Goal: Task Accomplishment & Management: Manage account settings

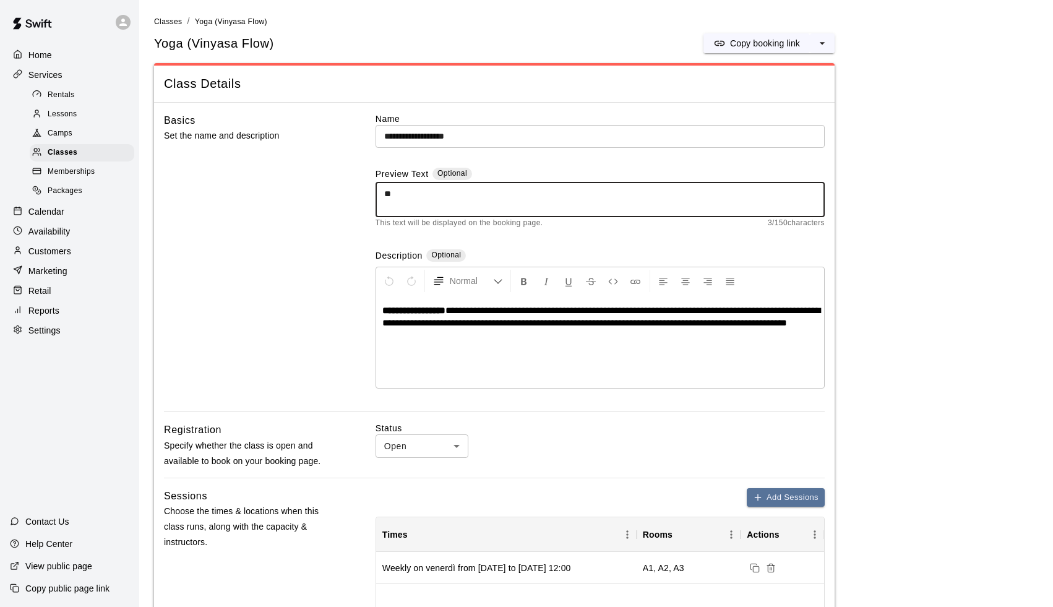
type textarea "*"
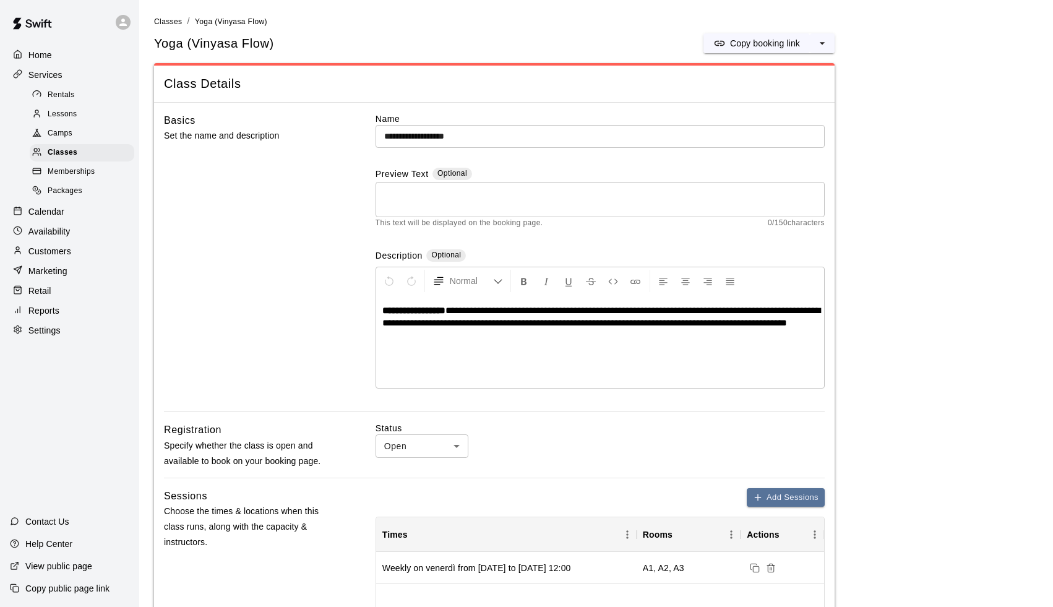
click at [668, 307] on span "**********" at bounding box center [601, 317] width 438 height 22
drag, startPoint x: 670, startPoint y: 308, endPoint x: 487, endPoint y: 309, distance: 183.2
click at [487, 309] on span "**********" at bounding box center [601, 317] width 438 height 22
copy span "**********"
click at [483, 189] on textarea at bounding box center [600, 200] width 432 height 25
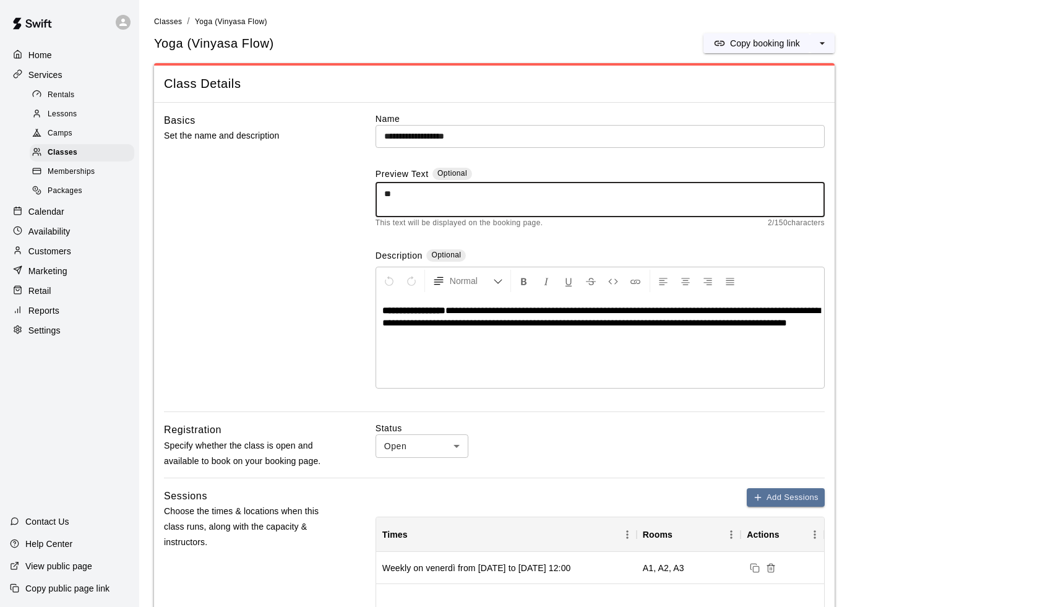
type textarea "*"
paste textarea "**********"
drag, startPoint x: 702, startPoint y: 195, endPoint x: 360, endPoint y: 180, distance: 341.9
click at [360, 180] on div "**********" at bounding box center [494, 263] width 661 height 300
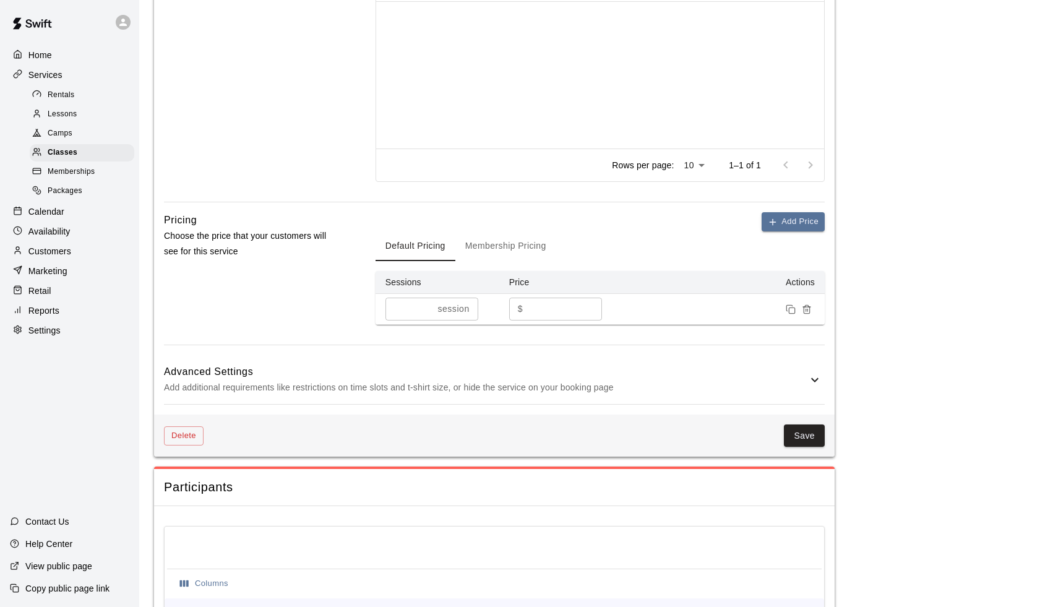
scroll to position [611, 0]
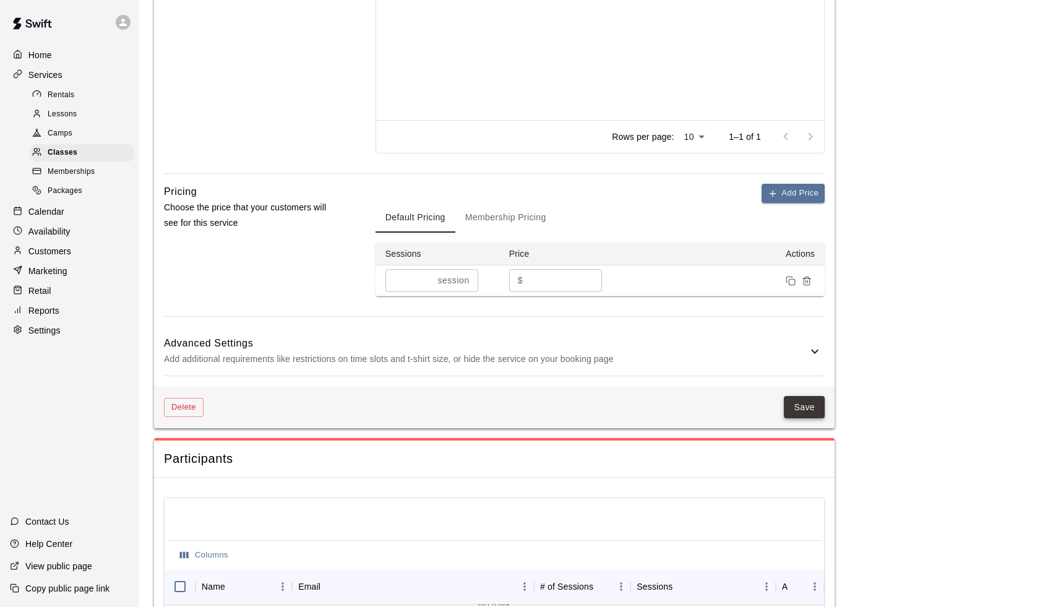
type textarea "**********"
click at [807, 413] on button "Save" at bounding box center [804, 407] width 41 height 23
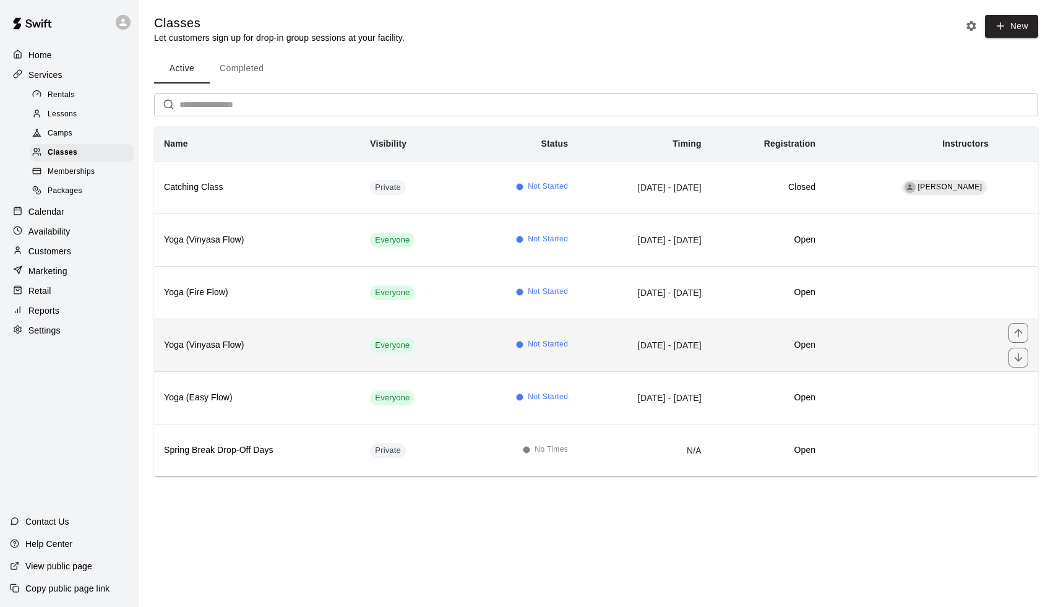
click at [316, 353] on th "Yoga (Vinyasa Flow)" at bounding box center [257, 345] width 206 height 53
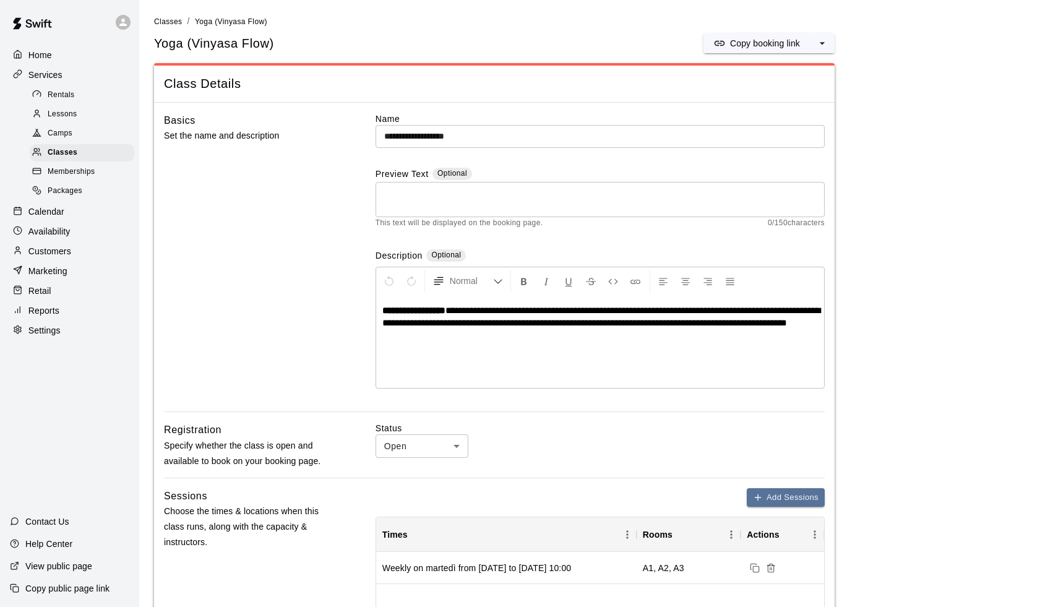
click at [447, 182] on div "* ​" at bounding box center [600, 199] width 449 height 35
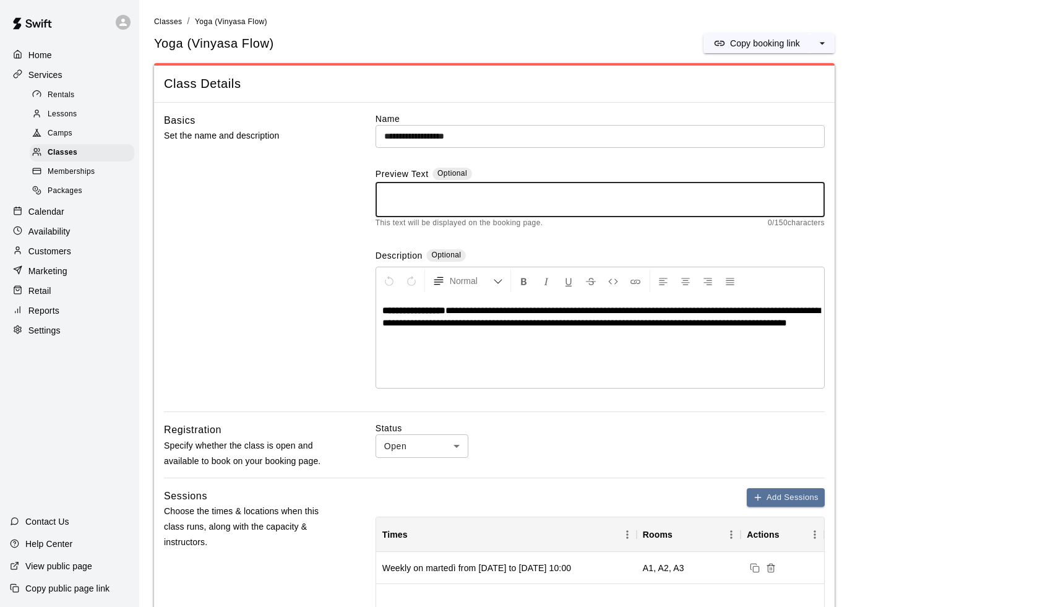
paste textarea "**********"
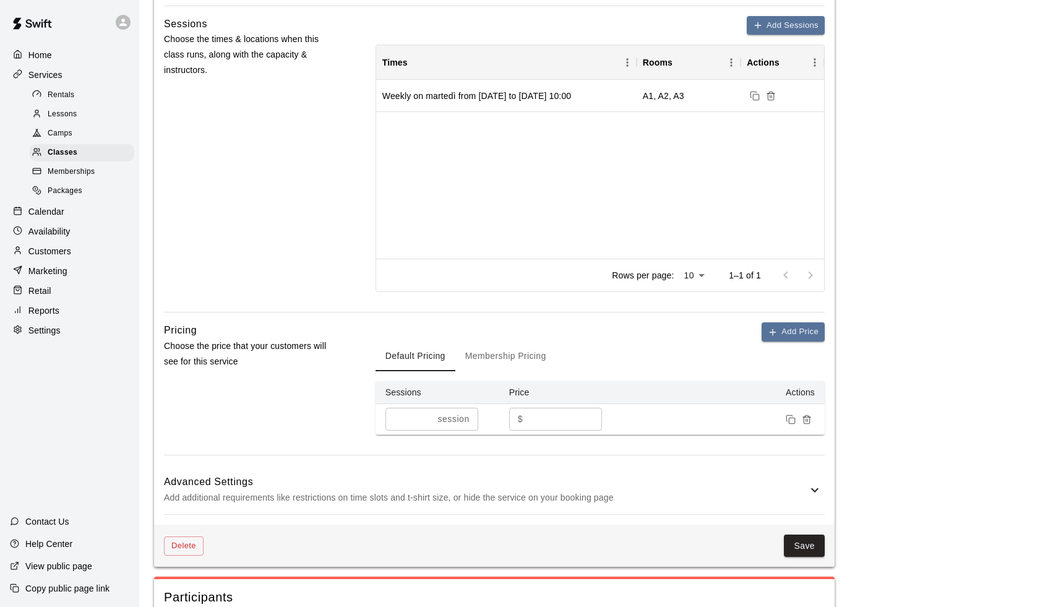
scroll to position [571, 0]
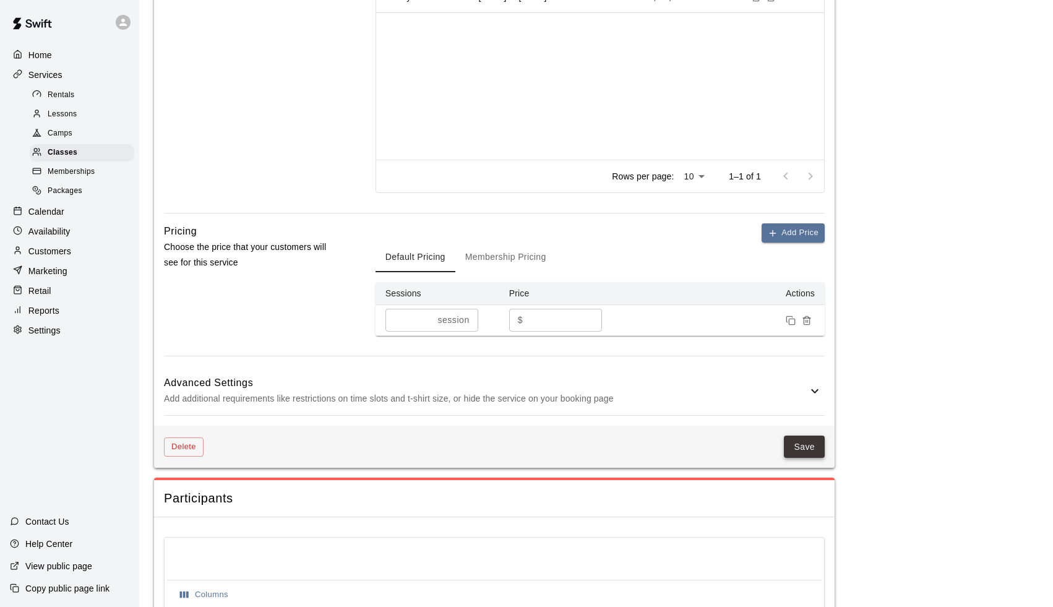
type textarea "**********"
click at [801, 447] on button "Save" at bounding box center [804, 447] width 41 height 23
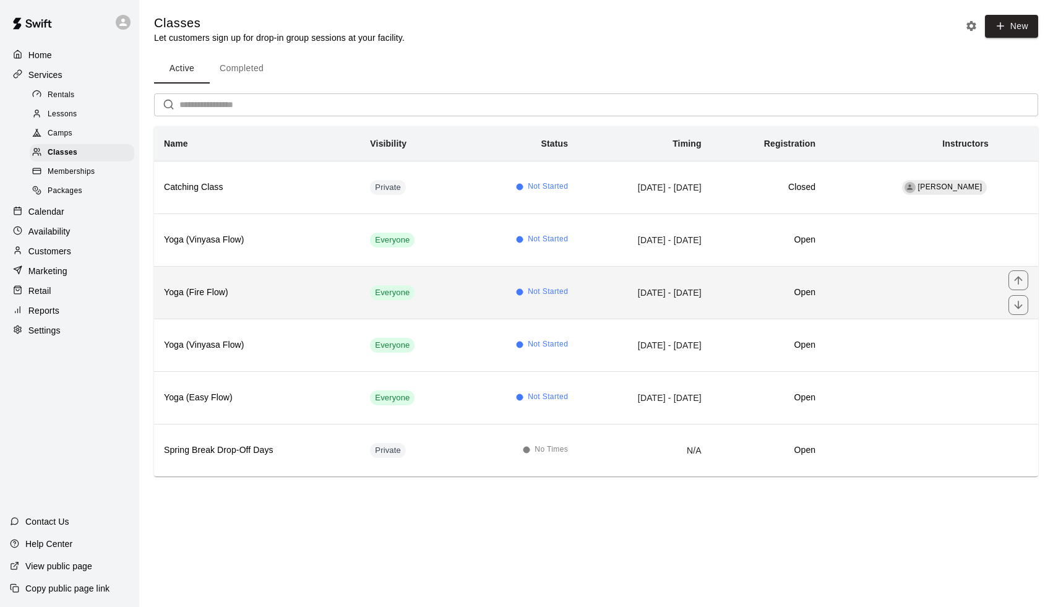
click at [292, 304] on th "Yoga (Fire Flow)" at bounding box center [257, 292] width 206 height 53
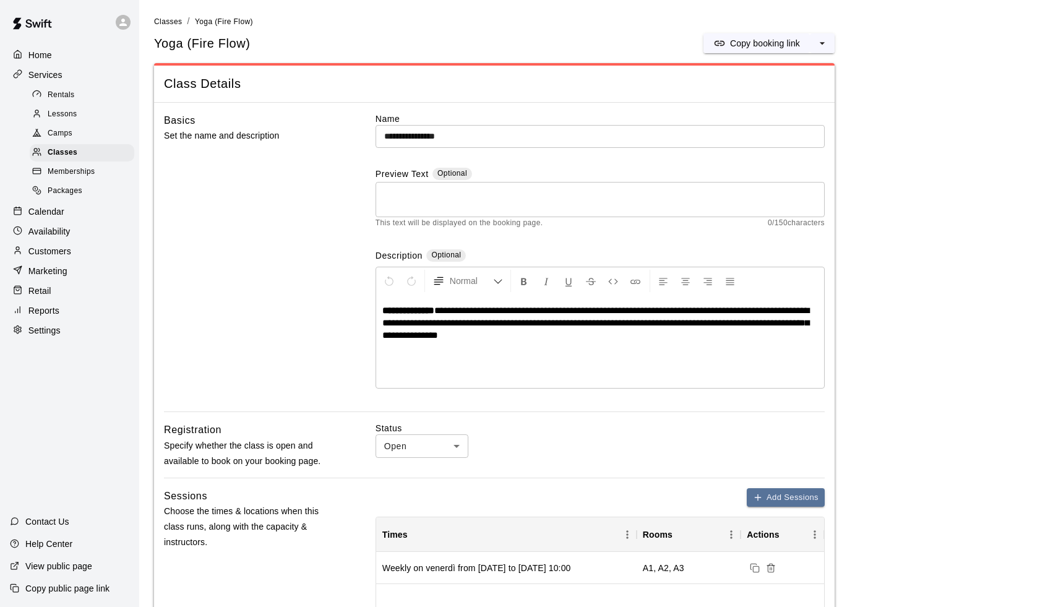
click at [516, 188] on textarea at bounding box center [600, 200] width 432 height 25
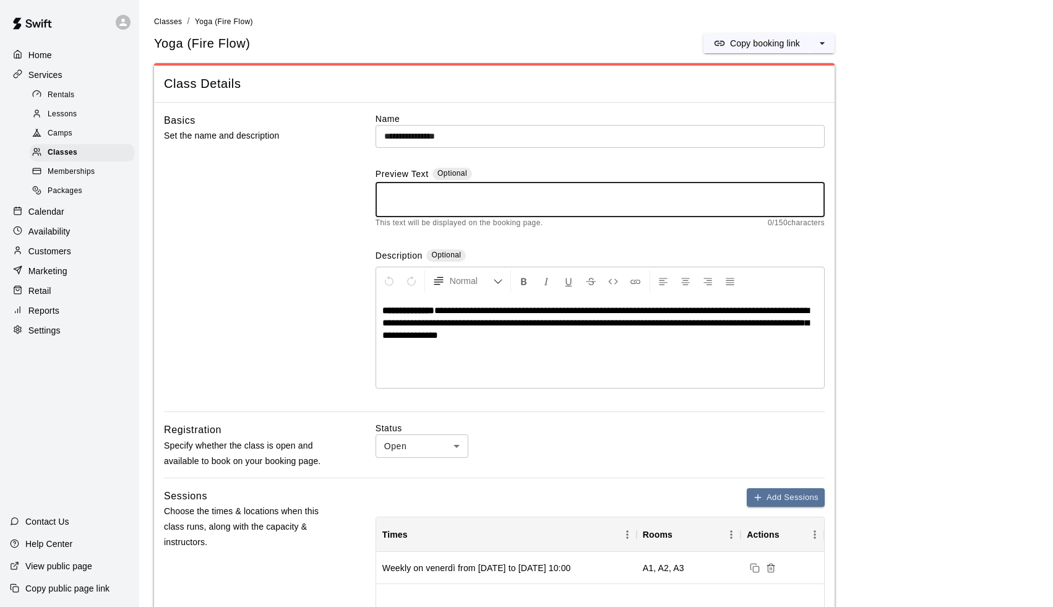
paste textarea "**********"
drag, startPoint x: 516, startPoint y: 194, endPoint x: 777, endPoint y: 194, distance: 261.2
click at [777, 194] on textarea "**********" at bounding box center [600, 200] width 432 height 25
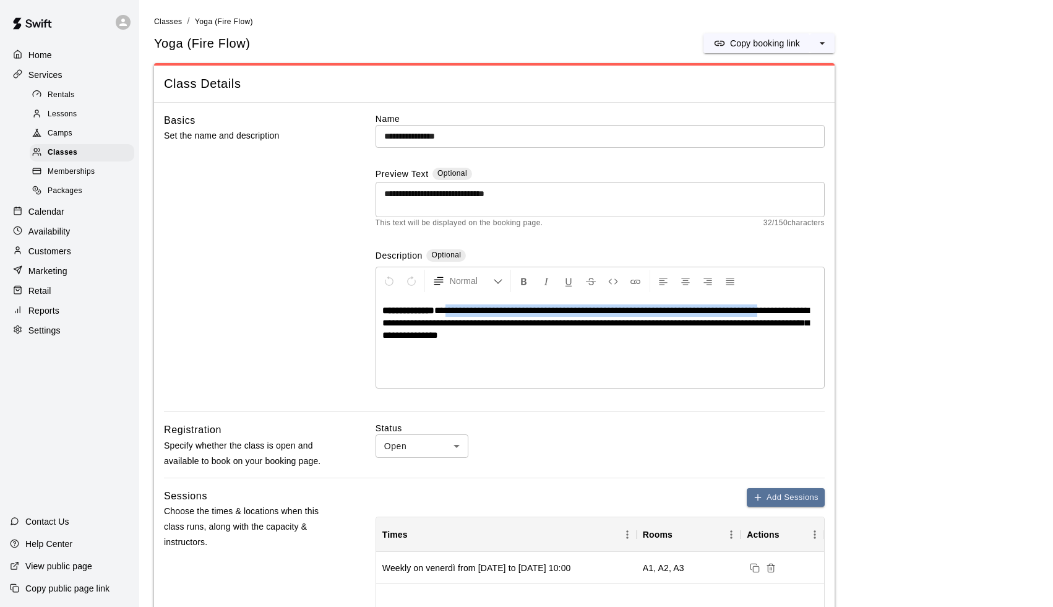
drag, startPoint x: 457, startPoint y: 308, endPoint x: 814, endPoint y: 309, distance: 356.5
click at [814, 309] on p "**********" at bounding box center [600, 322] width 436 height 37
copy span "**********"
click at [602, 200] on textarea "**********" at bounding box center [600, 200] width 432 height 25
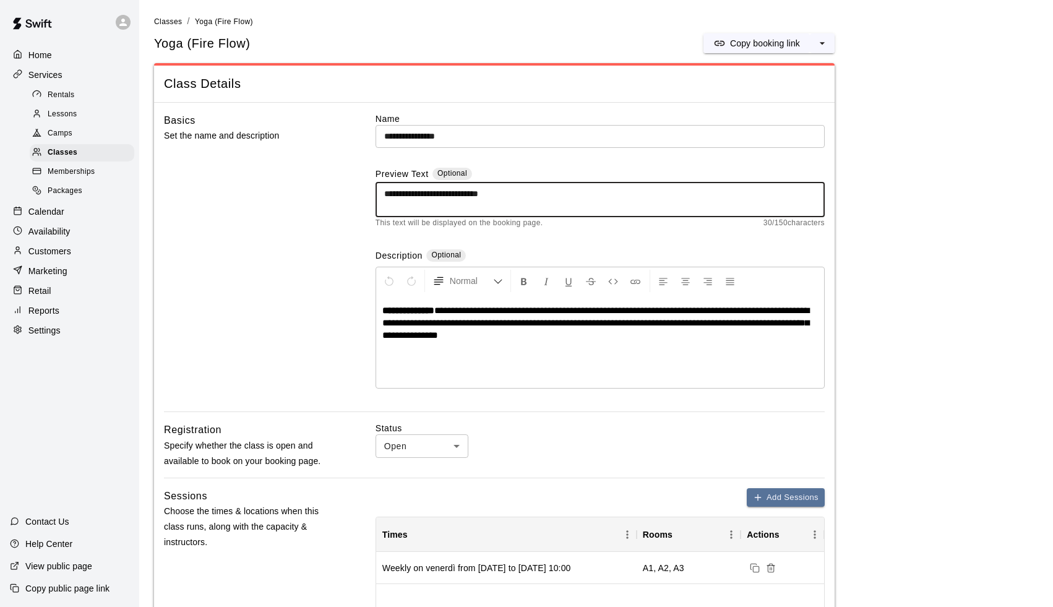
paste textarea "**********"
click at [510, 191] on textarea "**********" at bounding box center [600, 200] width 432 height 25
click at [565, 191] on textarea "**********" at bounding box center [600, 200] width 432 height 25
drag, startPoint x: 633, startPoint y: 189, endPoint x: 731, endPoint y: 204, distance: 99.0
click at [731, 204] on textarea "**********" at bounding box center [600, 200] width 432 height 25
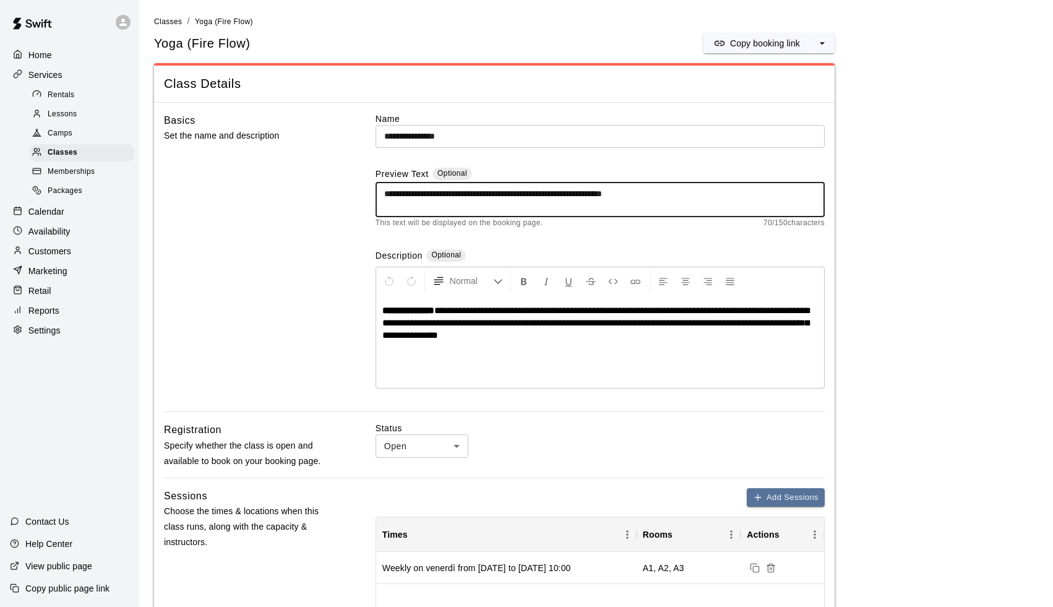
paste textarea "**********"
drag, startPoint x: 722, startPoint y: 208, endPoint x: 385, endPoint y: 206, distance: 337.3
click at [385, 206] on textarea "**********" at bounding box center [600, 200] width 432 height 25
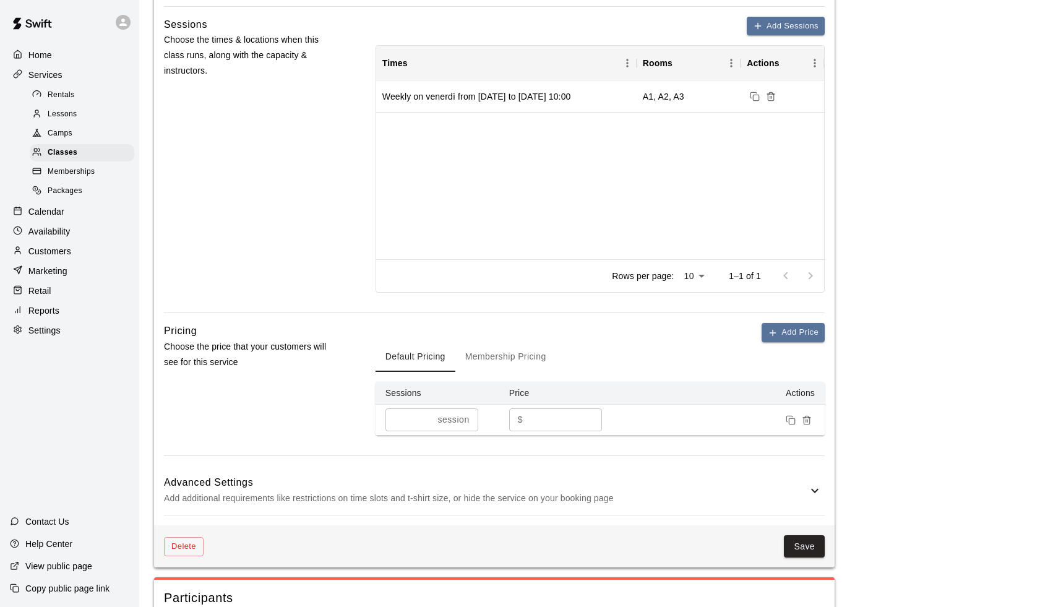
scroll to position [655, 0]
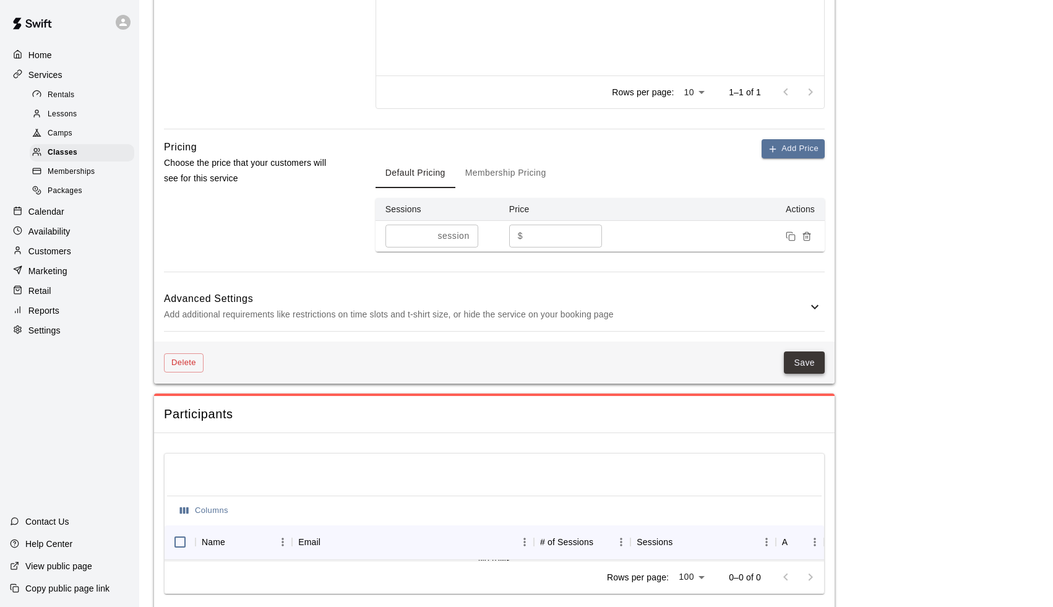
type textarea "**********"
click at [808, 353] on button "Save" at bounding box center [804, 363] width 41 height 23
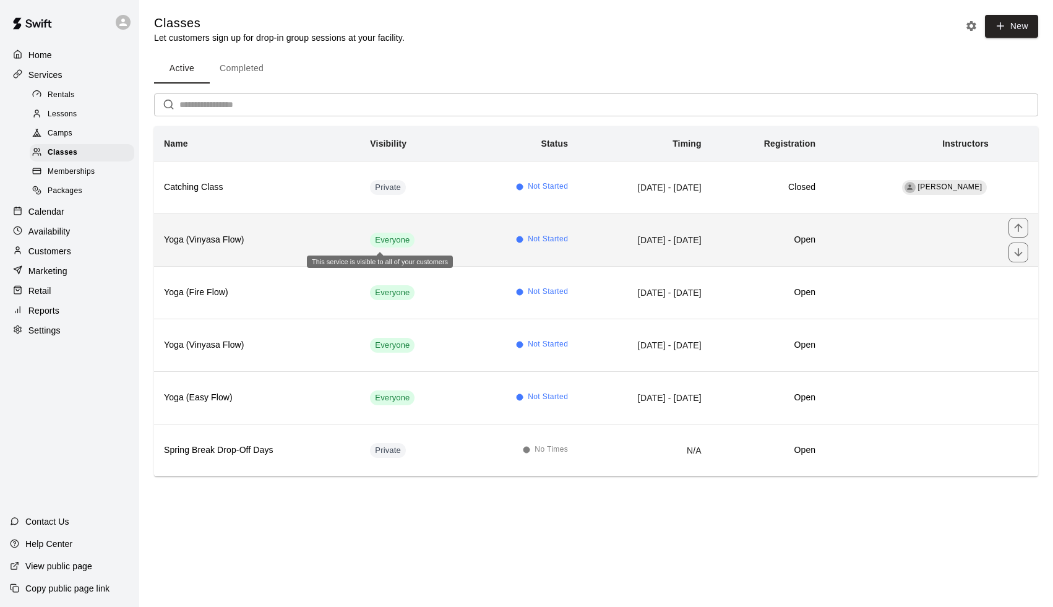
click at [382, 236] on span "Everyone" at bounding box center [392, 241] width 45 height 12
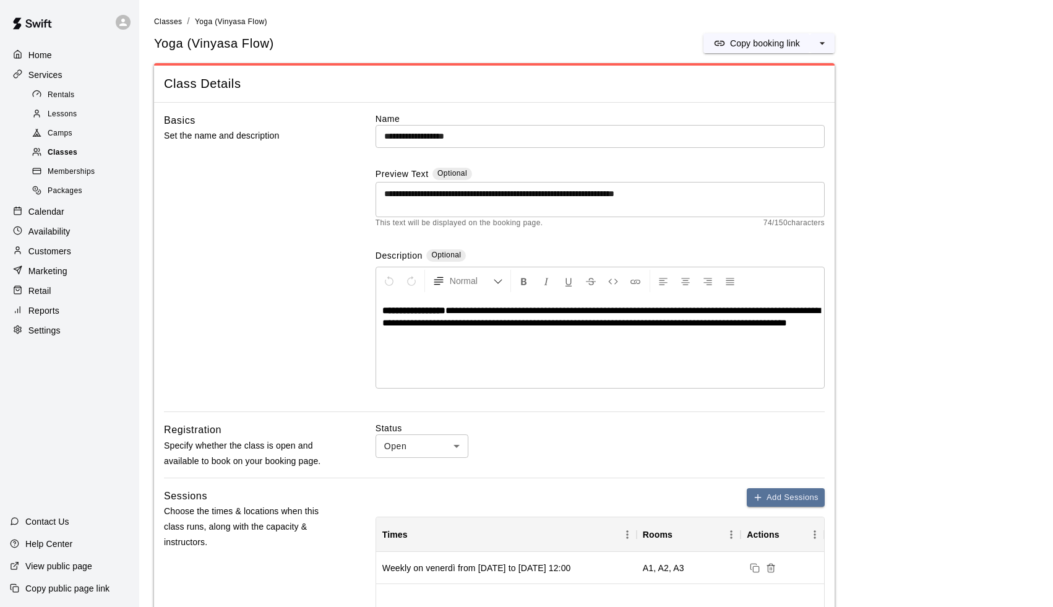
click at [66, 149] on span "Classes" at bounding box center [63, 153] width 30 height 12
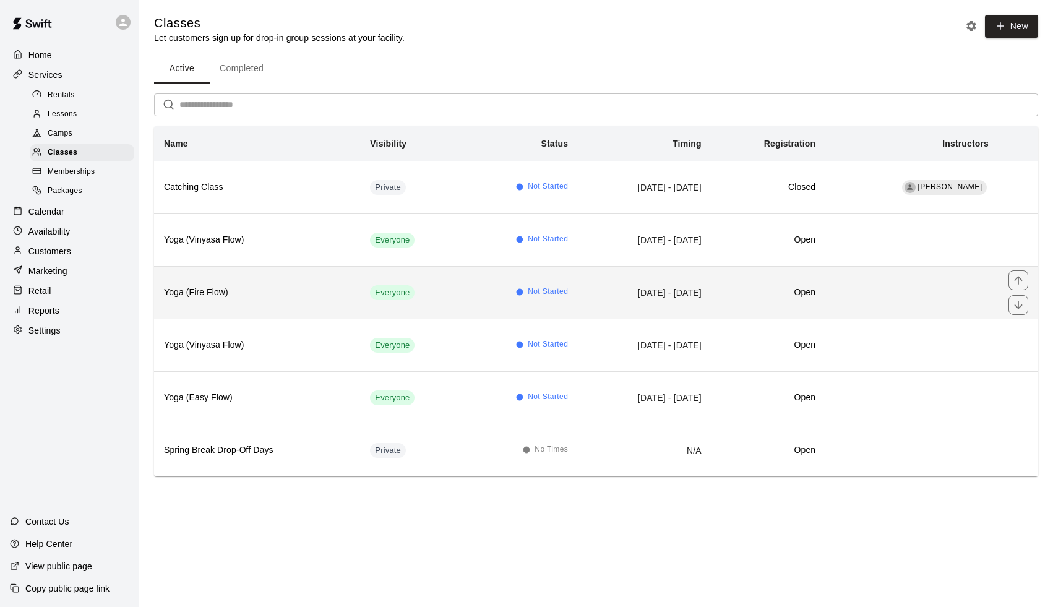
click at [267, 283] on th "Yoga (Fire Flow)" at bounding box center [257, 292] width 206 height 53
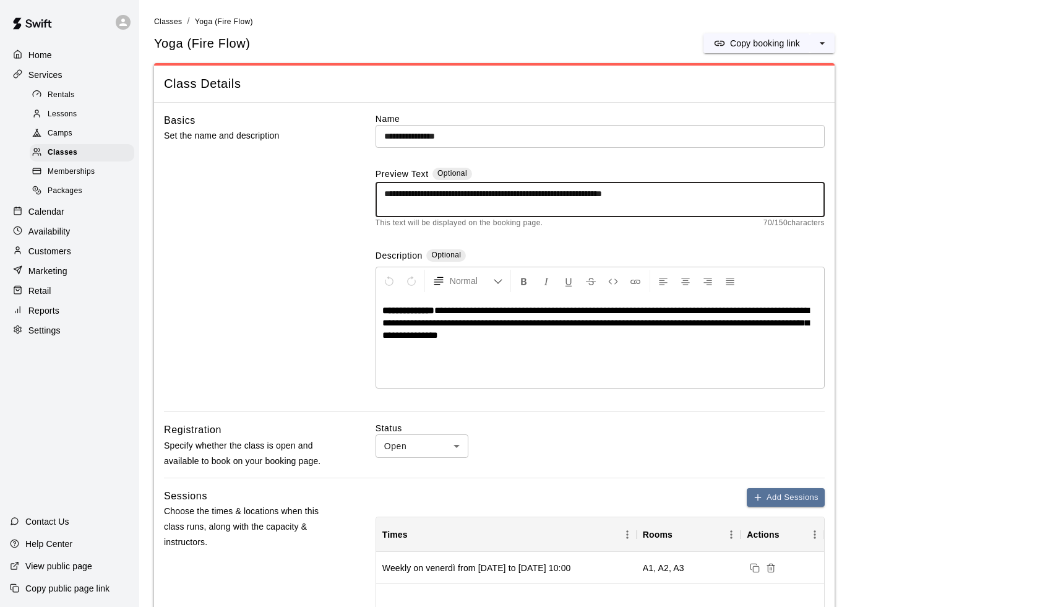
click at [654, 194] on textarea "**********" at bounding box center [600, 200] width 432 height 25
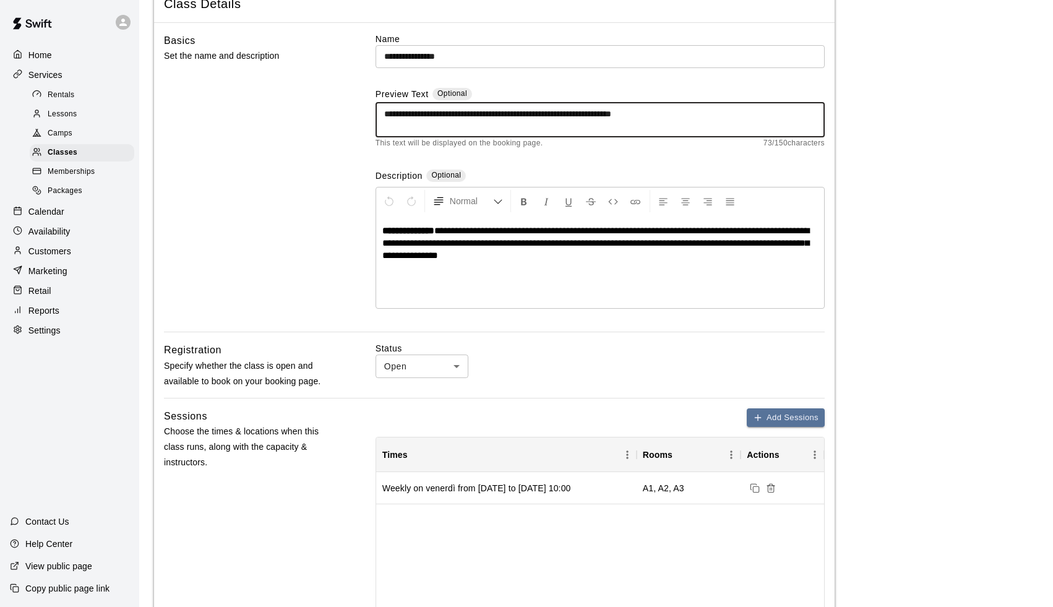
scroll to position [61, 0]
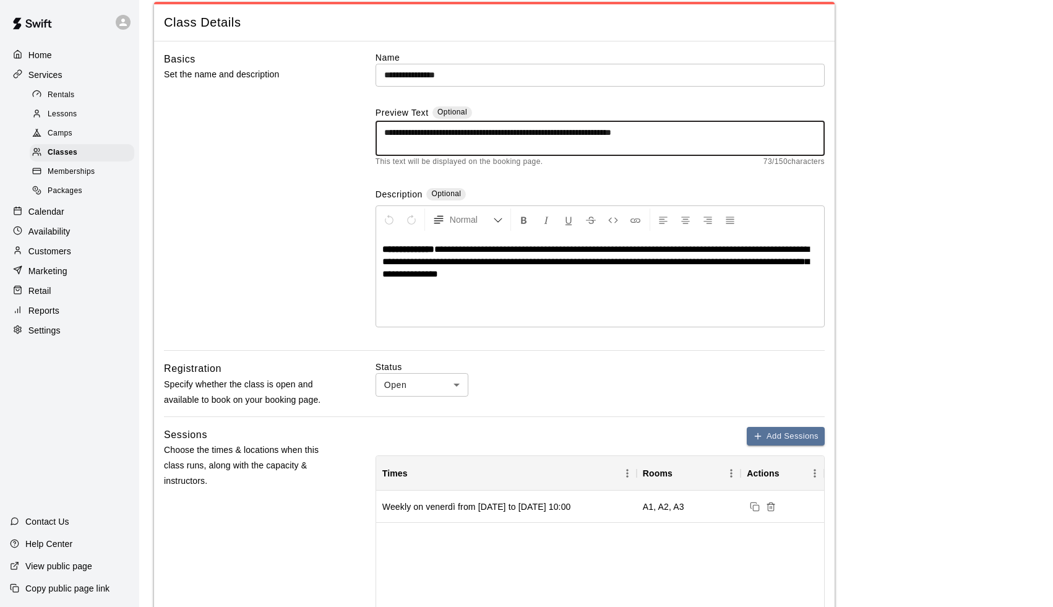
drag, startPoint x: 707, startPoint y: 131, endPoint x: 377, endPoint y: 134, distance: 330.5
click at [377, 134] on div "**********" at bounding box center [600, 138] width 449 height 35
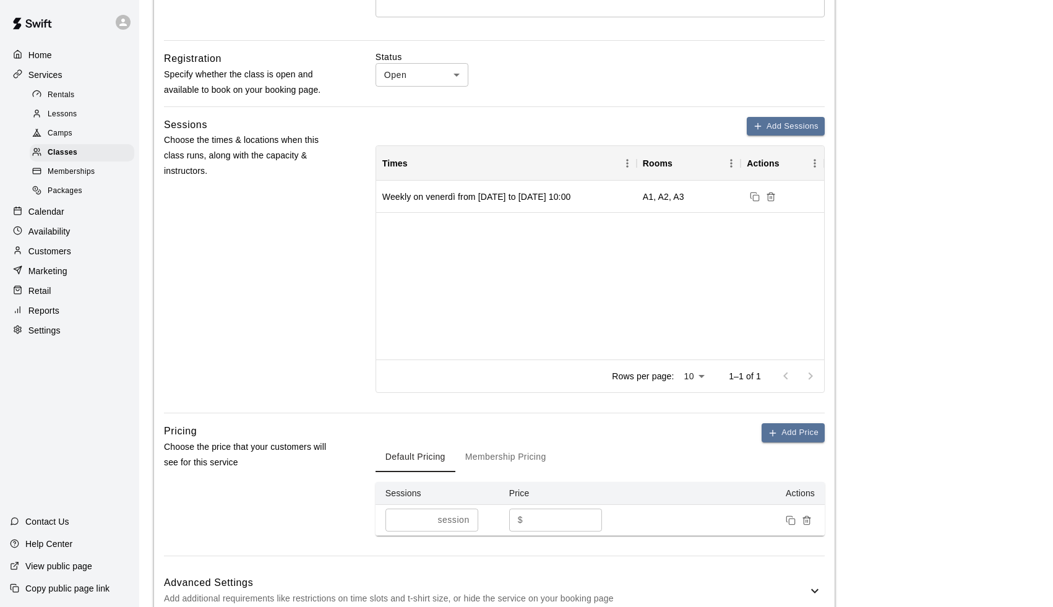
scroll to position [516, 0]
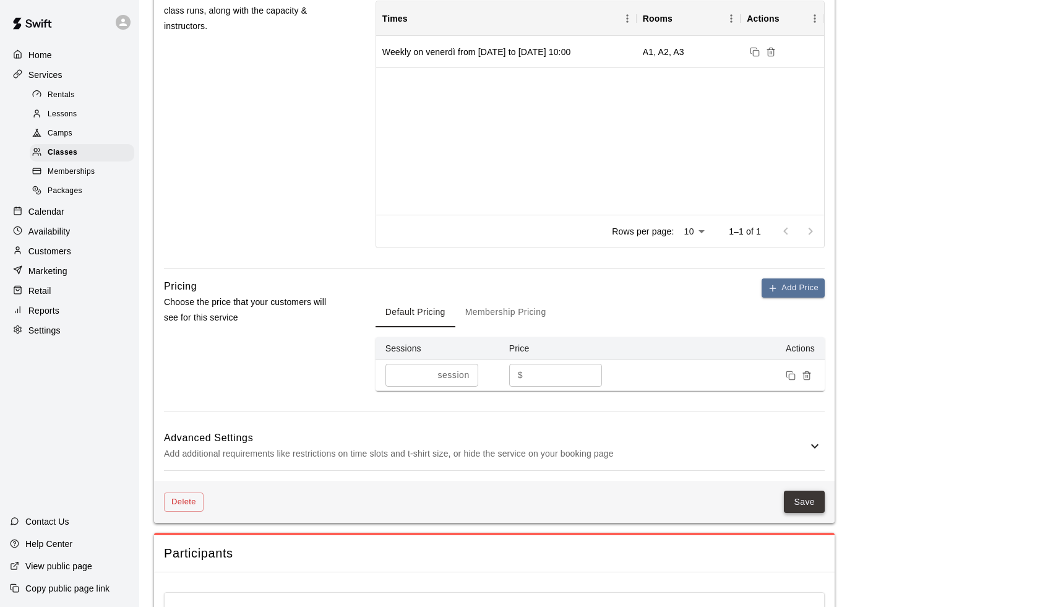
type textarea "**********"
click at [806, 493] on button "Save" at bounding box center [804, 502] width 41 height 23
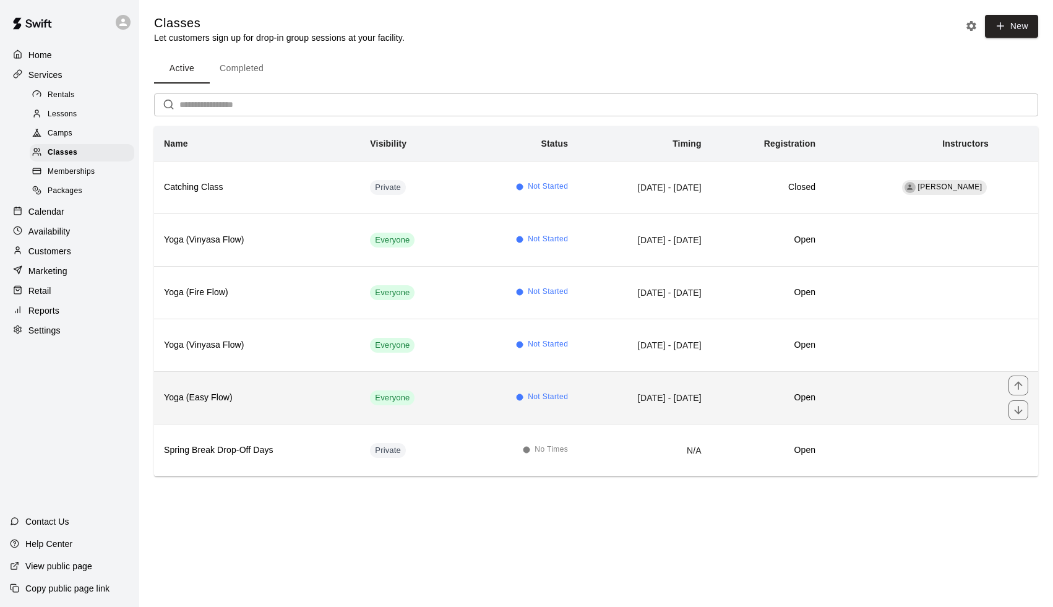
click at [316, 392] on h6 "Yoga (Easy Flow)" at bounding box center [257, 398] width 186 height 14
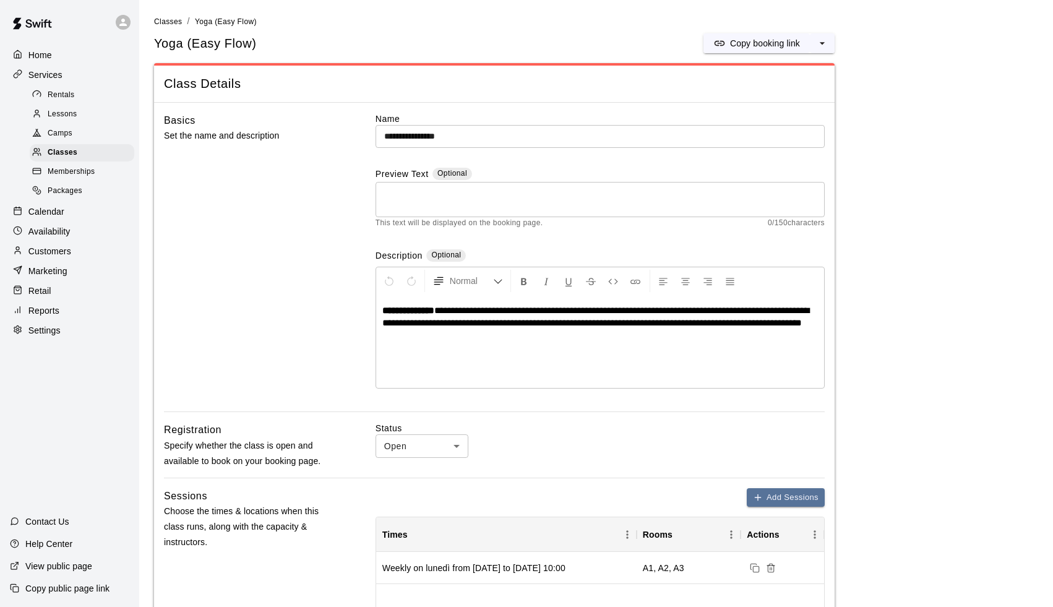
click at [506, 206] on textarea at bounding box center [600, 200] width 432 height 25
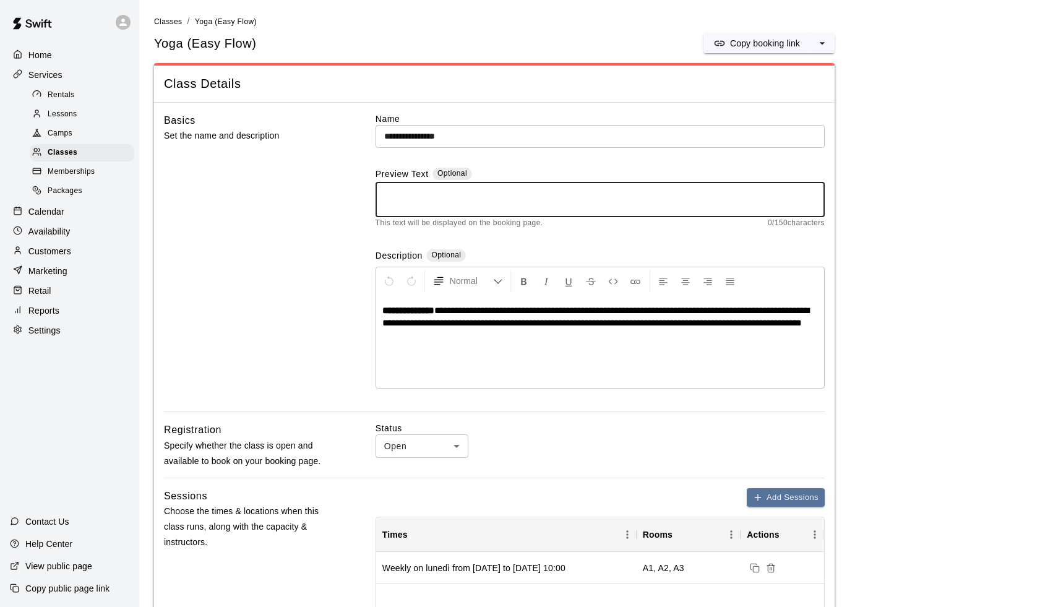
paste textarea "**********"
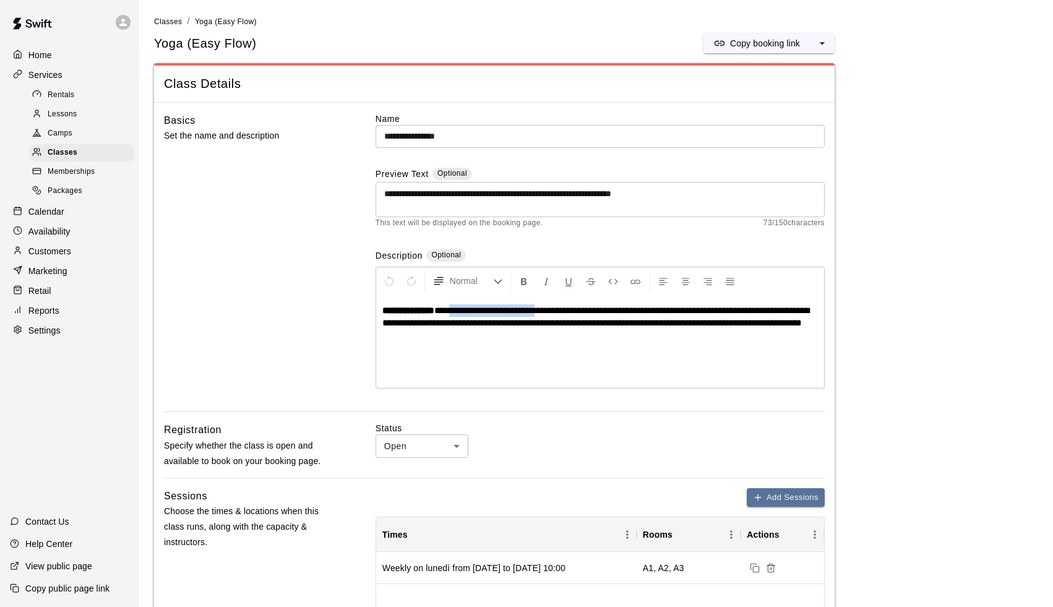
drag, startPoint x: 464, startPoint y: 309, endPoint x: 561, endPoint y: 313, distance: 97.2
click at [561, 313] on span "**********" at bounding box center [595, 317] width 427 height 22
copy span "**********"
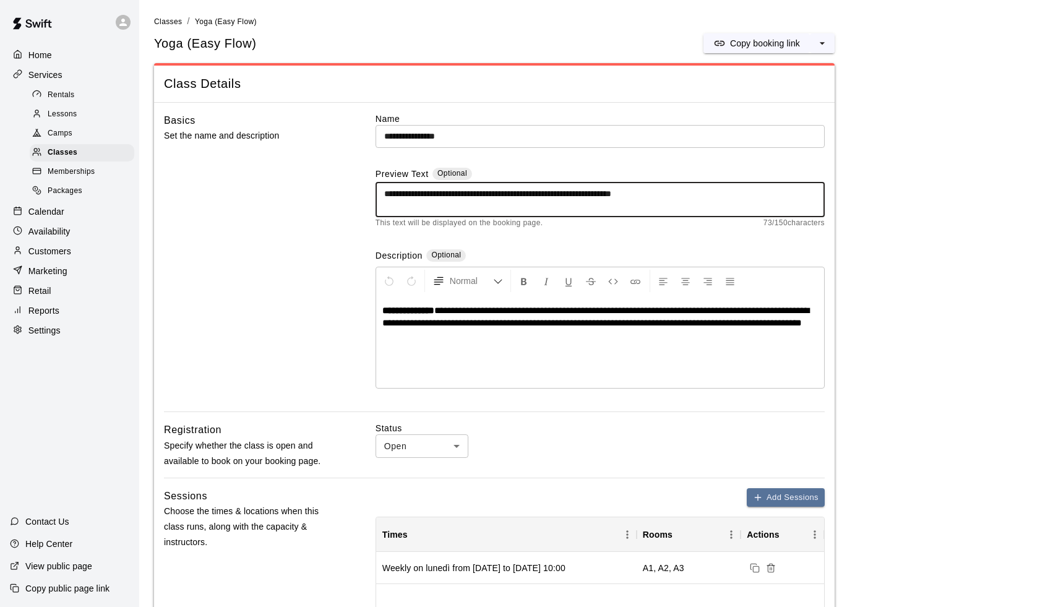
drag, startPoint x: 633, startPoint y: 194, endPoint x: 512, endPoint y: 191, distance: 120.7
click at [512, 191] on textarea "**********" at bounding box center [600, 200] width 432 height 25
paste textarea "**********"
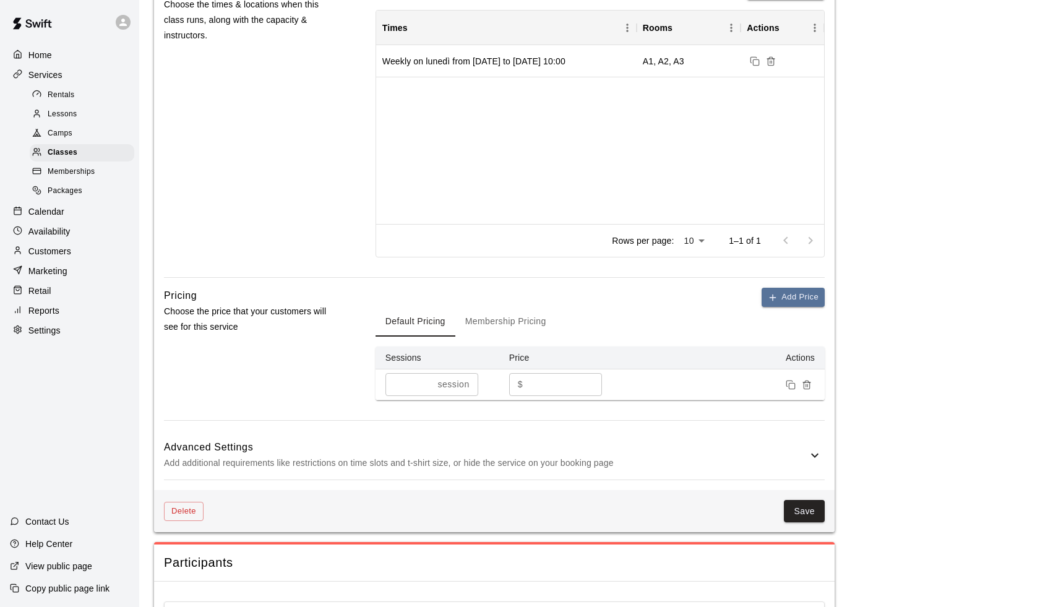
scroll to position [522, 0]
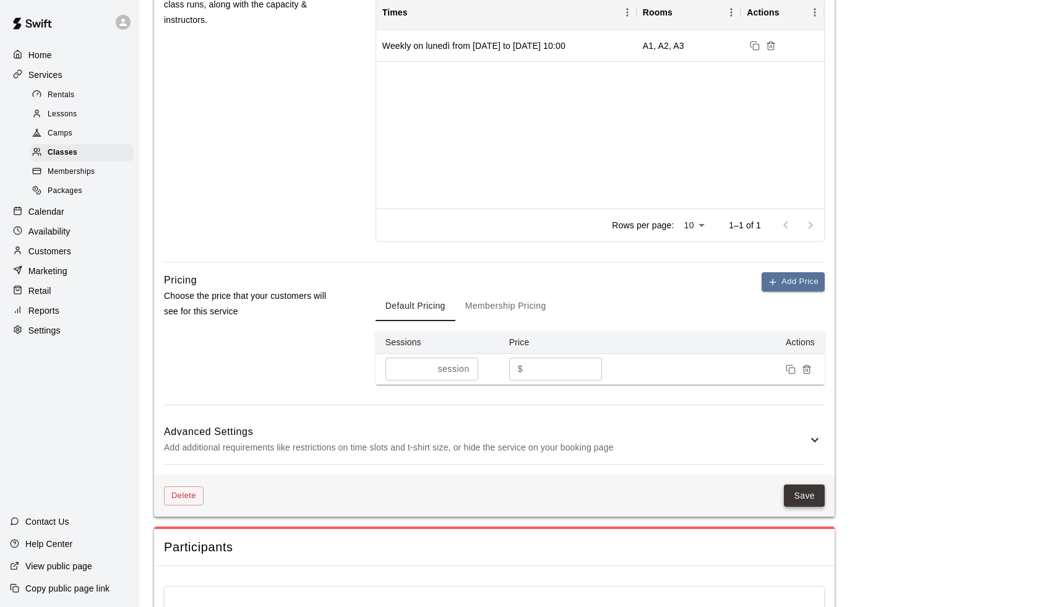
type textarea "**********"
click at [809, 498] on button "Save" at bounding box center [804, 496] width 41 height 23
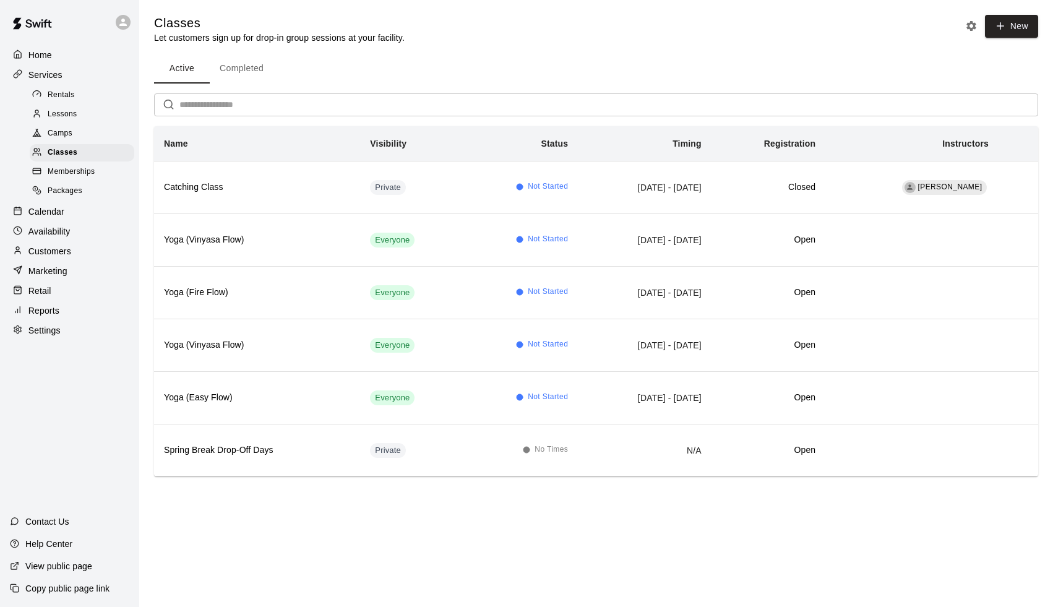
click at [72, 210] on div "Calendar" at bounding box center [69, 211] width 119 height 19
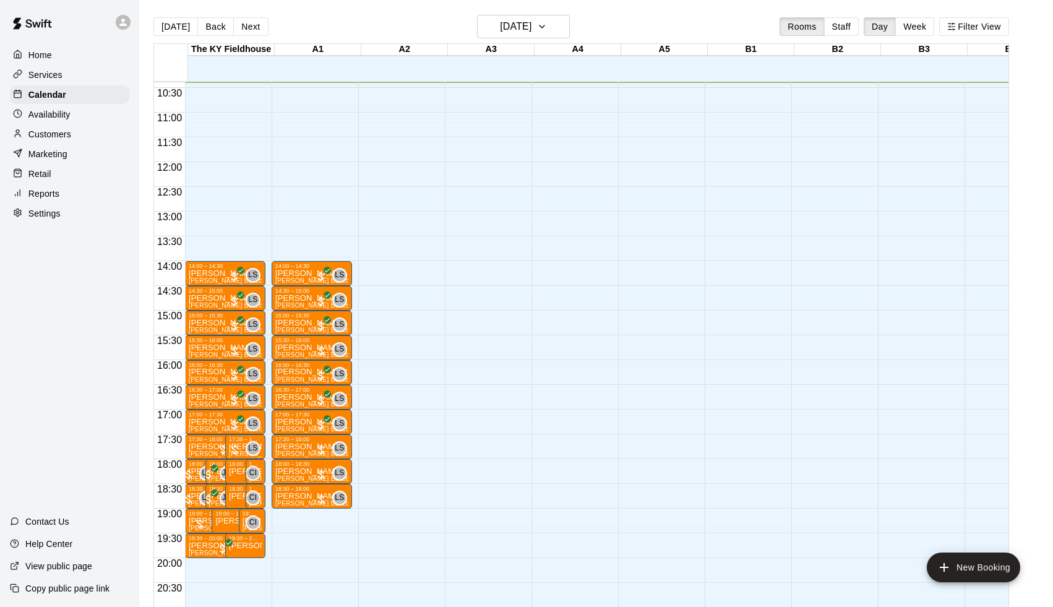
scroll to position [514, 0]
click at [261, 32] on button "Next" at bounding box center [250, 26] width 35 height 19
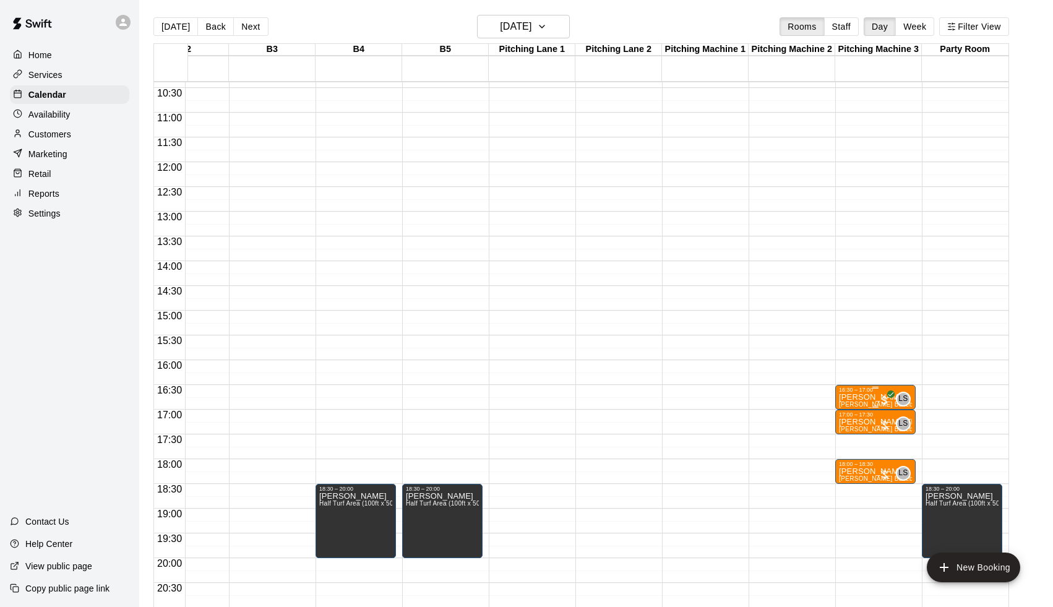
scroll to position [0, 652]
click at [868, 397] on p "[PERSON_NAME]" at bounding box center [875, 397] width 73 height 0
click at [853, 407] on icon "edit" at bounding box center [851, 411] width 15 height 15
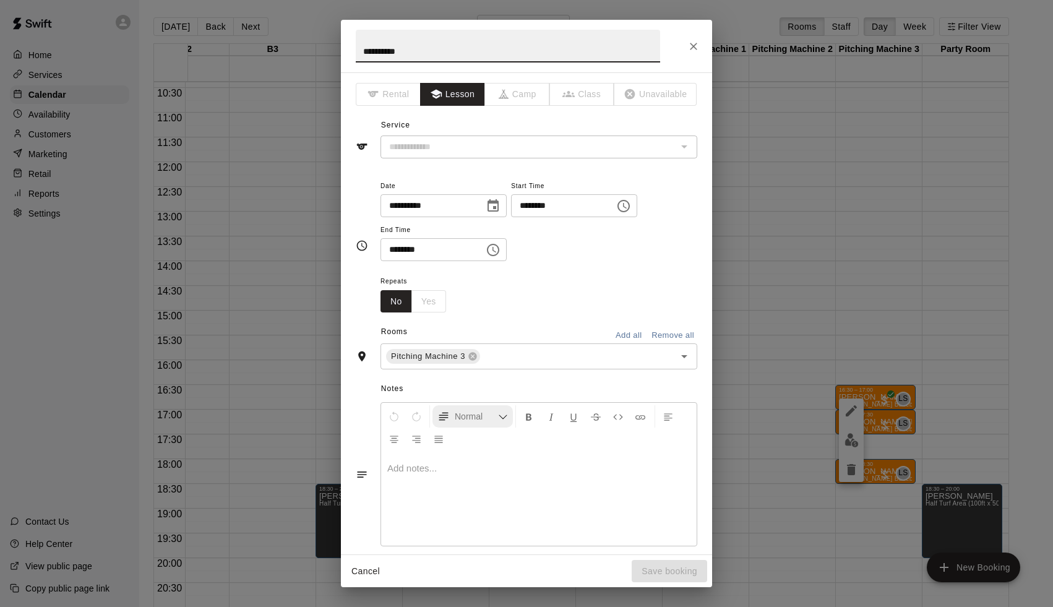
type input "**********"
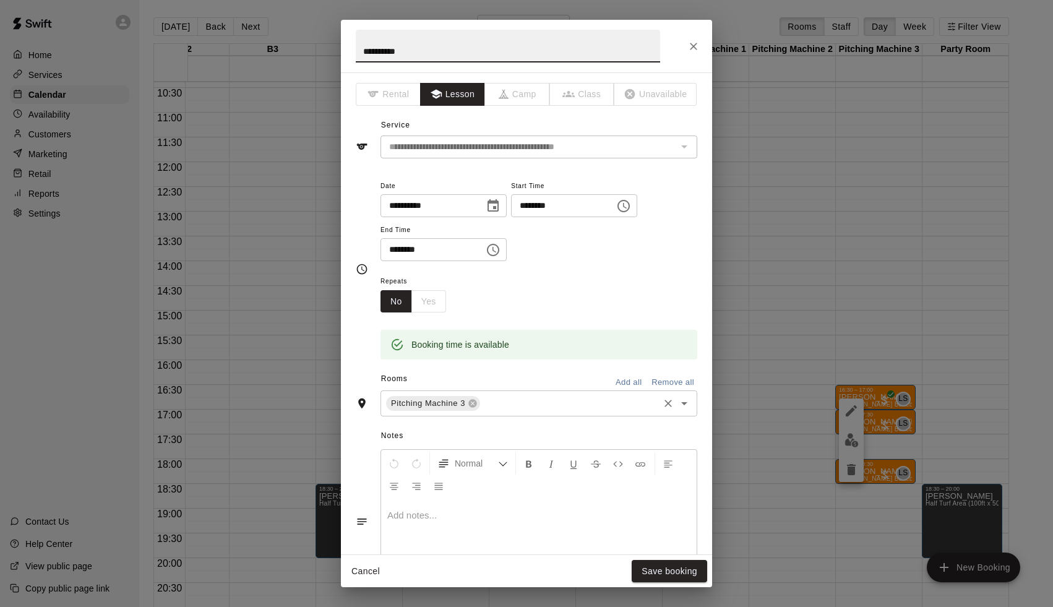
click at [509, 399] on input "text" at bounding box center [569, 403] width 175 height 15
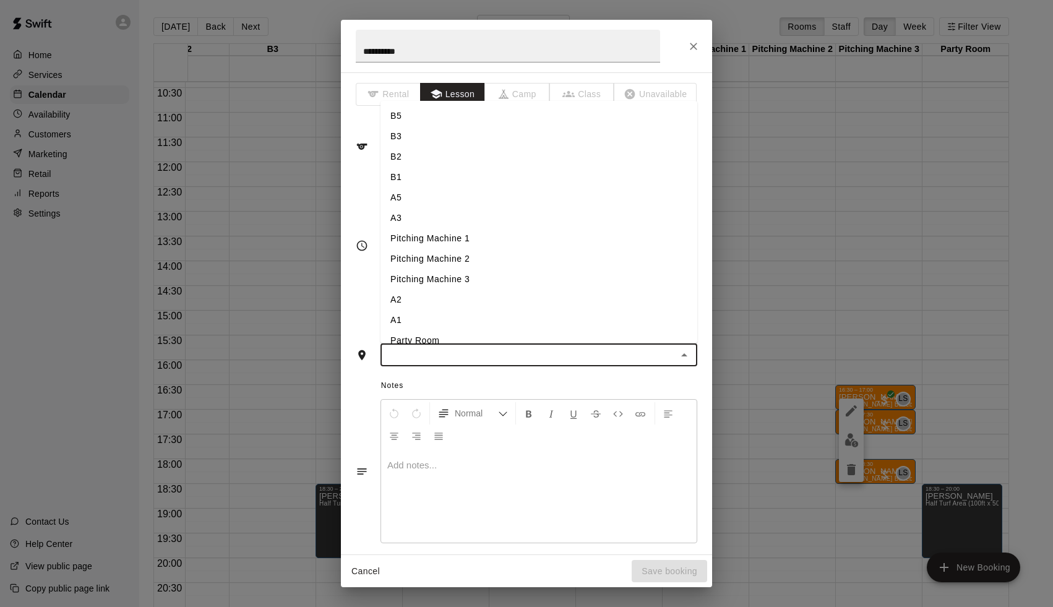
type input "*"
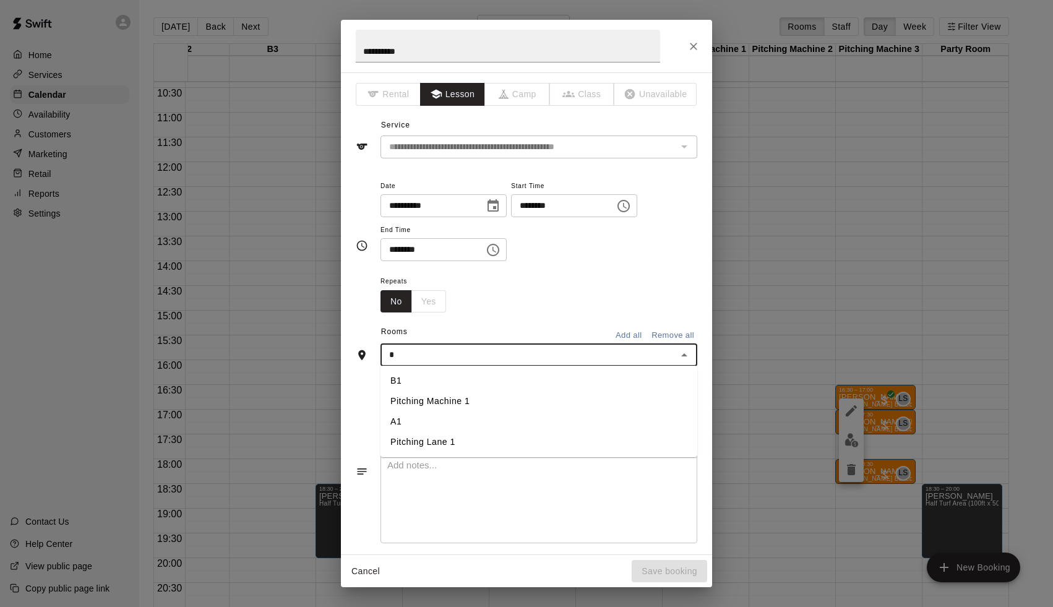
click at [455, 427] on li "A1" at bounding box center [539, 422] width 317 height 20
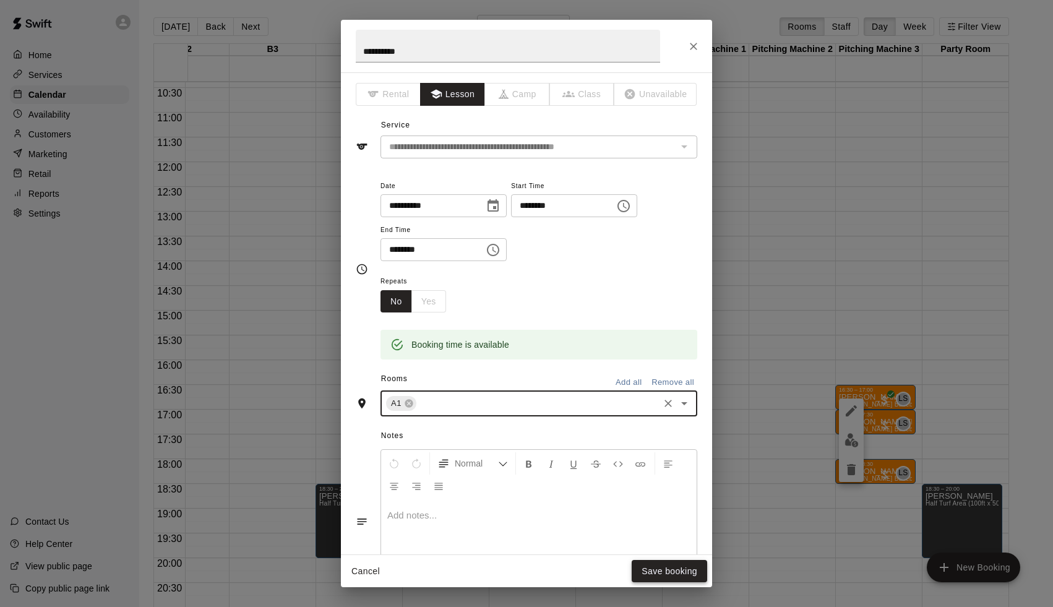
click at [643, 569] on button "Save booking" at bounding box center [670, 571] width 76 height 23
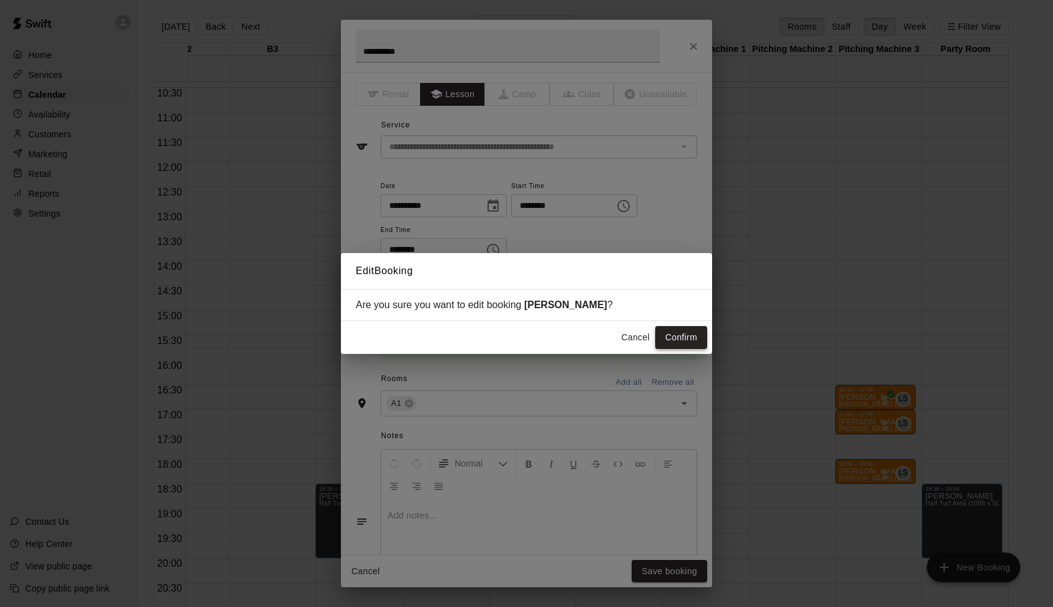
click at [678, 341] on button "Confirm" at bounding box center [681, 337] width 52 height 23
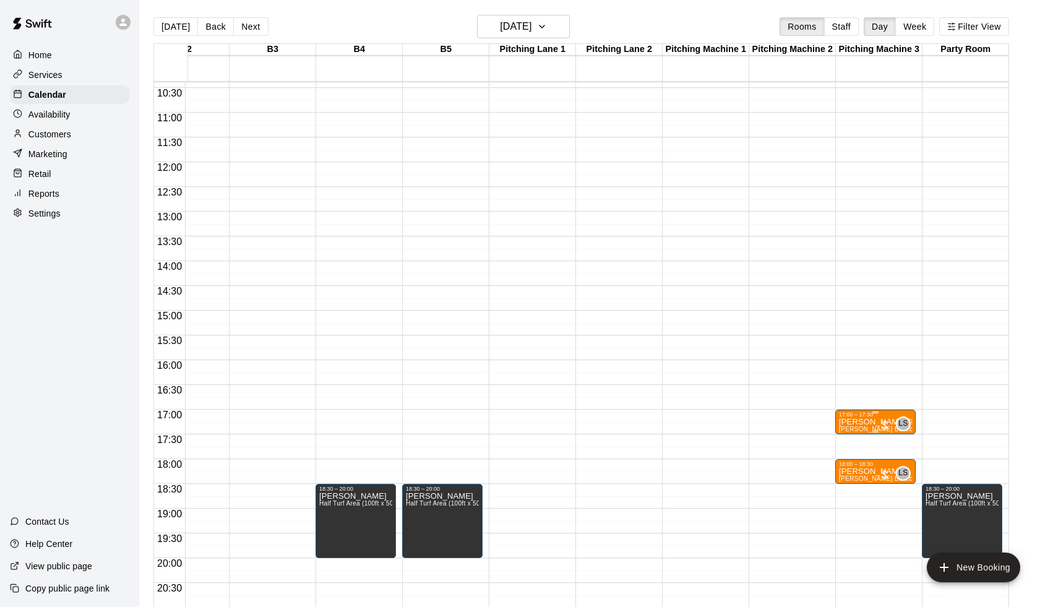
click at [866, 422] on p "[PERSON_NAME] [PERSON_NAME]" at bounding box center [875, 422] width 73 height 0
click at [849, 439] on icon "edit" at bounding box center [851, 435] width 11 height 11
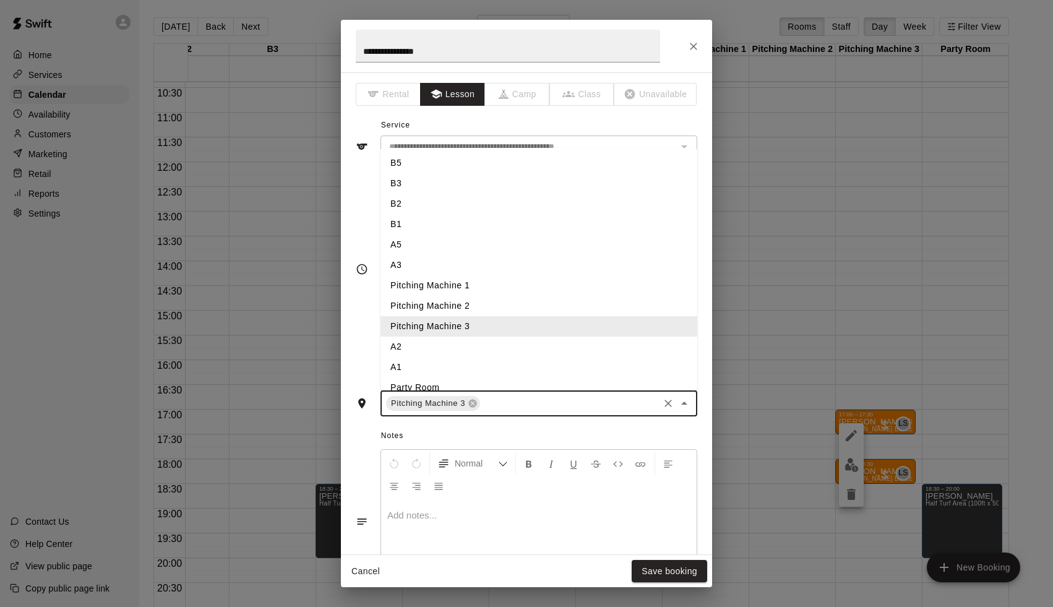
click at [532, 396] on input "text" at bounding box center [569, 403] width 175 height 15
type input "*"
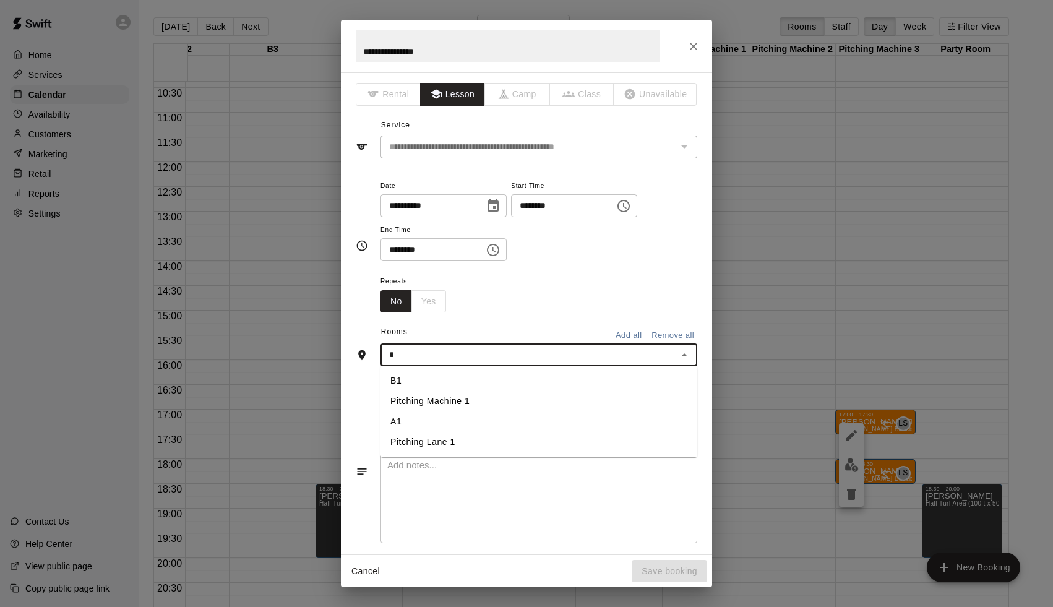
click at [469, 418] on li "A1" at bounding box center [539, 422] width 317 height 20
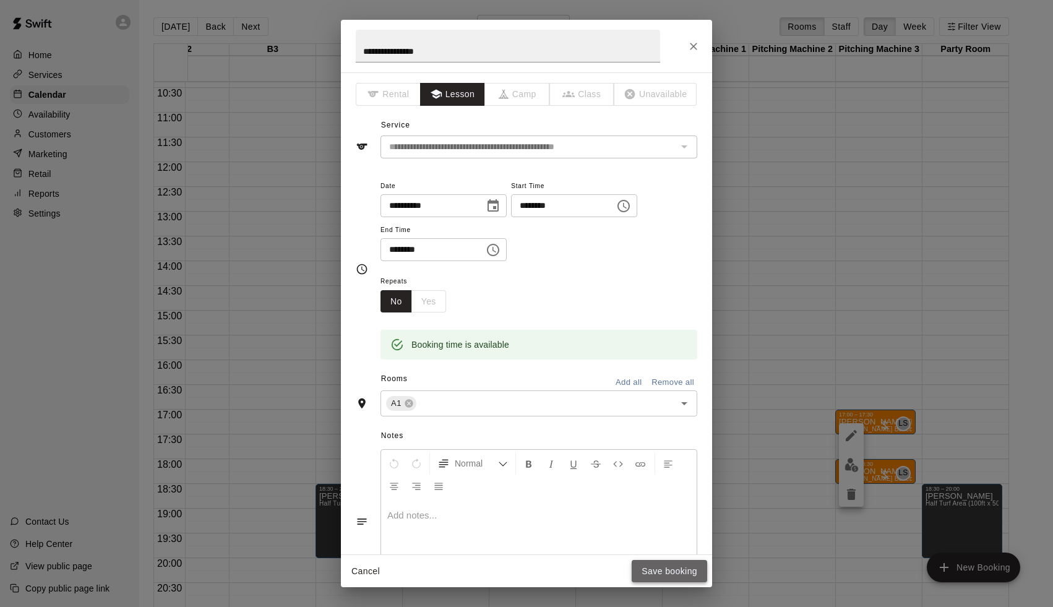
click at [655, 571] on button "Save booking" at bounding box center [670, 571] width 76 height 23
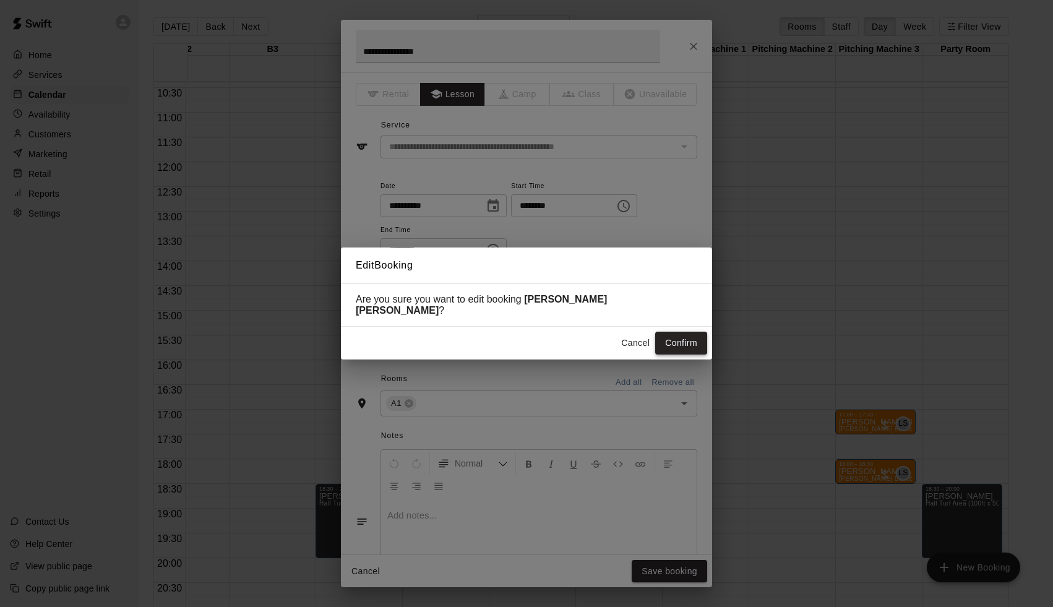
click at [683, 341] on button "Confirm" at bounding box center [681, 343] width 52 height 23
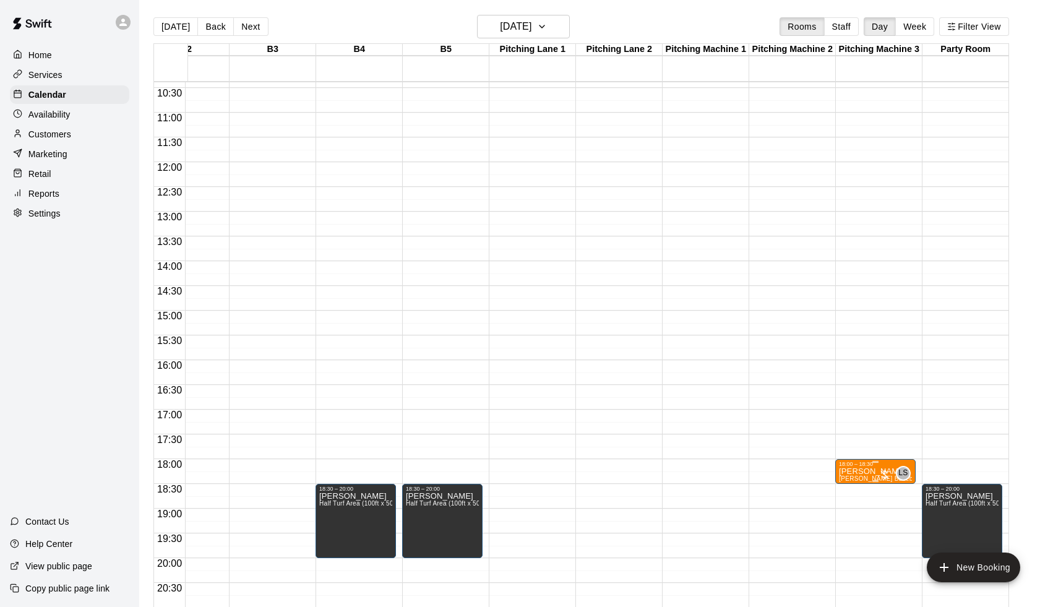
click at [867, 472] on p "[PERSON_NAME]" at bounding box center [875, 472] width 73 height 0
click at [861, 475] on div at bounding box center [851, 515] width 25 height 84
click at [857, 480] on icon "edit" at bounding box center [851, 485] width 15 height 15
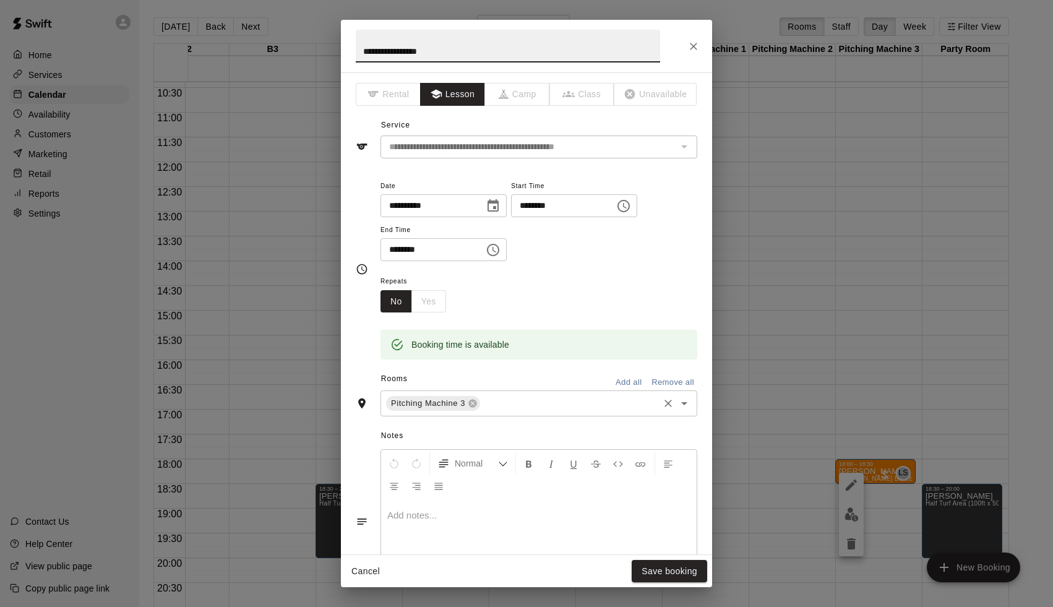
click at [526, 401] on input "text" at bounding box center [569, 403] width 175 height 15
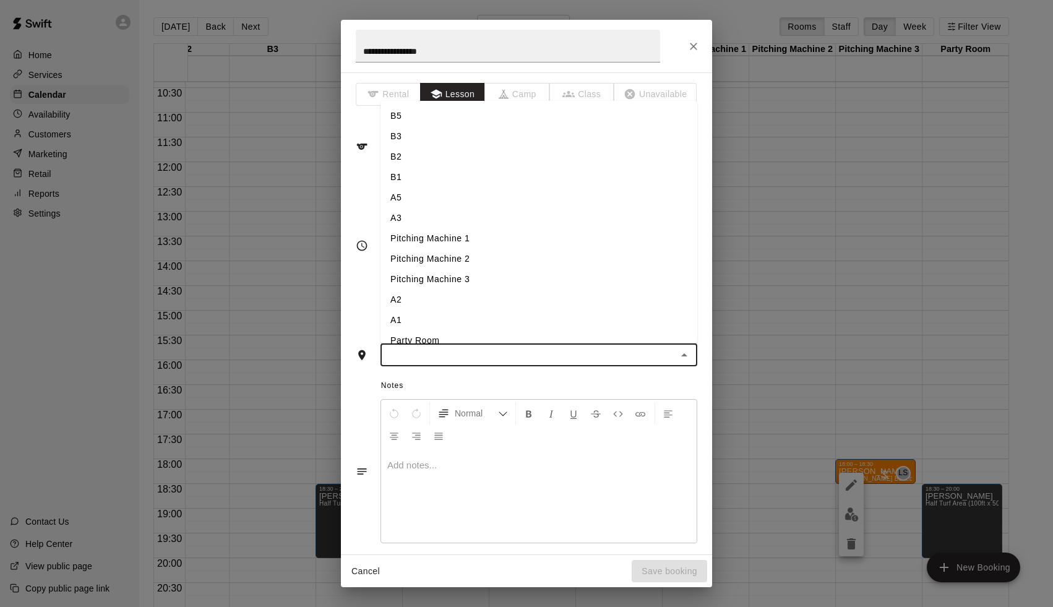
type input "*"
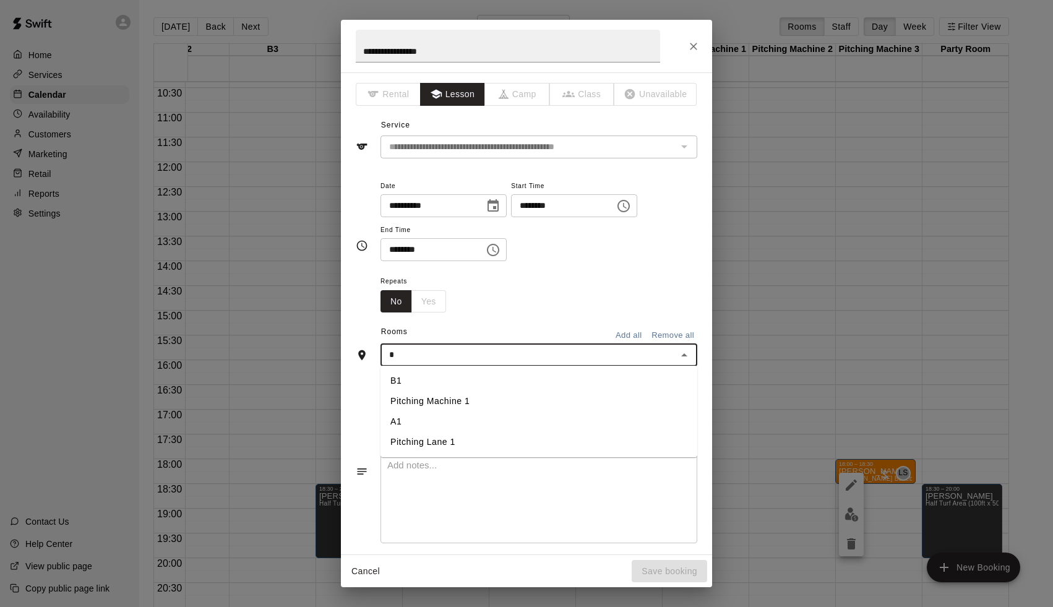
click at [436, 420] on li "A1" at bounding box center [539, 422] width 317 height 20
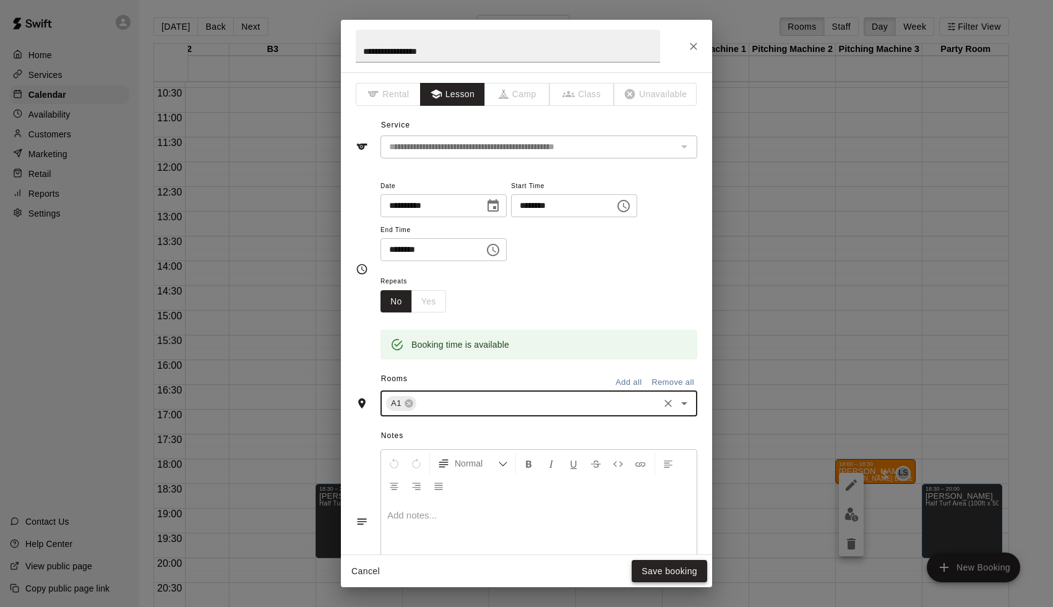
click at [649, 569] on button "Save booking" at bounding box center [670, 571] width 76 height 23
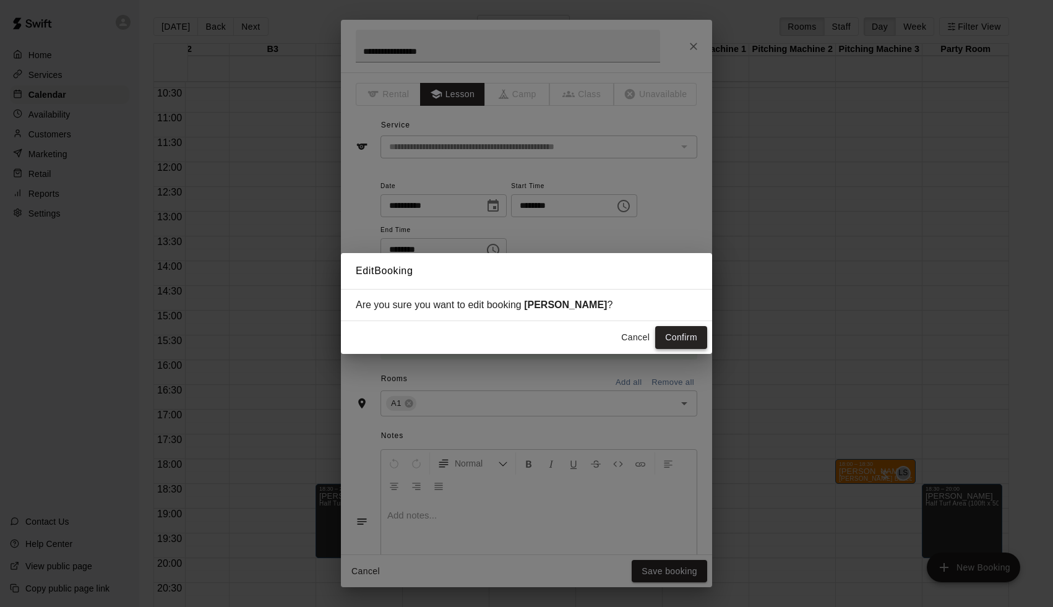
click at [691, 332] on button "Confirm" at bounding box center [681, 337] width 52 height 23
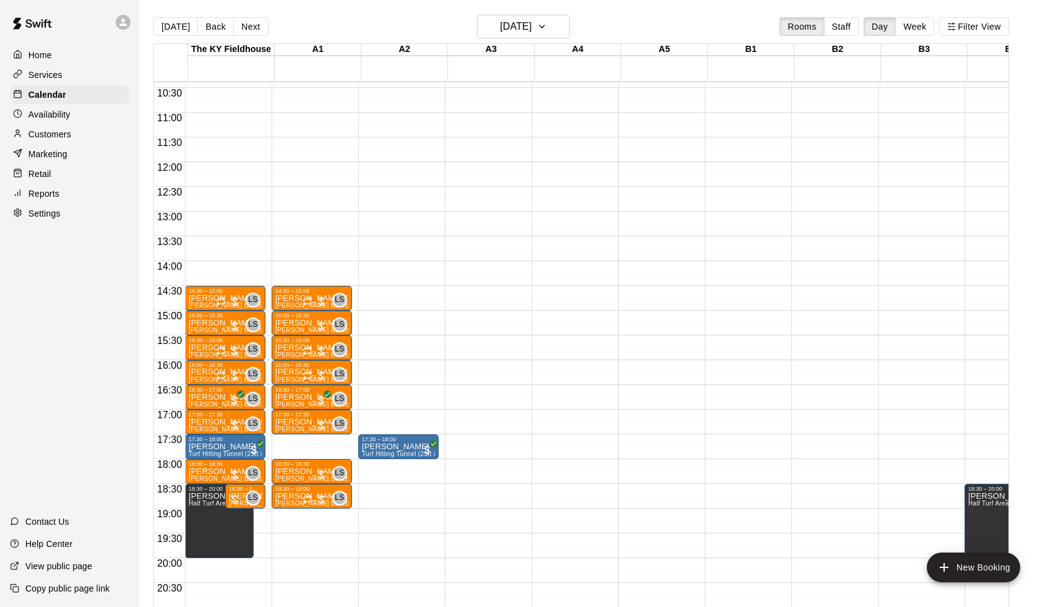
scroll to position [514, 0]
click at [303, 502] on span "[PERSON_NAME] Baseball/Softball (Hitting or Fielding)" at bounding box center [356, 503] width 163 height 7
click at [290, 545] on img "edit" at bounding box center [290, 543] width 14 height 14
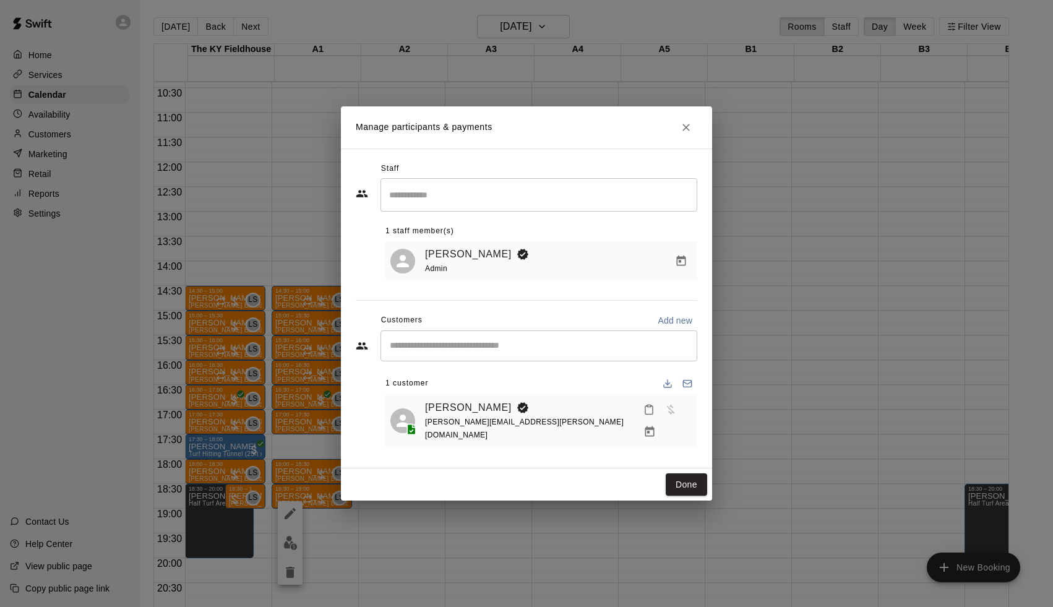
click at [598, 503] on div "Manage participants & payments Staff ​ 1 staff member(s) [PERSON_NAME] Admin Cu…" at bounding box center [526, 303] width 1053 height 607
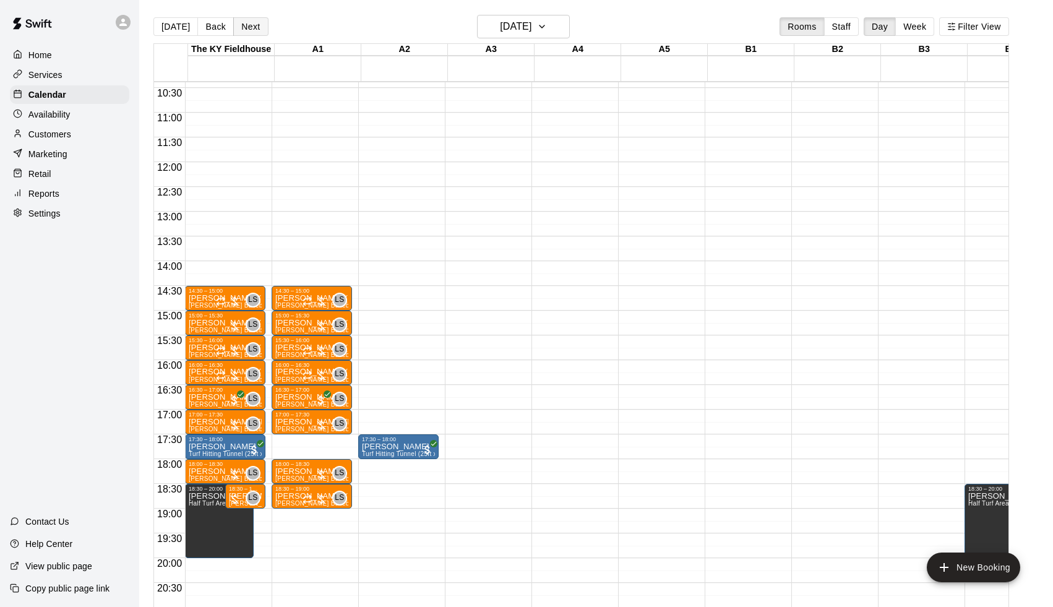
click at [259, 22] on button "Next" at bounding box center [250, 26] width 35 height 19
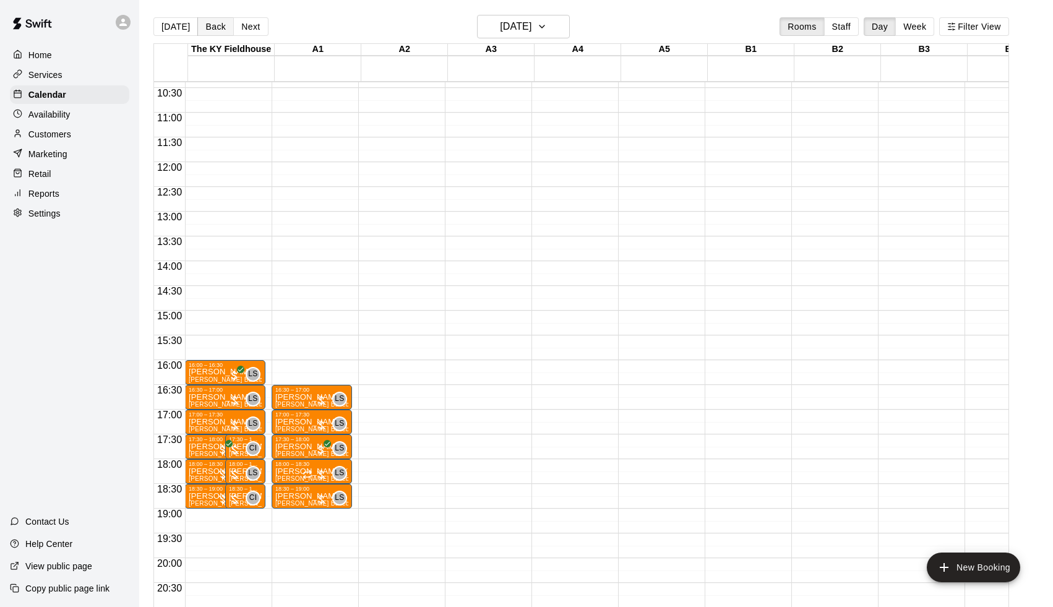
click at [203, 27] on button "Back" at bounding box center [215, 26] width 37 height 19
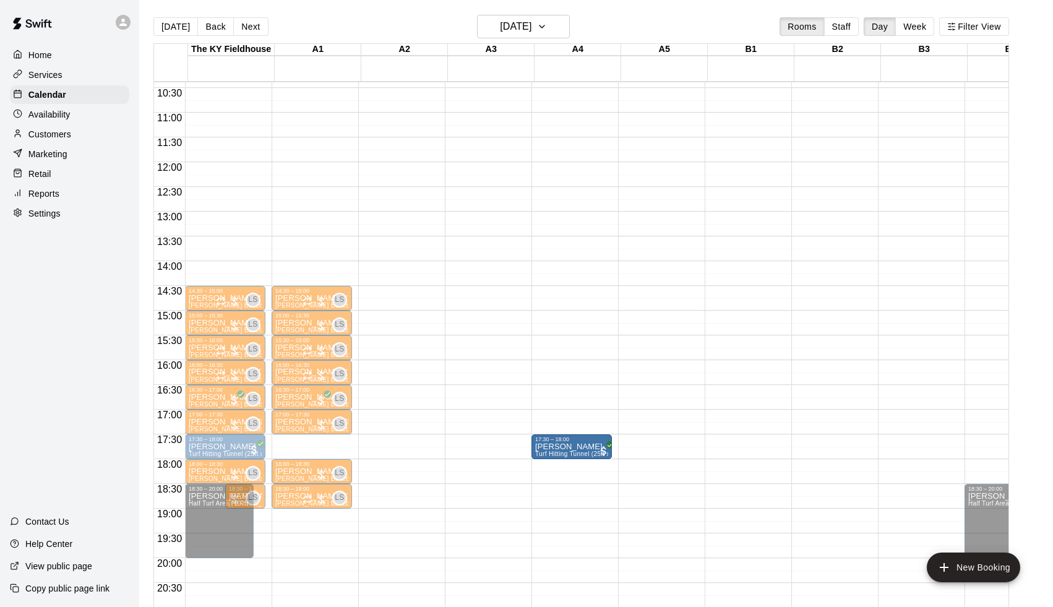
drag, startPoint x: 404, startPoint y: 449, endPoint x: 608, endPoint y: 457, distance: 205.0
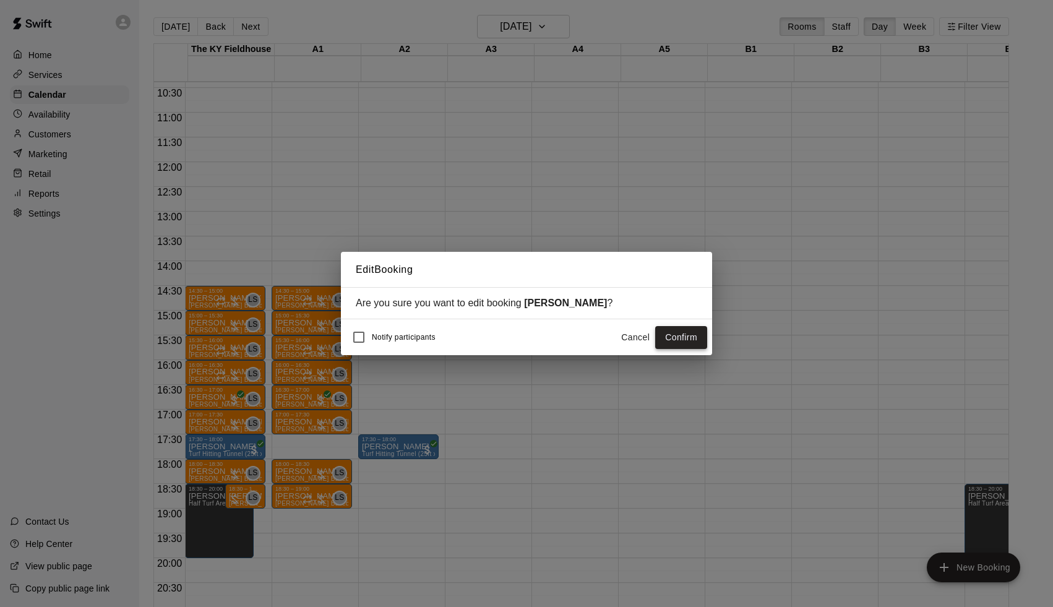
click at [685, 340] on button "Confirm" at bounding box center [681, 337] width 52 height 23
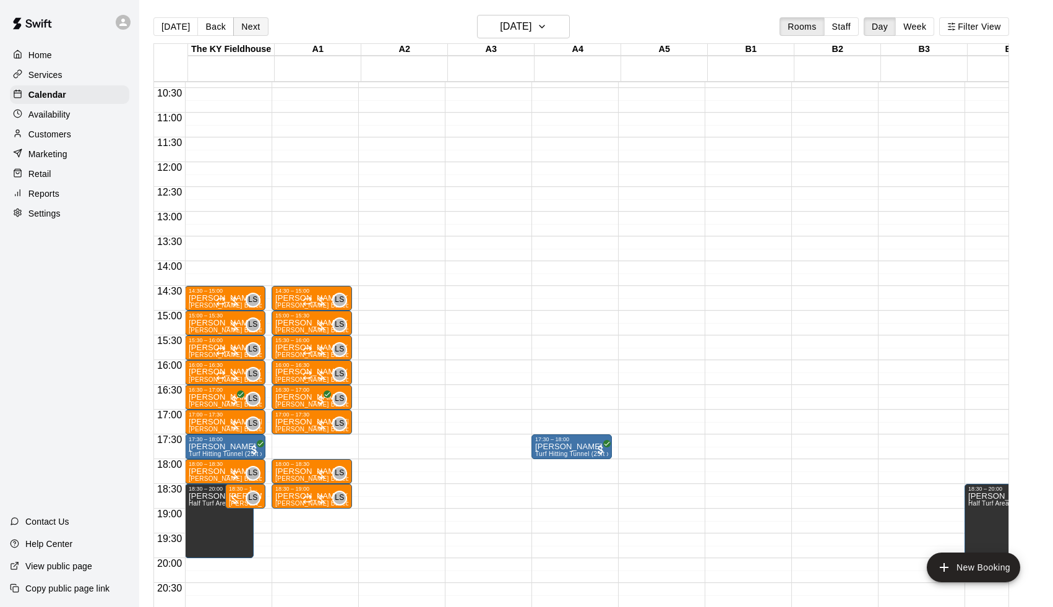
click at [264, 25] on button "Next" at bounding box center [250, 26] width 35 height 19
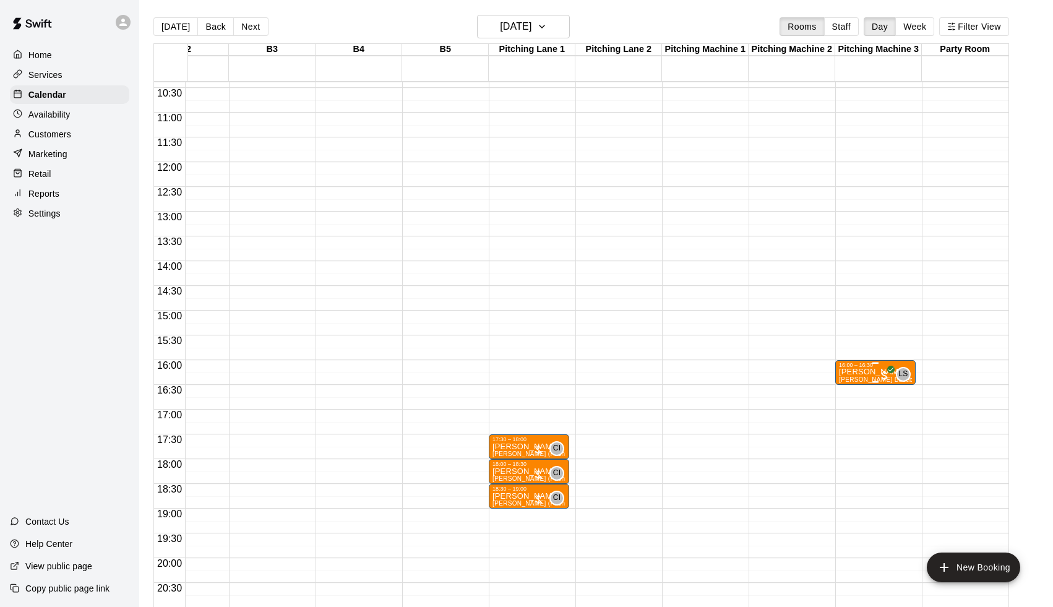
scroll to position [0, 652]
click at [860, 372] on p "[PERSON_NAME]" at bounding box center [875, 372] width 73 height 0
click at [849, 390] on icon "edit" at bounding box center [851, 385] width 11 height 11
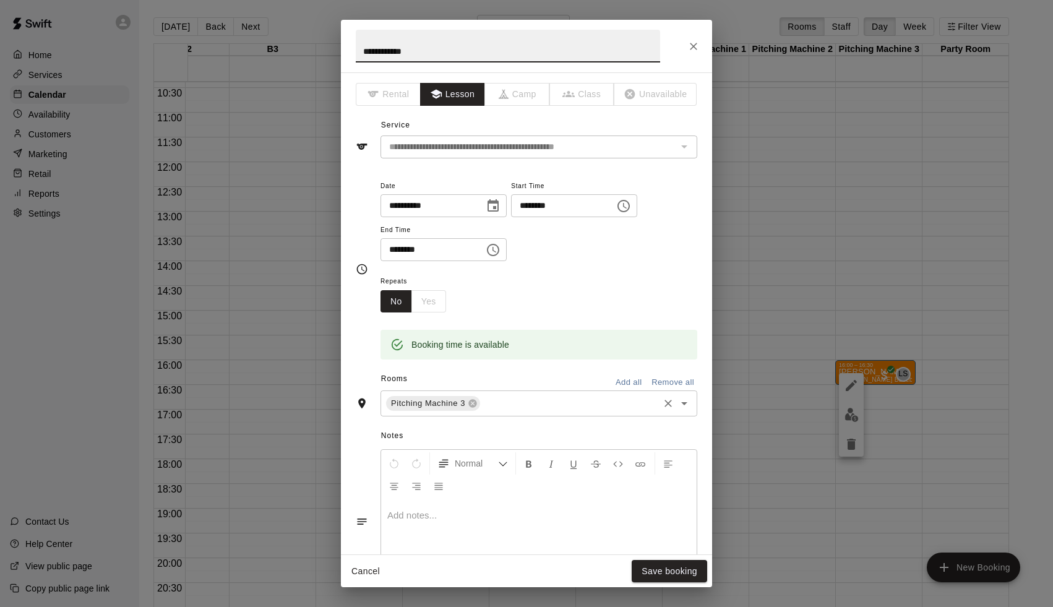
click at [511, 402] on input "text" at bounding box center [569, 403] width 175 height 15
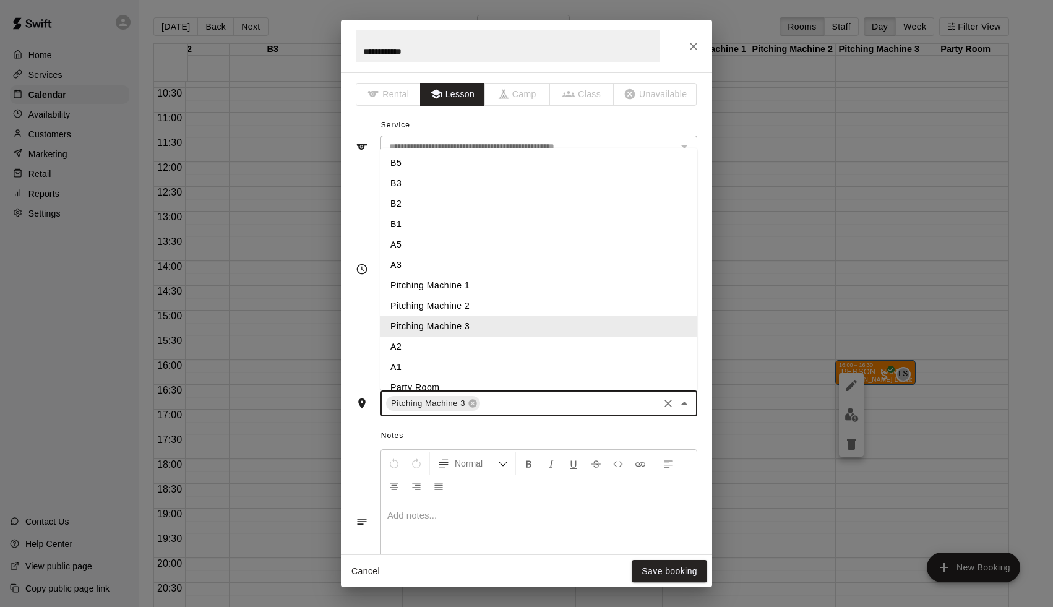
type input "*"
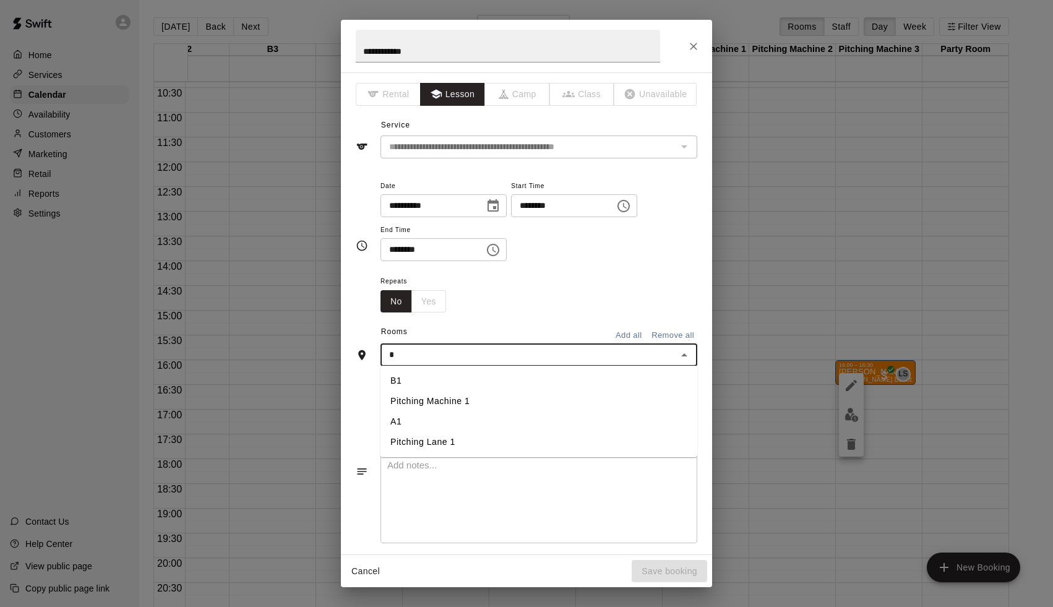
click at [446, 423] on li "A1" at bounding box center [539, 422] width 317 height 20
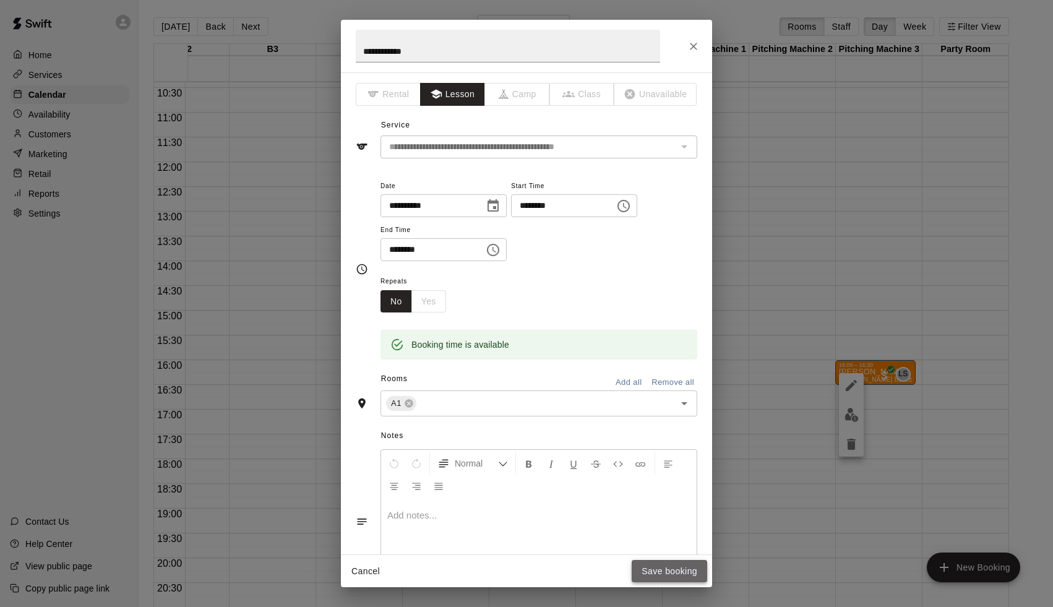
click at [687, 564] on button "Save booking" at bounding box center [670, 571] width 76 height 23
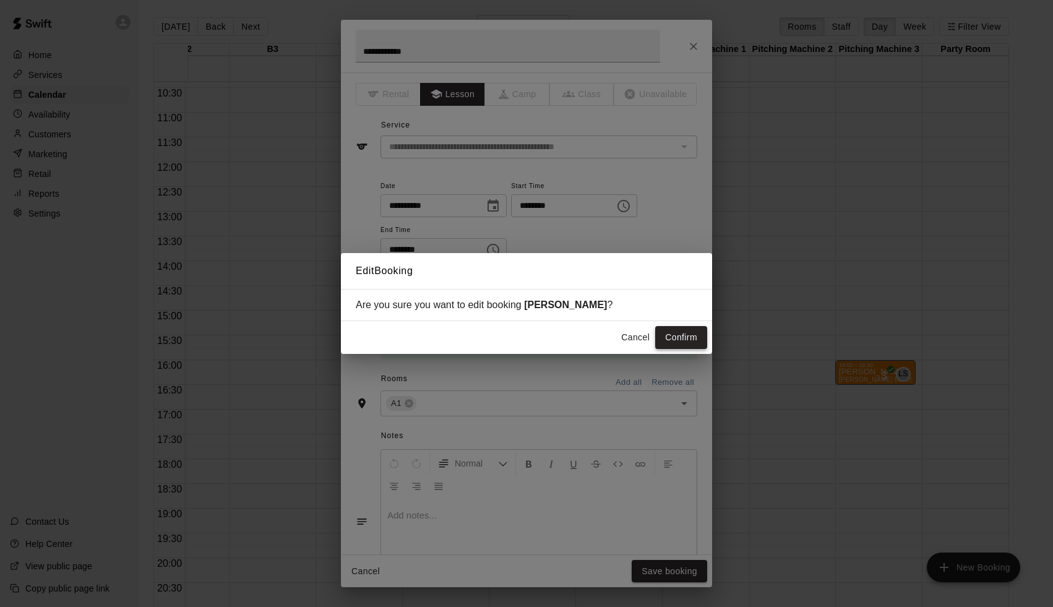
click at [676, 333] on button "Confirm" at bounding box center [681, 337] width 52 height 23
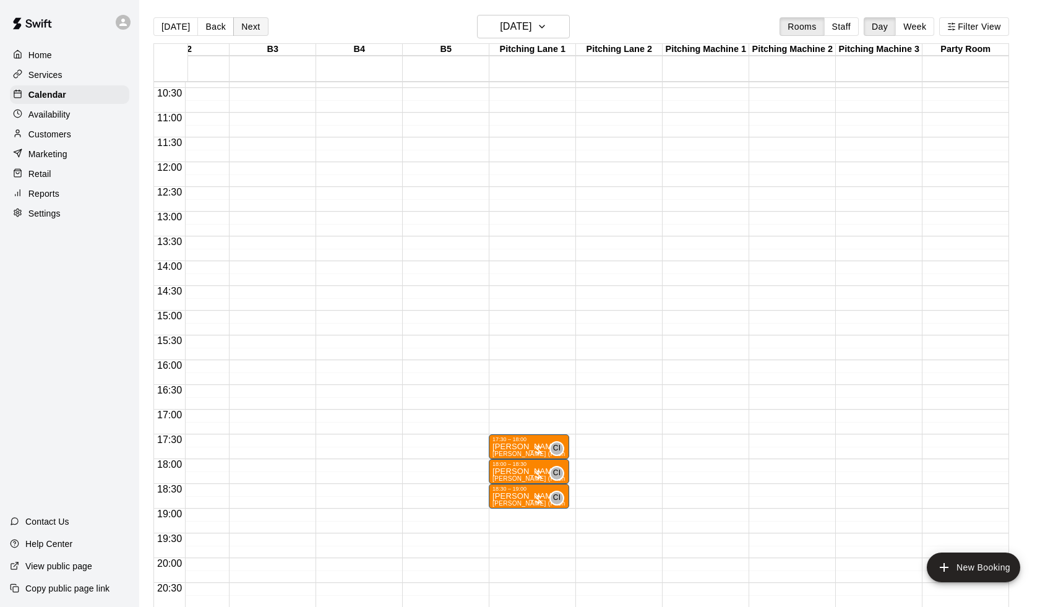
click at [251, 28] on button "Next" at bounding box center [250, 26] width 35 height 19
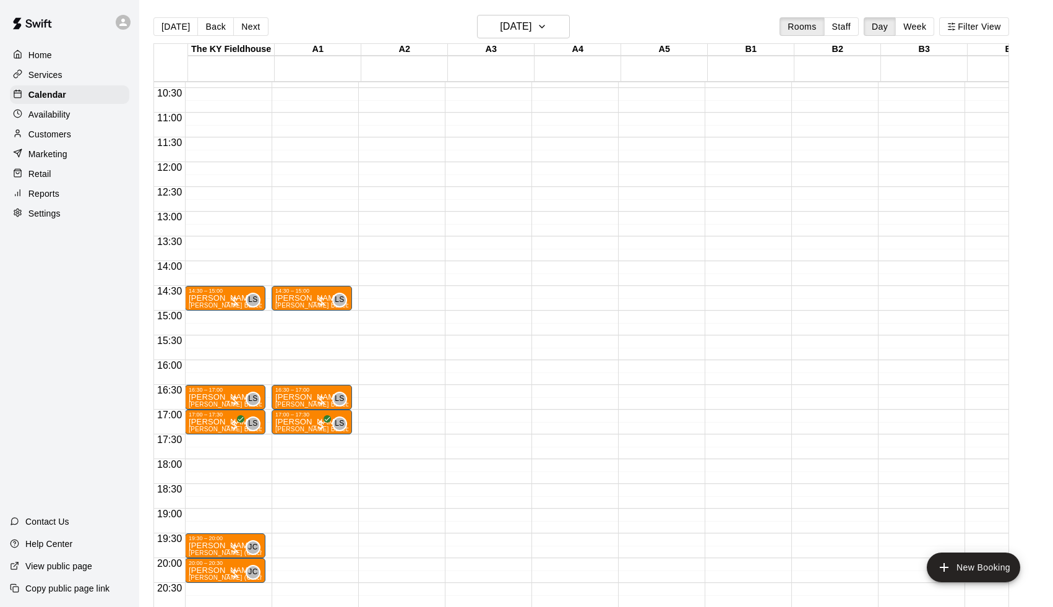
scroll to position [514, 0]
click at [251, 25] on button "Next" at bounding box center [250, 26] width 35 height 19
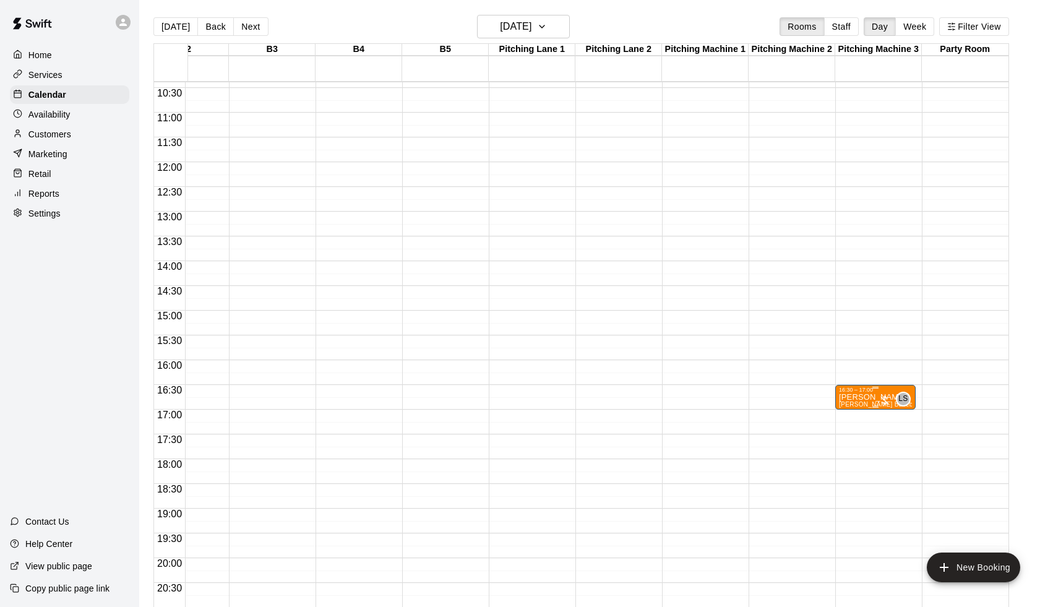
scroll to position [0, 652]
click at [870, 397] on p "[PERSON_NAME]" at bounding box center [875, 397] width 73 height 0
click at [850, 410] on icon "edit" at bounding box center [851, 411] width 15 height 15
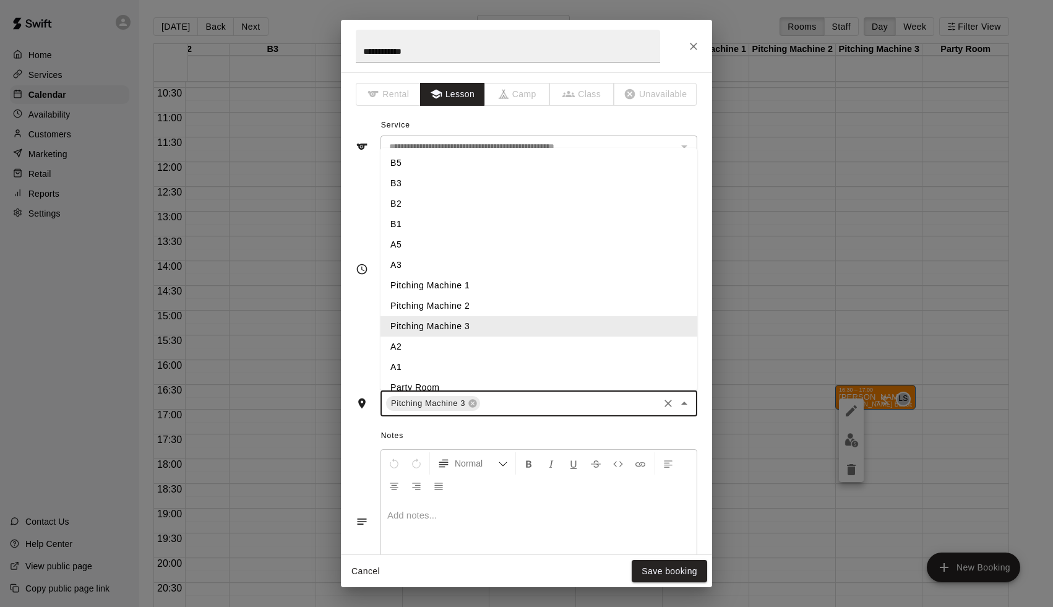
click at [496, 408] on input "text" at bounding box center [569, 403] width 175 height 15
type input "*"
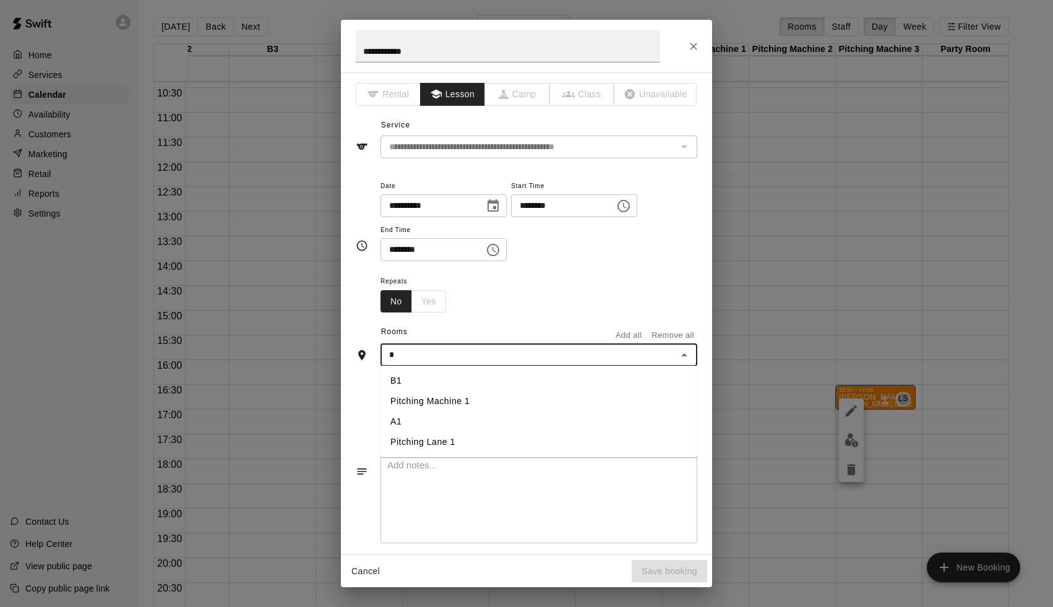
click at [465, 421] on li "A1" at bounding box center [539, 422] width 317 height 20
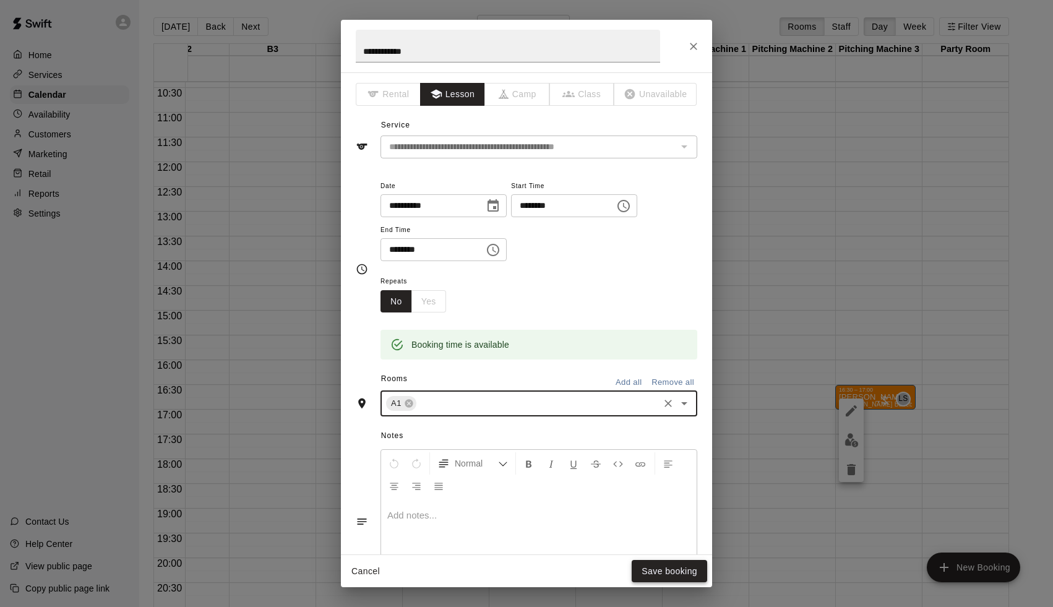
click at [655, 568] on button "Save booking" at bounding box center [670, 571] width 76 height 23
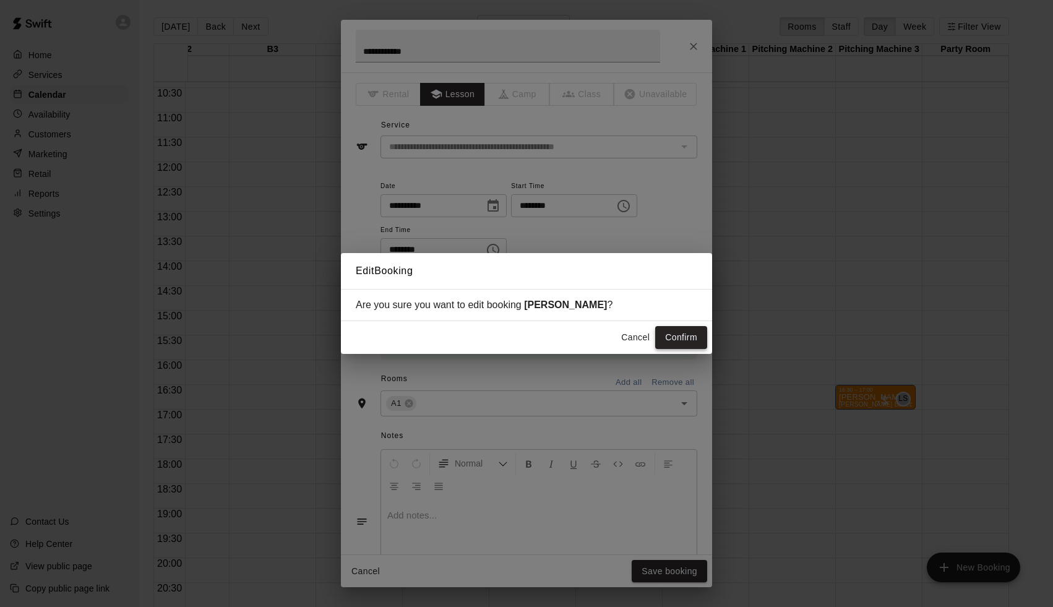
click at [678, 326] on button "Confirm" at bounding box center [681, 337] width 52 height 23
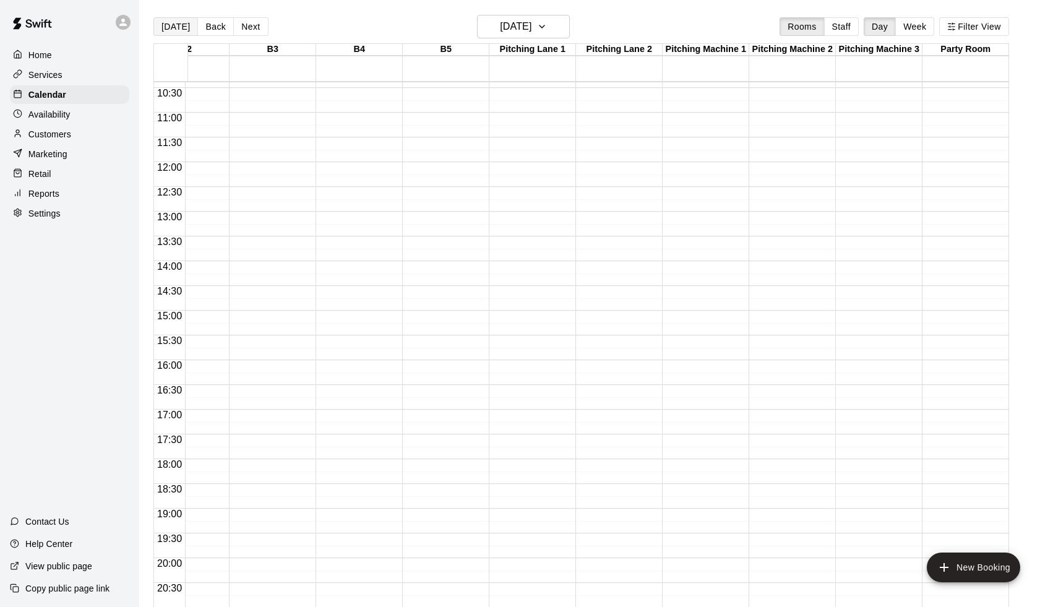
click at [173, 24] on button "[DATE]" at bounding box center [175, 26] width 45 height 19
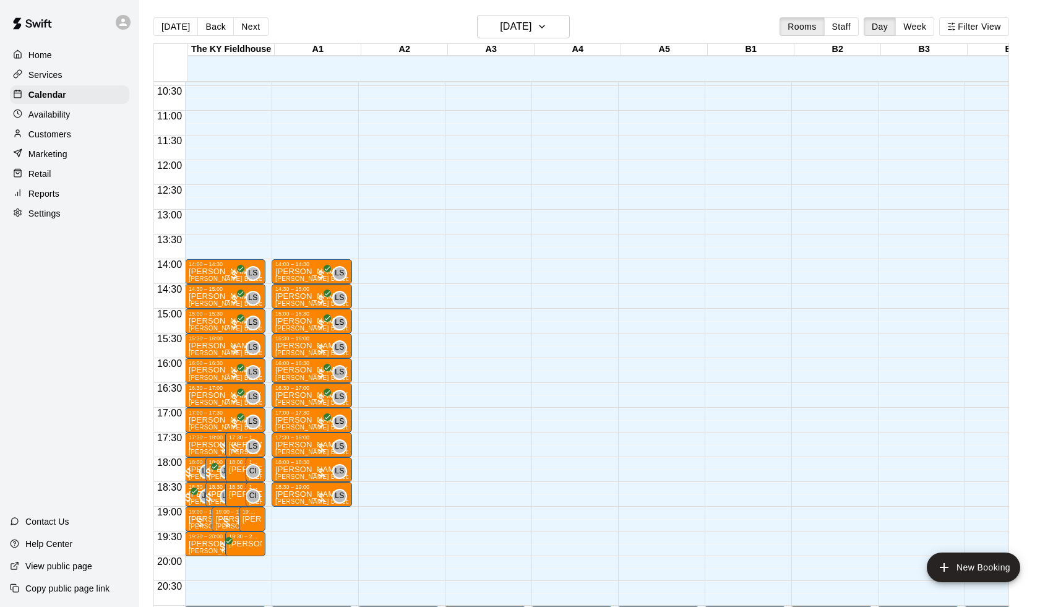
scroll to position [0, 0]
click at [264, 35] on div "[DATE] Back [DATE][DATE] Rooms Staff Day Week Filter View" at bounding box center [581, 29] width 856 height 28
click at [253, 28] on button "Next" at bounding box center [250, 26] width 35 height 19
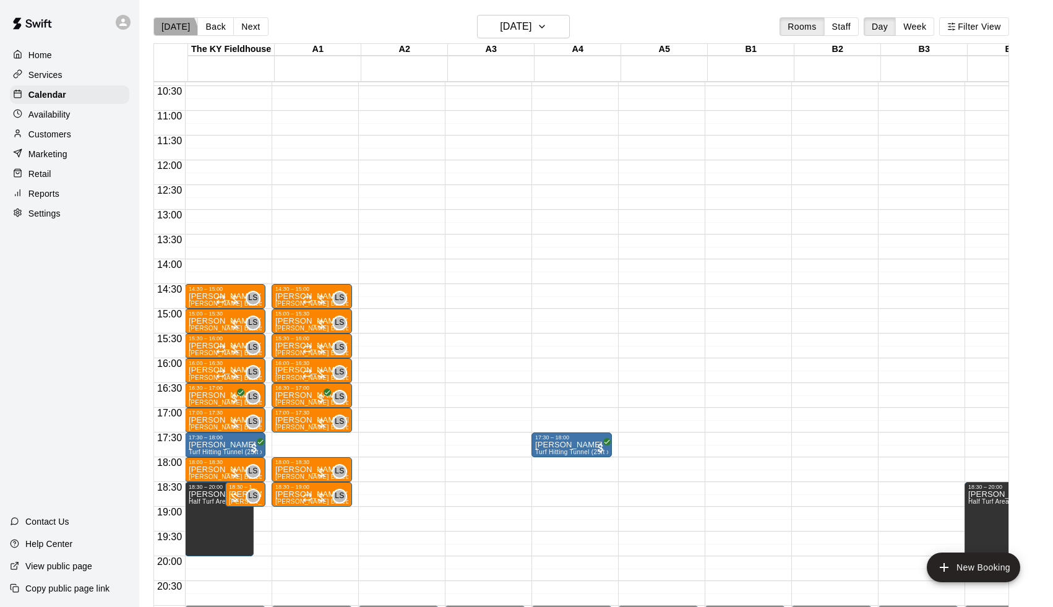
click at [170, 32] on button "[DATE]" at bounding box center [175, 26] width 45 height 19
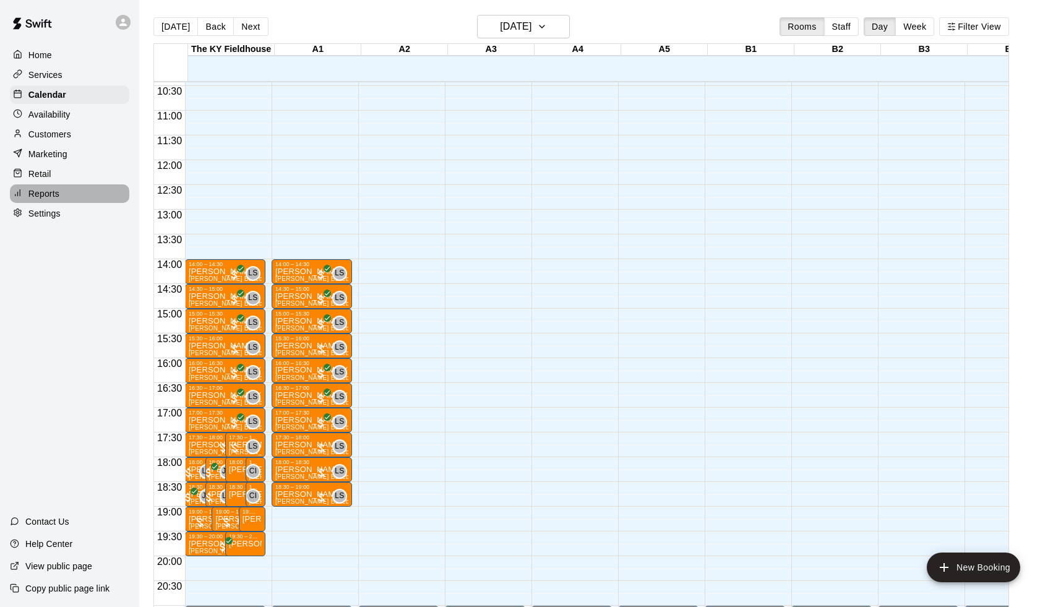
click at [62, 196] on div "Reports" at bounding box center [69, 193] width 119 height 19
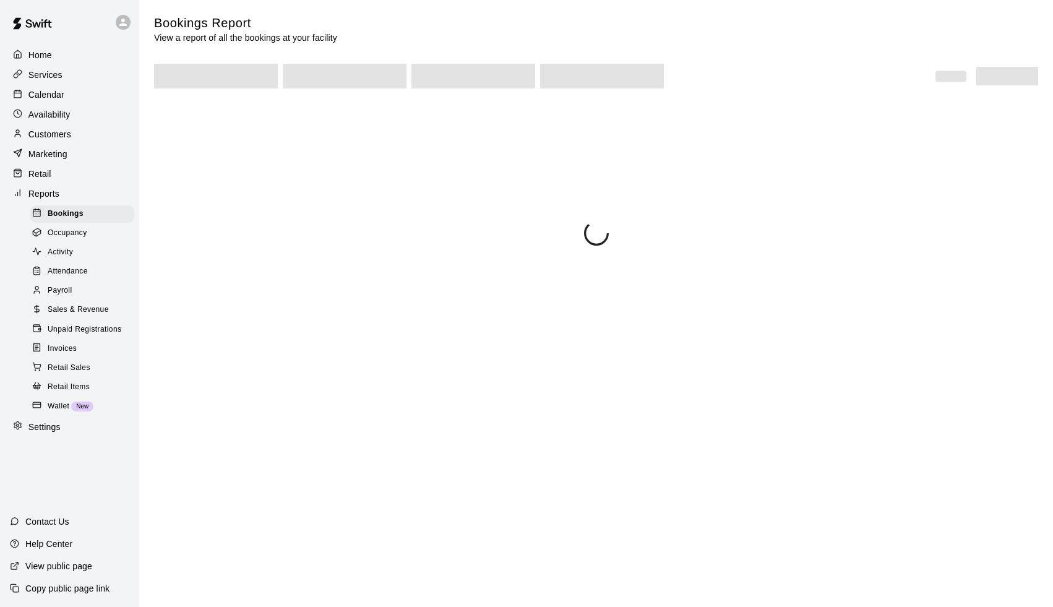
click at [64, 288] on span "Payroll" at bounding box center [60, 291] width 24 height 12
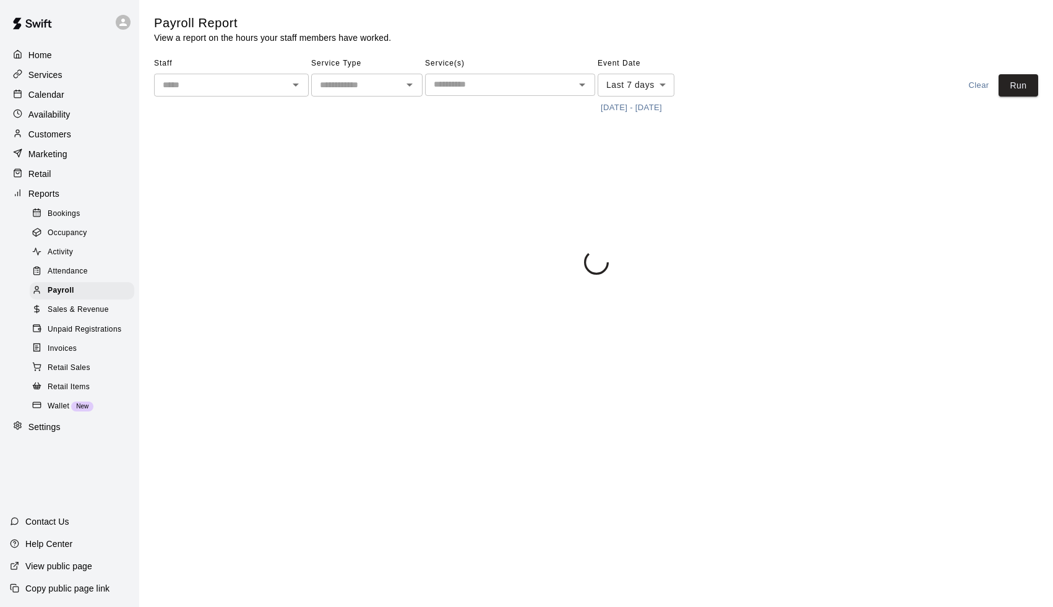
click at [234, 90] on input "text" at bounding box center [221, 84] width 127 height 15
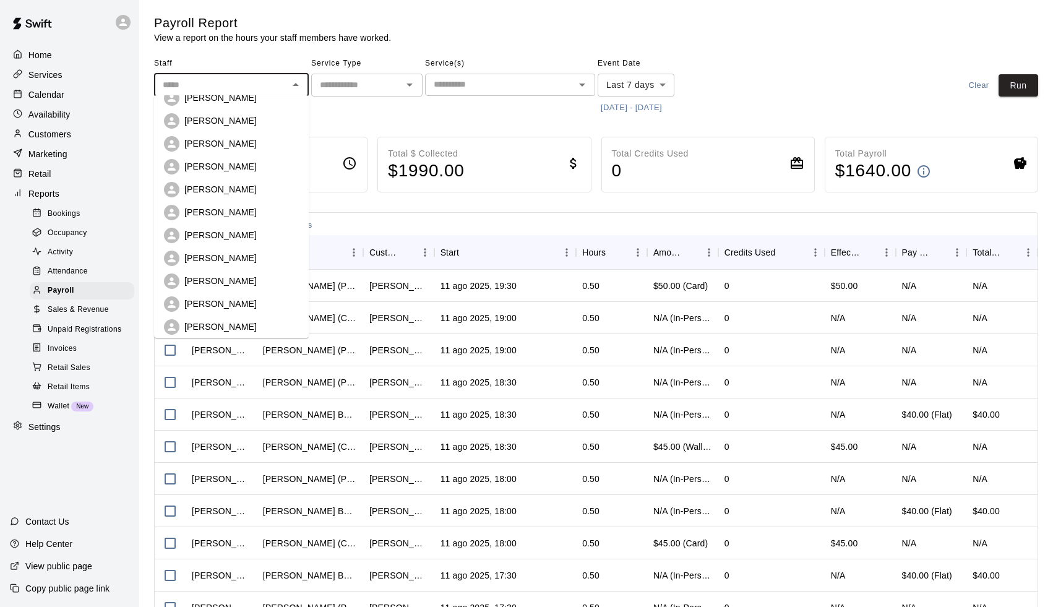
scroll to position [132, 0]
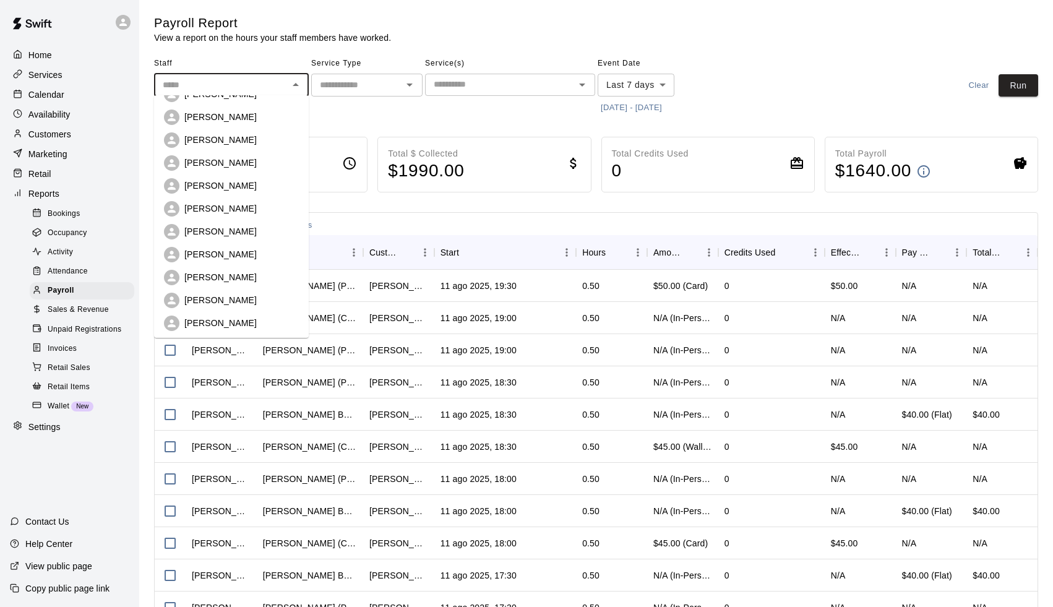
click at [223, 305] on p "[PERSON_NAME]" at bounding box center [220, 300] width 72 height 12
type input "**********"
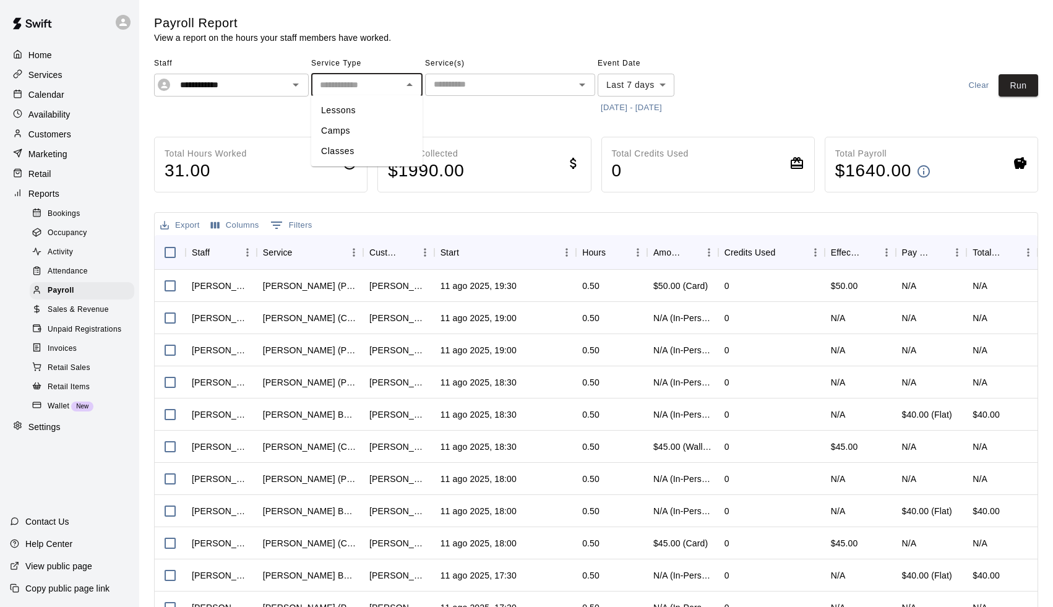
click at [377, 91] on input "text" at bounding box center [357, 84] width 84 height 15
click at [361, 113] on li "Lessons" at bounding box center [366, 110] width 111 height 20
type input "*******"
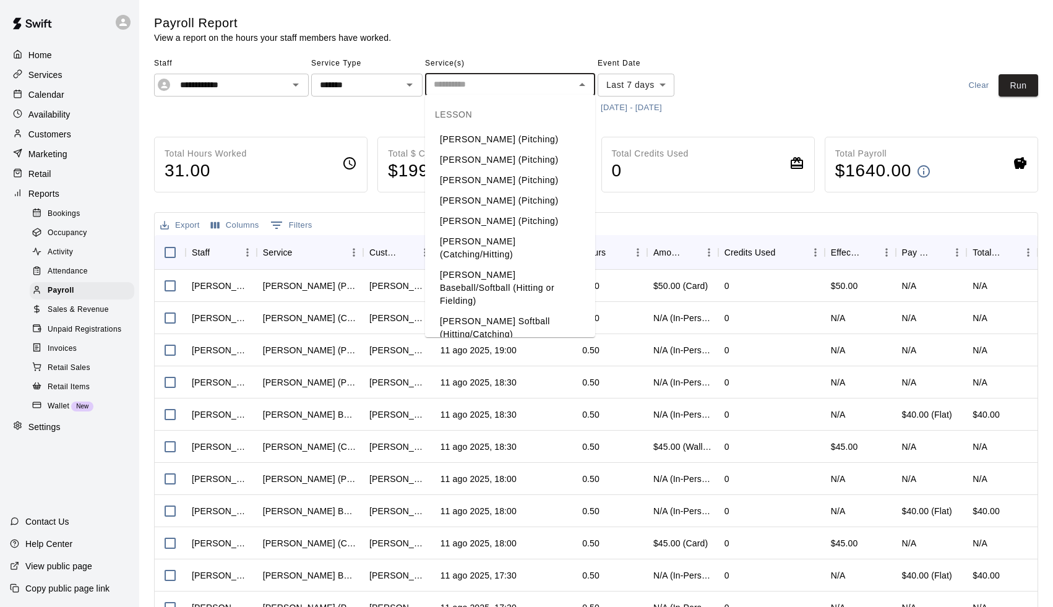
click at [452, 78] on input "text" at bounding box center [500, 84] width 142 height 15
click at [464, 266] on li "[PERSON_NAME] Baseball/Softball (Hitting or Fielding)" at bounding box center [510, 288] width 170 height 46
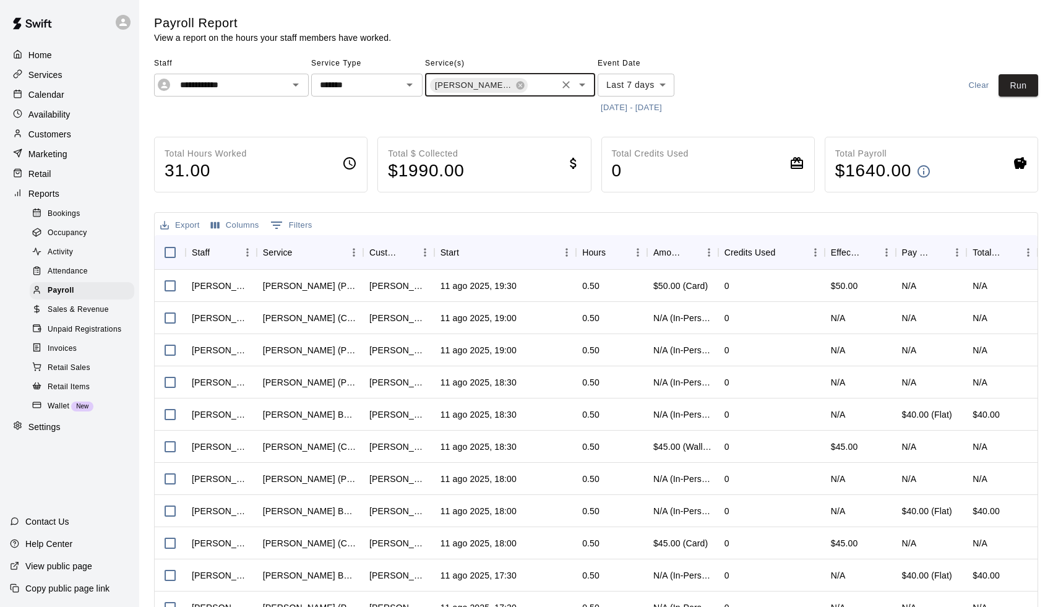
click at [633, 102] on button "[DATE] - [DATE]" at bounding box center [631, 107] width 67 height 19
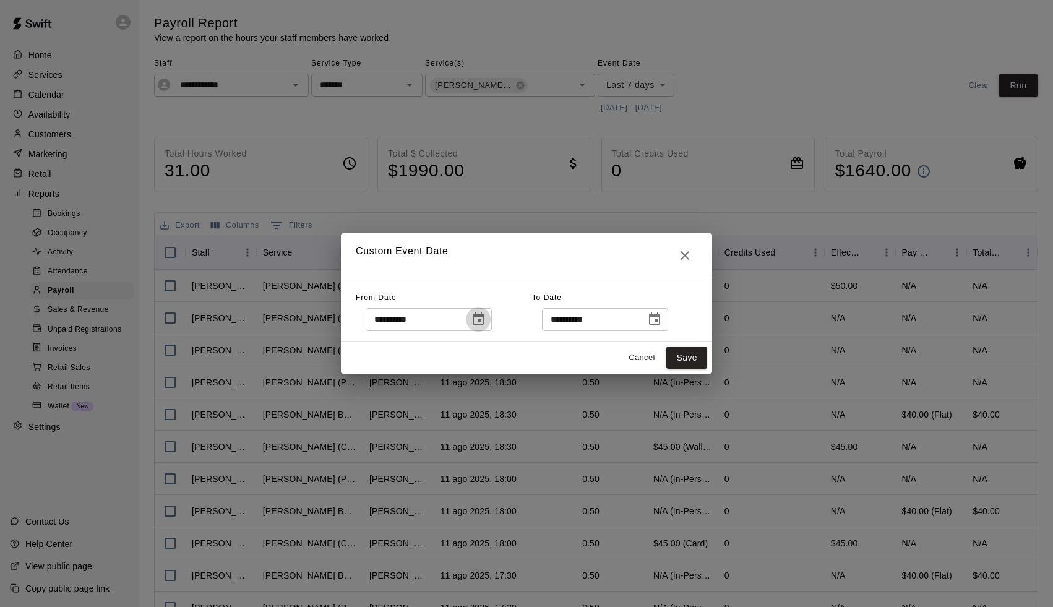
click at [484, 317] on icon "Choose date, selected date is Aug 4, 2025" at bounding box center [478, 319] width 11 height 12
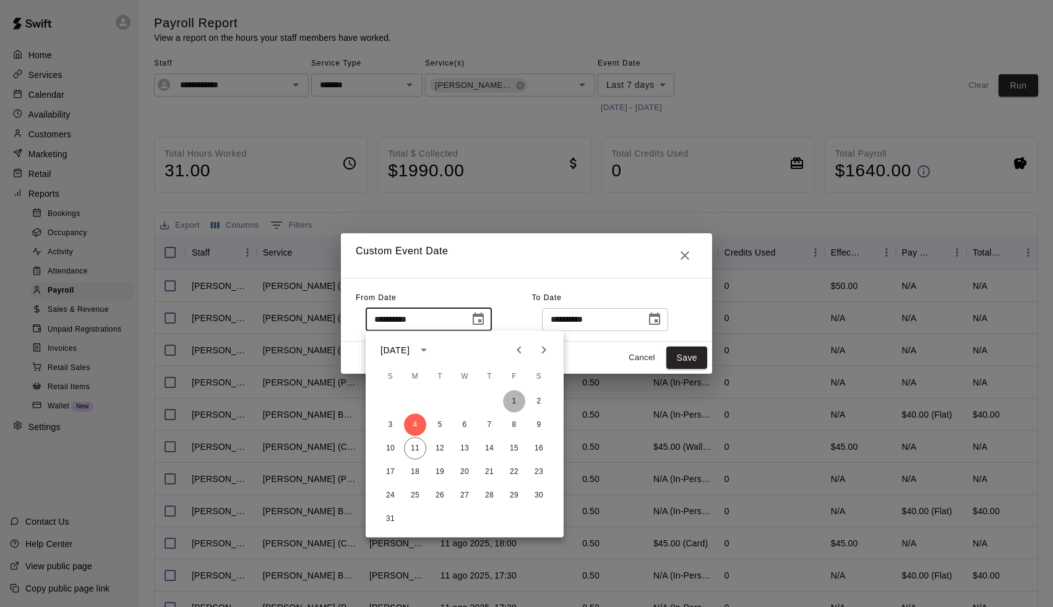
click at [520, 402] on button "1" at bounding box center [514, 402] width 22 height 22
type input "**********"
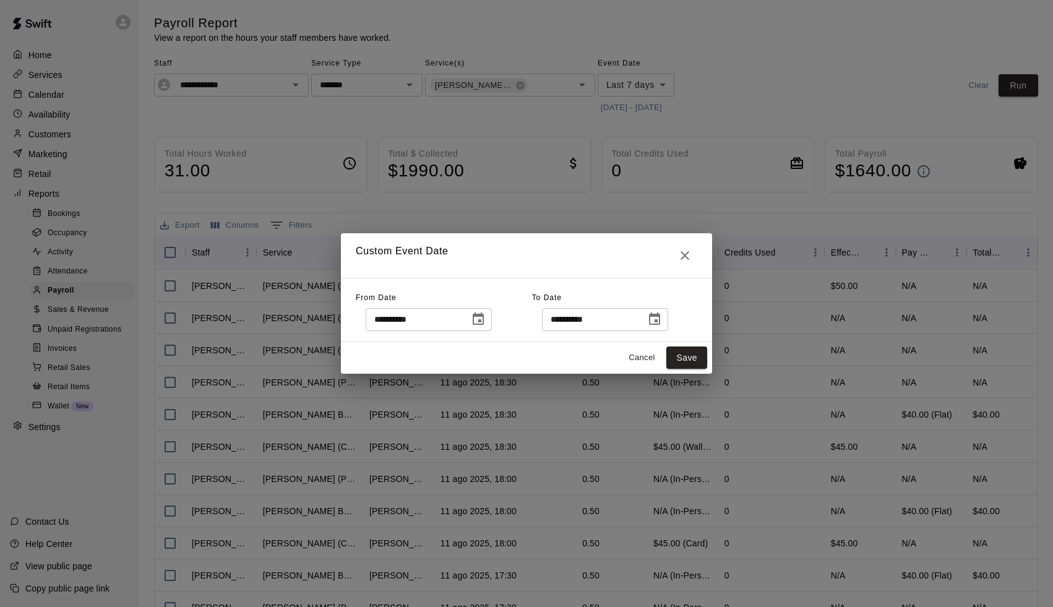
click at [662, 322] on icon "Choose date, selected date is Aug 11, 2025" at bounding box center [654, 319] width 15 height 15
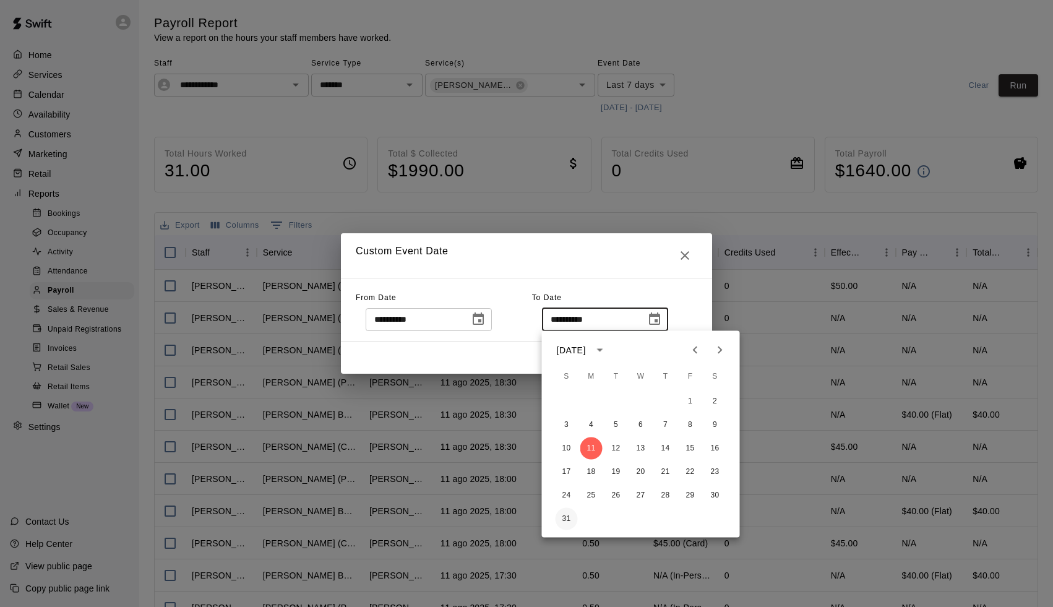
click at [569, 519] on button "31" at bounding box center [567, 519] width 22 height 22
type input "**********"
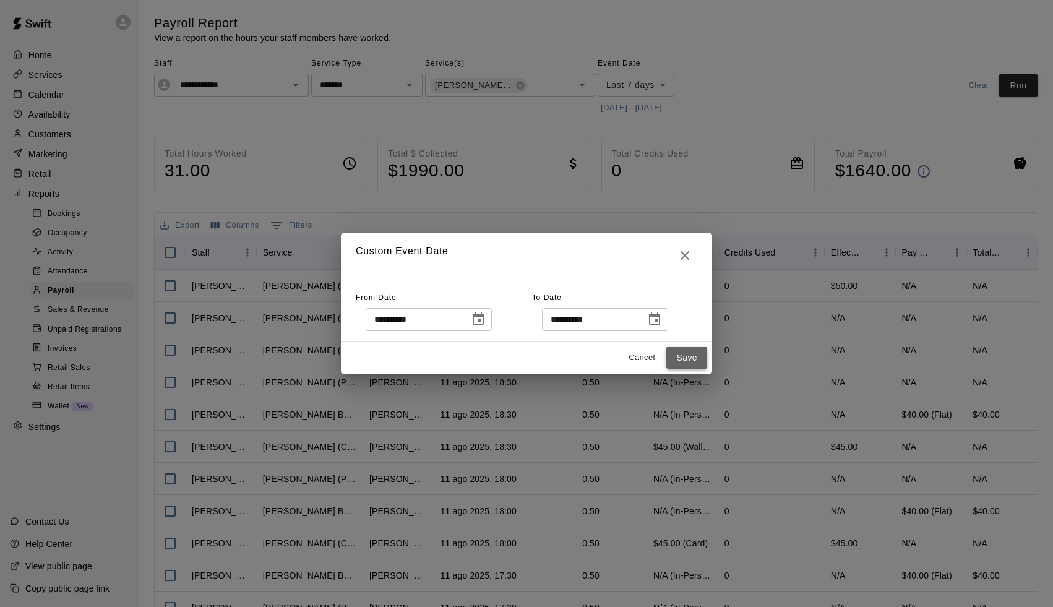
click at [683, 361] on button "Save" at bounding box center [687, 358] width 41 height 23
type input "******"
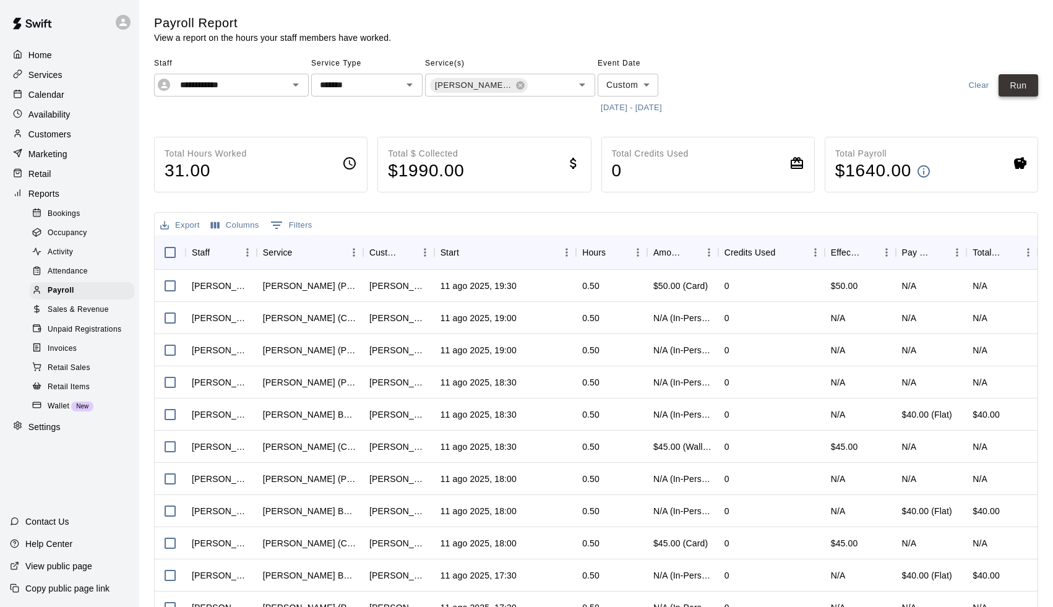
click at [1008, 82] on button "Run" at bounding box center [1019, 85] width 40 height 23
click at [51, 94] on p "Calendar" at bounding box center [46, 95] width 36 height 12
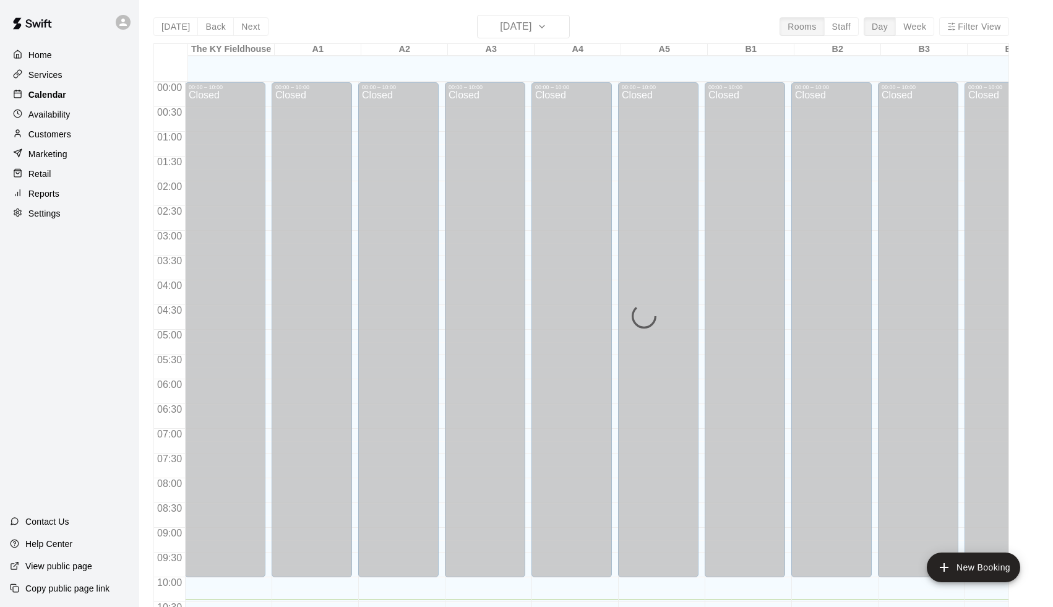
scroll to position [516, 0]
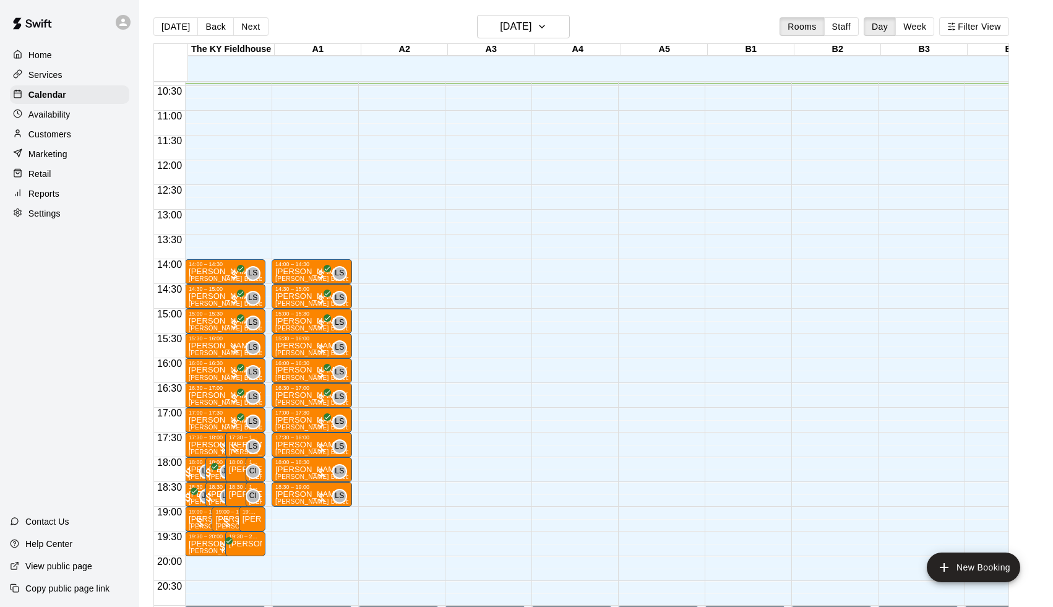
click at [43, 210] on p "Settings" at bounding box center [44, 213] width 32 height 12
select select "**"
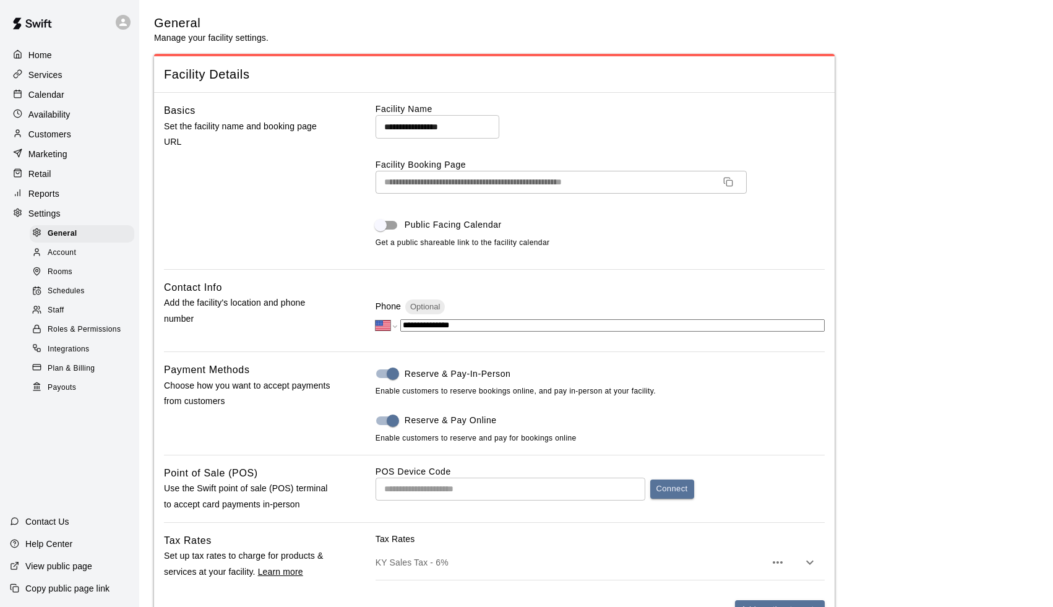
scroll to position [2176, 0]
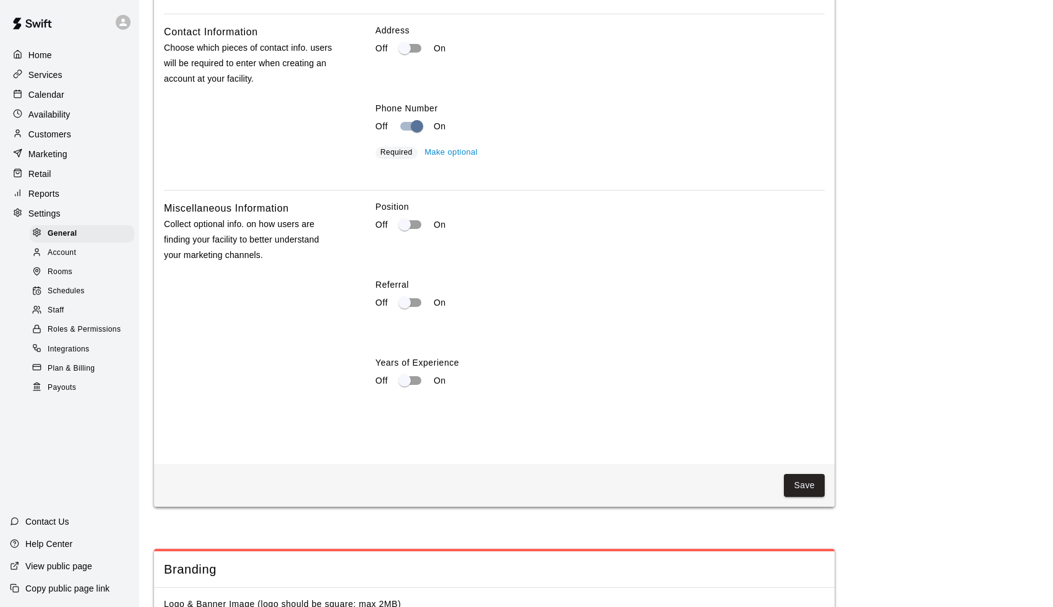
click at [64, 308] on span "Staff" at bounding box center [56, 310] width 16 height 12
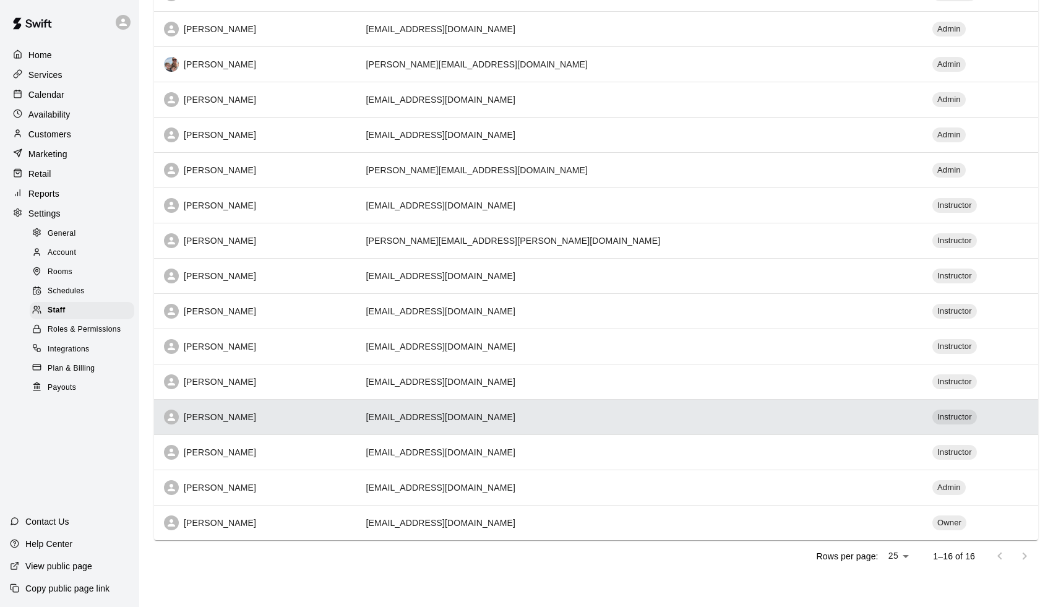
scroll to position [186, 0]
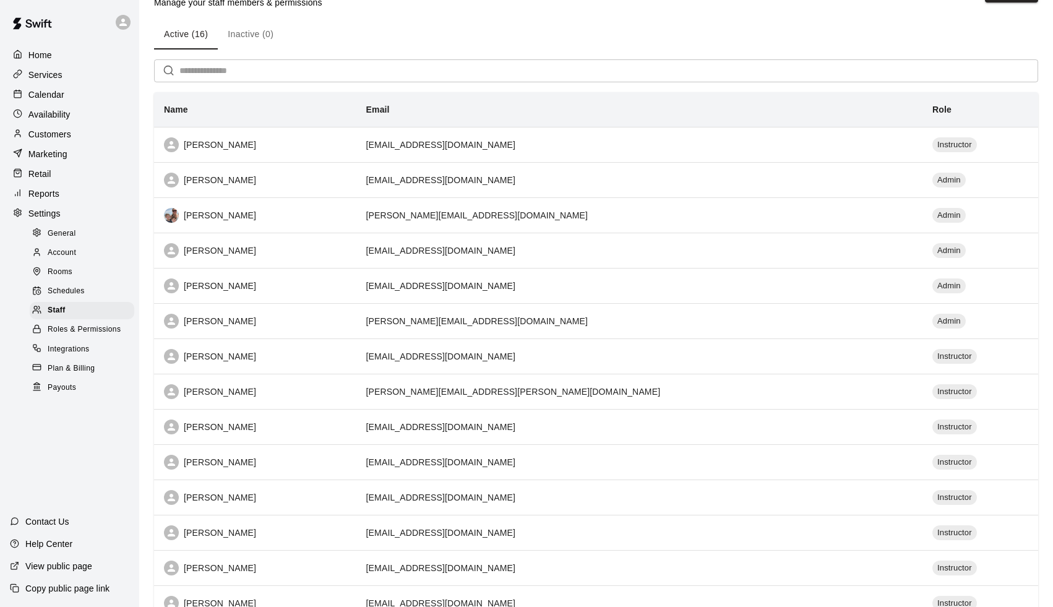
click at [53, 109] on p "Availability" at bounding box center [49, 114] width 42 height 12
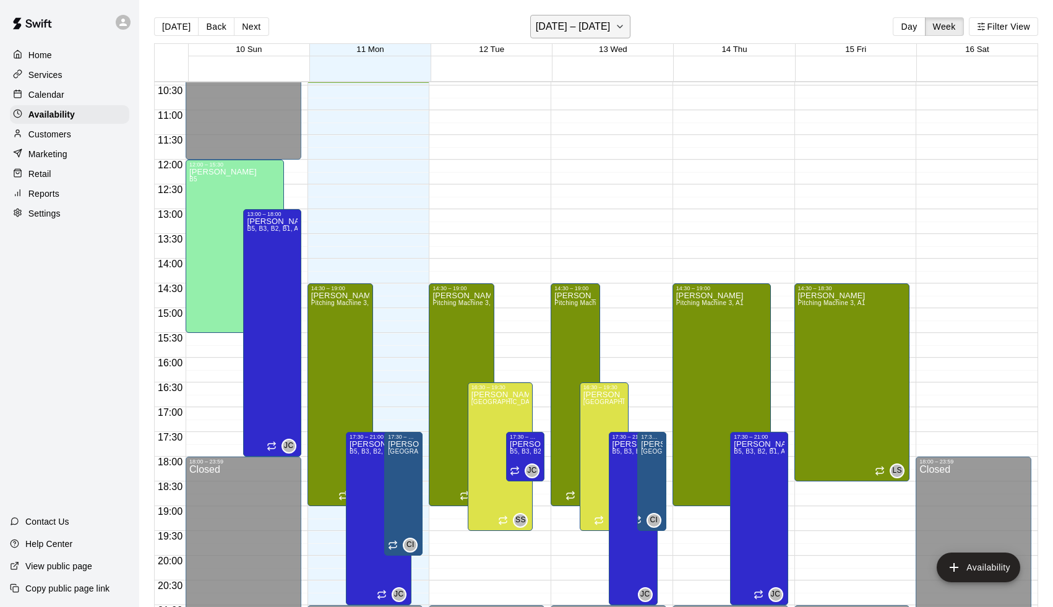
click at [559, 24] on h6 "[DATE] – [DATE]" at bounding box center [573, 26] width 75 height 17
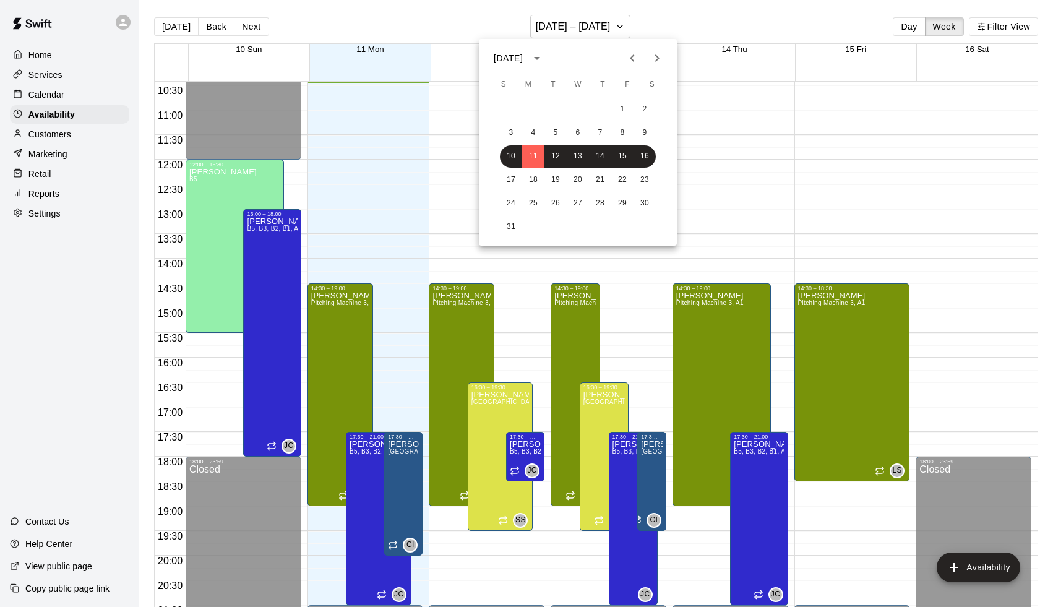
click at [223, 208] on div at bounding box center [526, 303] width 1053 height 607
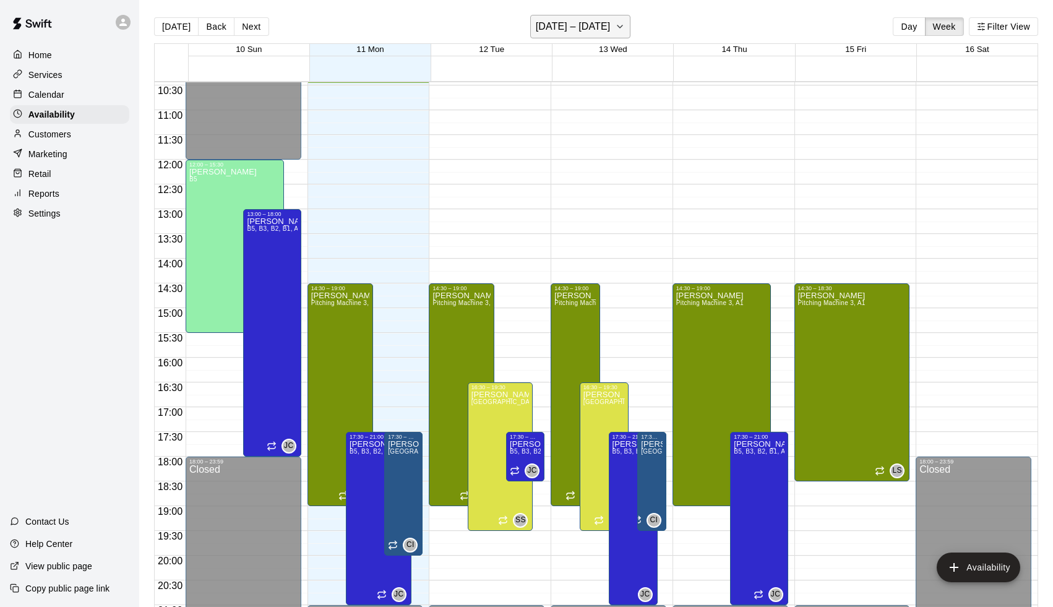
click at [550, 34] on h6 "[DATE] – [DATE]" at bounding box center [573, 26] width 75 height 17
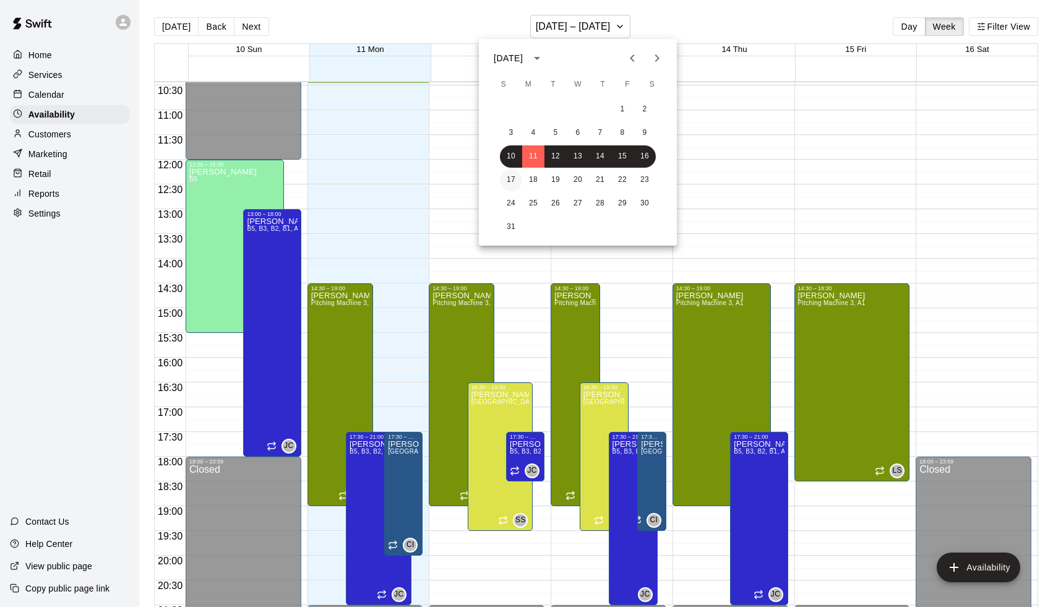
click at [509, 183] on button "17" at bounding box center [511, 180] width 22 height 22
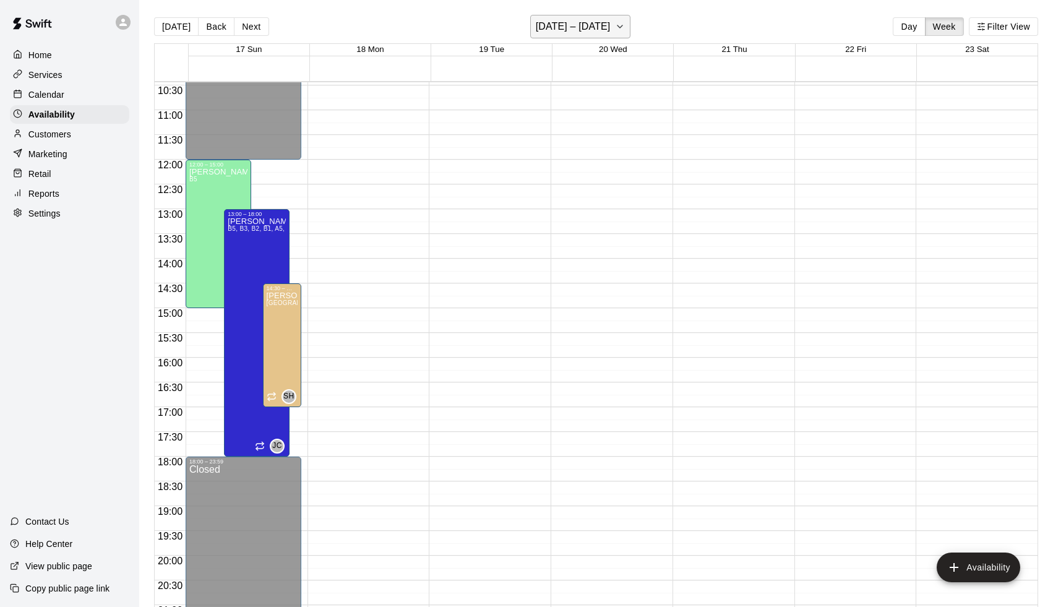
click at [584, 28] on h6 "[DATE] – [DATE]" at bounding box center [573, 26] width 75 height 17
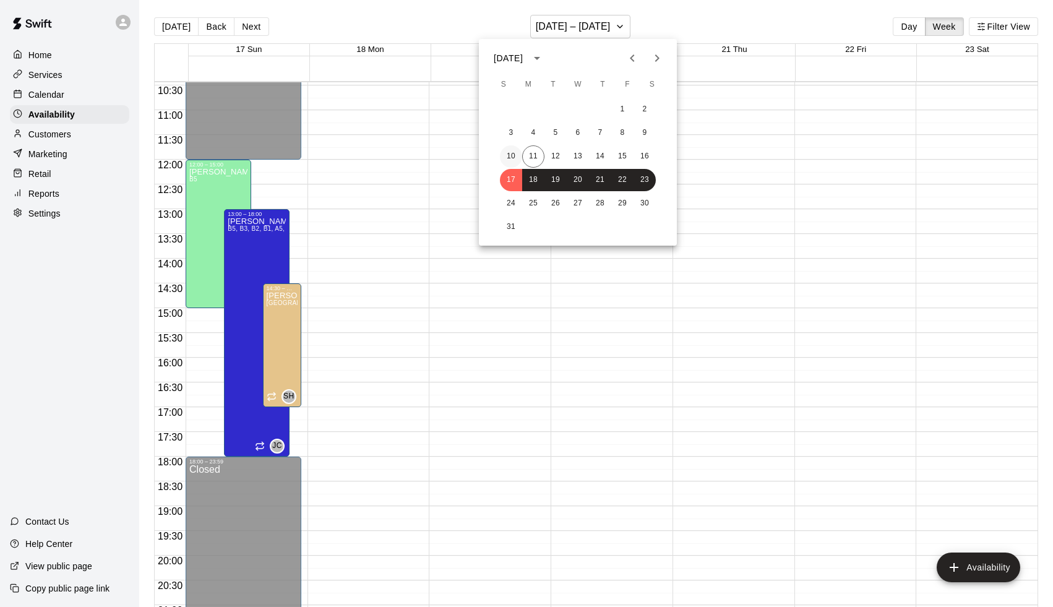
click at [514, 159] on button "10" at bounding box center [511, 156] width 22 height 22
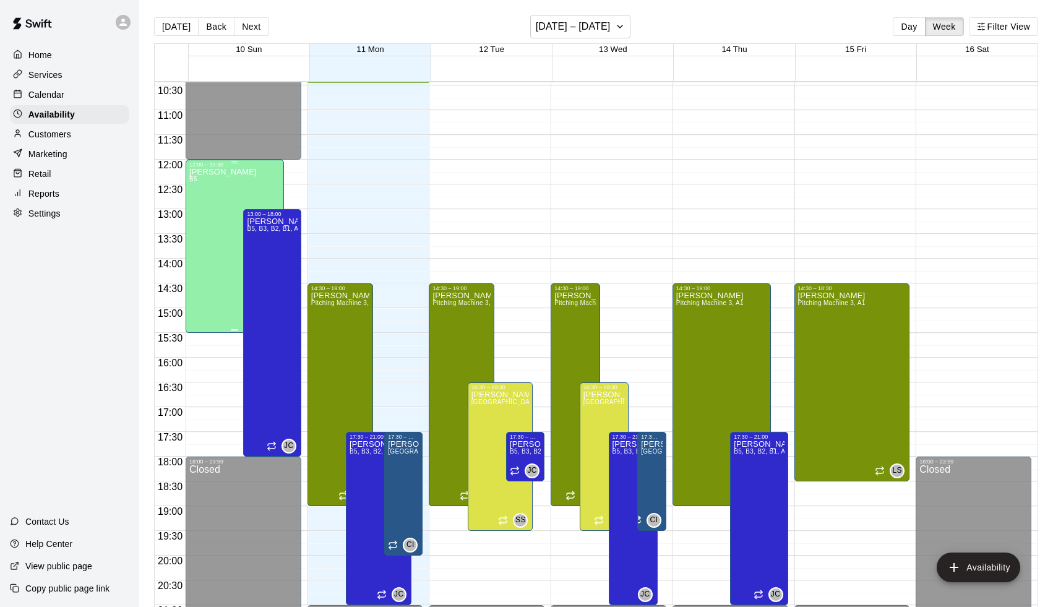
click at [217, 204] on div "[PERSON_NAME] B5" at bounding box center [222, 471] width 67 height 607
click at [205, 187] on icon "edit" at bounding box center [204, 181] width 15 height 15
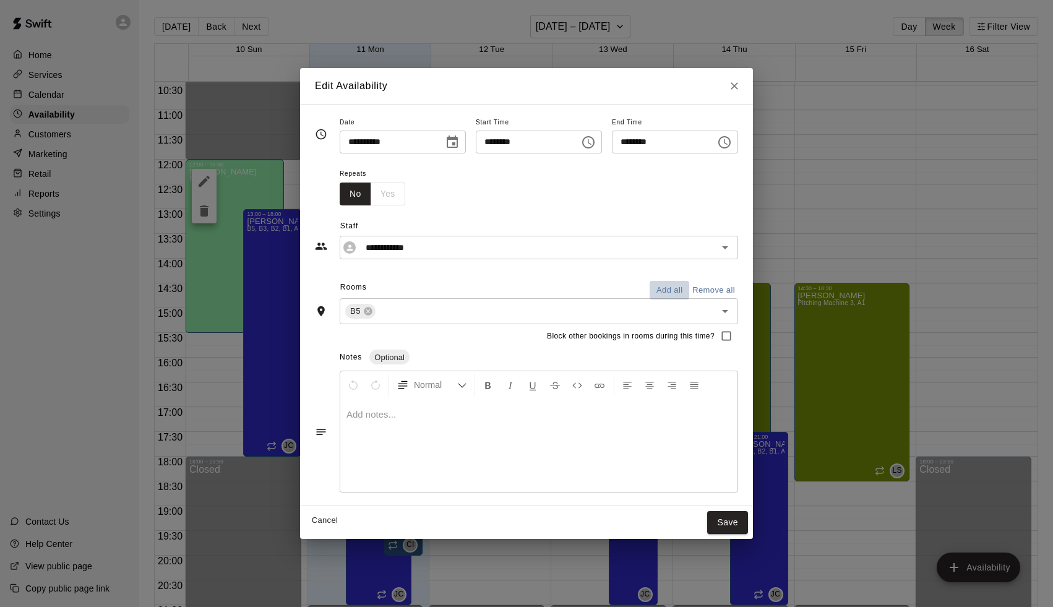
click at [676, 288] on button "Add all" at bounding box center [670, 290] width 40 height 19
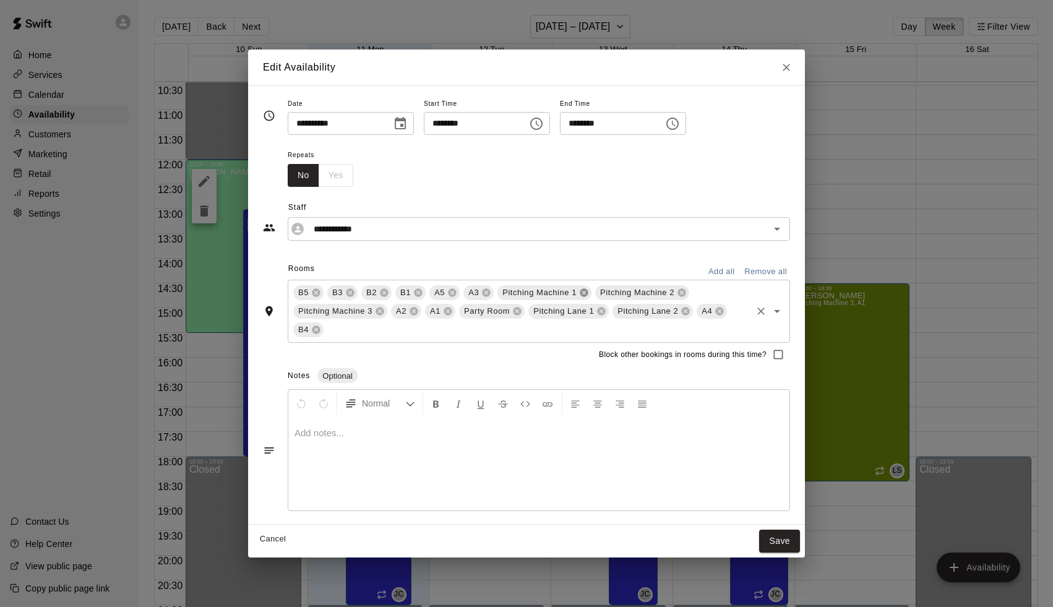
click at [583, 293] on icon at bounding box center [584, 293] width 10 height 10
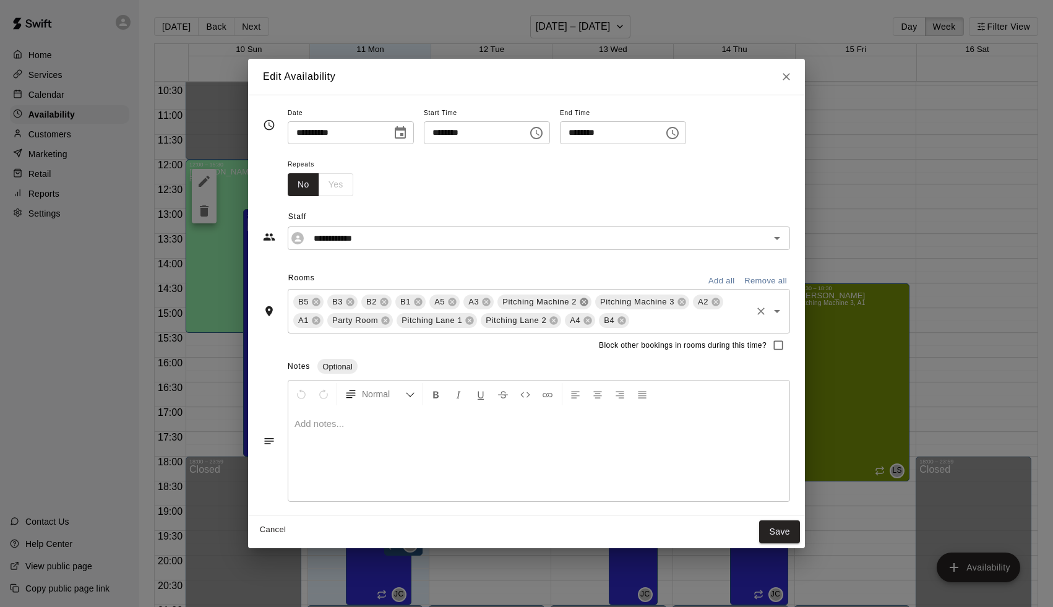
click at [581, 301] on icon at bounding box center [584, 302] width 8 height 8
click at [581, 302] on icon at bounding box center [584, 302] width 8 height 8
click at [555, 302] on icon at bounding box center [555, 302] width 10 height 10
click at [592, 301] on icon at bounding box center [590, 302] width 8 height 8
click at [610, 300] on icon at bounding box center [605, 302] width 10 height 10
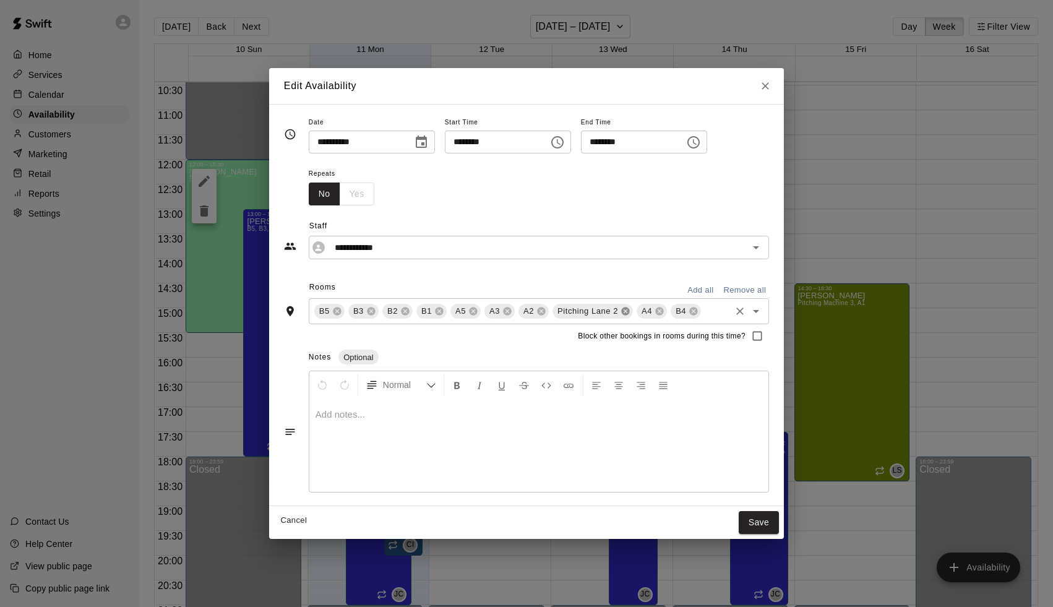
click at [628, 309] on icon at bounding box center [626, 311] width 10 height 10
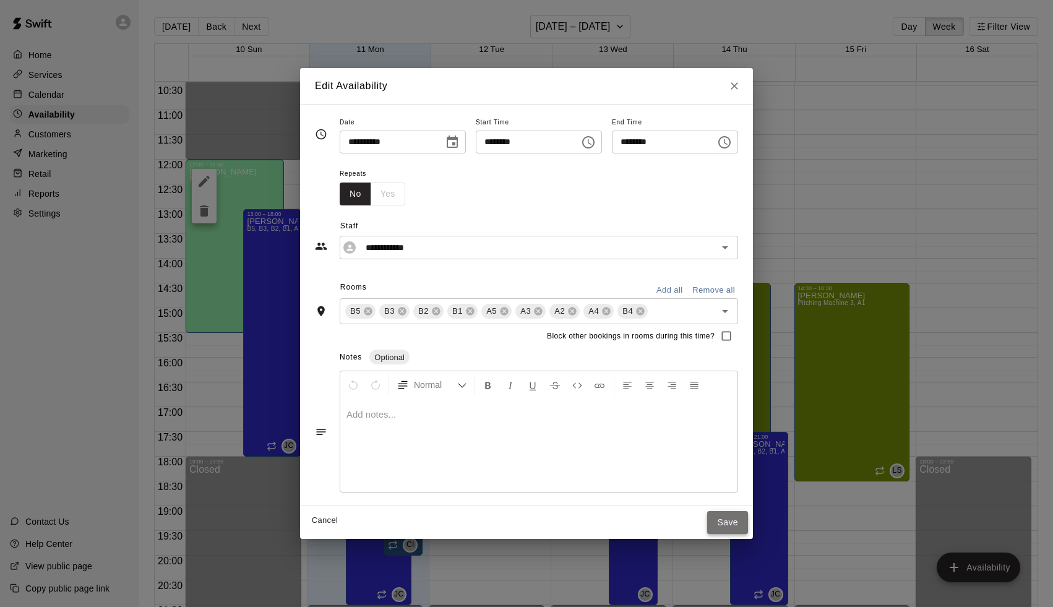
click at [732, 520] on button "Save" at bounding box center [727, 522] width 41 height 23
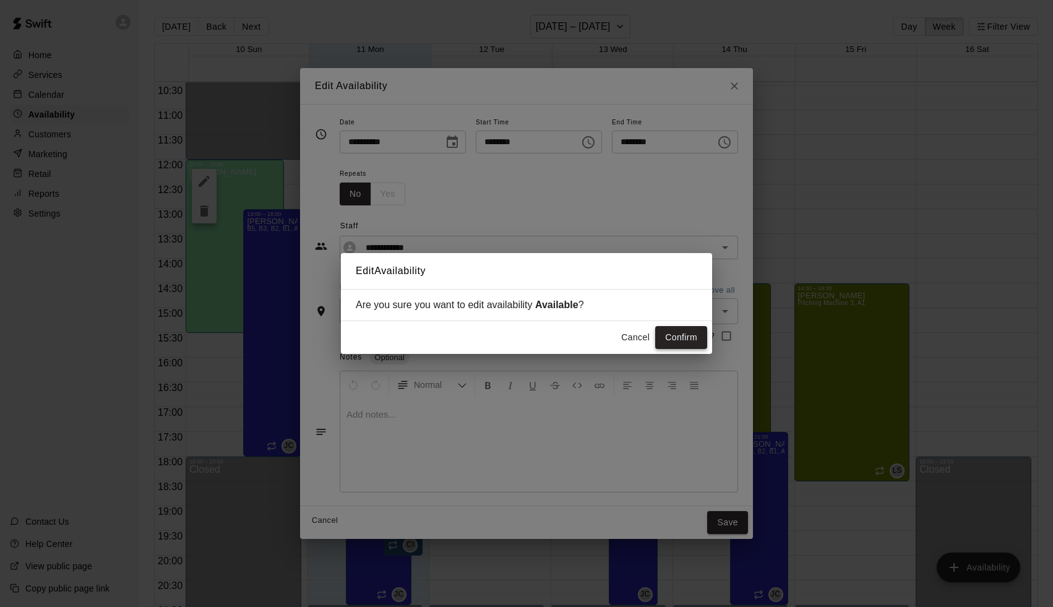
click at [701, 337] on button "Confirm" at bounding box center [681, 337] width 52 height 23
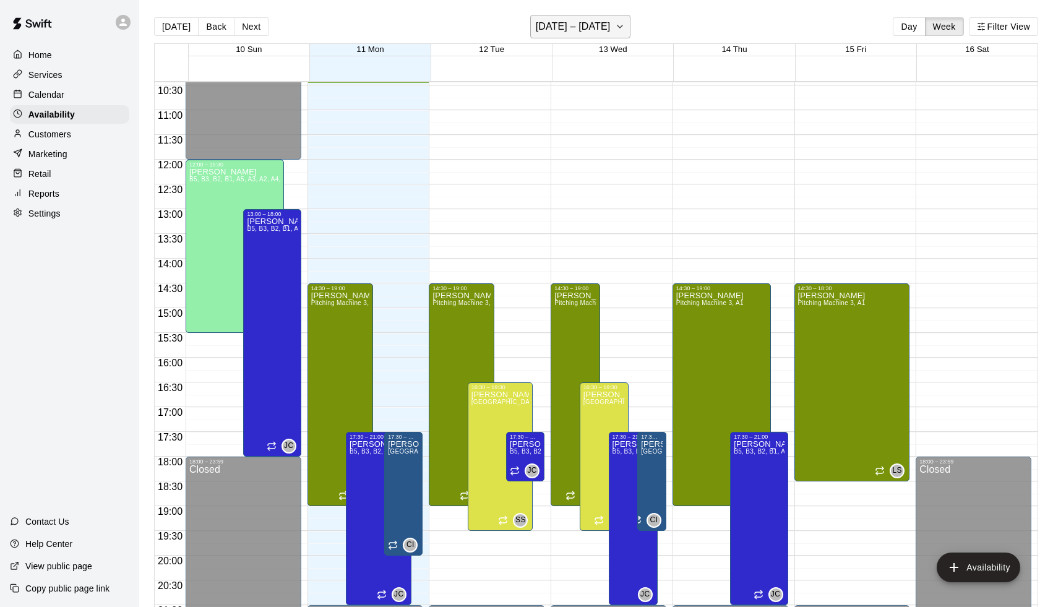
click at [589, 26] on h6 "[DATE] – [DATE]" at bounding box center [573, 26] width 75 height 17
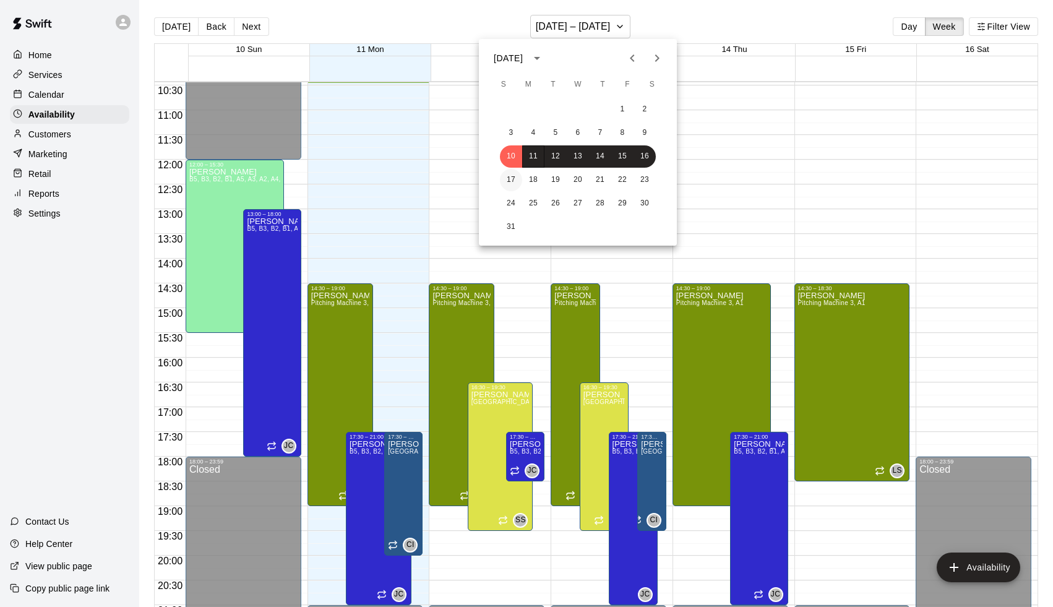
click at [503, 175] on button "17" at bounding box center [511, 180] width 22 height 22
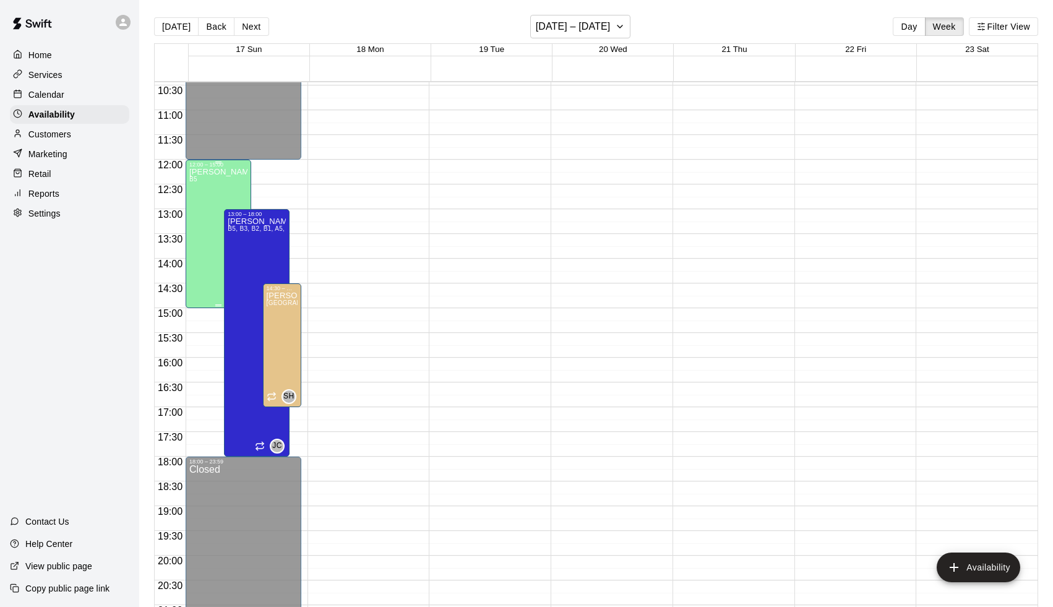
click at [246, 192] on div "[PERSON_NAME] B5 JD" at bounding box center [218, 471] width 58 height 607
click at [208, 185] on icon "edit" at bounding box center [204, 181] width 15 height 15
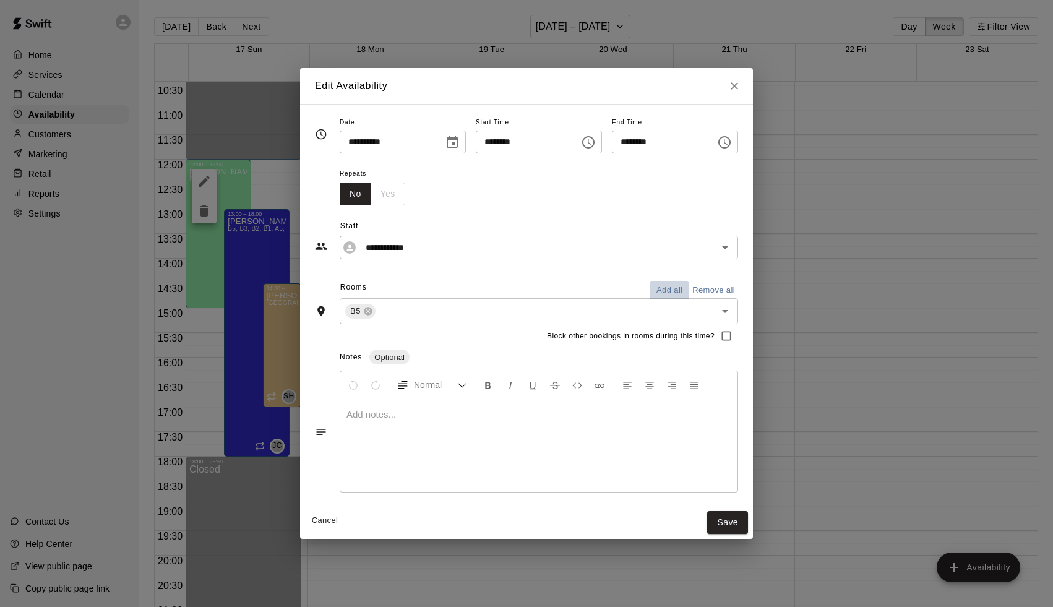
click at [673, 291] on button "Add all" at bounding box center [670, 290] width 40 height 19
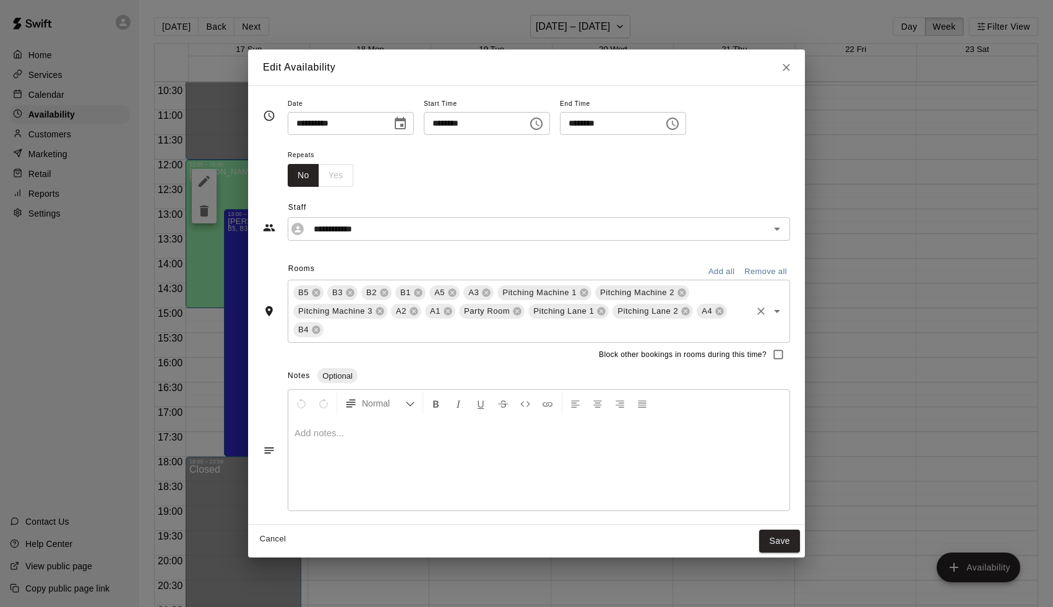
click at [587, 299] on div "Pitching Machine 1" at bounding box center [545, 292] width 94 height 15
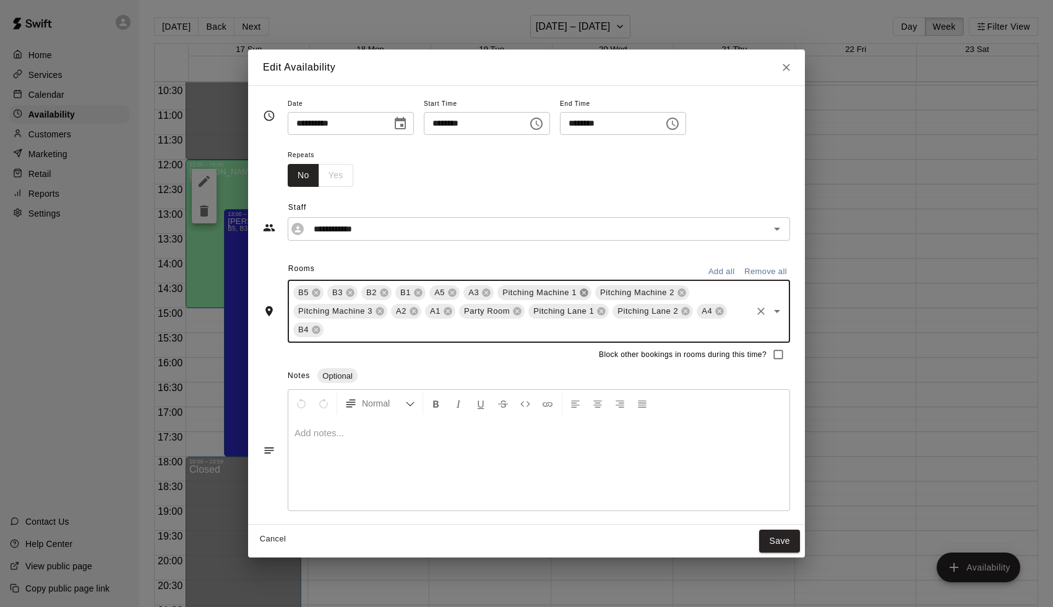
click at [587, 296] on icon at bounding box center [584, 293] width 10 height 10
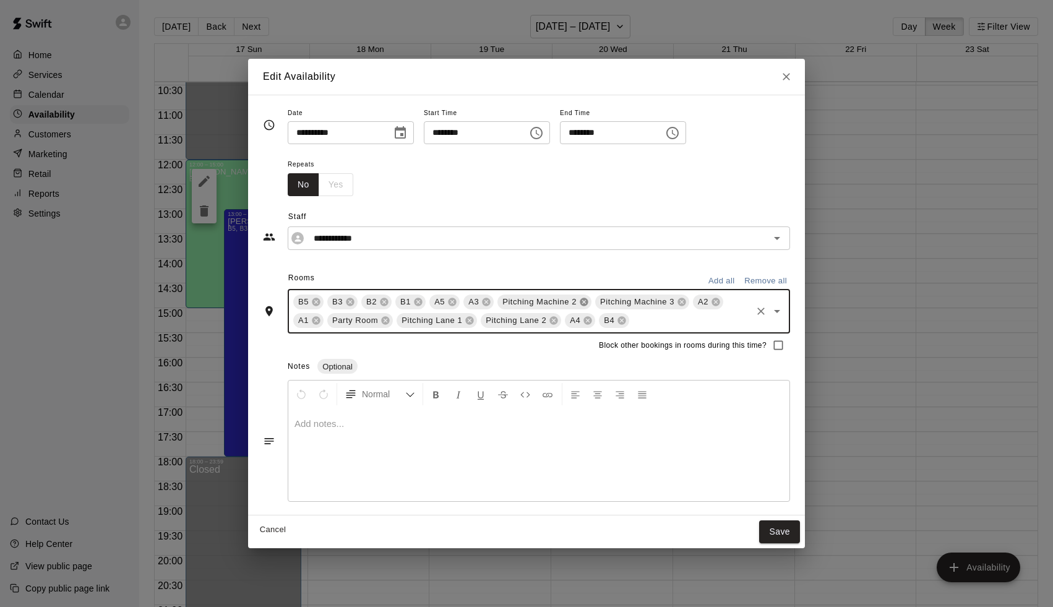
click at [587, 296] on div "Pitching Machine 2" at bounding box center [545, 302] width 94 height 15
click at [586, 298] on icon at bounding box center [584, 302] width 8 height 8
click at [587, 302] on icon at bounding box center [584, 302] width 8 height 8
click at [556, 301] on icon at bounding box center [555, 302] width 8 height 8
click at [589, 301] on icon at bounding box center [590, 302] width 8 height 8
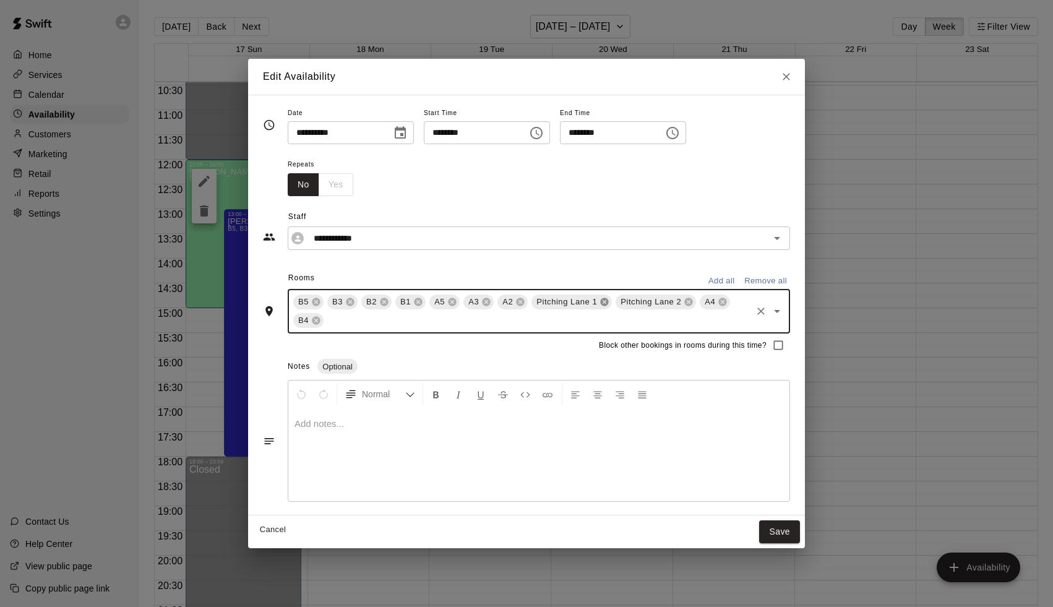
click at [605, 300] on icon at bounding box center [605, 302] width 8 height 8
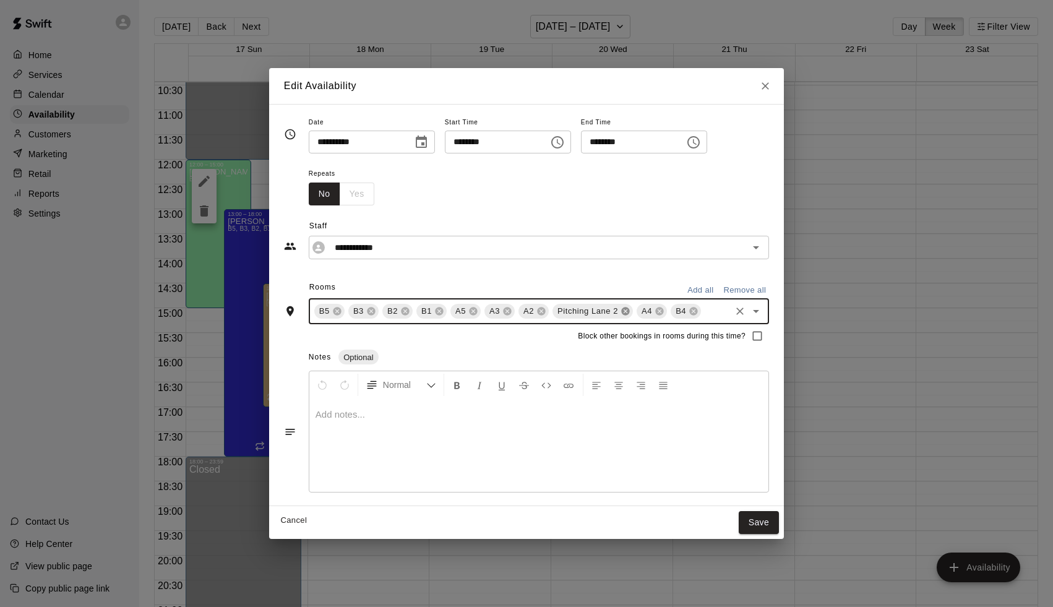
click at [628, 308] on icon at bounding box center [625, 312] width 8 height 8
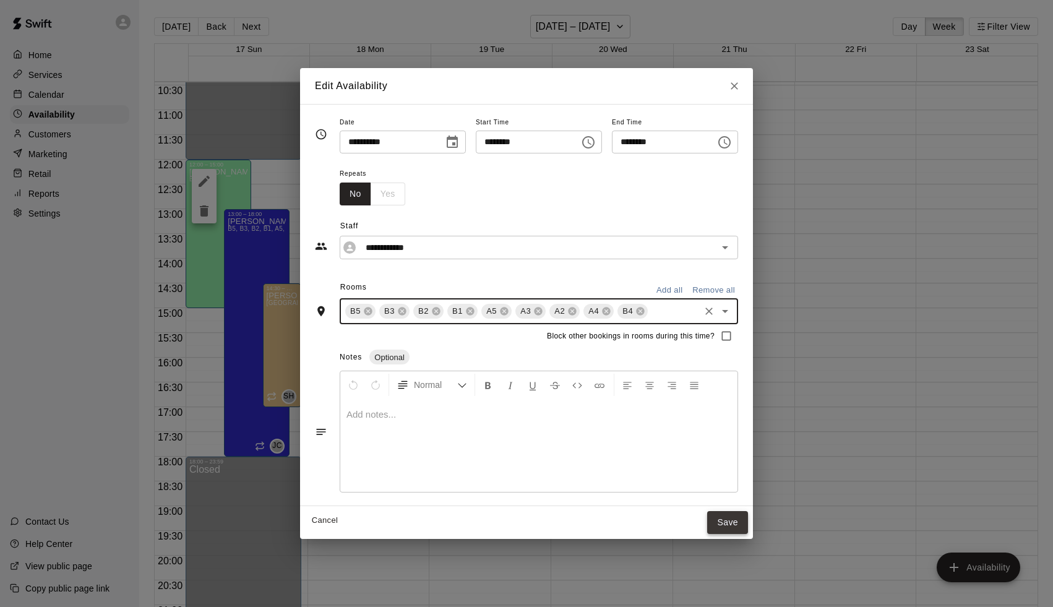
click at [734, 519] on button "Save" at bounding box center [727, 522] width 41 height 23
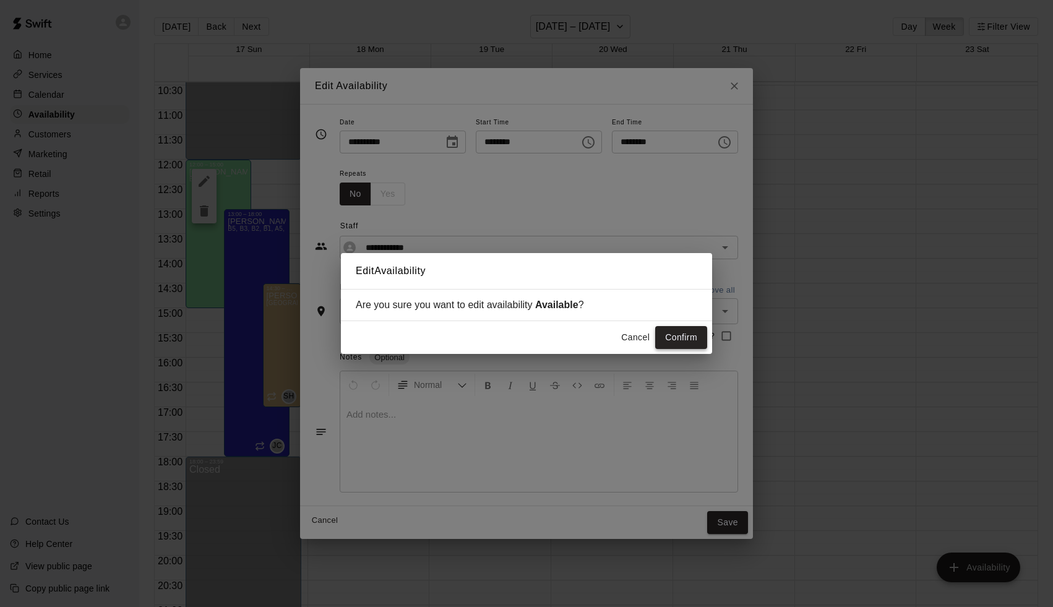
click at [693, 332] on button "Confirm" at bounding box center [681, 337] width 52 height 23
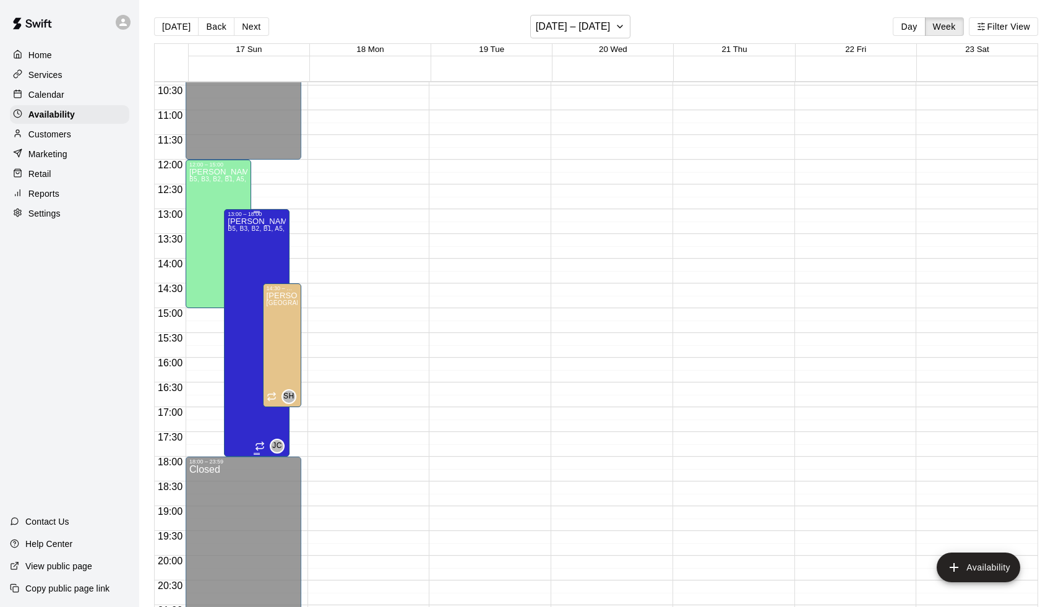
click at [282, 248] on div "[PERSON_NAME] B5, B3, B2, B1, A5, A2, A1, B4, A3, A4" at bounding box center [257, 520] width 58 height 607
click at [244, 227] on icon "edit" at bounding box center [242, 230] width 15 height 15
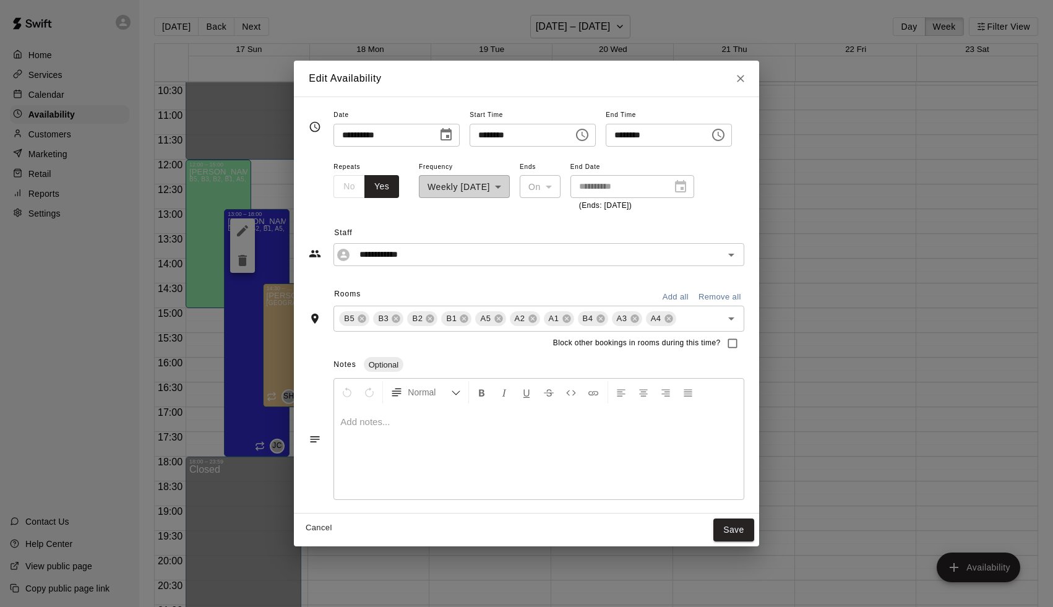
click at [815, 339] on div "**********" at bounding box center [526, 303] width 1053 height 607
type input "**********"
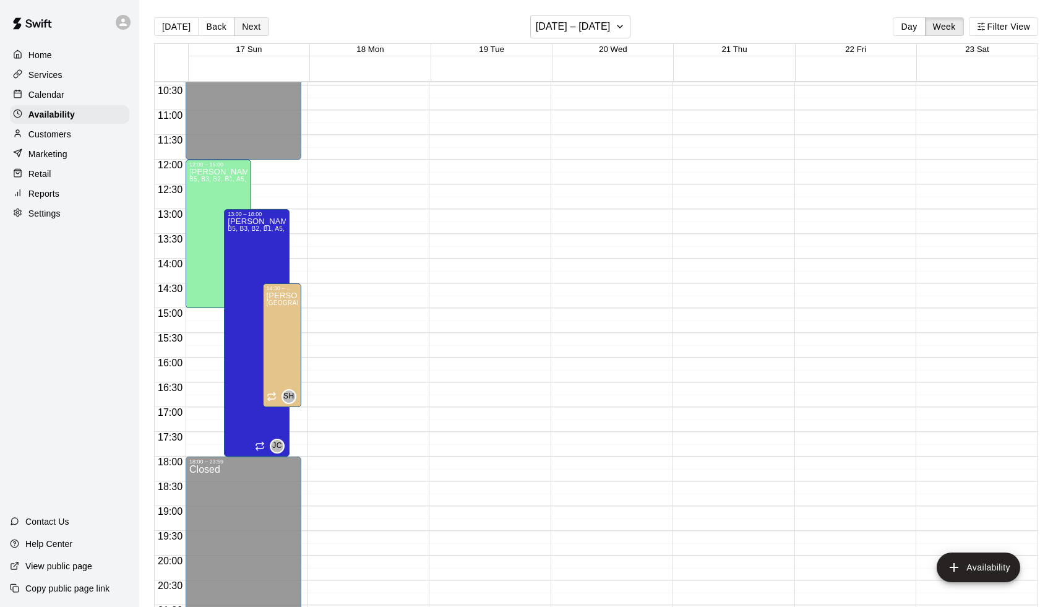
click at [249, 25] on button "Next" at bounding box center [251, 26] width 35 height 19
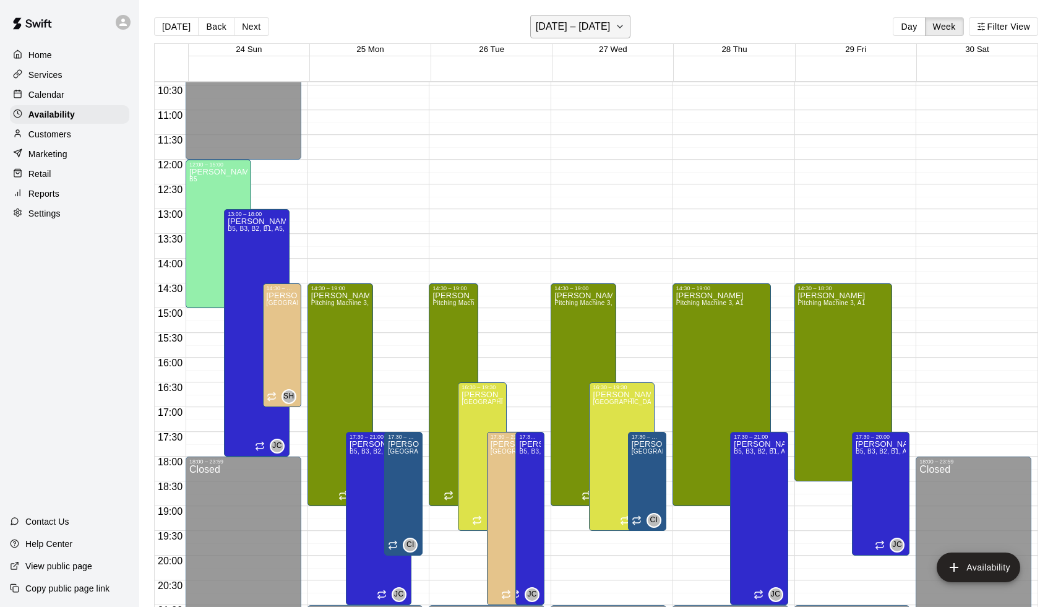
click at [552, 32] on h6 "[DATE] – [DATE]" at bounding box center [573, 26] width 75 height 17
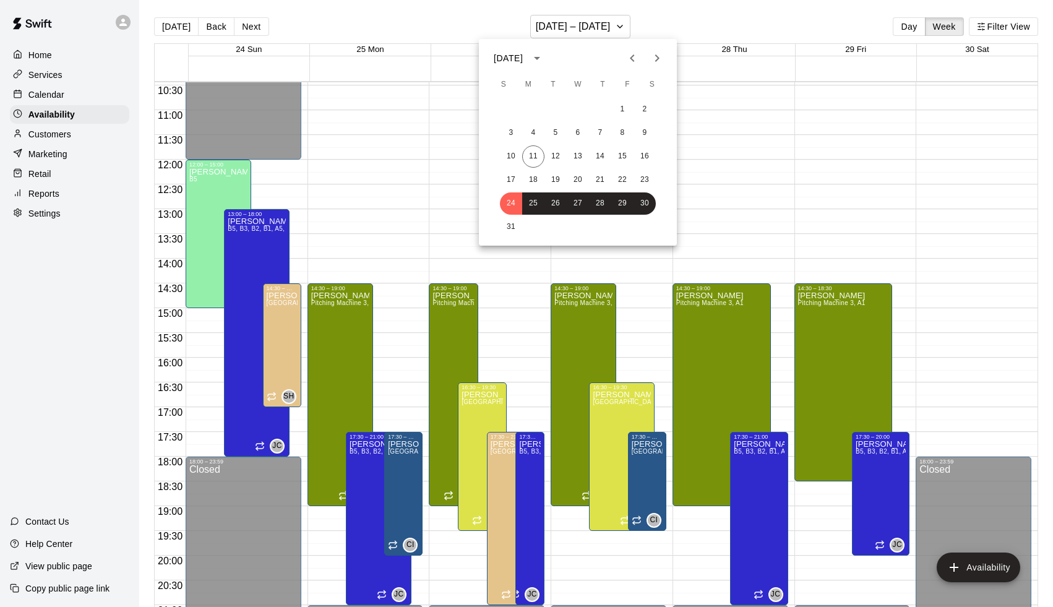
click at [667, 53] on button "Next month" at bounding box center [657, 58] width 25 height 25
click at [641, 56] on button "Previous month" at bounding box center [632, 58] width 25 height 25
click at [498, 38] on div at bounding box center [526, 303] width 1053 height 607
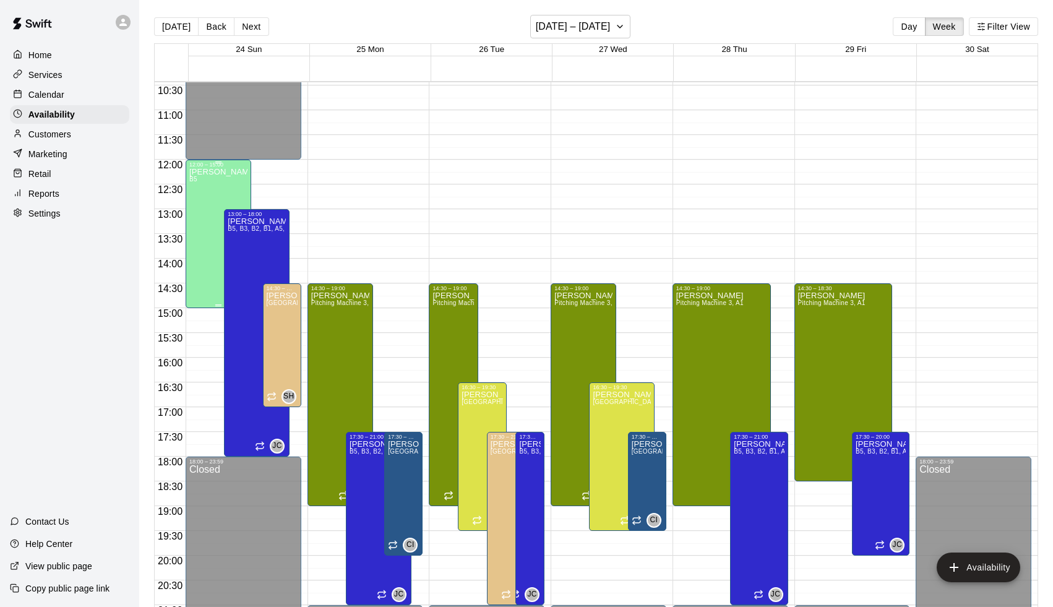
click at [219, 191] on div "[PERSON_NAME] B5" at bounding box center [218, 471] width 58 height 607
click at [204, 179] on icon "edit" at bounding box center [204, 181] width 15 height 15
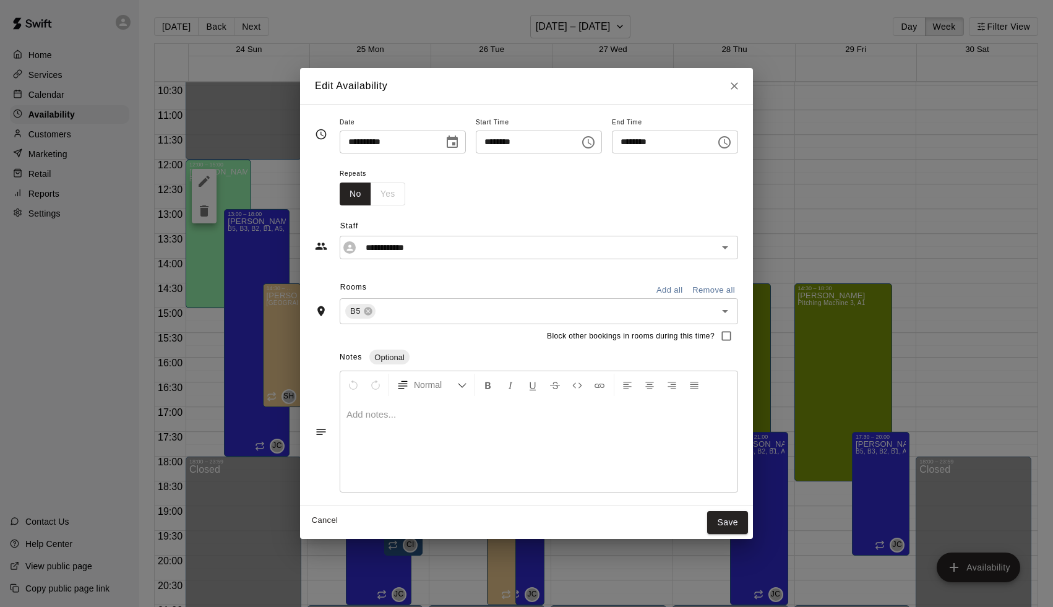
click at [672, 286] on button "Add all" at bounding box center [670, 290] width 40 height 19
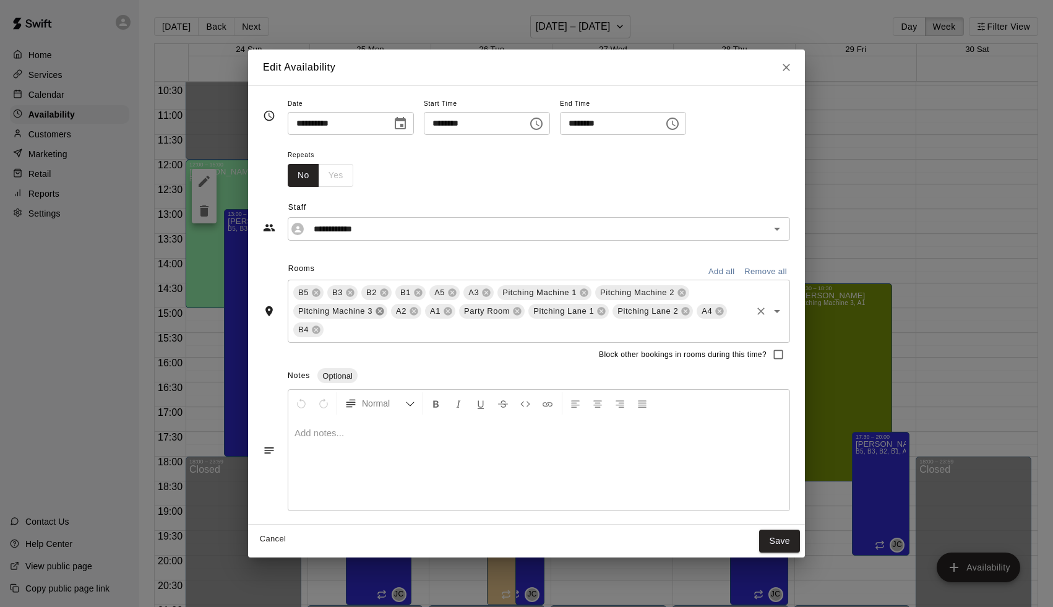
click at [382, 315] on icon at bounding box center [380, 311] width 10 height 10
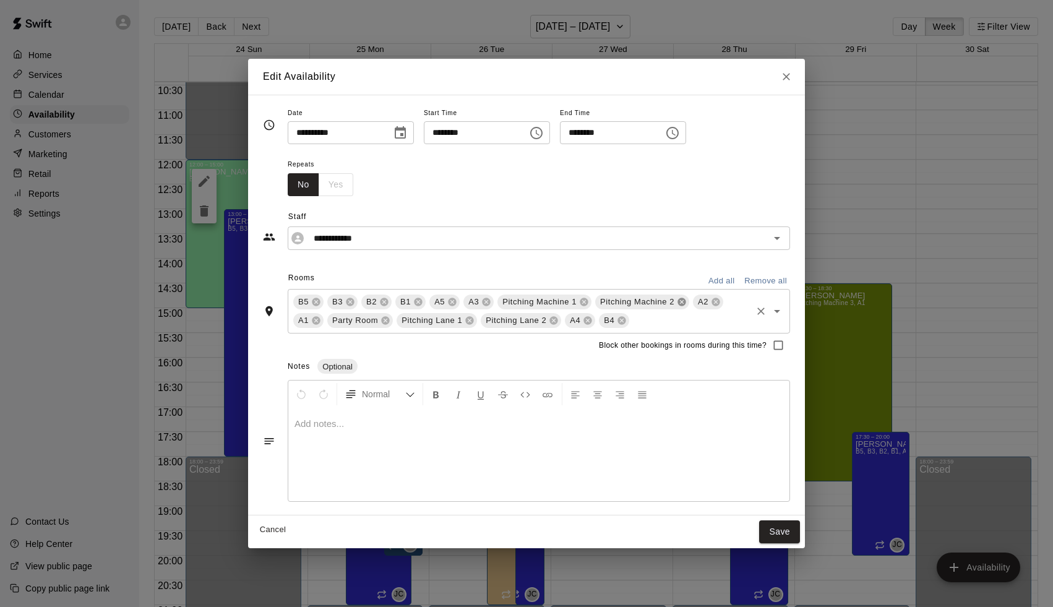
click at [682, 303] on icon at bounding box center [682, 302] width 8 height 8
click at [586, 305] on icon at bounding box center [584, 302] width 8 height 8
click at [551, 302] on icon at bounding box center [555, 302] width 8 height 8
click at [589, 300] on icon at bounding box center [590, 302] width 8 height 8
click at [602, 303] on icon at bounding box center [605, 302] width 8 height 8
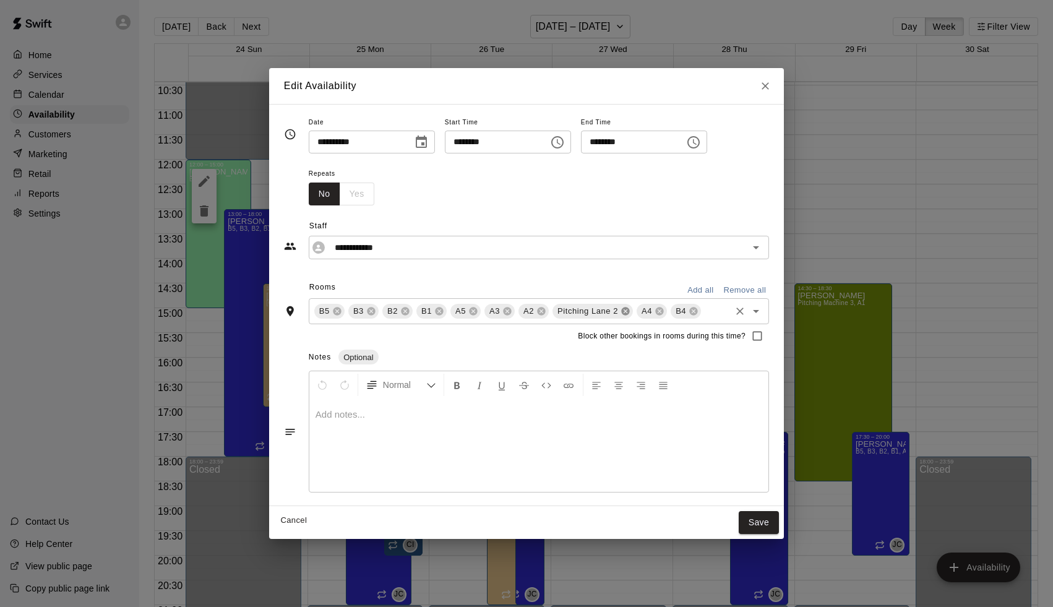
click at [626, 310] on icon at bounding box center [625, 312] width 8 height 8
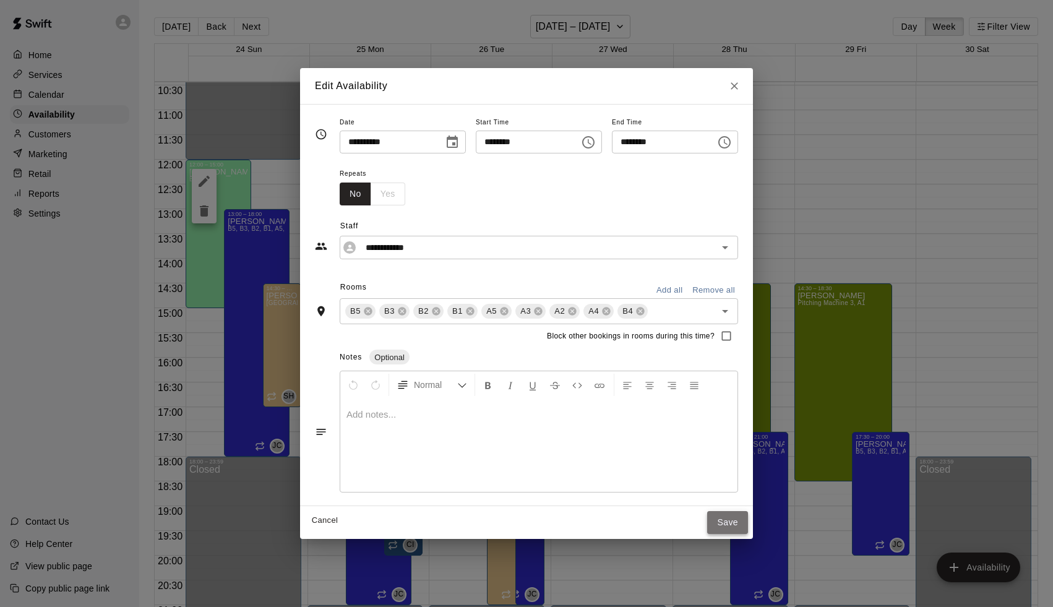
click at [742, 515] on button "Save" at bounding box center [727, 522] width 41 height 23
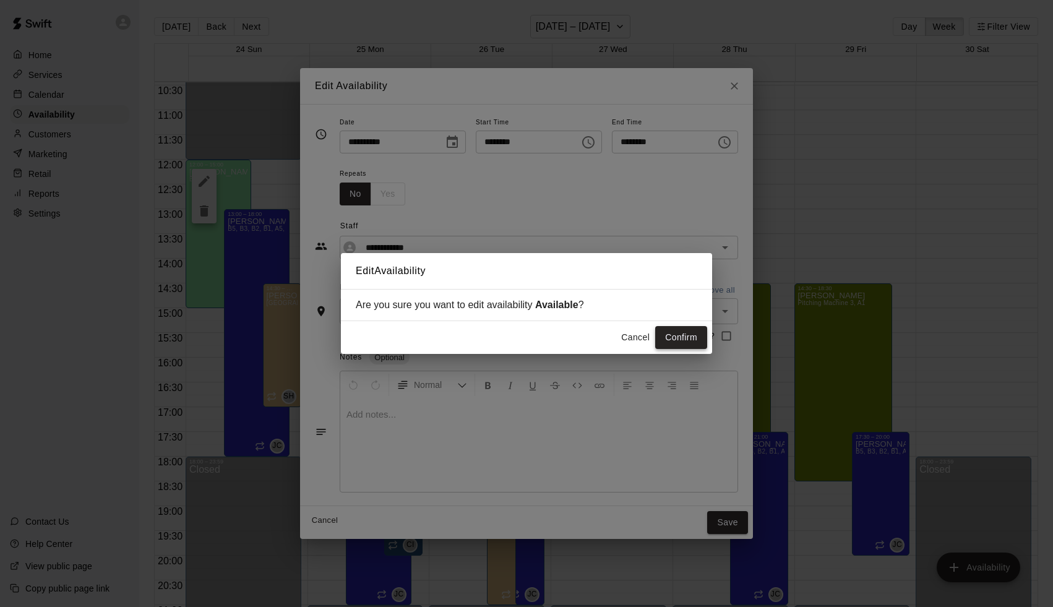
click at [694, 343] on button "Confirm" at bounding box center [681, 337] width 52 height 23
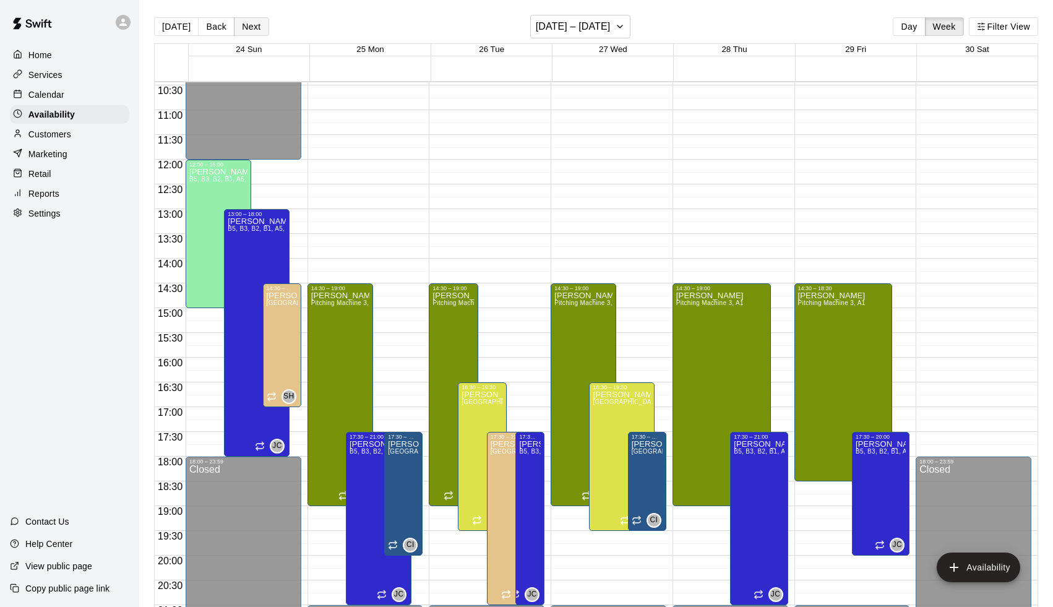
click at [254, 25] on button "Next" at bounding box center [251, 26] width 35 height 19
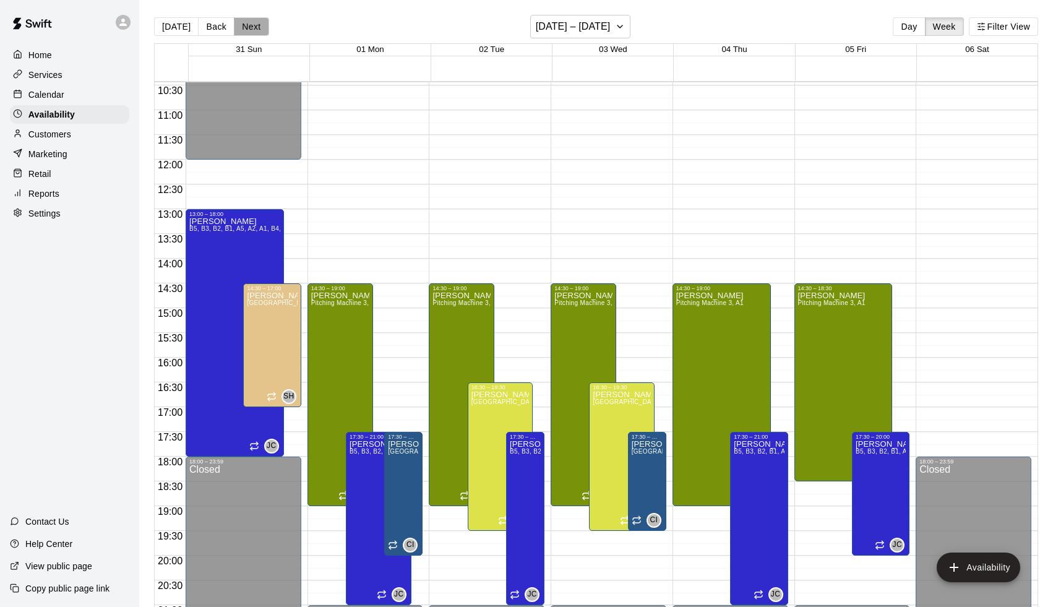
click at [254, 25] on button "Next" at bounding box center [251, 26] width 35 height 19
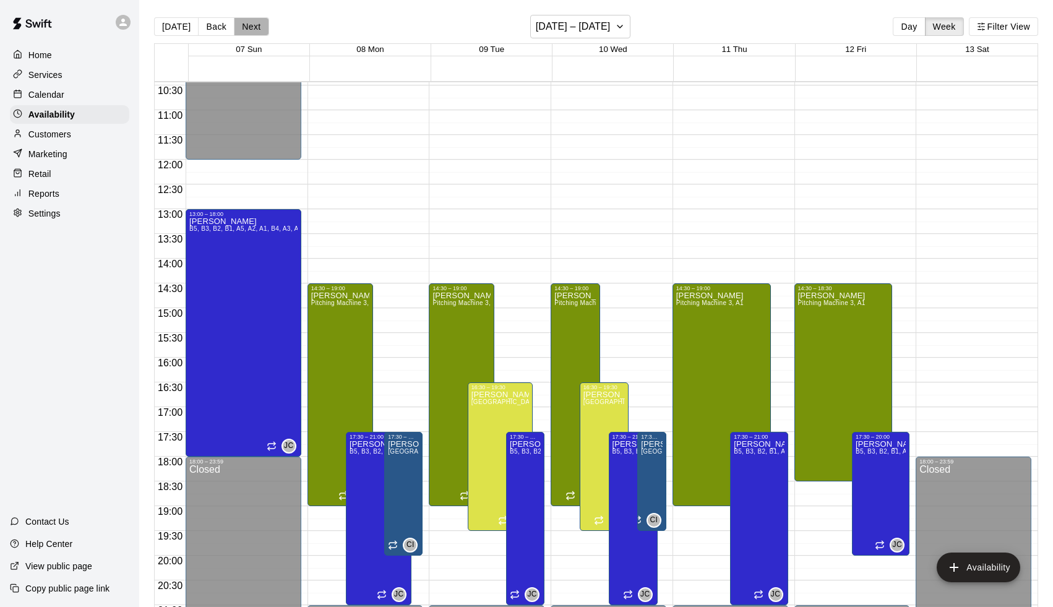
click at [254, 25] on button "Next" at bounding box center [251, 26] width 35 height 19
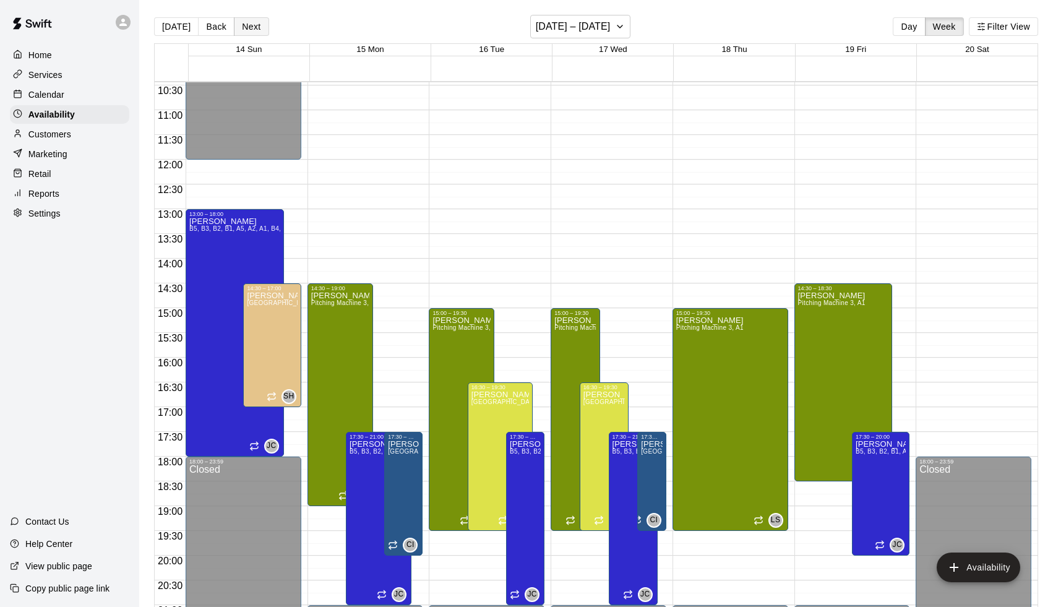
click at [262, 24] on button "Next" at bounding box center [251, 26] width 35 height 19
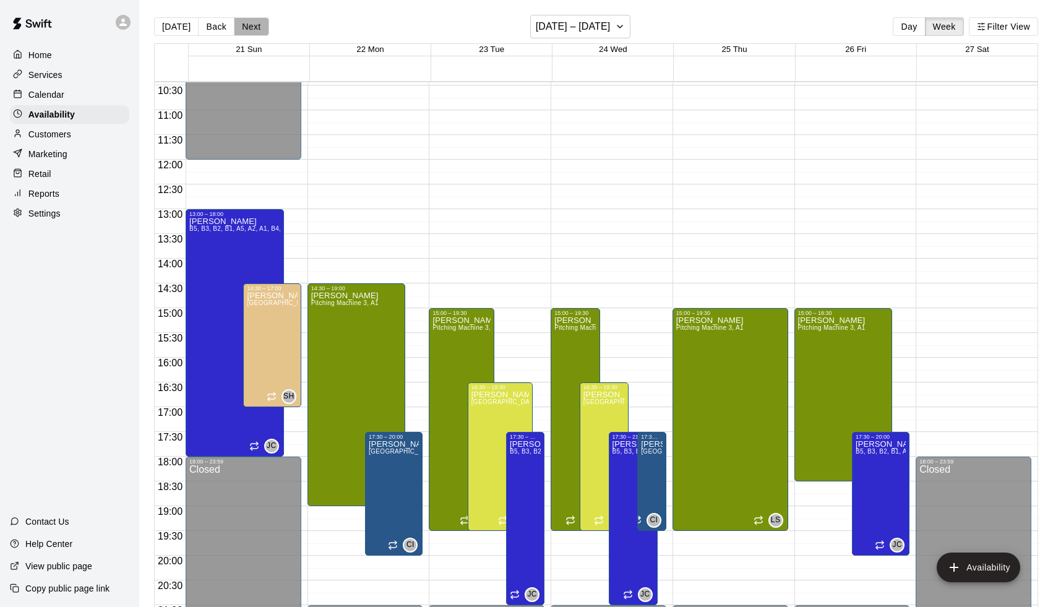
click at [261, 22] on button "Next" at bounding box center [251, 26] width 35 height 19
click at [261, 21] on button "Next" at bounding box center [251, 26] width 35 height 19
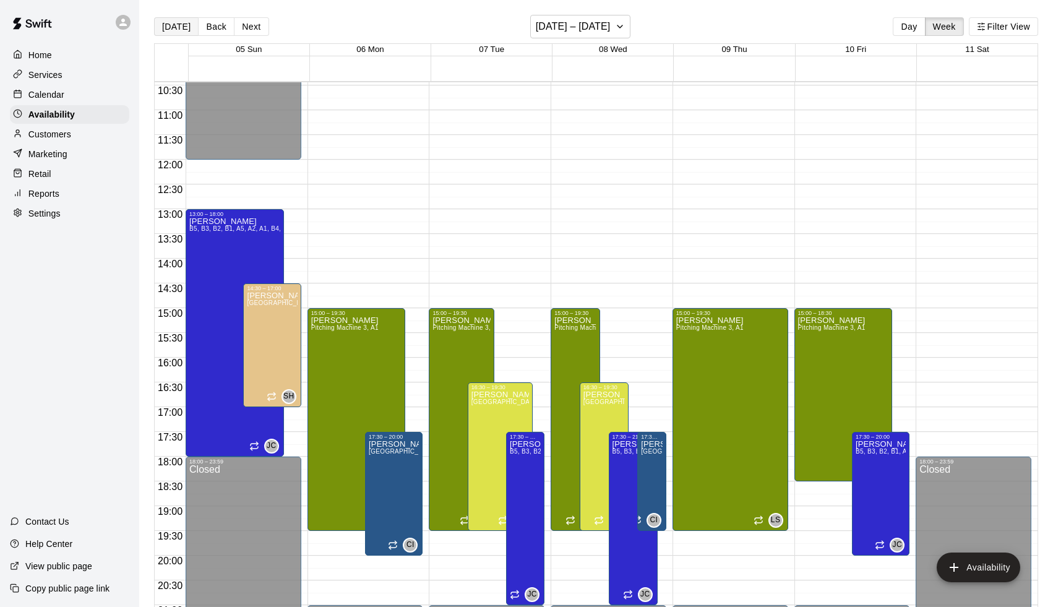
click at [167, 28] on button "[DATE]" at bounding box center [176, 26] width 45 height 19
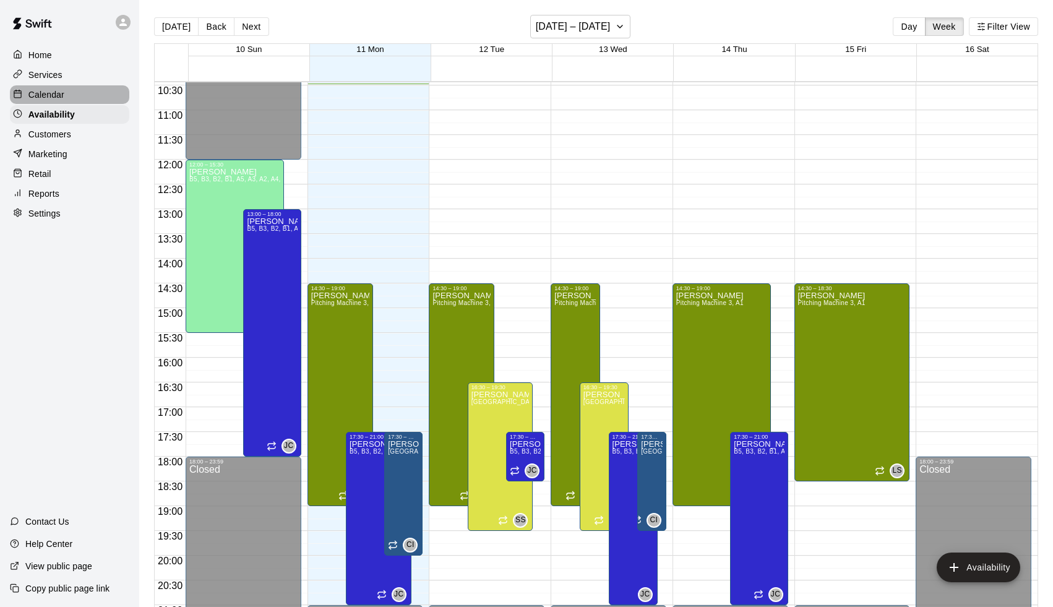
click at [47, 95] on p "Calendar" at bounding box center [46, 95] width 36 height 12
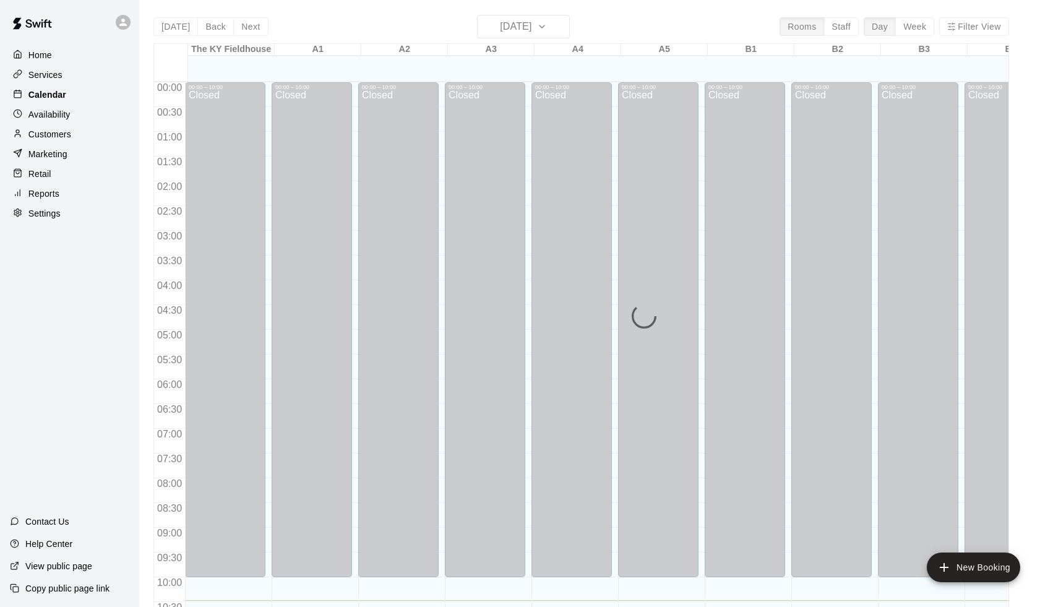
scroll to position [519, 0]
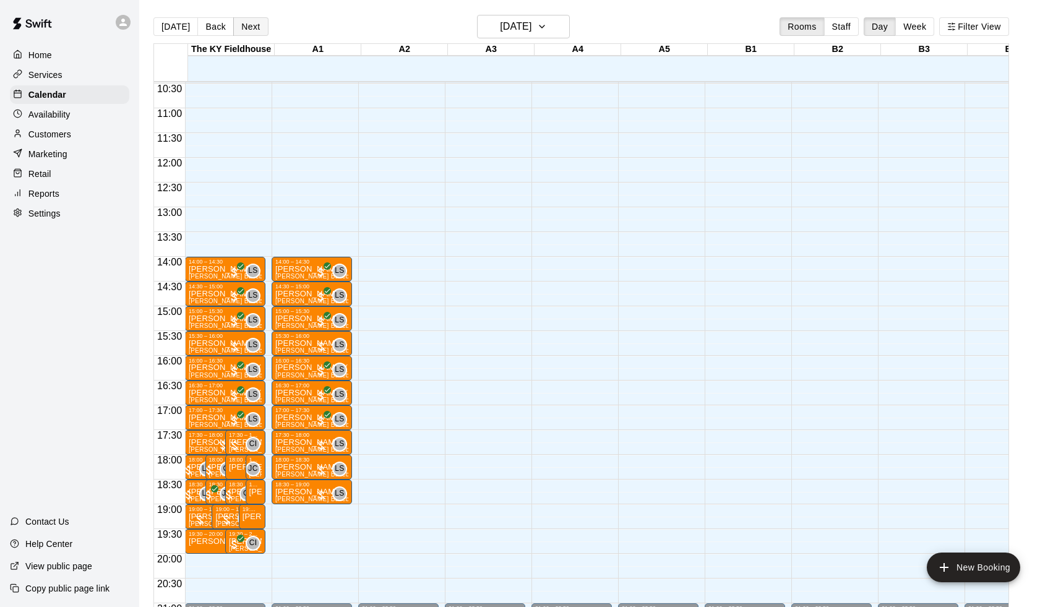
click at [244, 20] on button "Next" at bounding box center [250, 26] width 35 height 19
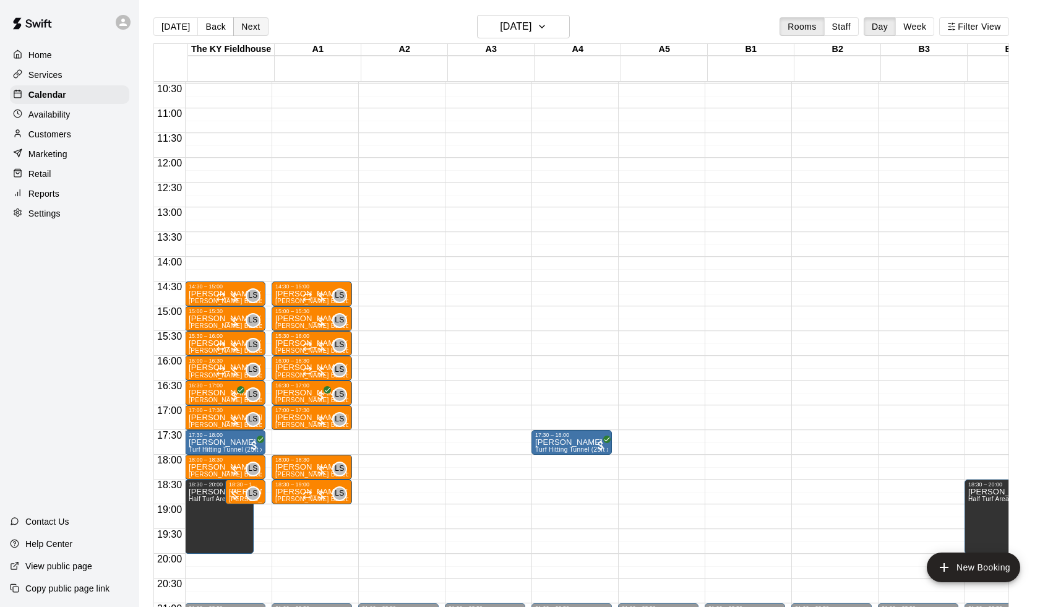
click at [244, 20] on button "Next" at bounding box center [250, 26] width 35 height 19
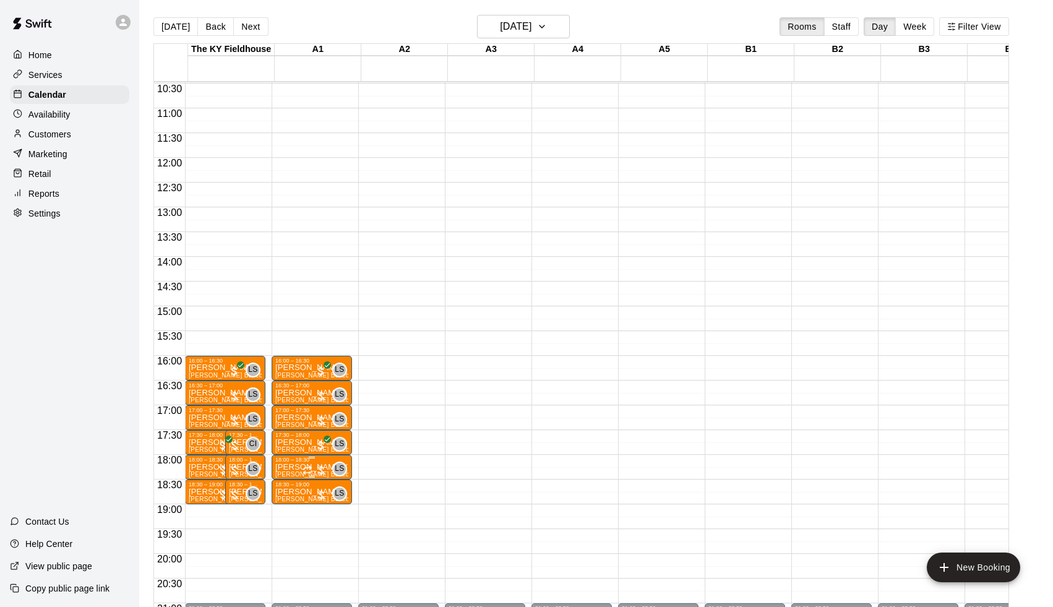
click at [318, 473] on div at bounding box center [315, 470] width 25 height 12
click at [323, 509] on img "edit" at bounding box center [318, 506] width 14 height 14
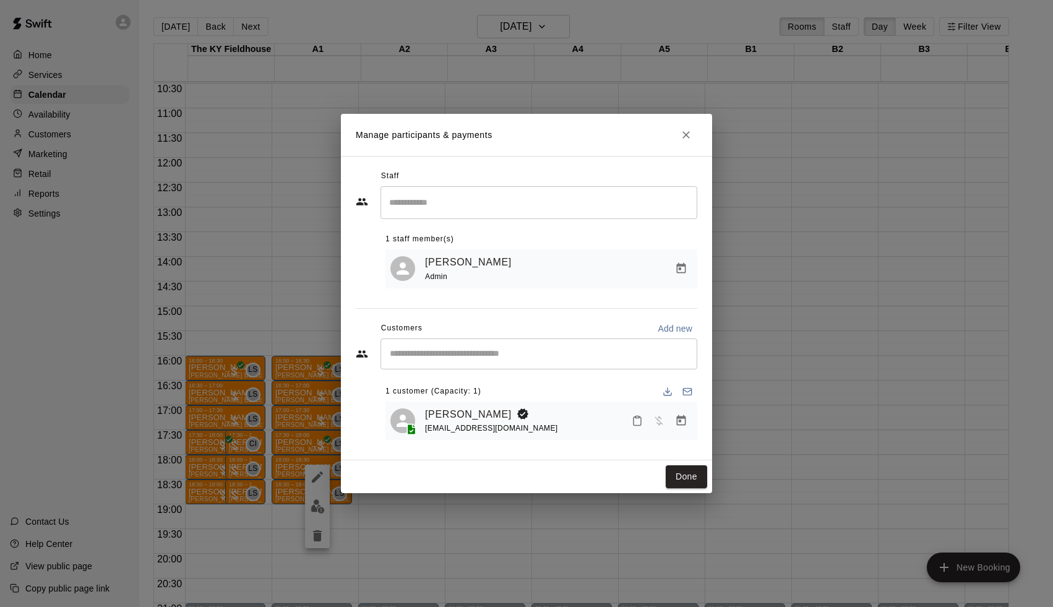
click at [475, 533] on div "Manage participants & payments Staff ​ 1 staff member(s) [PERSON_NAME] Admin Cu…" at bounding box center [526, 303] width 1053 height 607
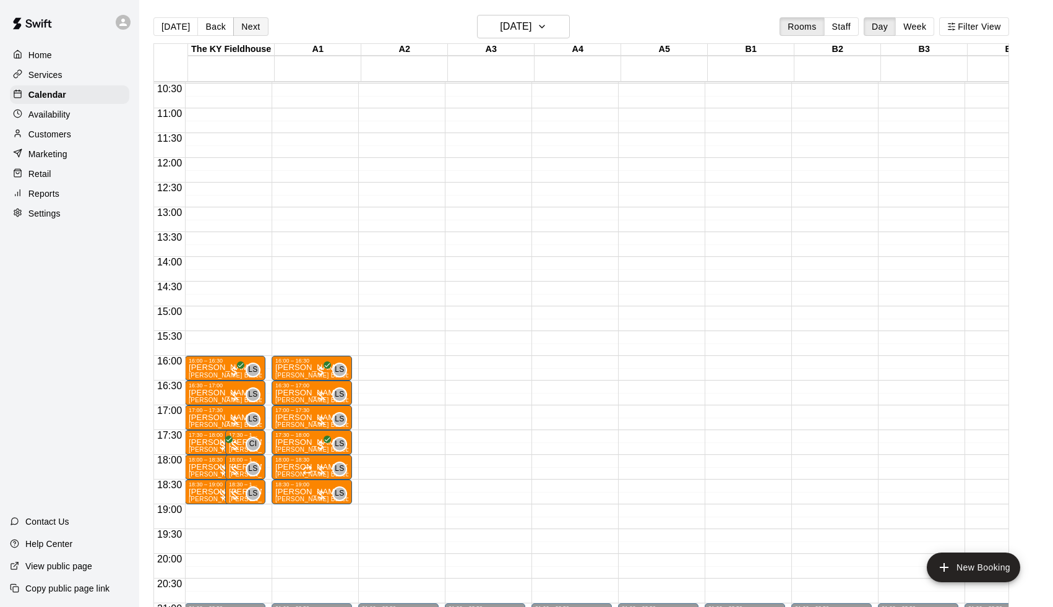
click at [245, 34] on button "Next" at bounding box center [250, 26] width 35 height 19
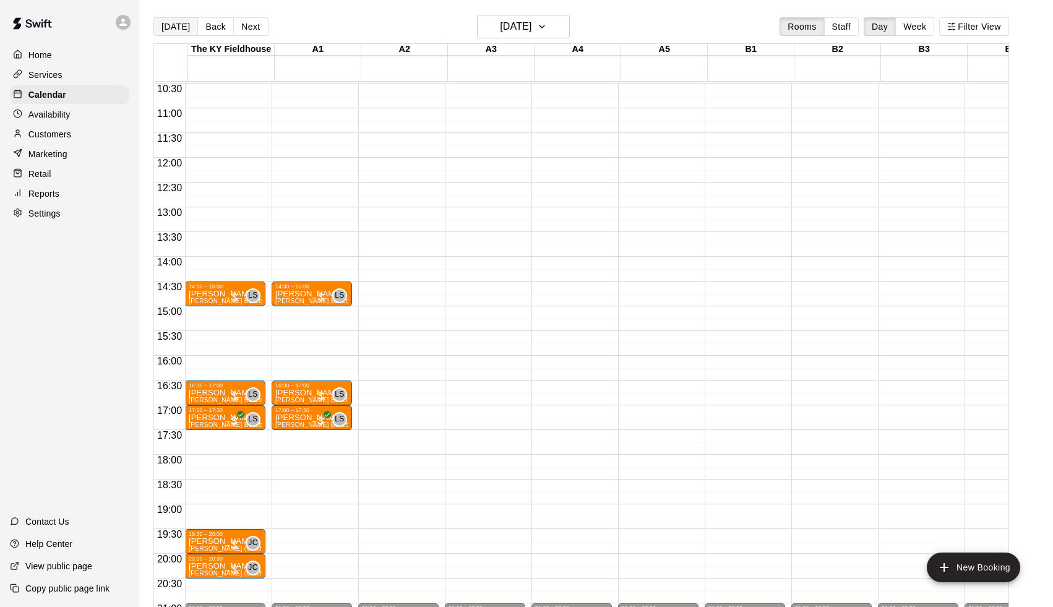
click at [181, 28] on button "[DATE]" at bounding box center [175, 26] width 45 height 19
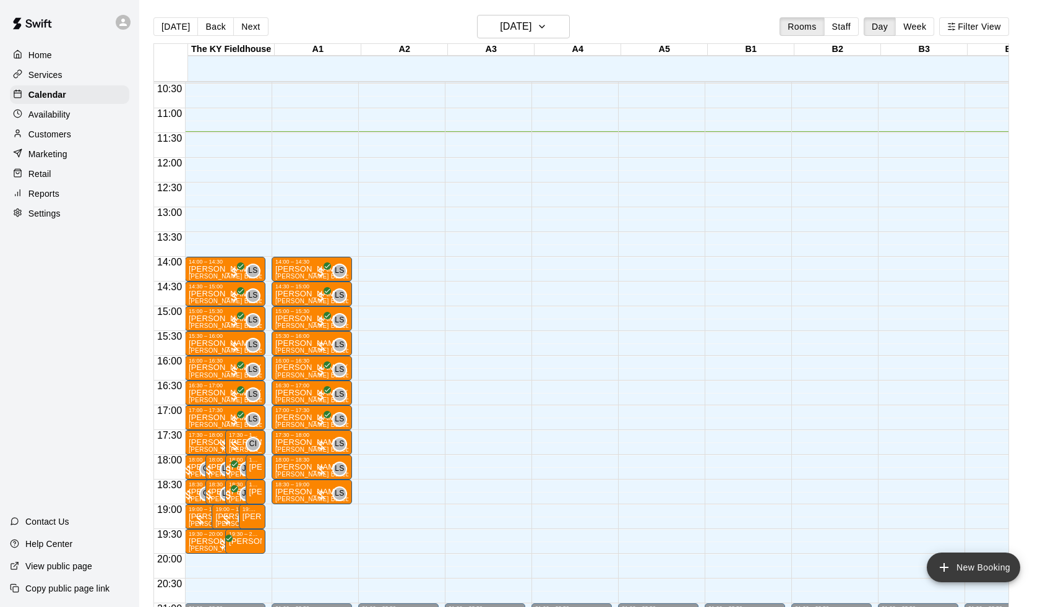
click at [965, 566] on button "New Booking" at bounding box center [973, 568] width 93 height 30
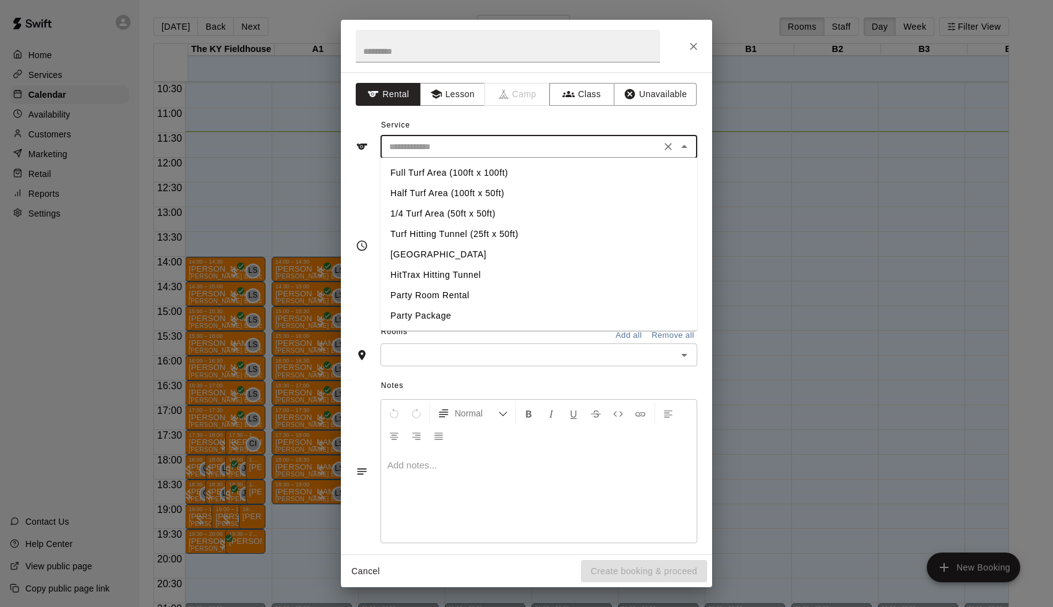
click at [463, 142] on input "text" at bounding box center [520, 146] width 273 height 15
click at [432, 239] on li "Turf Hitting Tunnel (25ft x 50ft)" at bounding box center [539, 234] width 317 height 20
type input "**********"
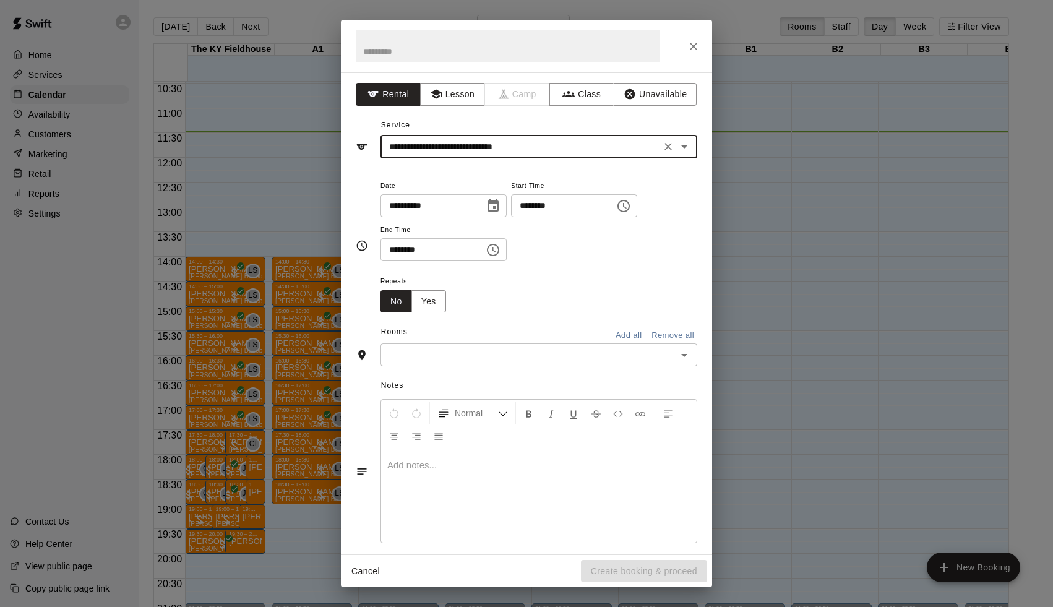
click at [530, 207] on input "********" at bounding box center [558, 205] width 95 height 23
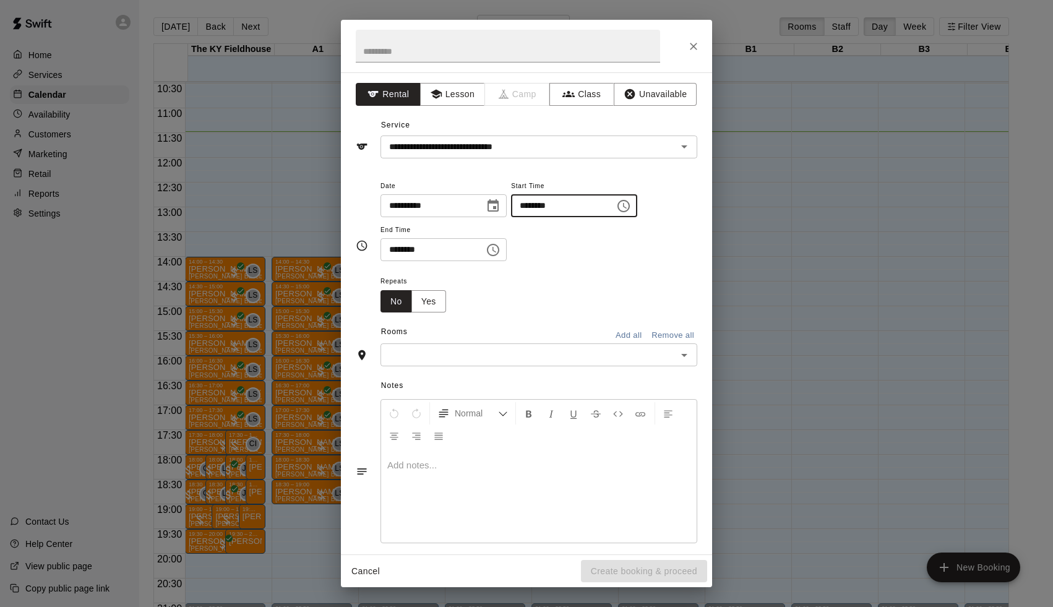
type input "********"
click at [397, 249] on input "********" at bounding box center [428, 249] width 95 height 23
type input "********"
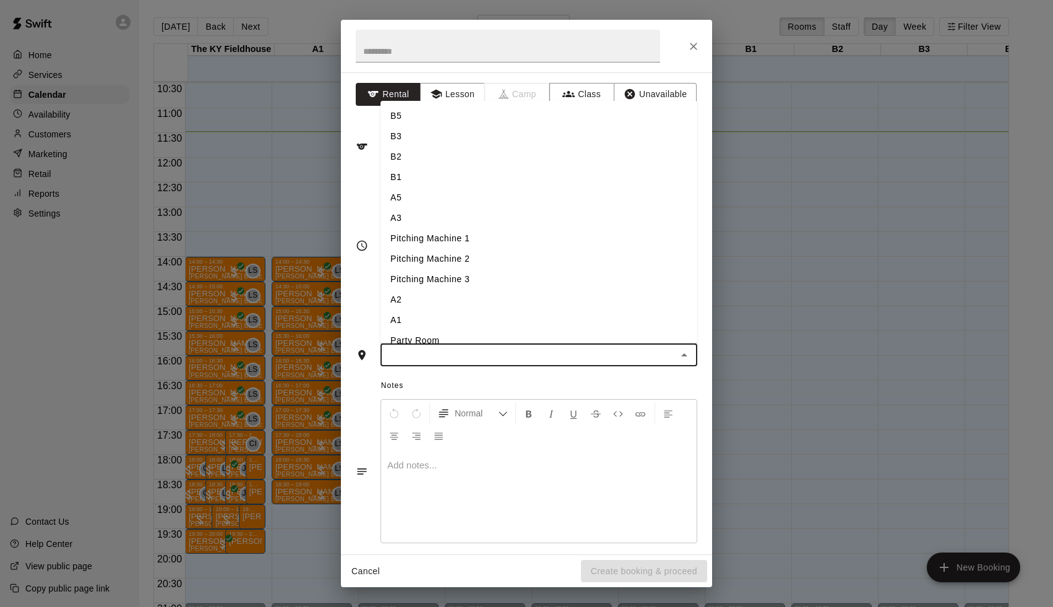
click at [464, 356] on input "text" at bounding box center [528, 354] width 289 height 15
click at [443, 301] on li "A2" at bounding box center [539, 300] width 317 height 20
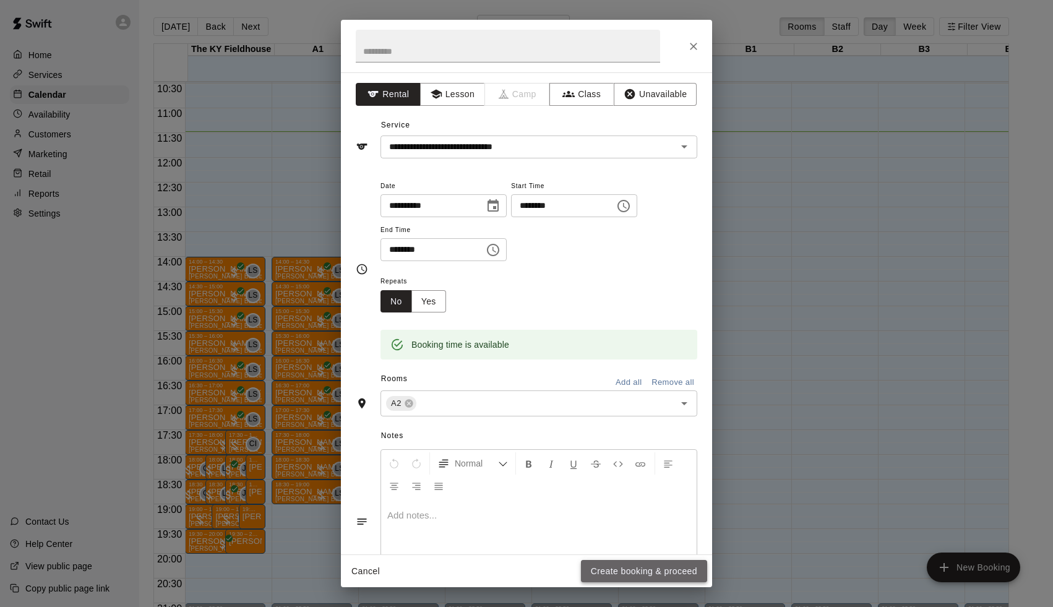
click at [686, 560] on button "Create booking & proceed" at bounding box center [644, 571] width 126 height 23
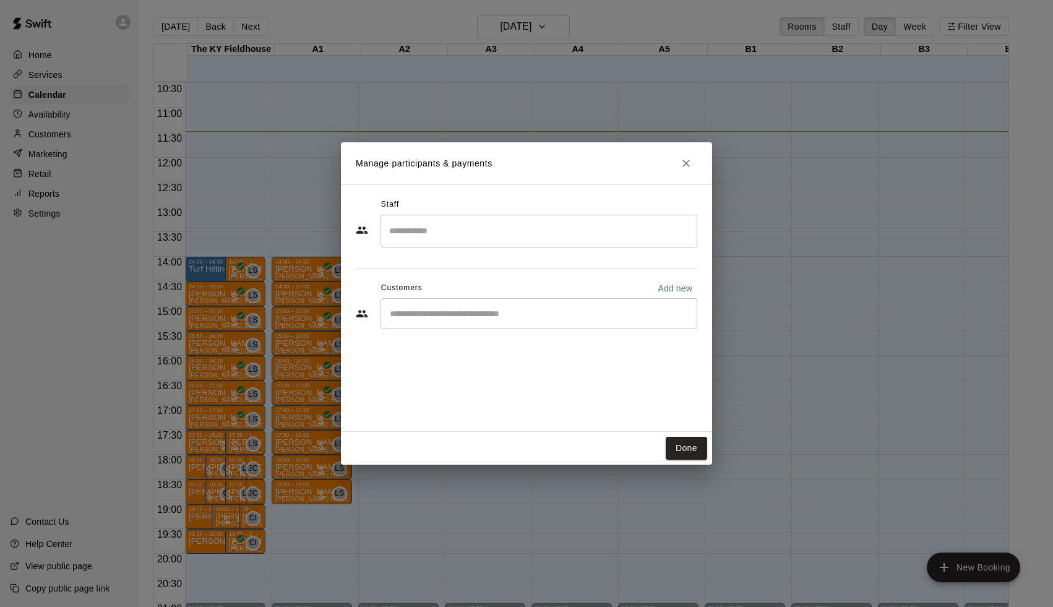
click at [501, 319] on input "Start typing to search customers..." at bounding box center [539, 314] width 306 height 12
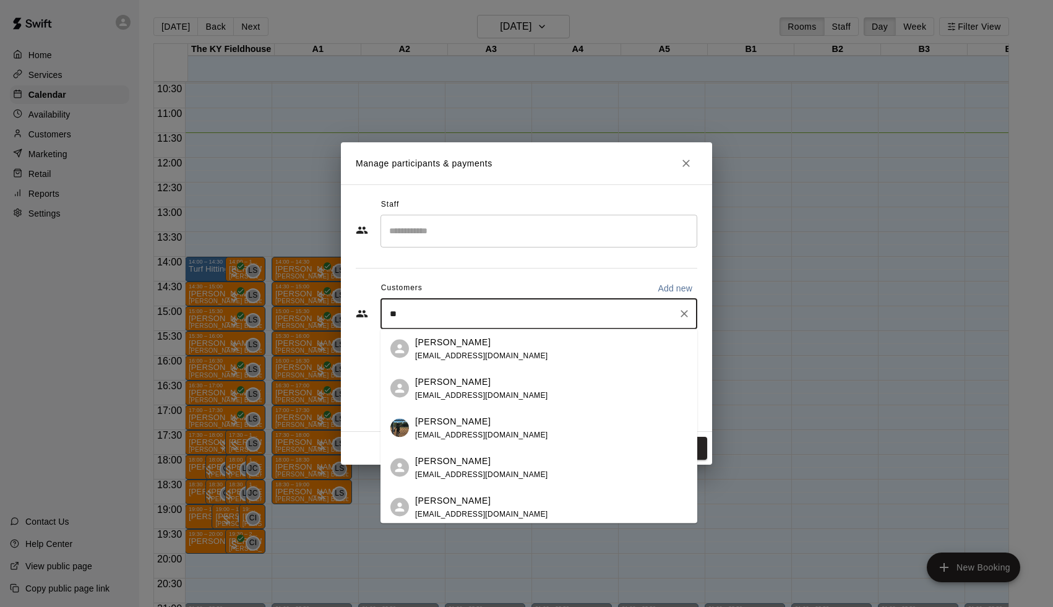
type input "*"
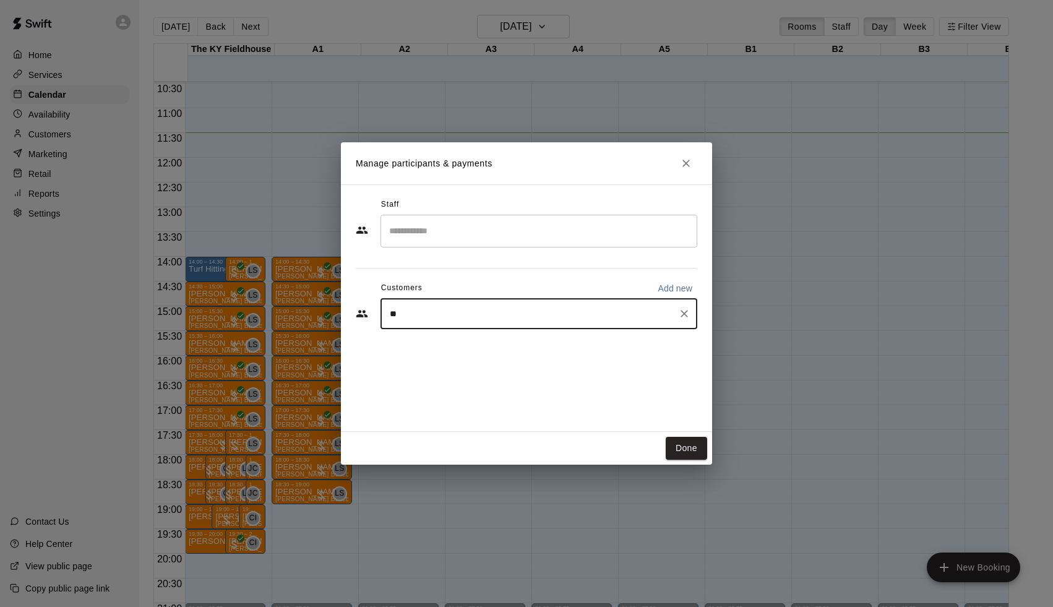
type input "***"
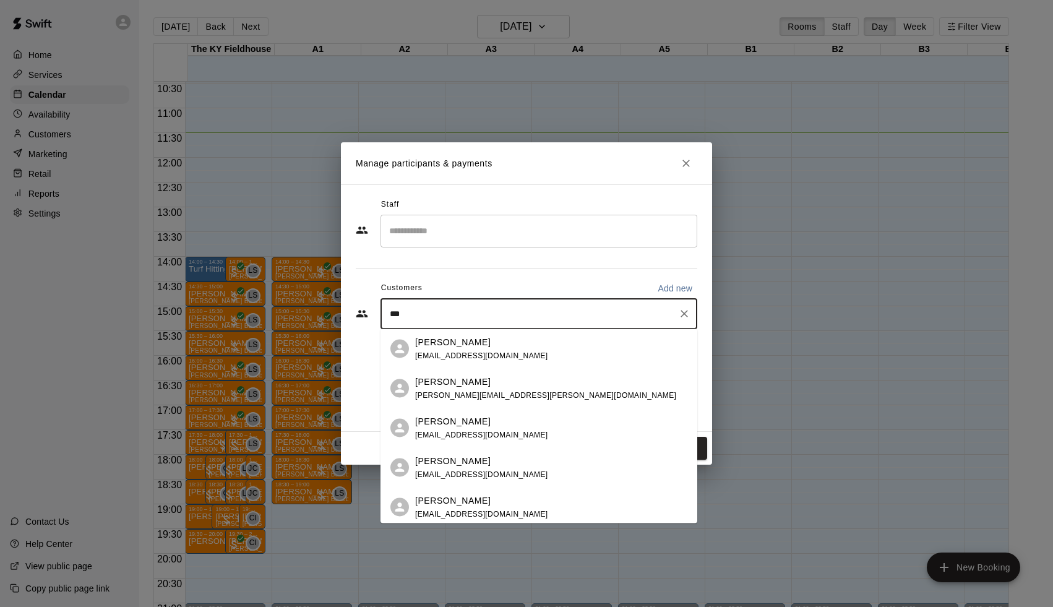
click at [486, 399] on span "[PERSON_NAME][EMAIL_ADDRESS][PERSON_NAME][DOMAIN_NAME]" at bounding box center [545, 395] width 261 height 9
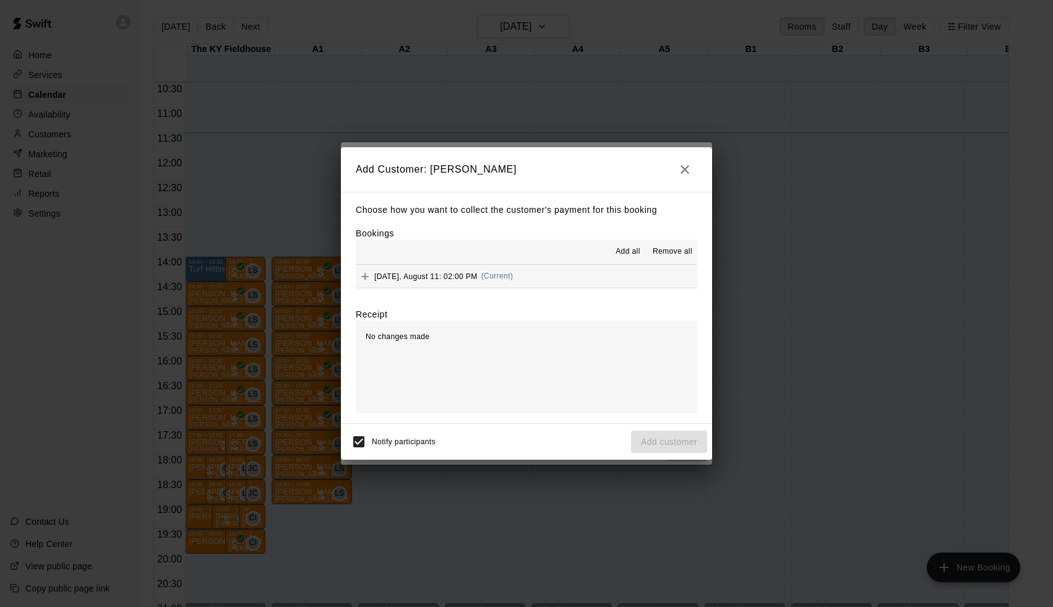
click at [505, 263] on div "Add all Remove all" at bounding box center [527, 252] width 342 height 25
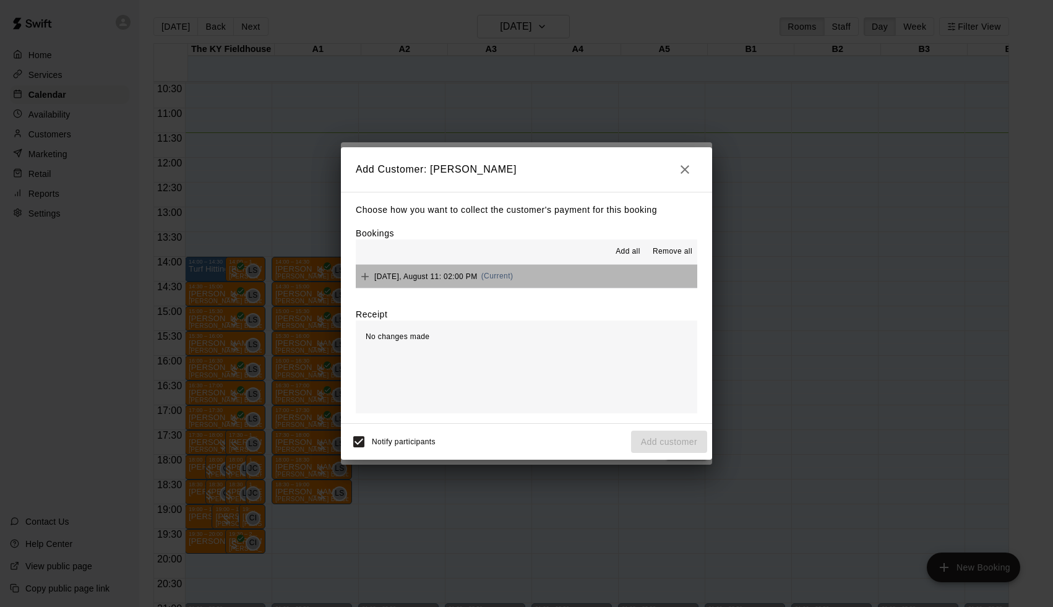
click at [518, 282] on button "[DATE], August 11: 02:00 PM (Current)" at bounding box center [527, 276] width 342 height 23
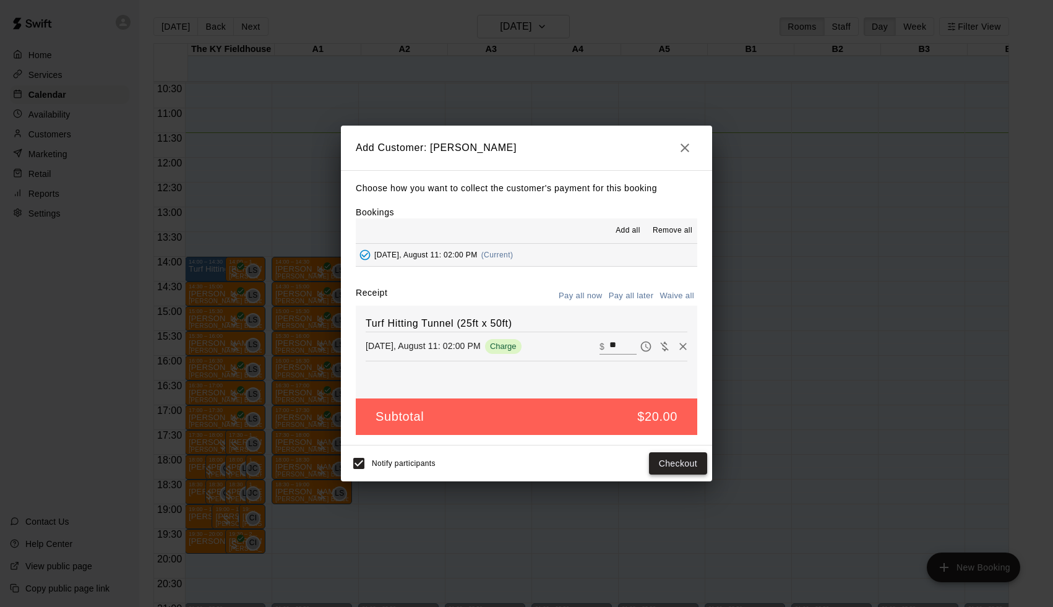
click at [668, 465] on button "Checkout" at bounding box center [678, 463] width 58 height 23
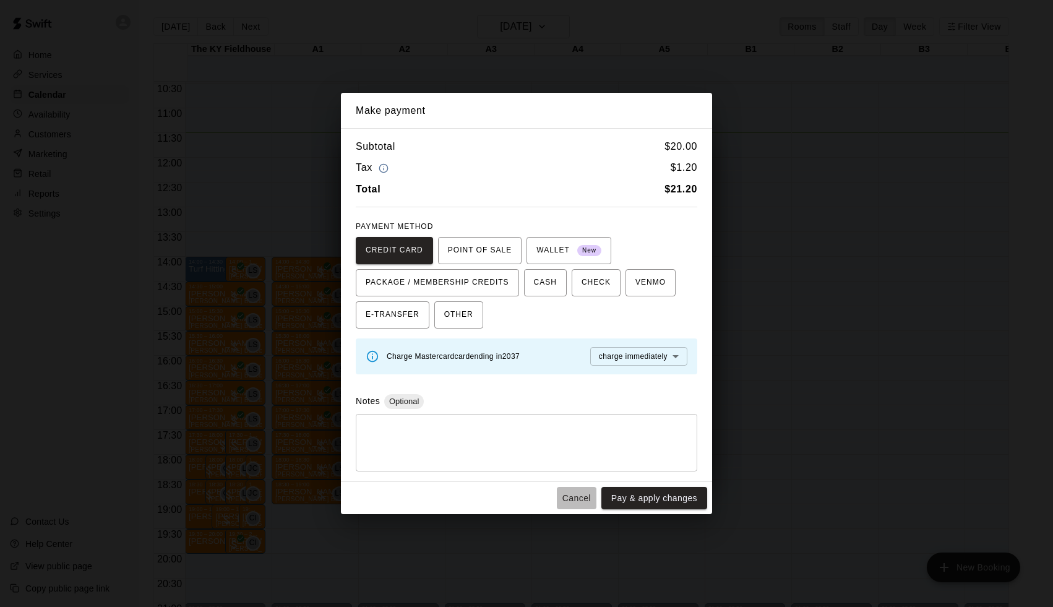
click at [573, 498] on button "Cancel" at bounding box center [577, 498] width 40 height 23
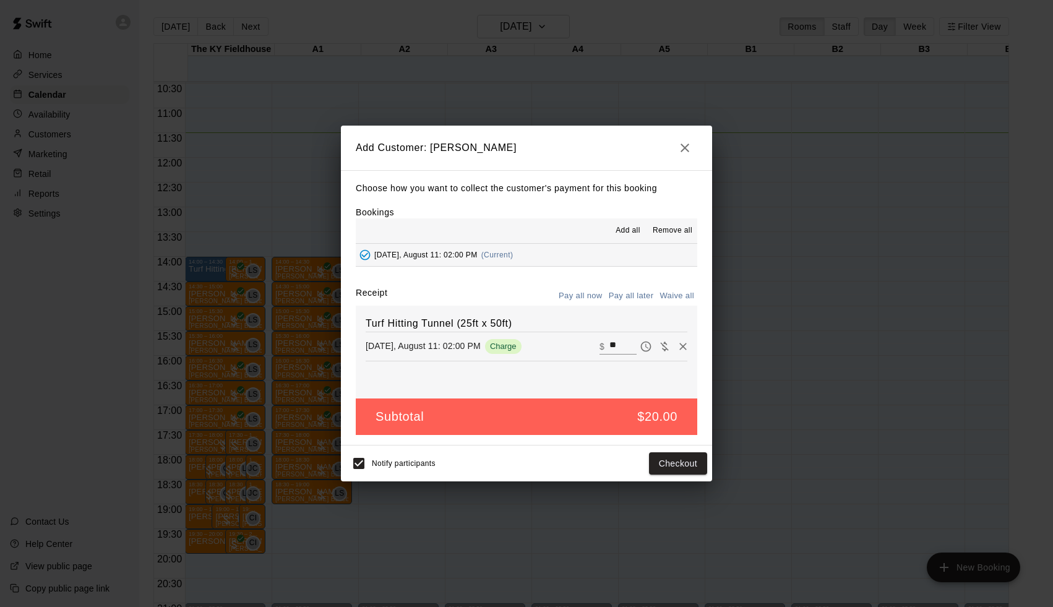
click at [642, 289] on button "Pay all later" at bounding box center [631, 296] width 51 height 19
click at [655, 468] on button "Add customer" at bounding box center [669, 463] width 76 height 23
click at [655, 468] on div "Notify participants Add customer" at bounding box center [526, 464] width 361 height 26
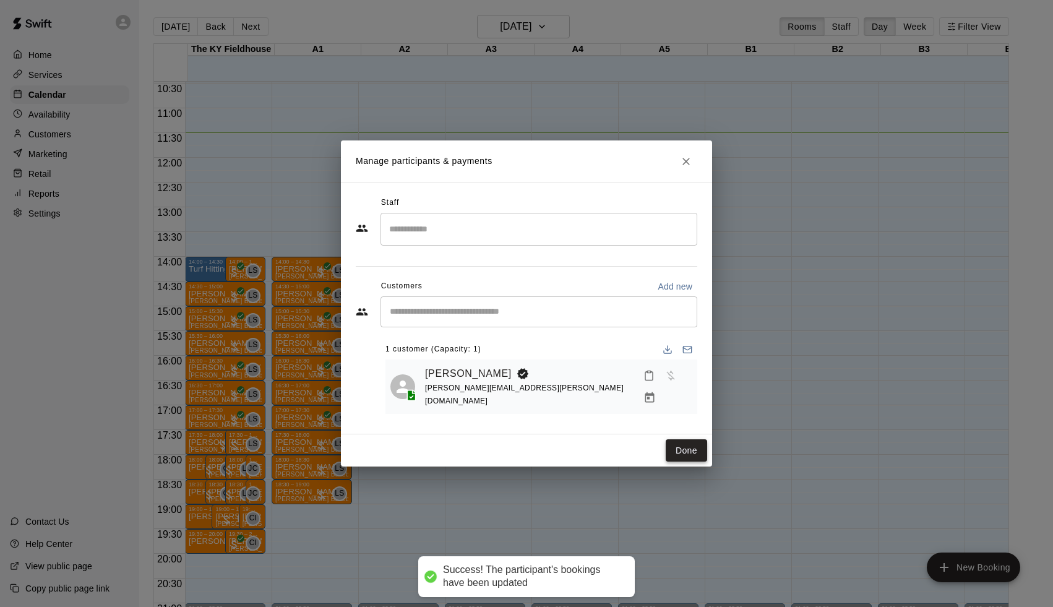
click at [684, 450] on button "Done" at bounding box center [686, 450] width 41 height 23
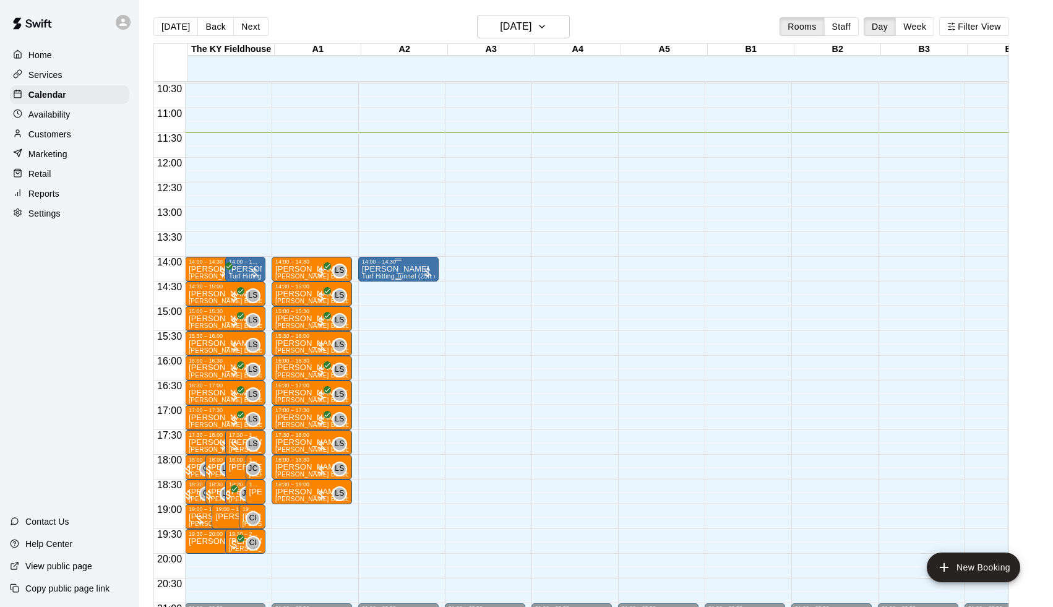
click at [411, 269] on p "[PERSON_NAME]" at bounding box center [398, 269] width 73 height 0
click at [379, 288] on icon "edit" at bounding box center [376, 282] width 15 height 15
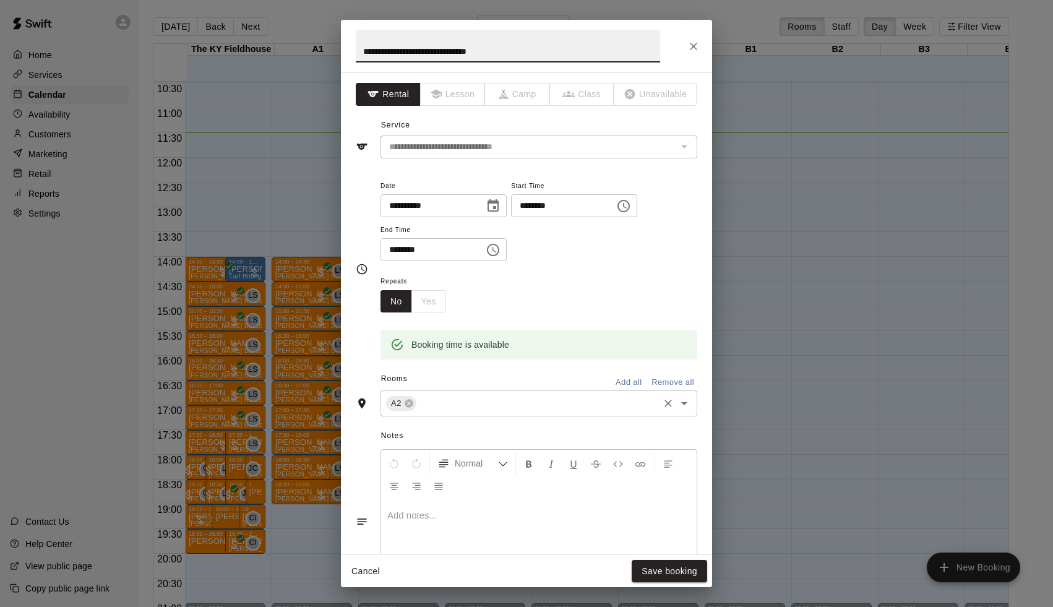
click at [449, 407] on input "text" at bounding box center [537, 403] width 239 height 15
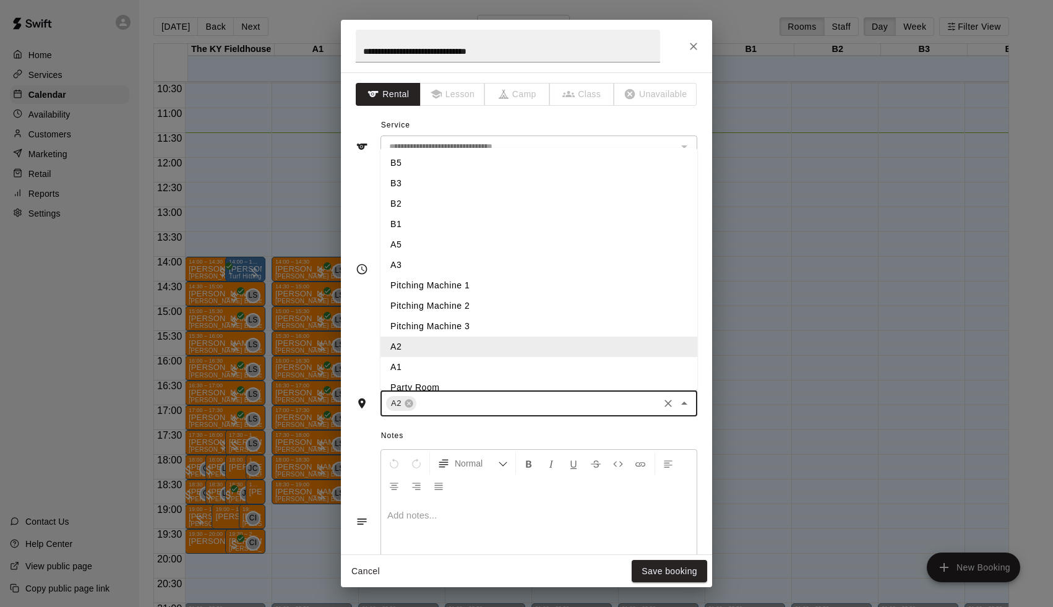
click at [415, 202] on li "B2" at bounding box center [539, 204] width 317 height 20
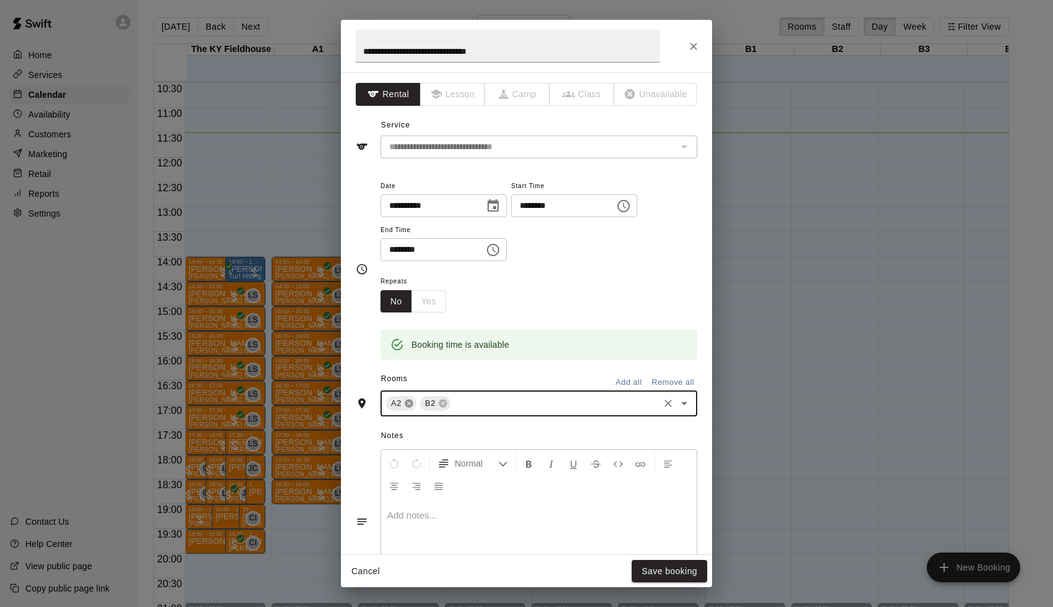
click at [411, 403] on icon at bounding box center [409, 404] width 8 height 8
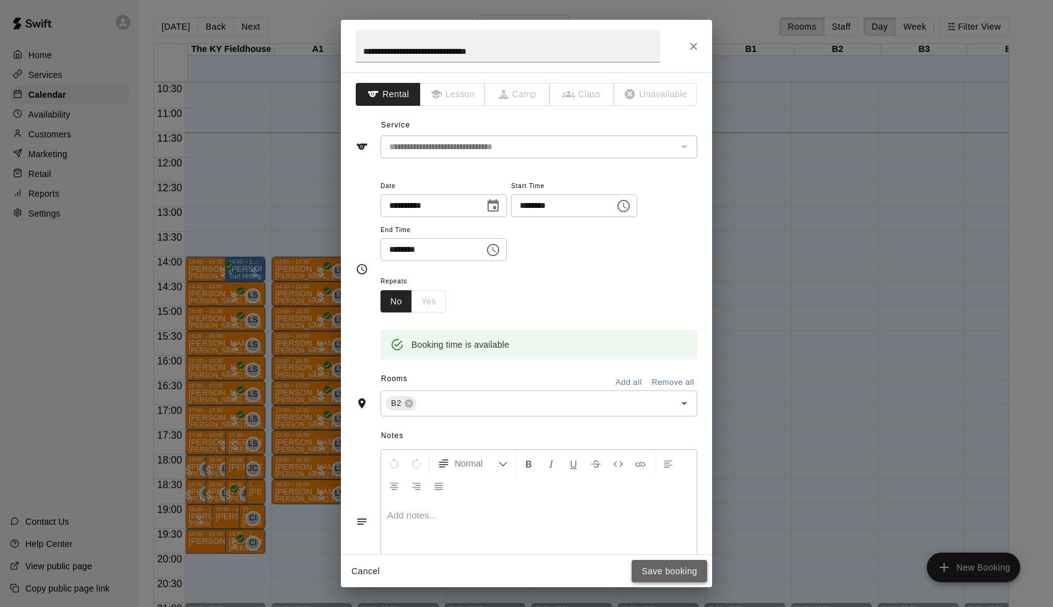
click at [662, 576] on button "Save booking" at bounding box center [670, 571] width 76 height 23
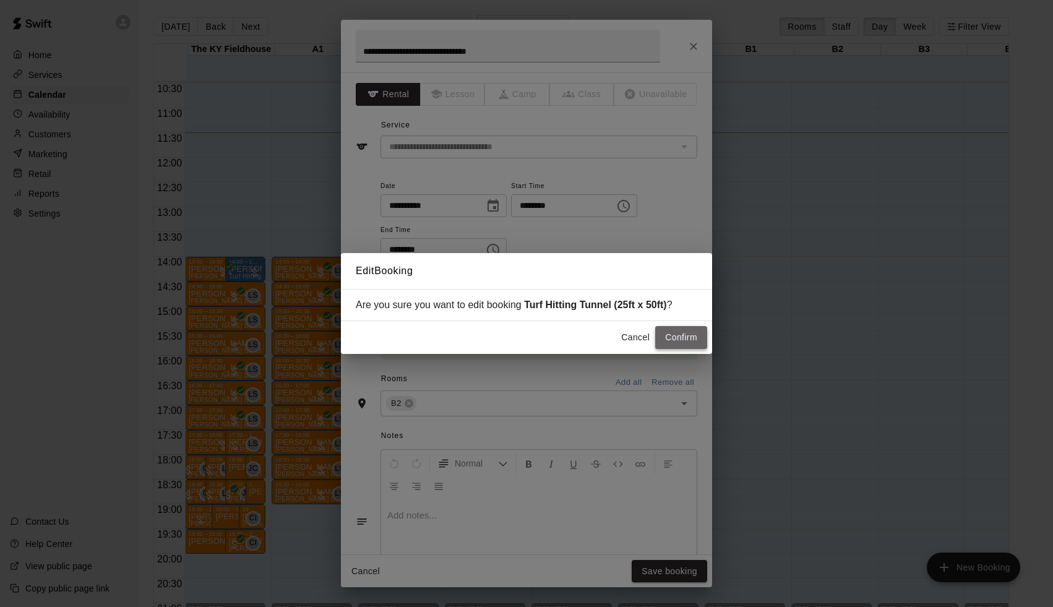
click at [663, 335] on button "Confirm" at bounding box center [681, 337] width 52 height 23
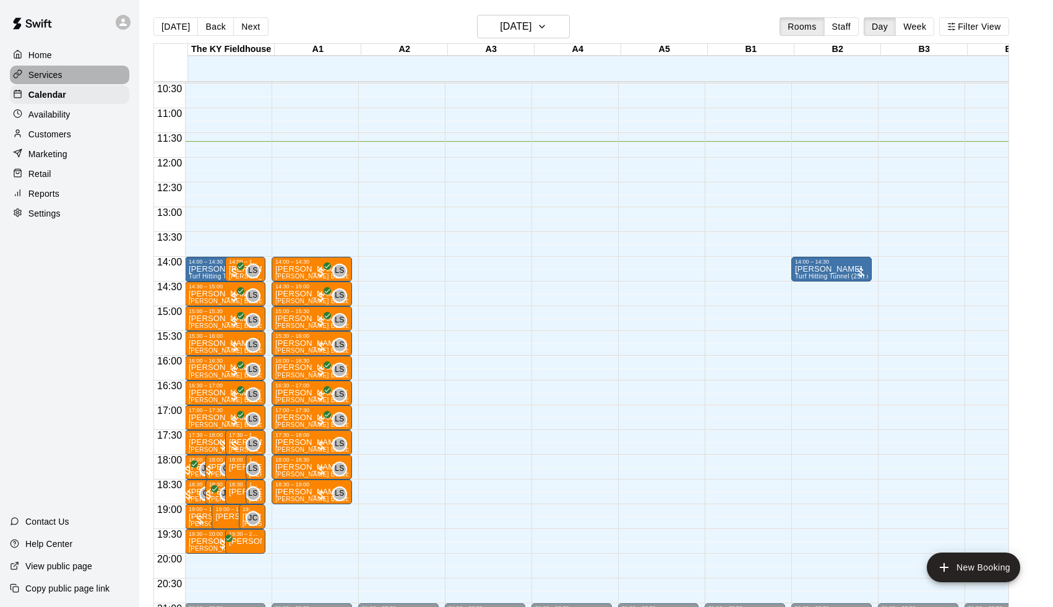
click at [77, 76] on div "Services" at bounding box center [69, 75] width 119 height 19
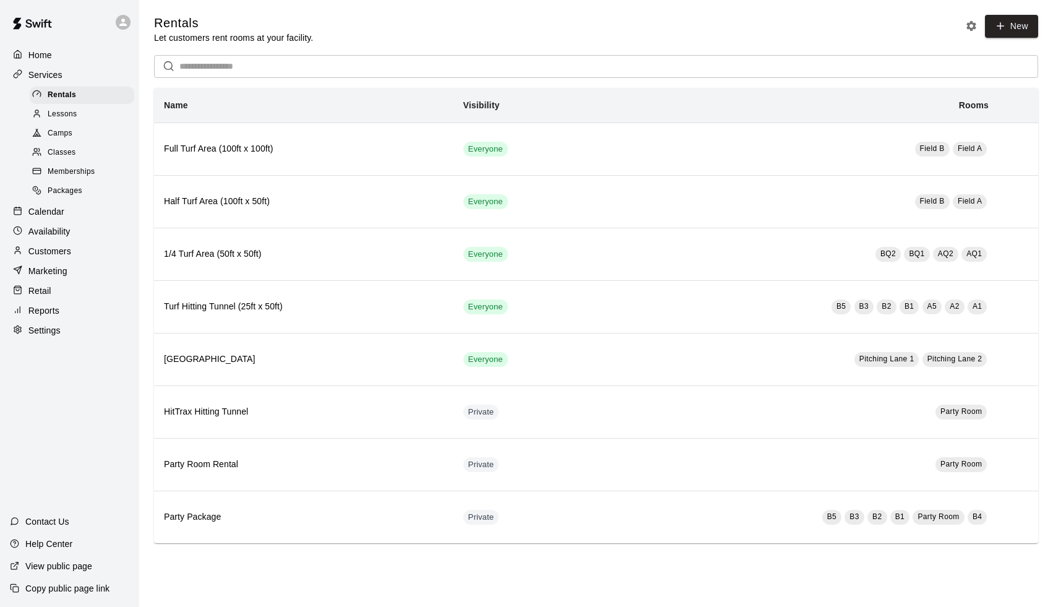
click at [51, 111] on span "Lessons" at bounding box center [63, 114] width 30 height 12
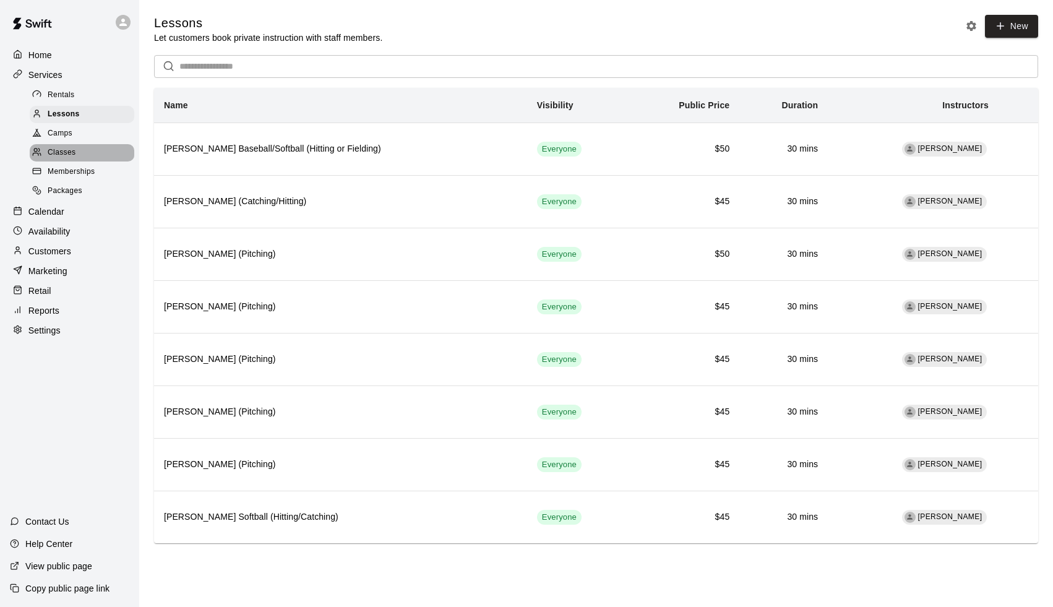
click at [54, 147] on span "Classes" at bounding box center [62, 153] width 28 height 12
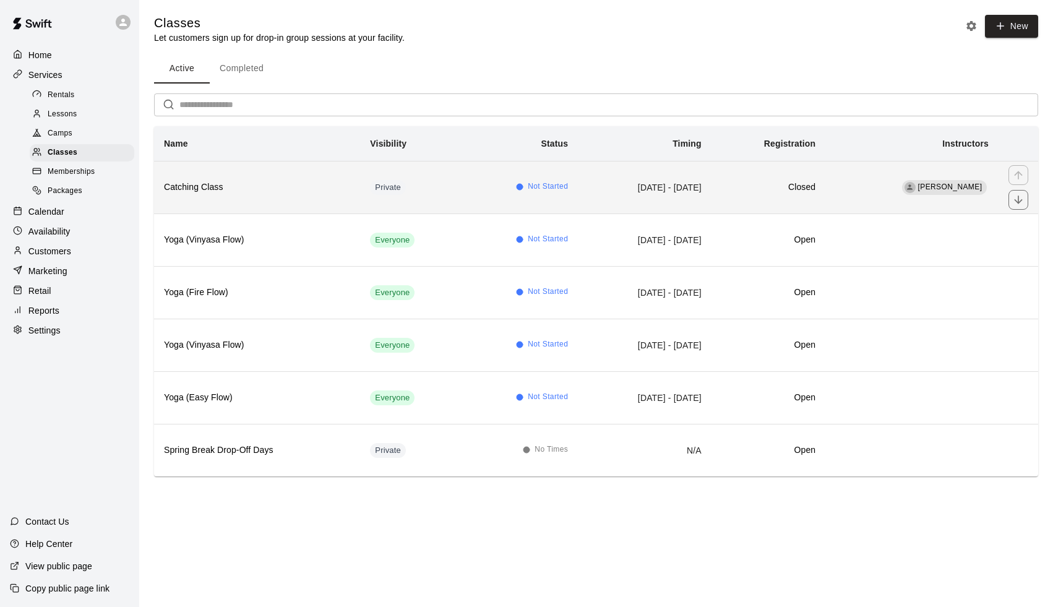
click at [283, 195] on th "Catching Class" at bounding box center [257, 187] width 206 height 53
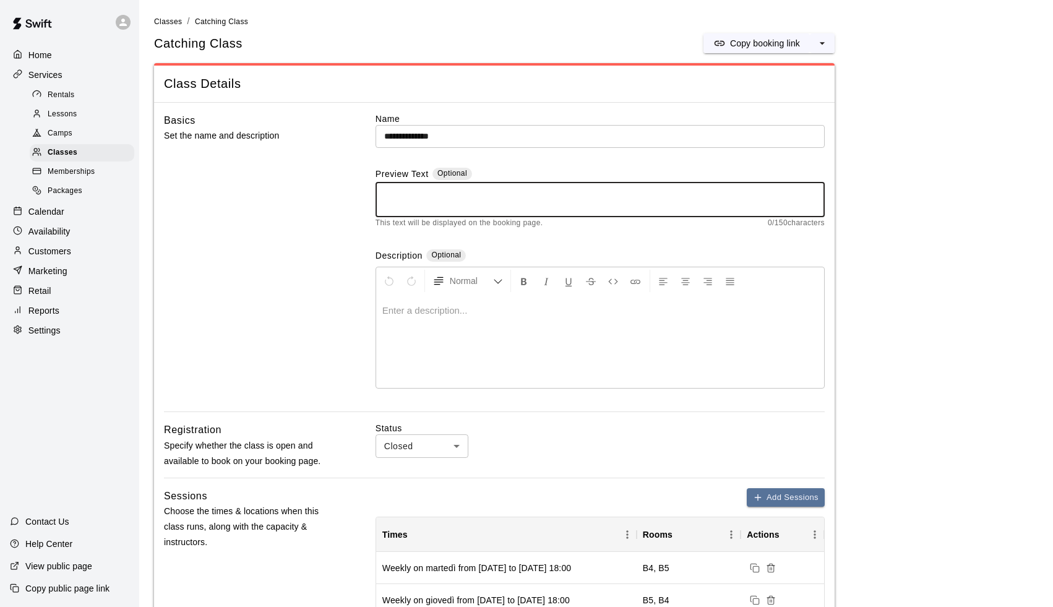
click at [544, 207] on textarea at bounding box center [600, 200] width 432 height 25
type textarea "*"
click at [531, 192] on textarea "**********" at bounding box center [600, 200] width 432 height 25
type textarea "**********"
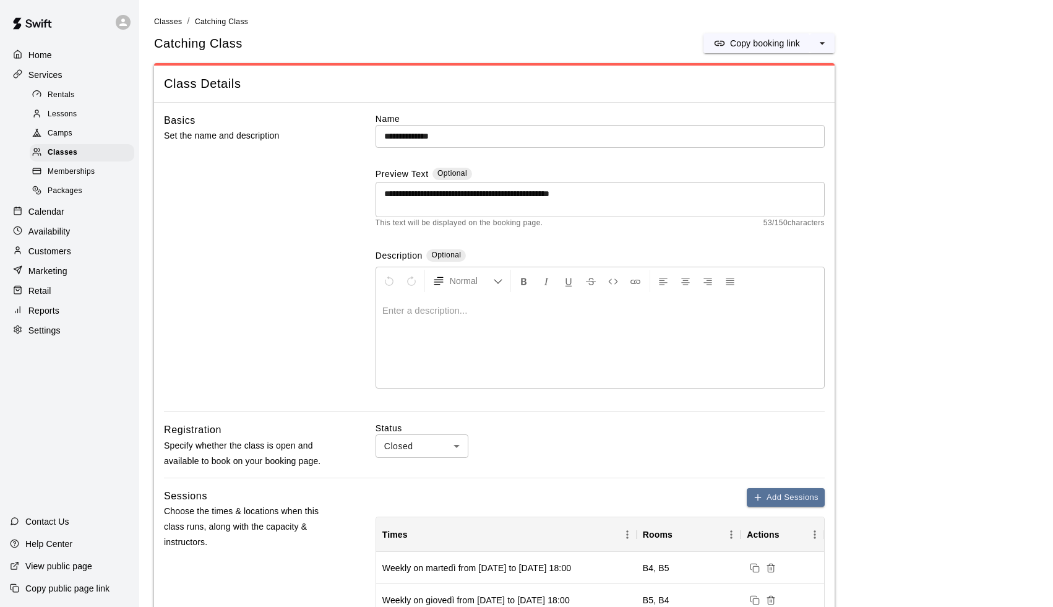
click at [457, 320] on div at bounding box center [600, 341] width 448 height 93
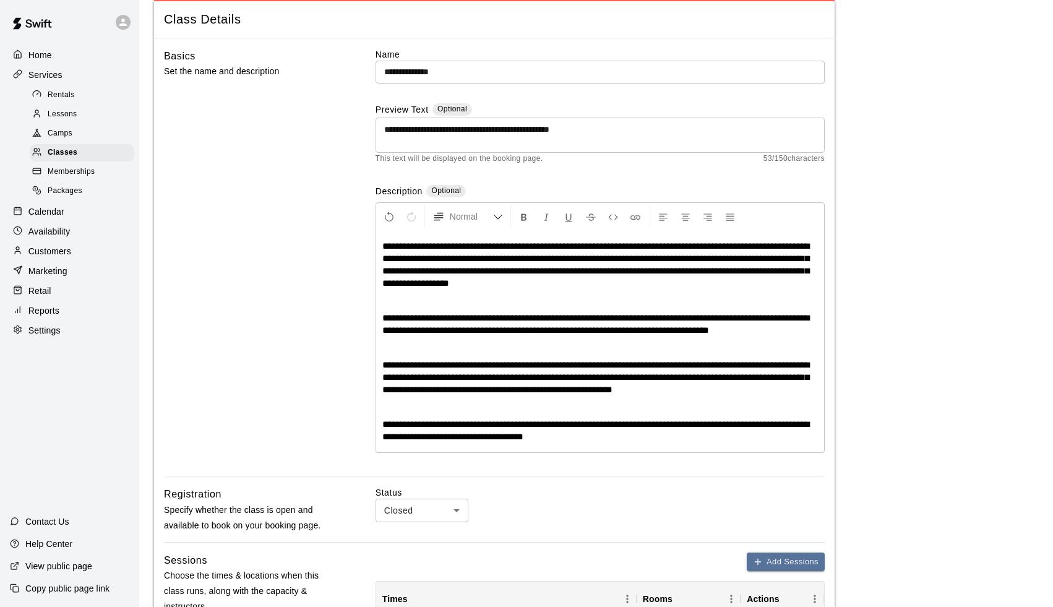
scroll to position [65, 0]
click at [496, 294] on p at bounding box center [600, 300] width 436 height 12
click at [707, 387] on span "**********" at bounding box center [595, 377] width 427 height 34
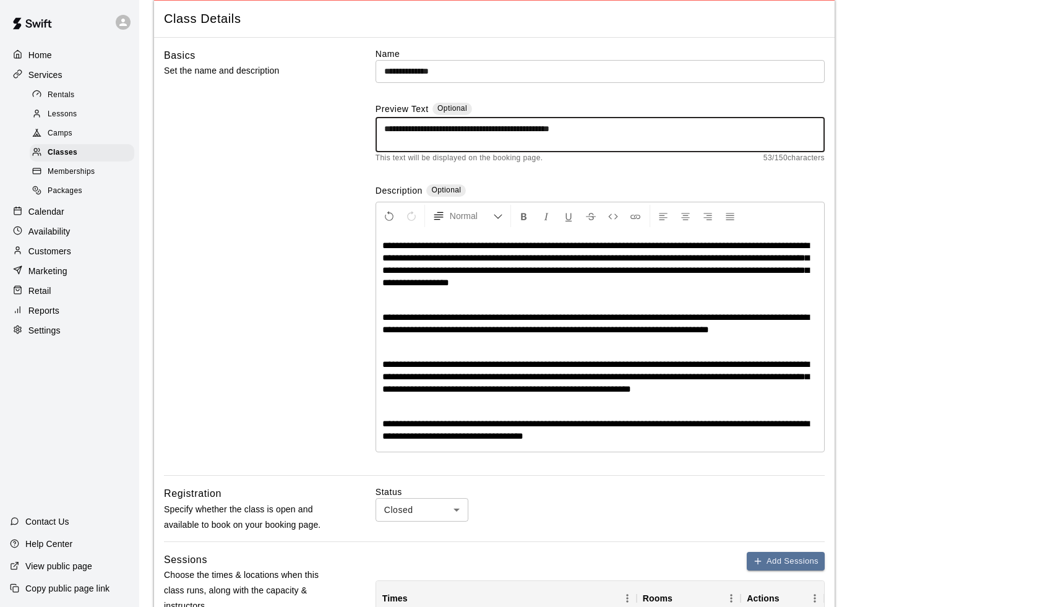
click at [551, 126] on textarea "**********" at bounding box center [600, 135] width 432 height 25
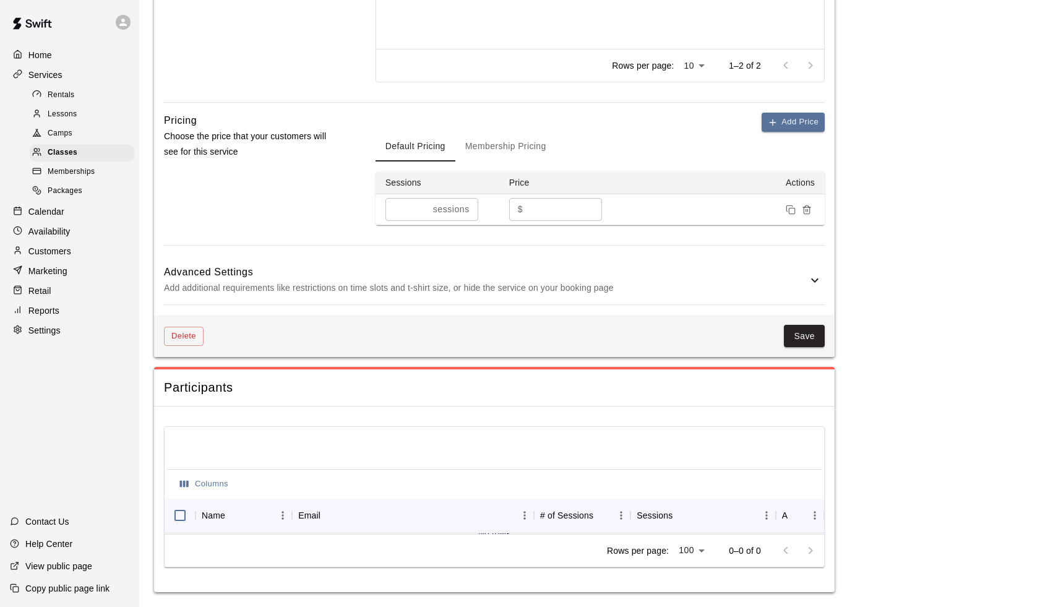
scroll to position [819, 0]
type textarea "**********"
click at [809, 340] on button "Save" at bounding box center [804, 336] width 41 height 23
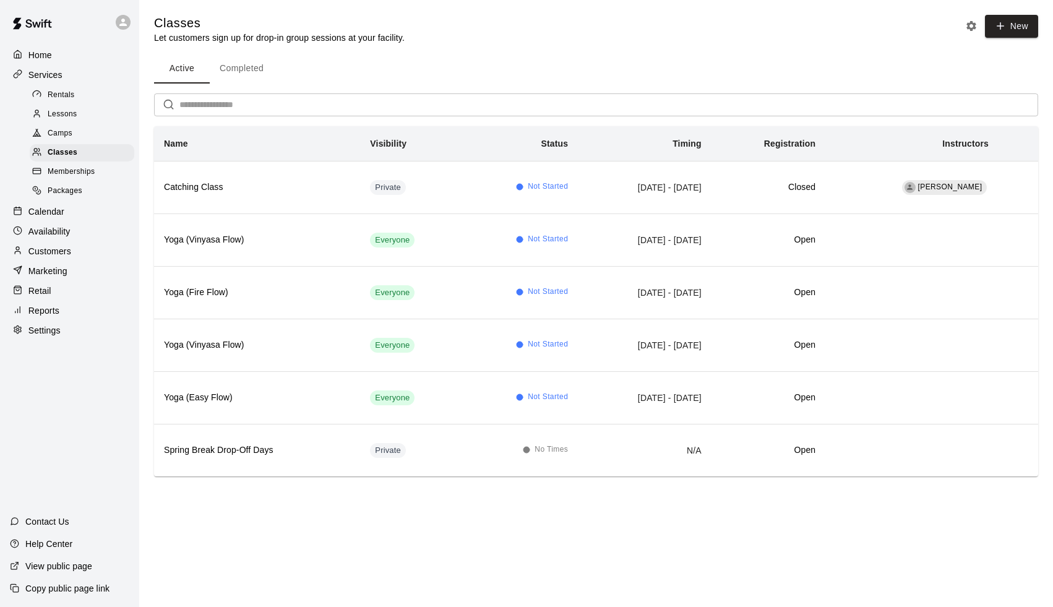
click at [61, 211] on p "Calendar" at bounding box center [46, 211] width 36 height 12
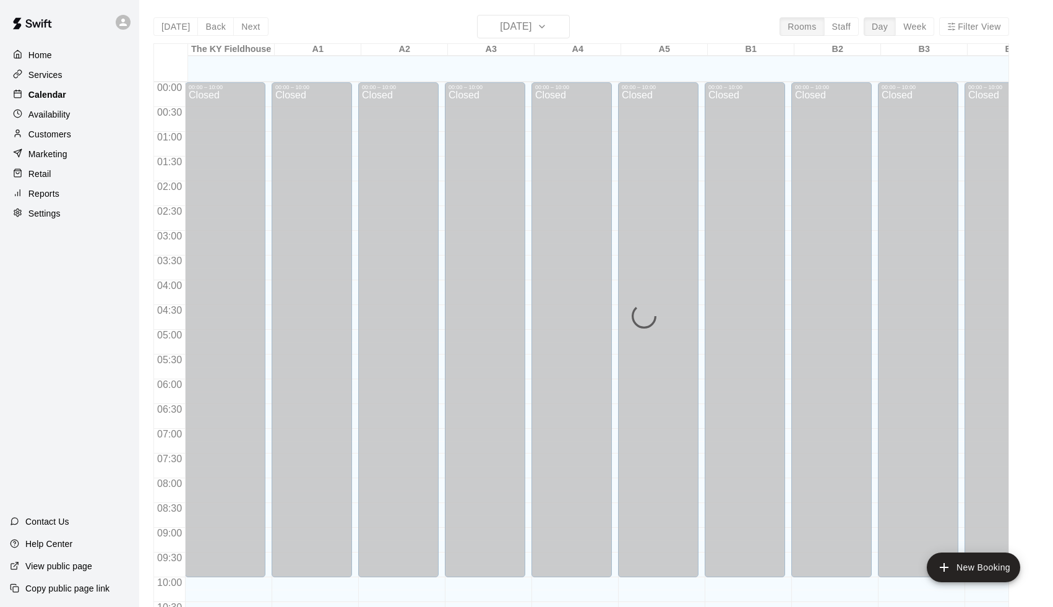
scroll to position [581, 0]
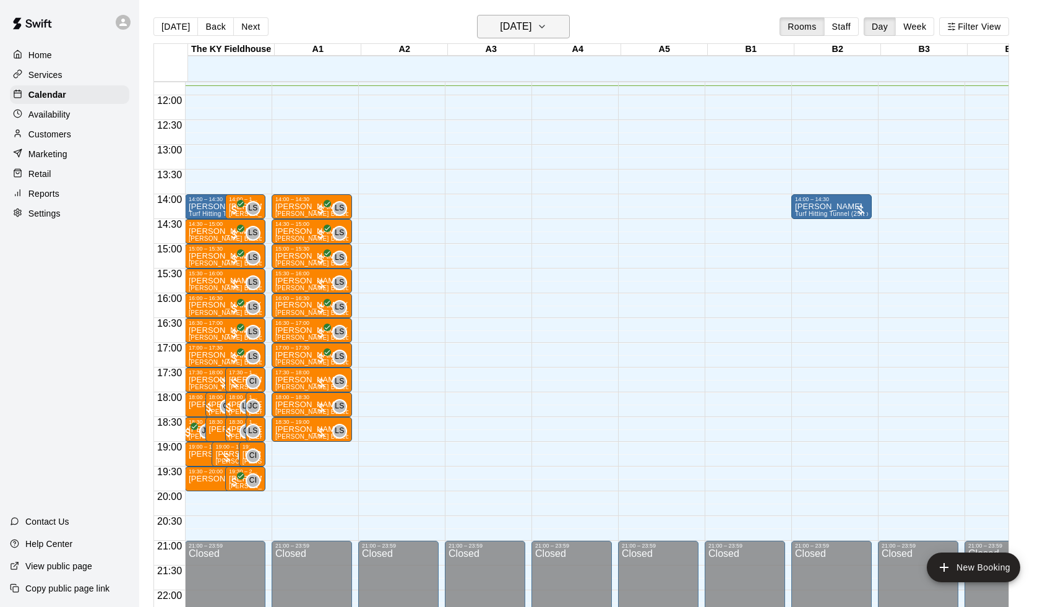
click at [506, 30] on h6 "[DATE]" at bounding box center [516, 26] width 32 height 17
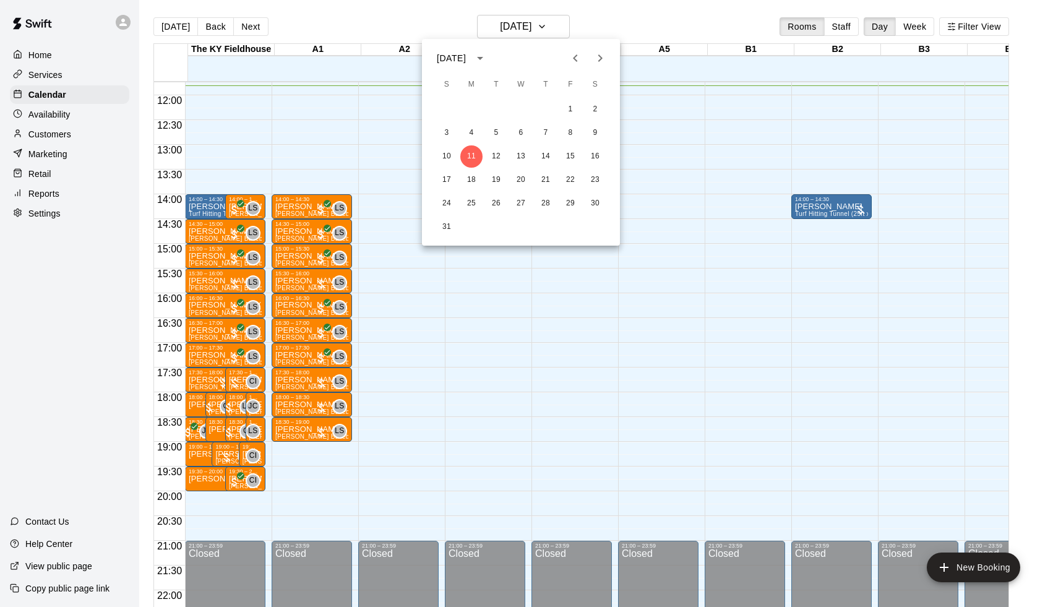
click at [259, 21] on div at bounding box center [526, 303] width 1053 height 607
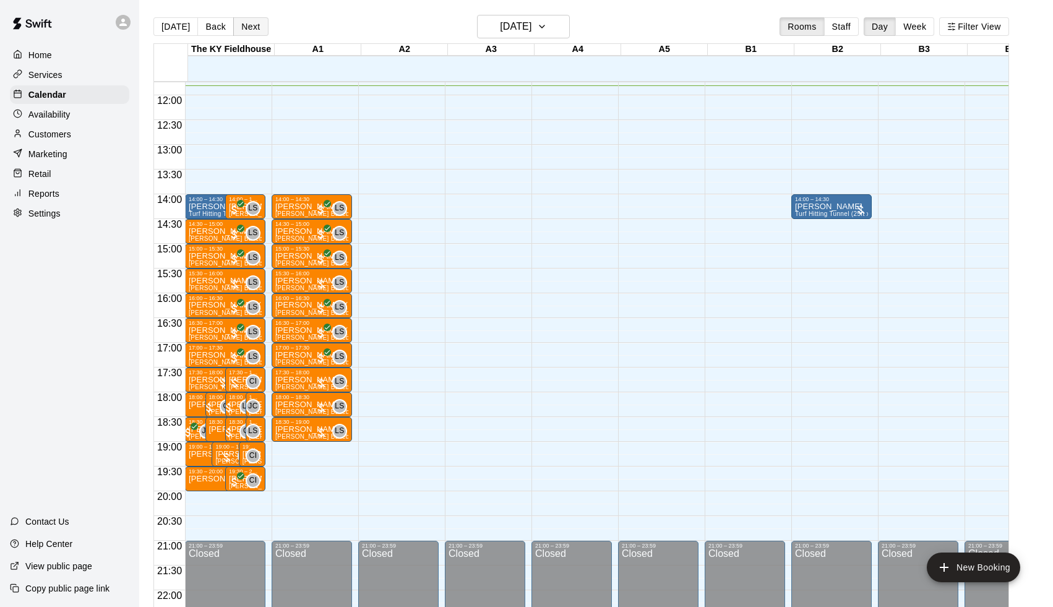
click at [254, 28] on button "Next" at bounding box center [250, 26] width 35 height 19
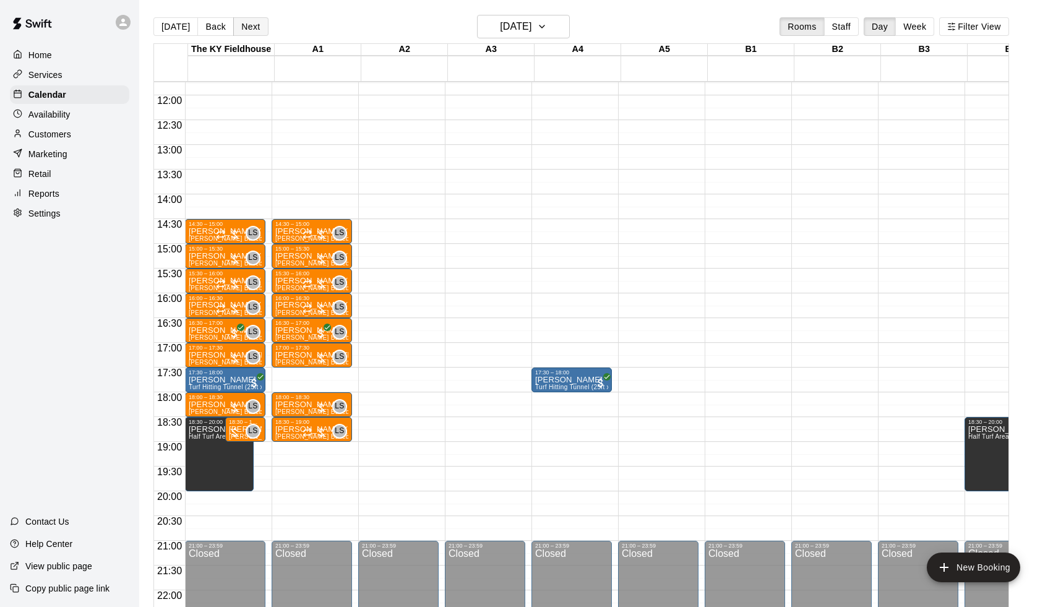
click at [254, 28] on button "Next" at bounding box center [250, 26] width 35 height 19
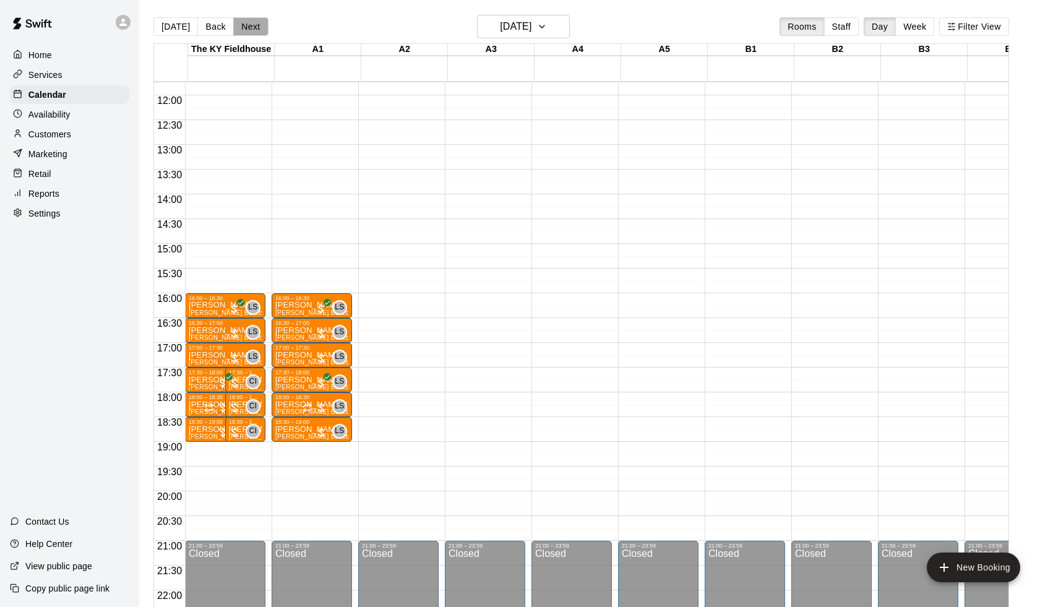
click at [254, 28] on button "Next" at bounding box center [250, 26] width 35 height 19
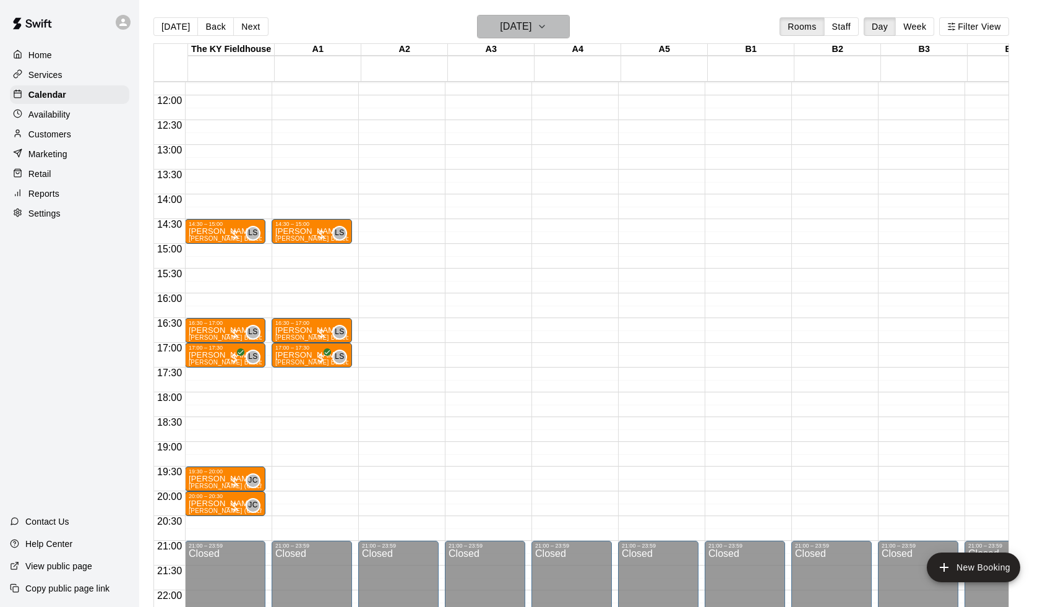
click at [520, 33] on h6 "[DATE]" at bounding box center [516, 26] width 32 height 17
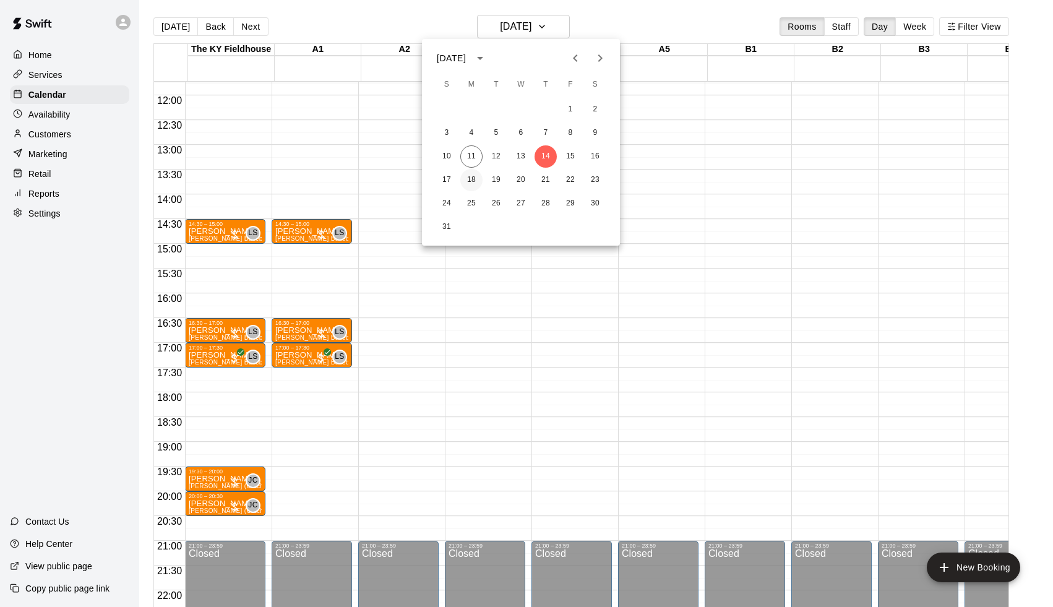
click at [474, 176] on button "18" at bounding box center [471, 180] width 22 height 22
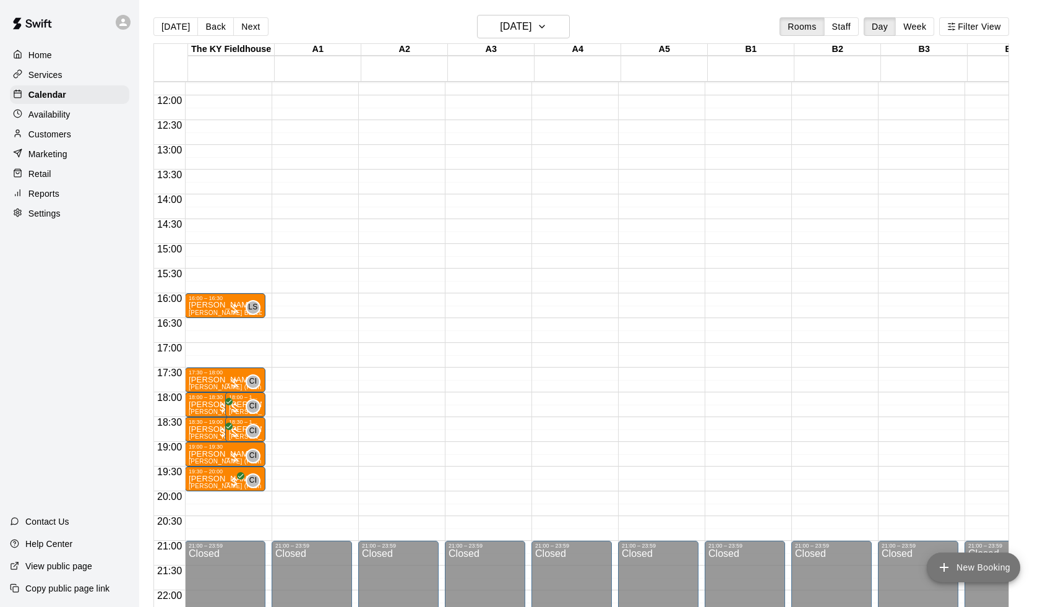
click at [987, 564] on button "New Booking" at bounding box center [973, 568] width 93 height 30
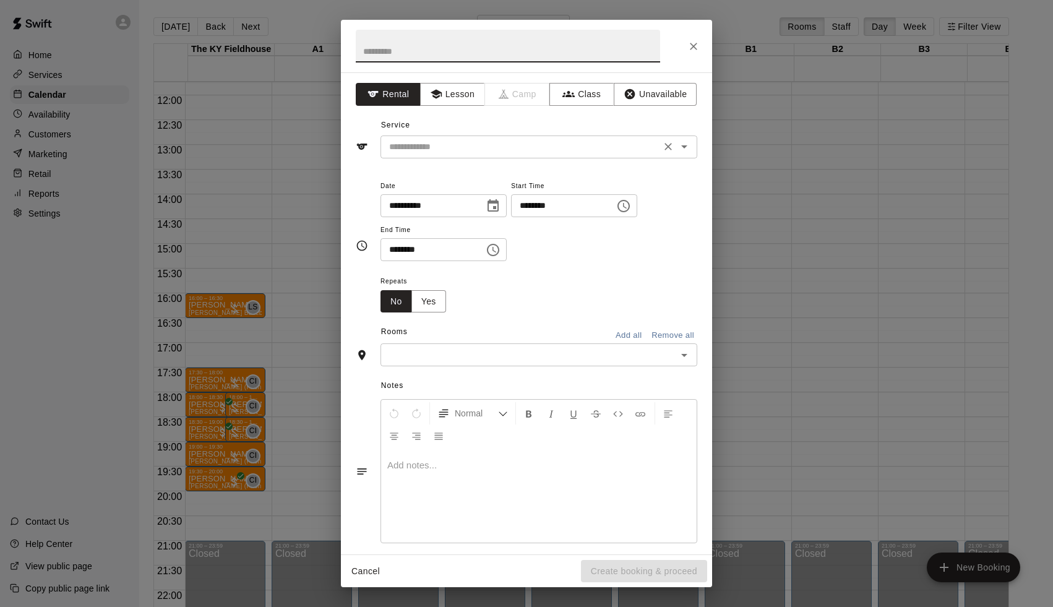
click at [483, 136] on div "​" at bounding box center [539, 147] width 317 height 23
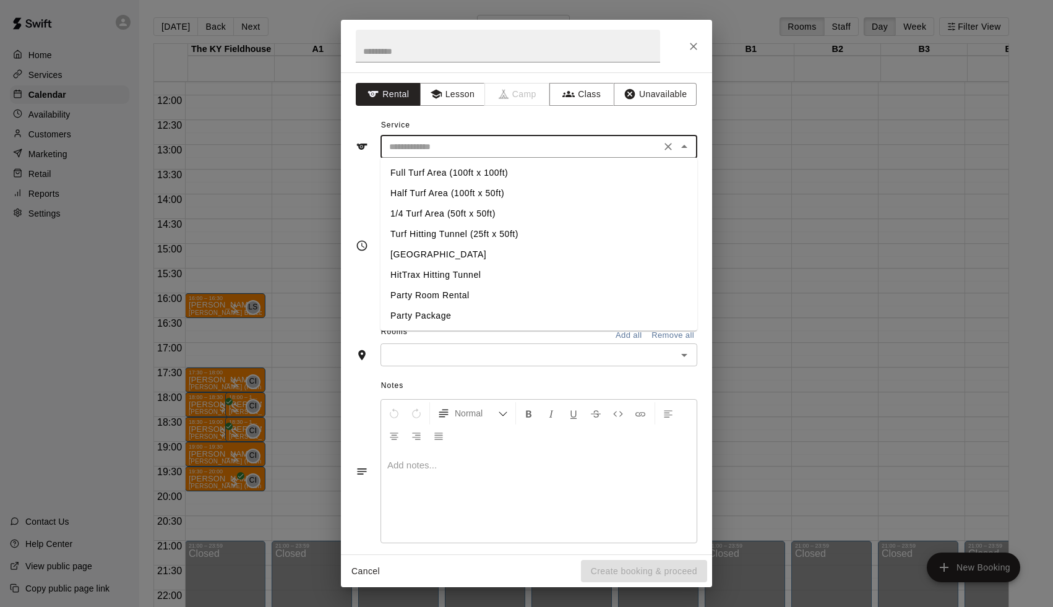
click at [436, 193] on li "Half Turf Area (100ft x 50ft)" at bounding box center [539, 193] width 317 height 20
type input "**********"
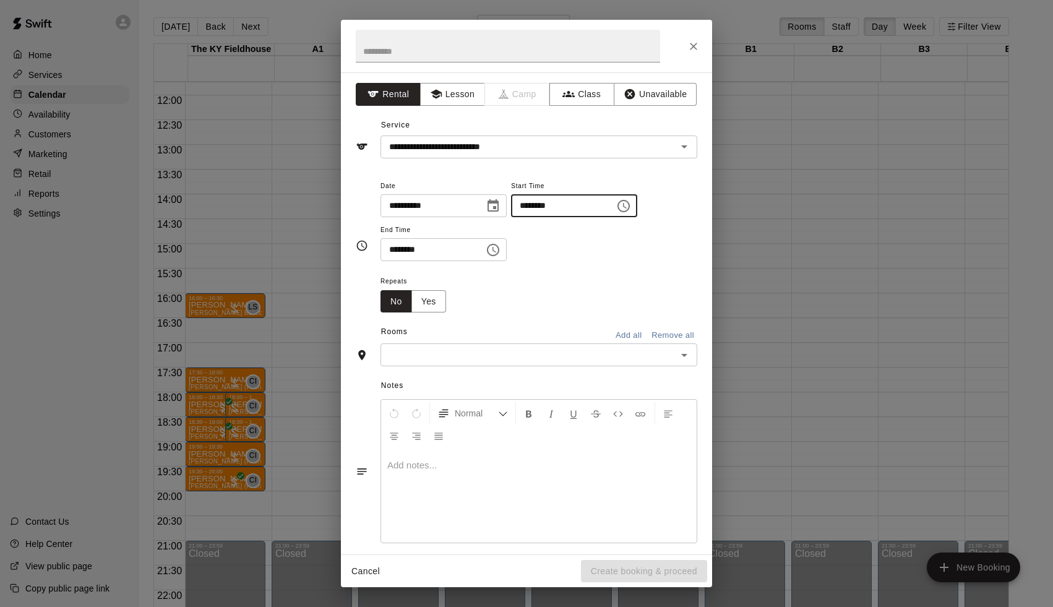
click at [529, 209] on input "********" at bounding box center [558, 205] width 95 height 23
type input "********"
click at [379, 246] on div "**********" at bounding box center [527, 245] width 342 height 135
click at [399, 253] on input "********" at bounding box center [428, 249] width 95 height 23
type input "********"
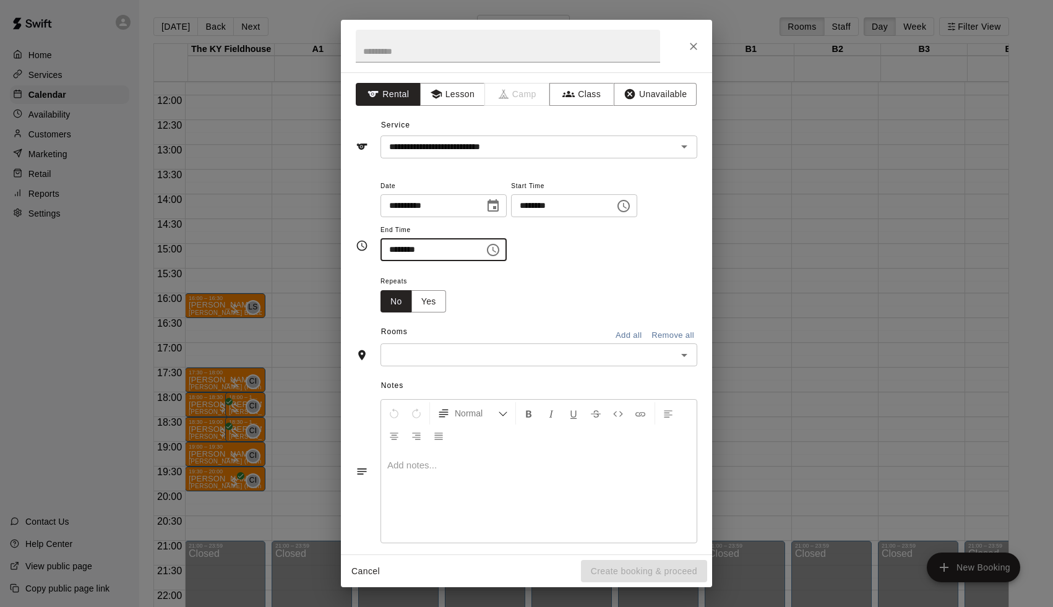
click at [625, 336] on button "Add all" at bounding box center [629, 335] width 40 height 19
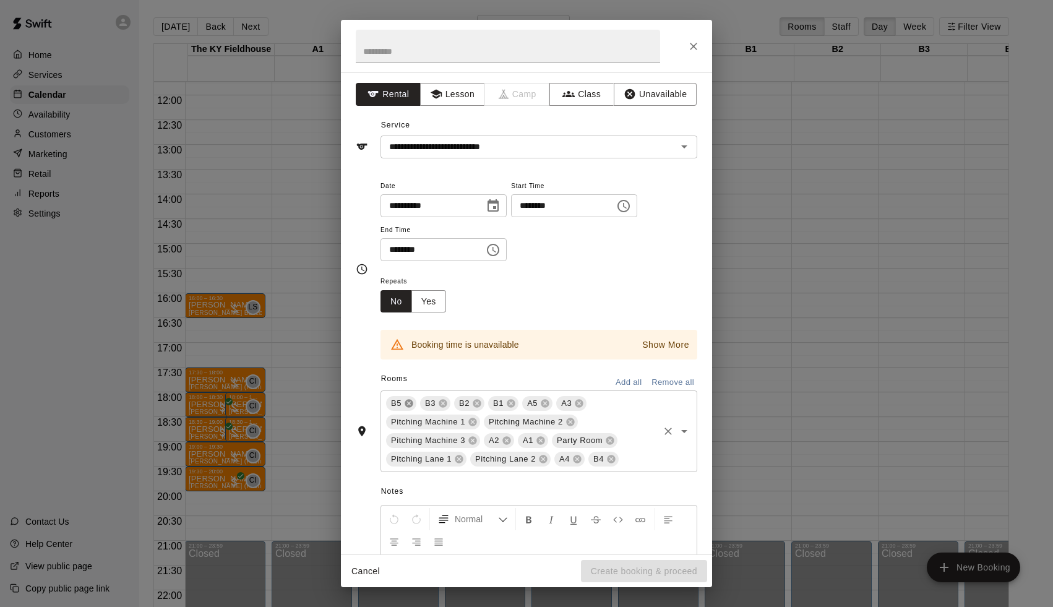
click at [411, 403] on icon at bounding box center [409, 404] width 8 height 8
click at [410, 399] on icon at bounding box center [409, 404] width 10 height 10
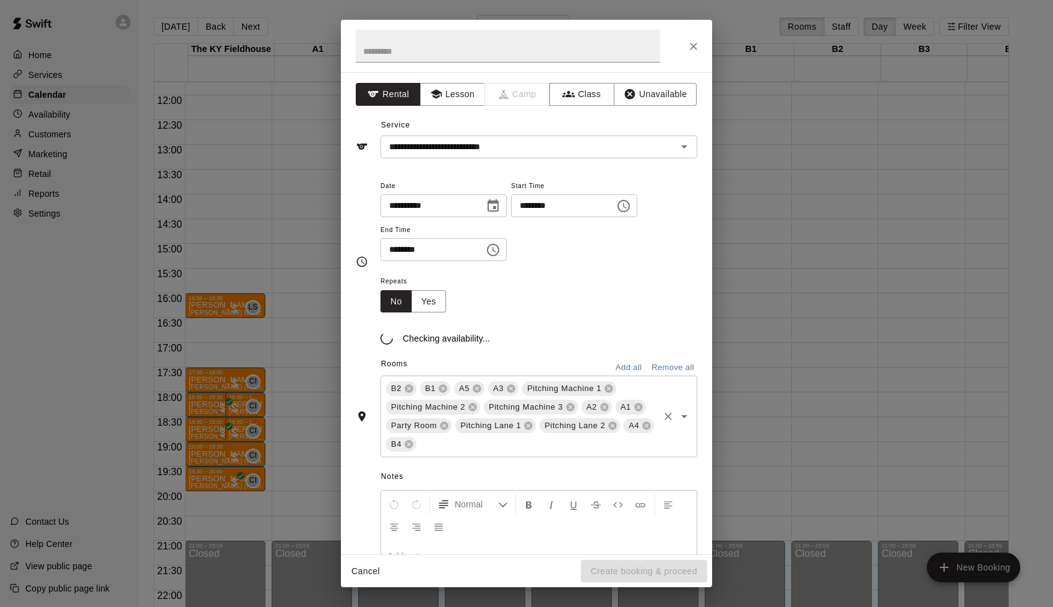
click at [410, 401] on span "Pitching Machine 2" at bounding box center [428, 407] width 84 height 12
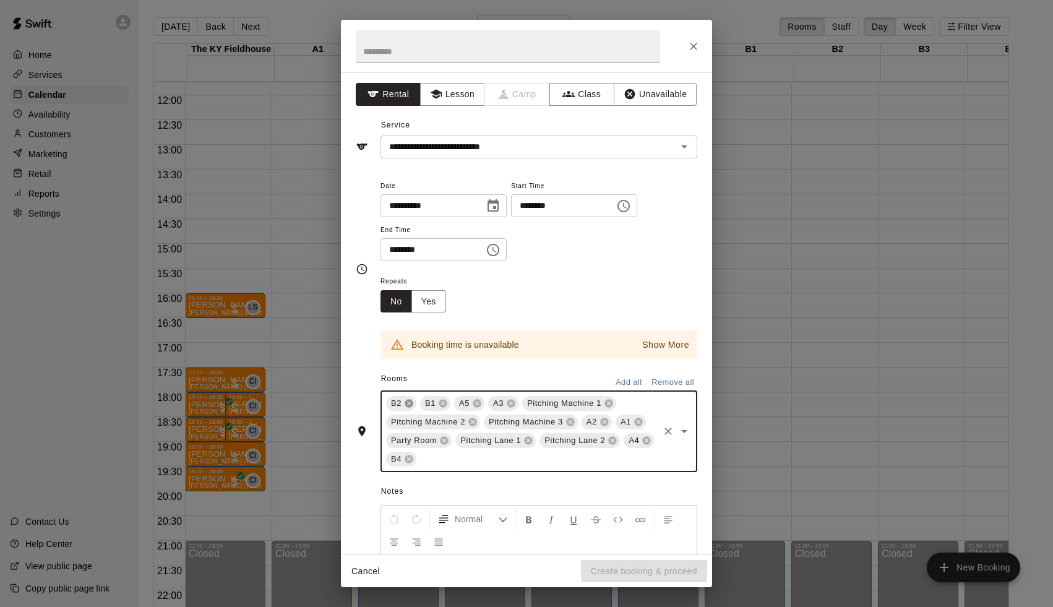
click at [410, 400] on icon at bounding box center [409, 404] width 8 height 8
click at [409, 400] on icon at bounding box center [409, 404] width 8 height 8
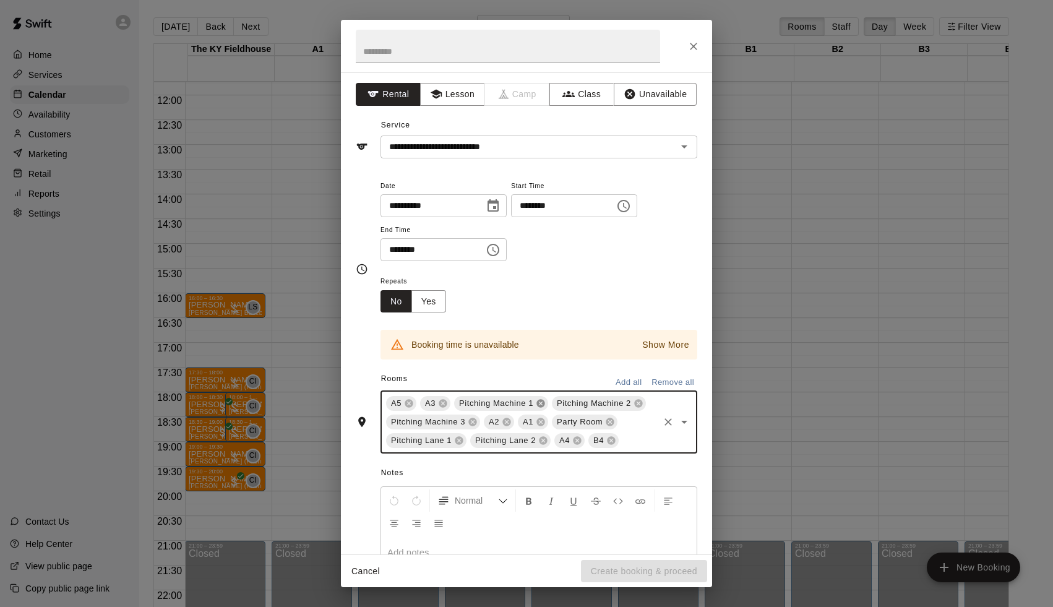
click at [544, 400] on icon at bounding box center [541, 404] width 8 height 8
click at [542, 400] on icon at bounding box center [541, 404] width 8 height 8
click at [543, 401] on icon at bounding box center [541, 404] width 8 height 8
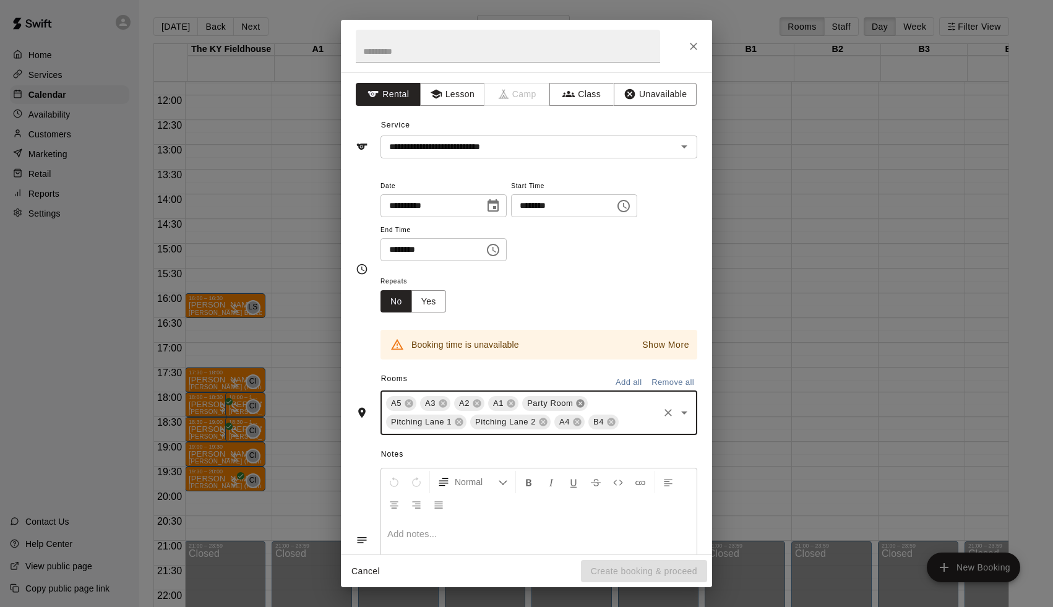
click at [579, 400] on icon at bounding box center [581, 404] width 8 height 8
click at [598, 401] on icon at bounding box center [595, 404] width 8 height 8
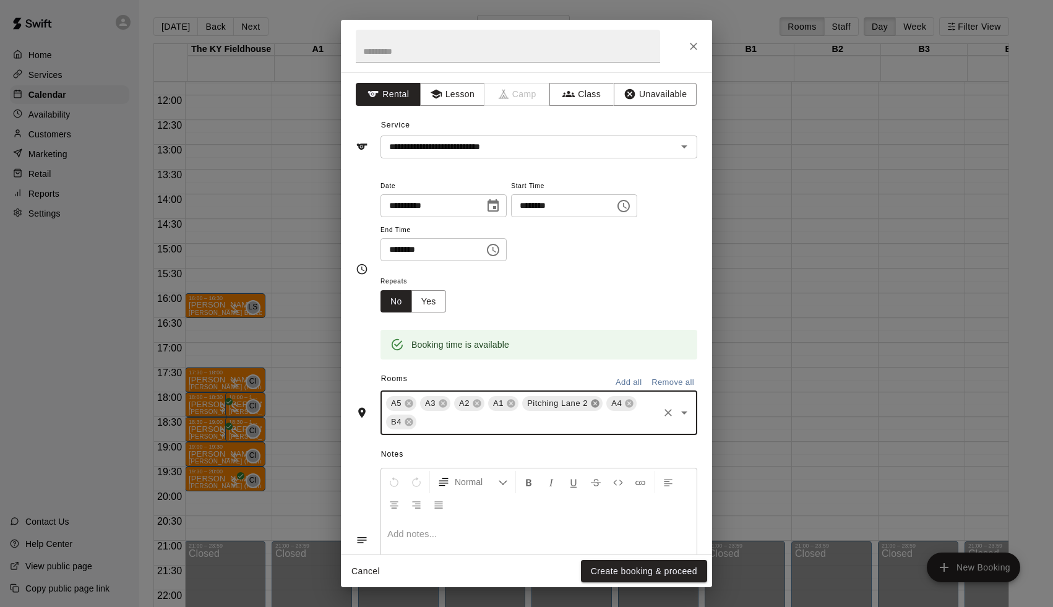
click at [597, 400] on icon at bounding box center [595, 404] width 8 height 8
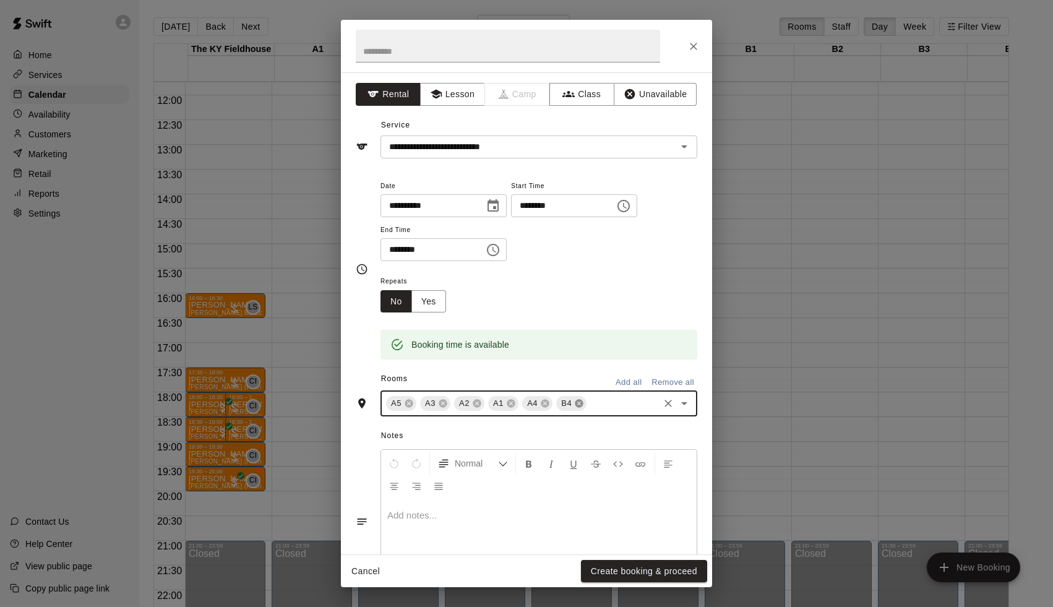
click at [579, 400] on icon at bounding box center [579, 404] width 10 height 10
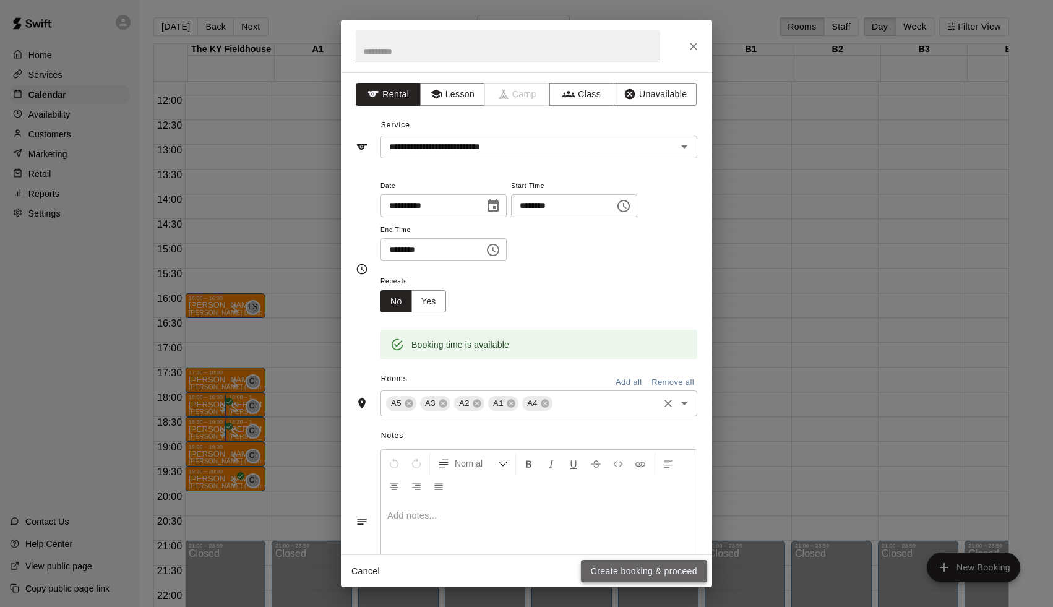
click at [637, 577] on button "Create booking & proceed" at bounding box center [644, 571] width 126 height 23
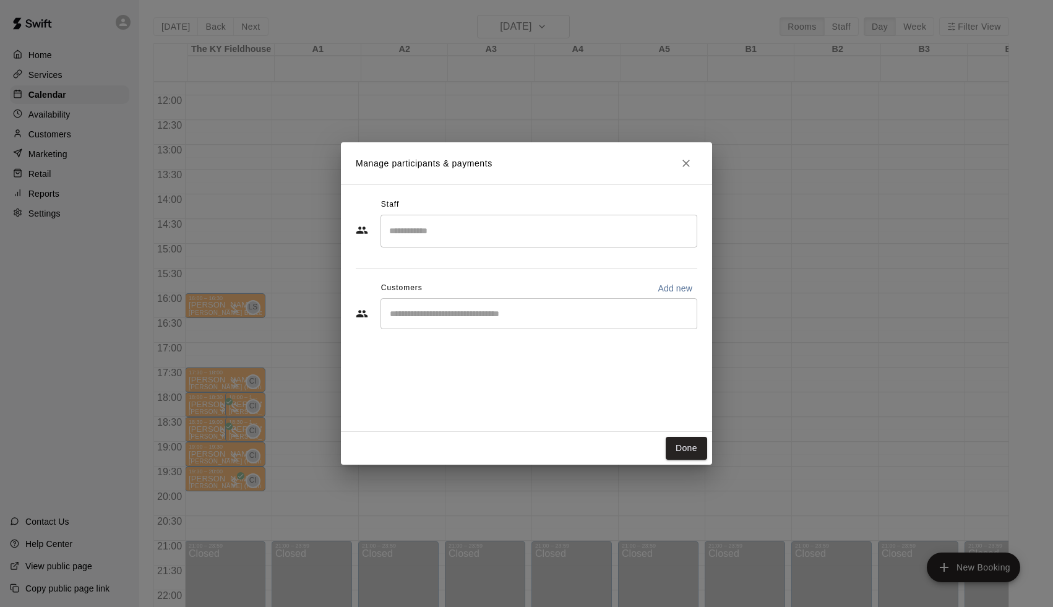
click at [490, 235] on input "Search staff" at bounding box center [539, 231] width 306 height 22
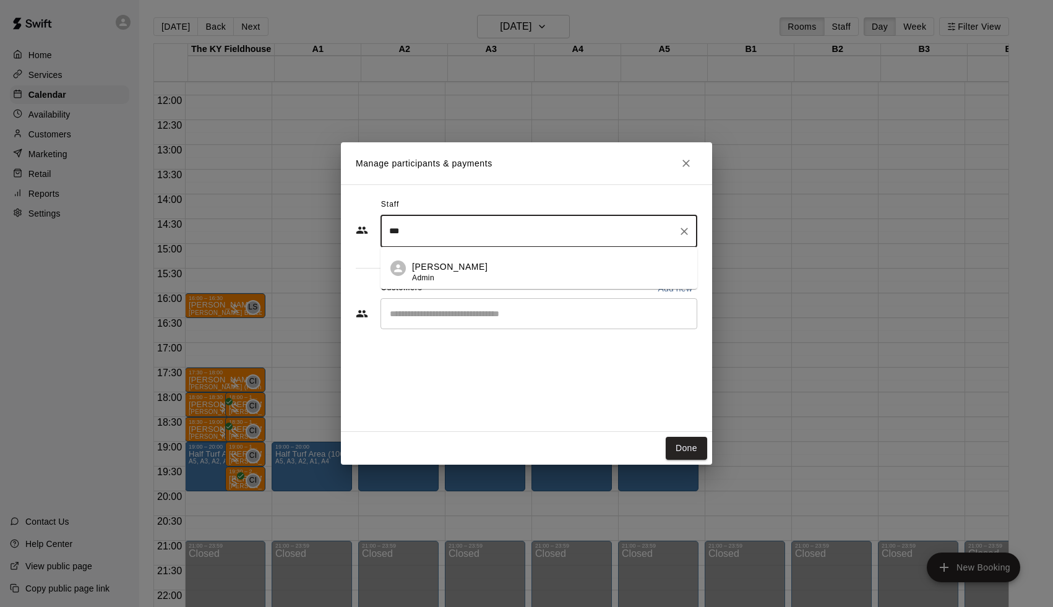
click at [474, 266] on div "[PERSON_NAME] Admin" at bounding box center [549, 273] width 275 height 24
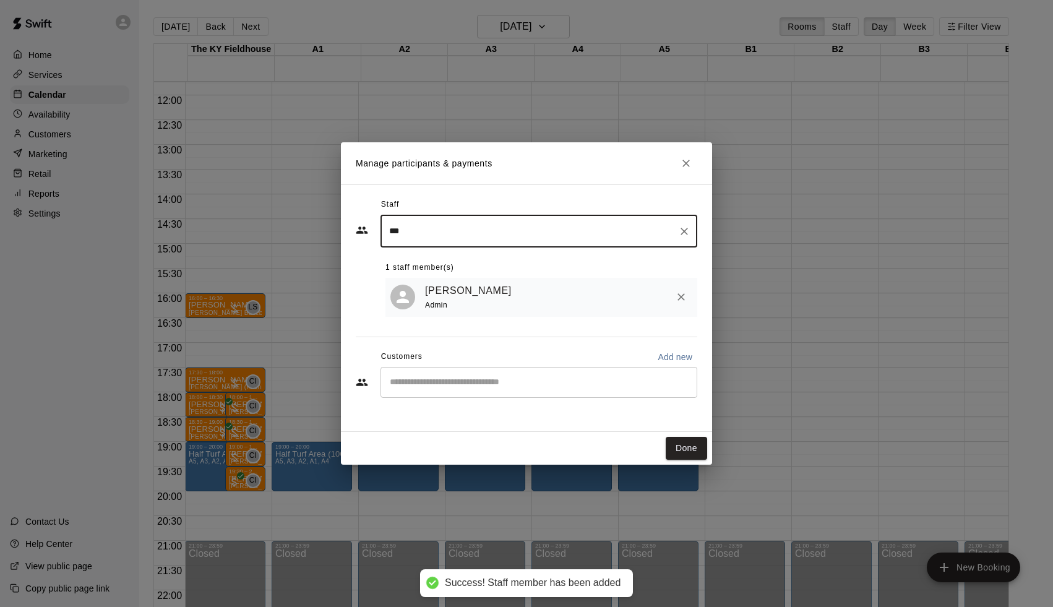
click at [456, 391] on div "​" at bounding box center [539, 382] width 317 height 31
type input "***"
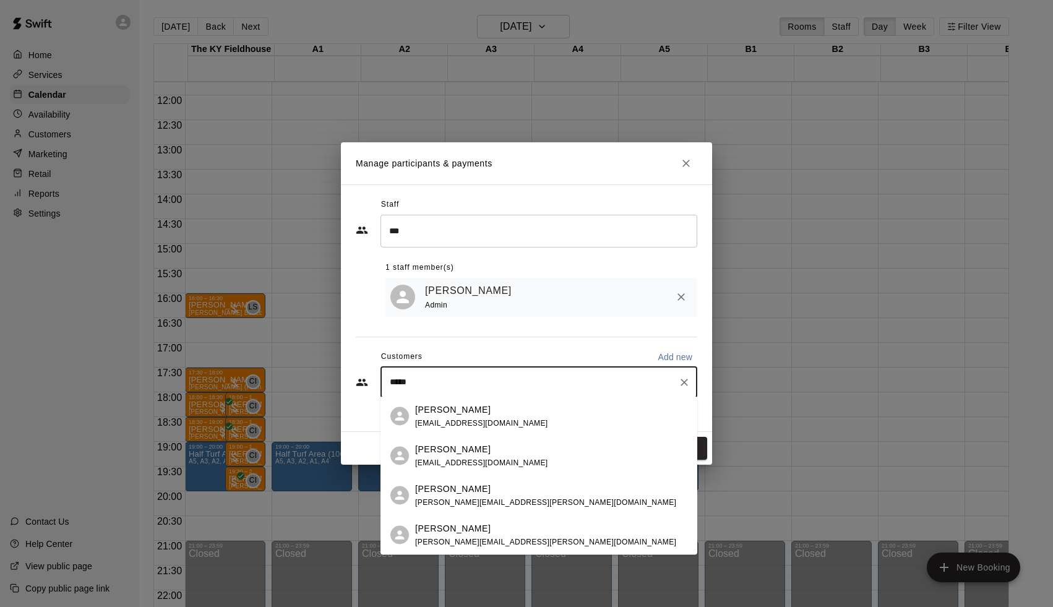
type input "*****"
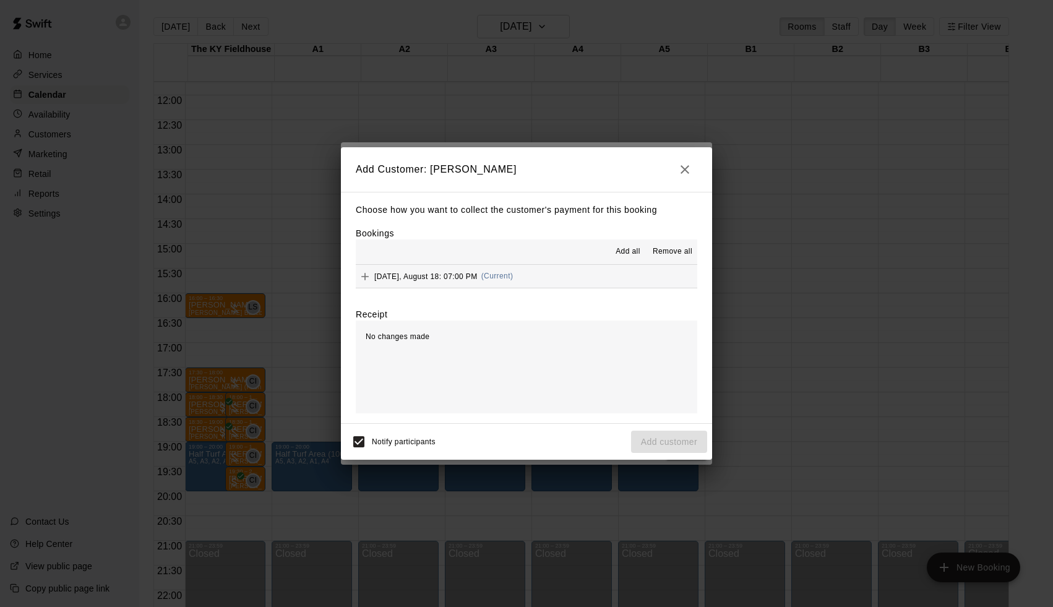
click at [551, 270] on button "[DATE], August 18: 07:00 PM (Current)" at bounding box center [527, 276] width 342 height 23
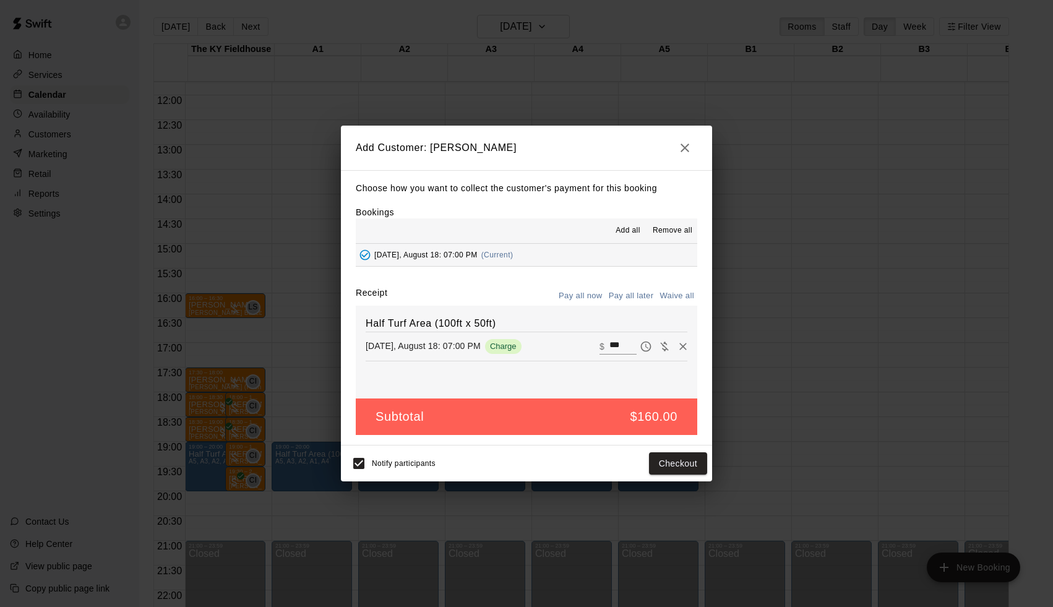
click at [621, 291] on button "Pay all later" at bounding box center [631, 296] width 51 height 19
click at [678, 464] on button "Add customer" at bounding box center [669, 463] width 76 height 23
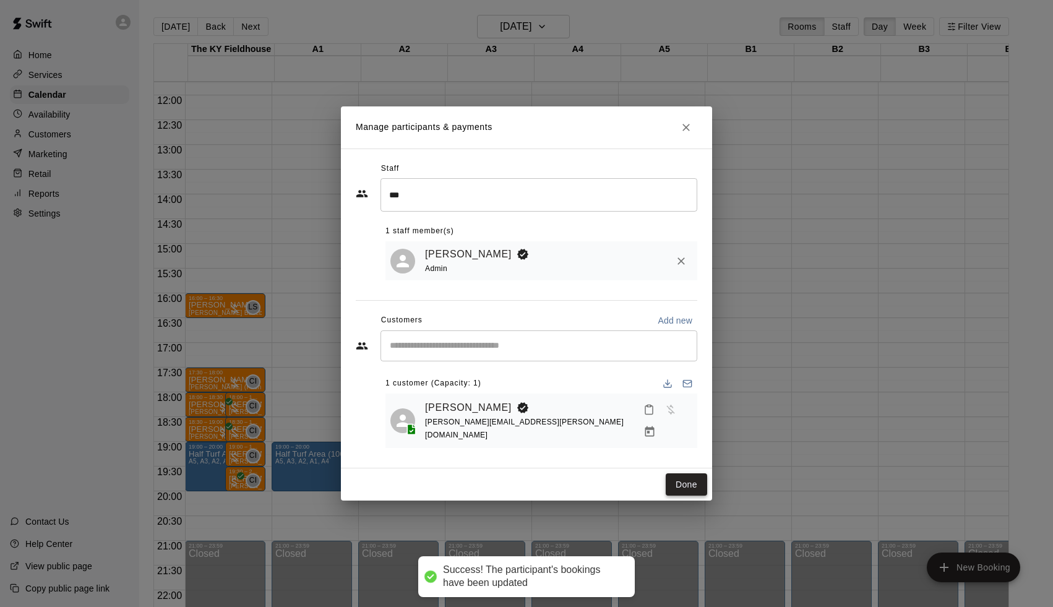
click at [680, 473] on button "Done" at bounding box center [686, 484] width 41 height 23
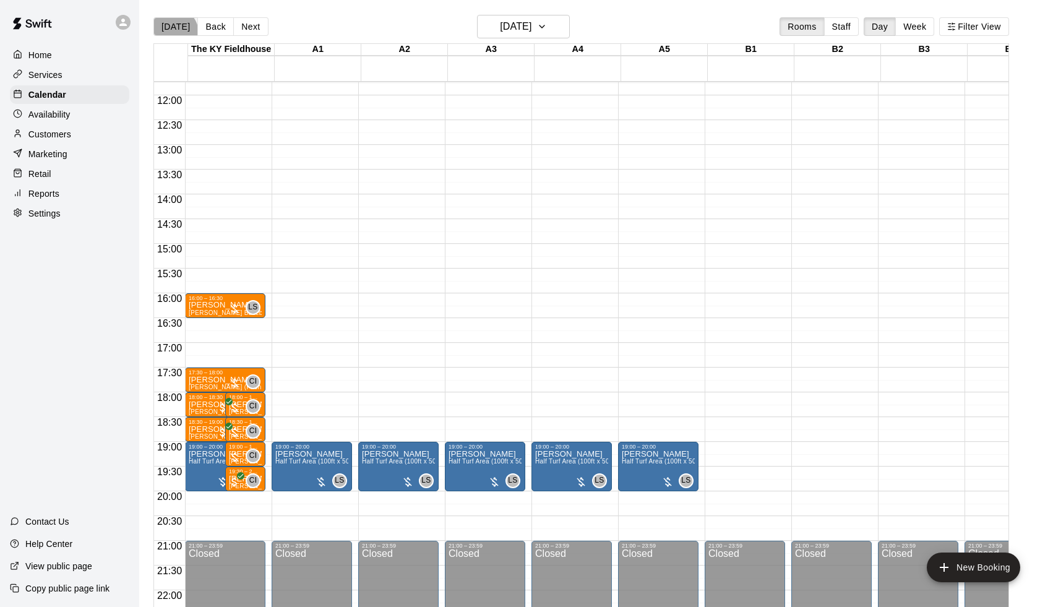
click at [173, 33] on button "[DATE]" at bounding box center [175, 26] width 45 height 19
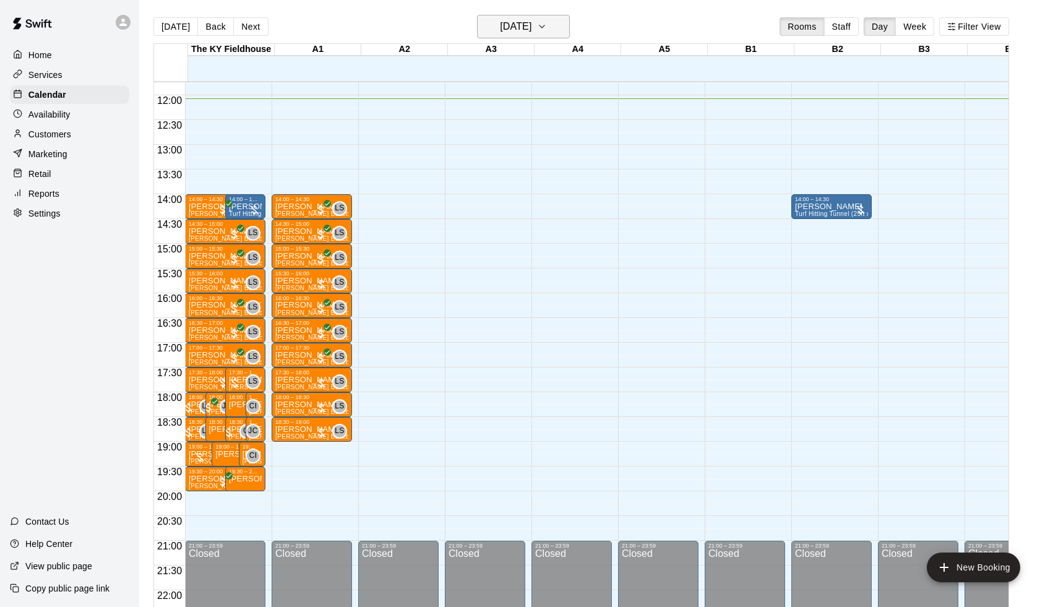
click at [504, 24] on h6 "[DATE]" at bounding box center [516, 26] width 32 height 17
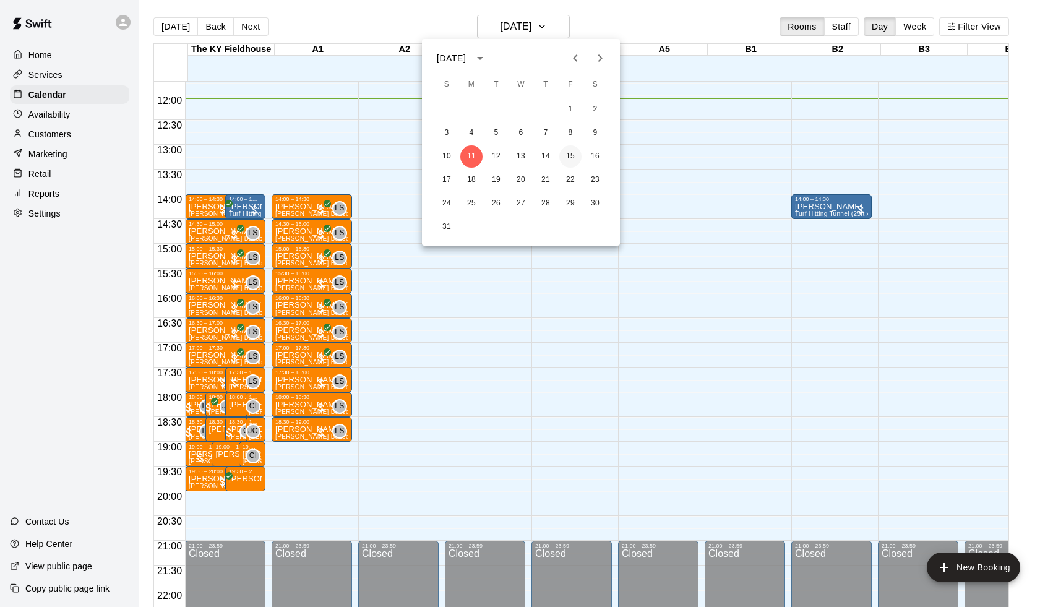
click at [568, 154] on button "15" at bounding box center [570, 156] width 22 height 22
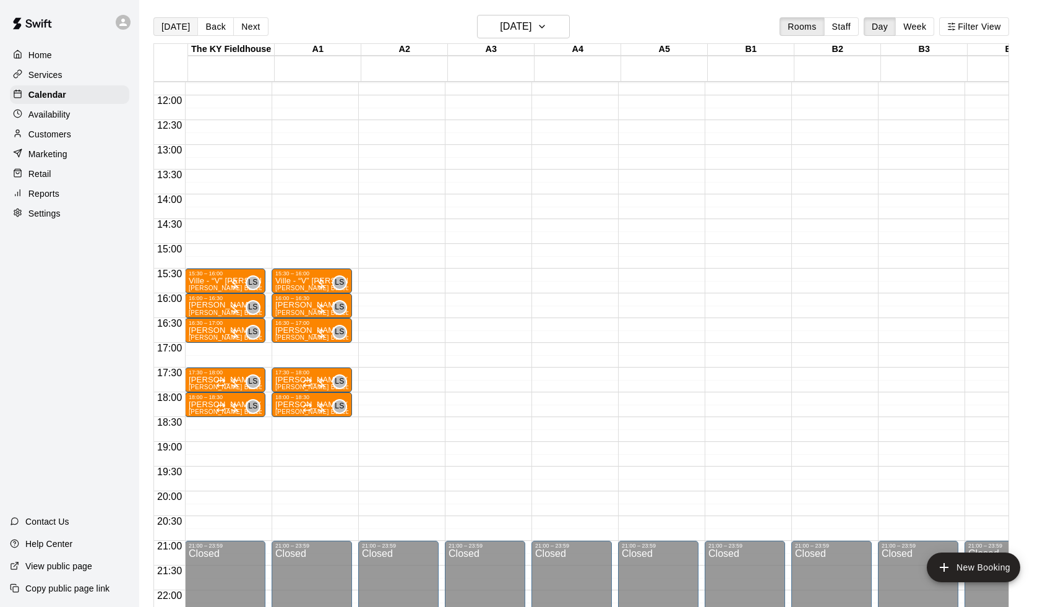
click at [173, 29] on button "[DATE]" at bounding box center [175, 26] width 45 height 19
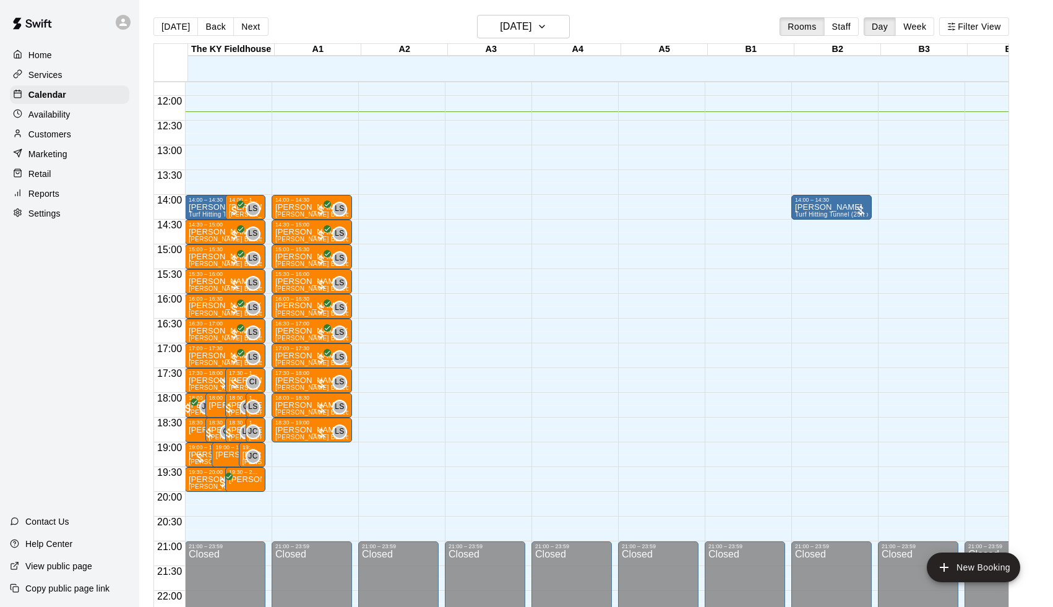
scroll to position [581, 0]
click at [251, 19] on button "Next" at bounding box center [250, 26] width 35 height 19
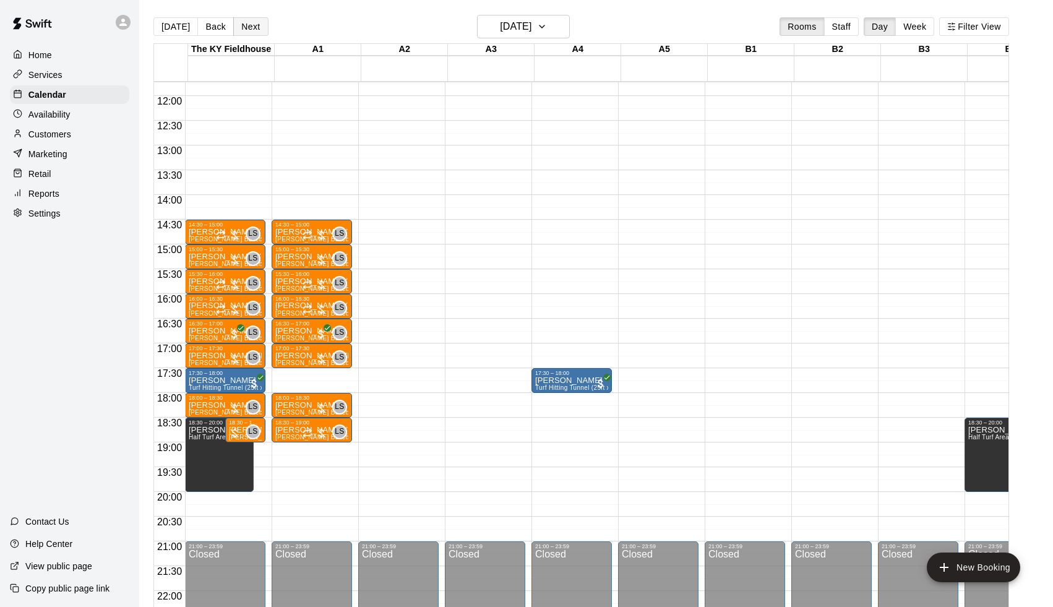
click at [250, 28] on button "Next" at bounding box center [250, 26] width 35 height 19
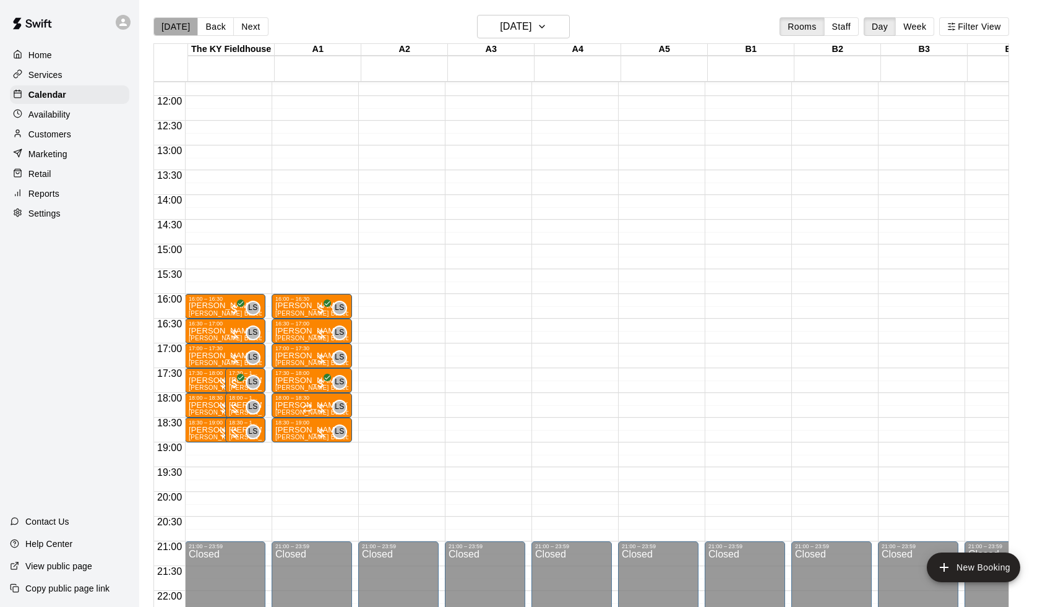
click at [180, 25] on button "[DATE]" at bounding box center [175, 26] width 45 height 19
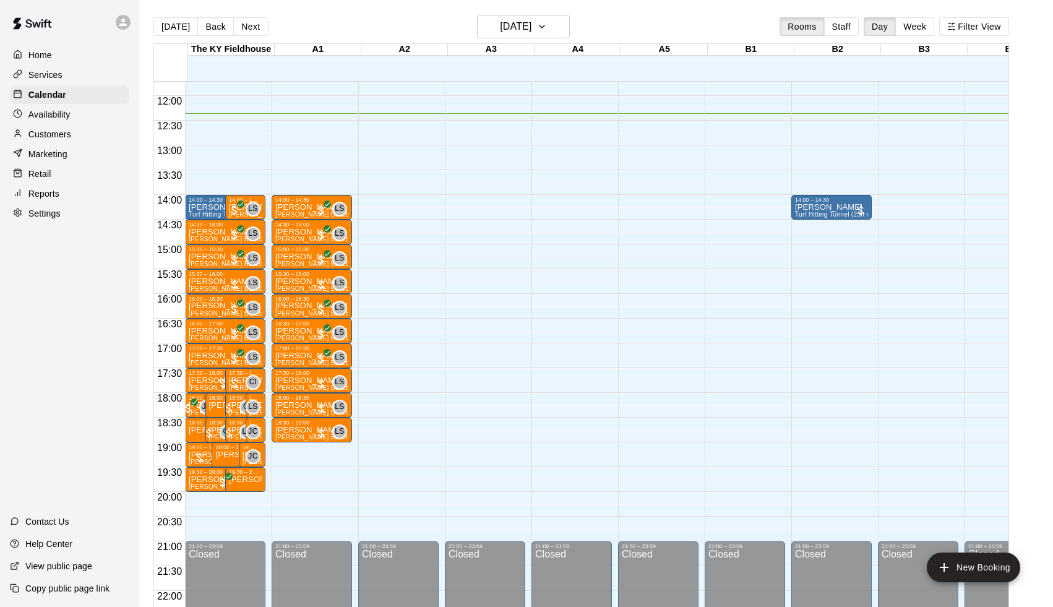
click at [270, 1] on main "[DATE] Back [DATE][DATE] Rooms Staff Day Week Filter View [GEOGRAPHIC_DATA] 11 …" at bounding box center [596, 313] width 914 height 627
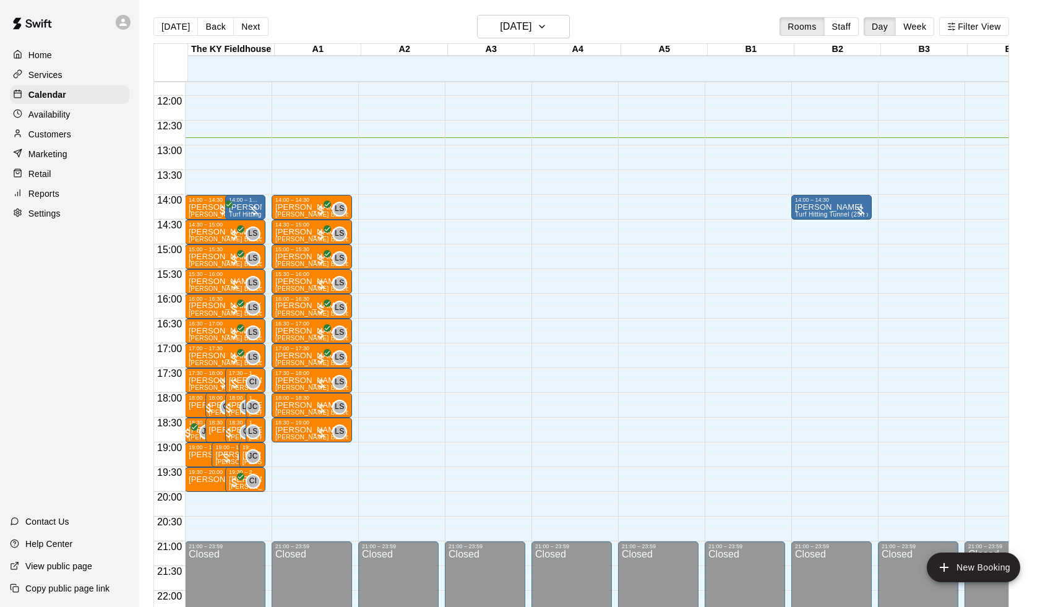
click at [82, 114] on div "Availability" at bounding box center [69, 114] width 119 height 19
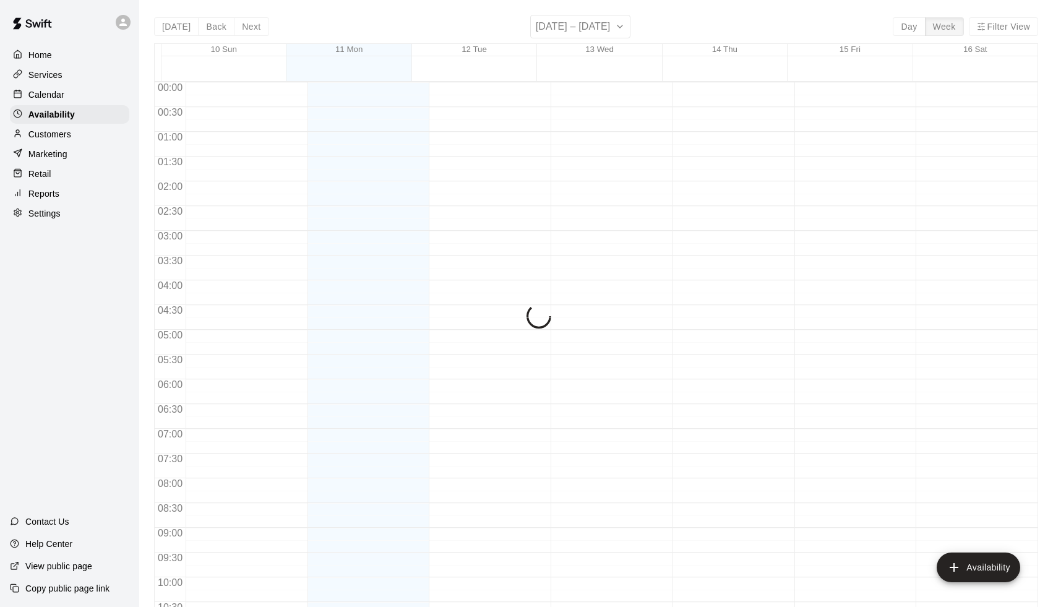
scroll to position [636, 0]
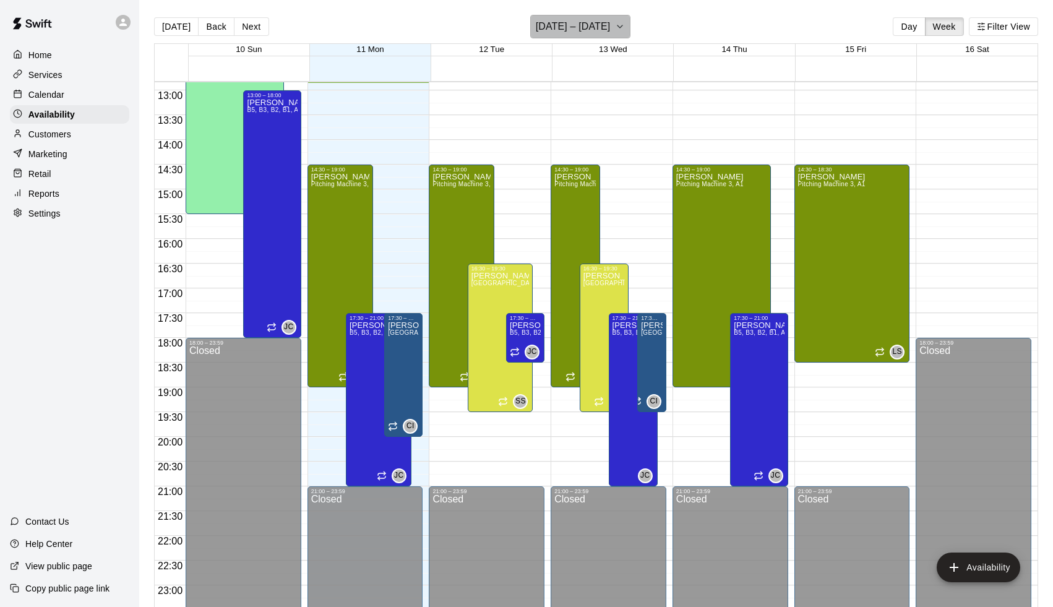
click at [581, 31] on h6 "[DATE] – [DATE]" at bounding box center [573, 26] width 75 height 17
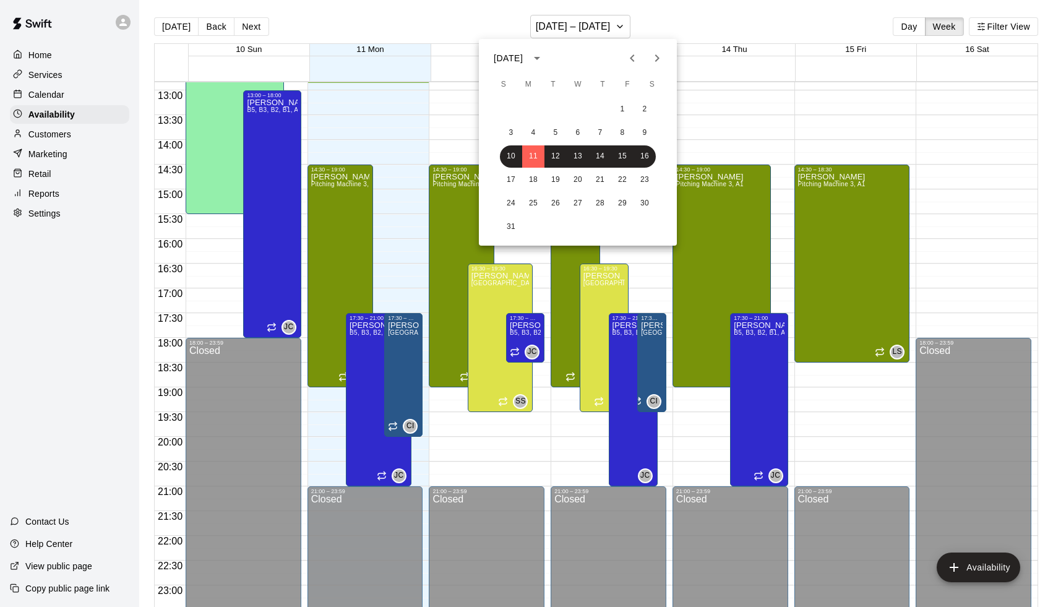
click at [655, 59] on icon "Next month" at bounding box center [657, 58] width 15 height 15
click at [601, 129] on button "9" at bounding box center [600, 133] width 22 height 22
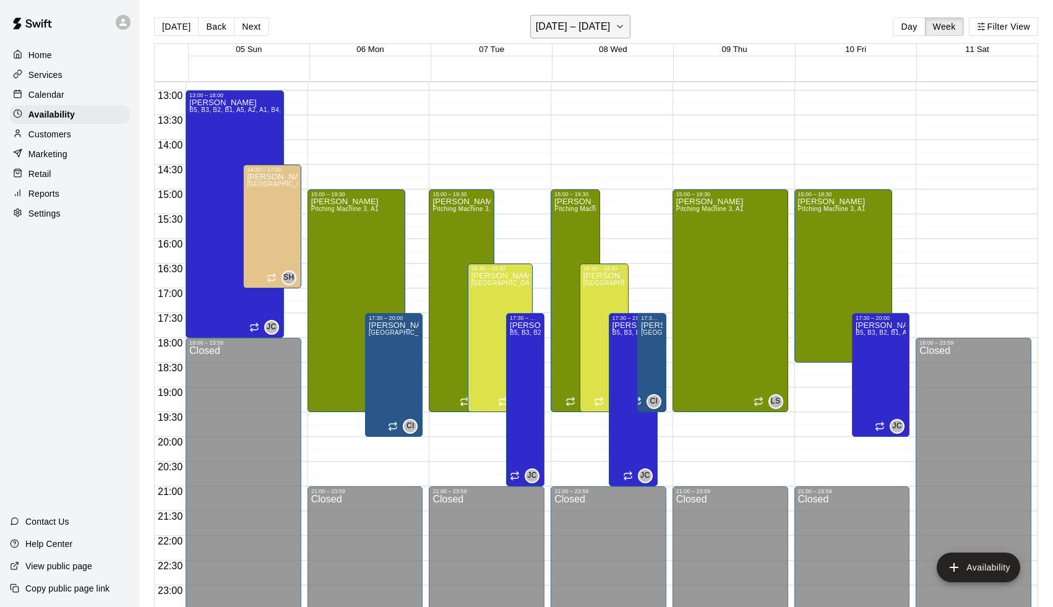
click at [589, 26] on h6 "[DATE] – [DATE]" at bounding box center [573, 26] width 75 height 17
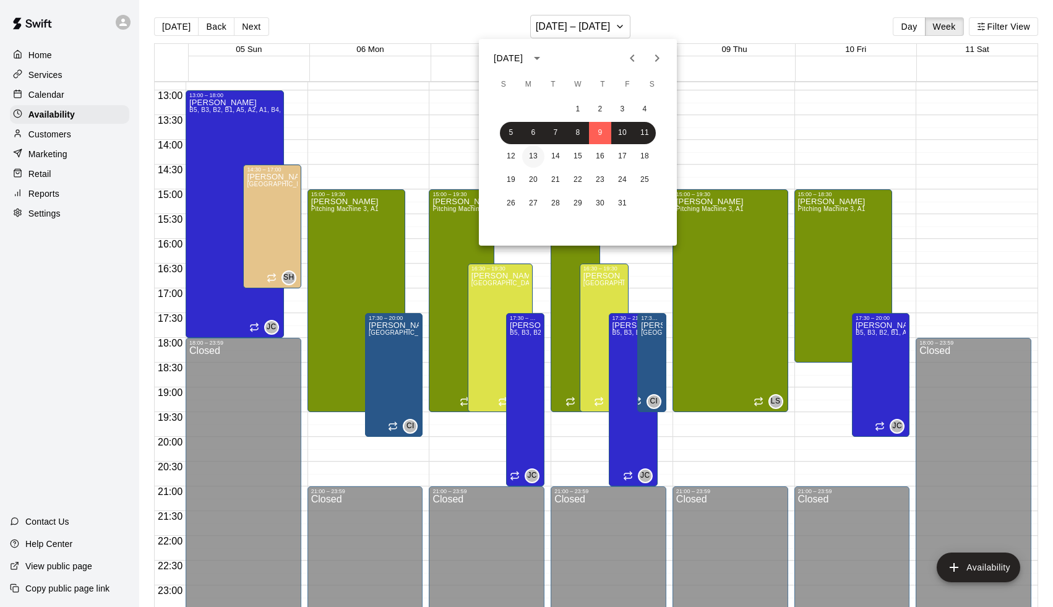
click at [532, 155] on button "13" at bounding box center [533, 156] width 22 height 22
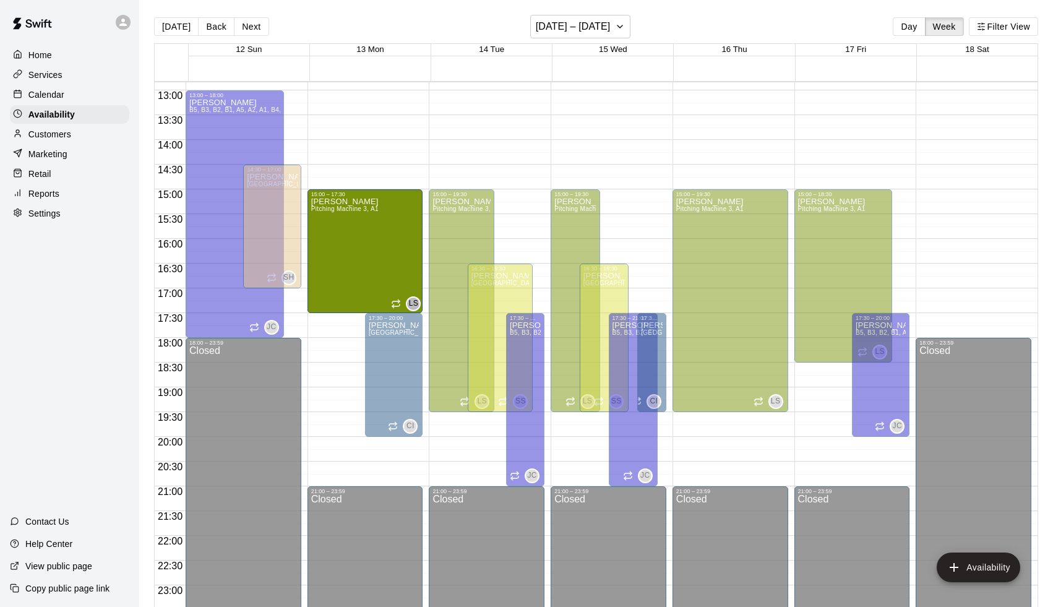
drag, startPoint x: 356, startPoint y: 410, endPoint x: 357, endPoint y: 322, distance: 87.9
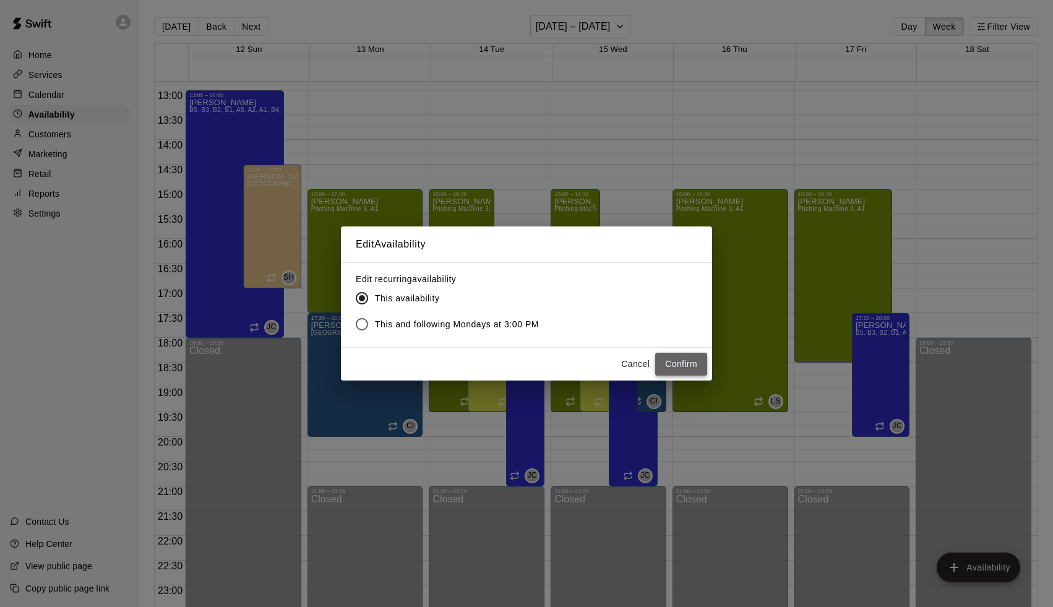
click at [681, 371] on button "Confirm" at bounding box center [681, 364] width 52 height 23
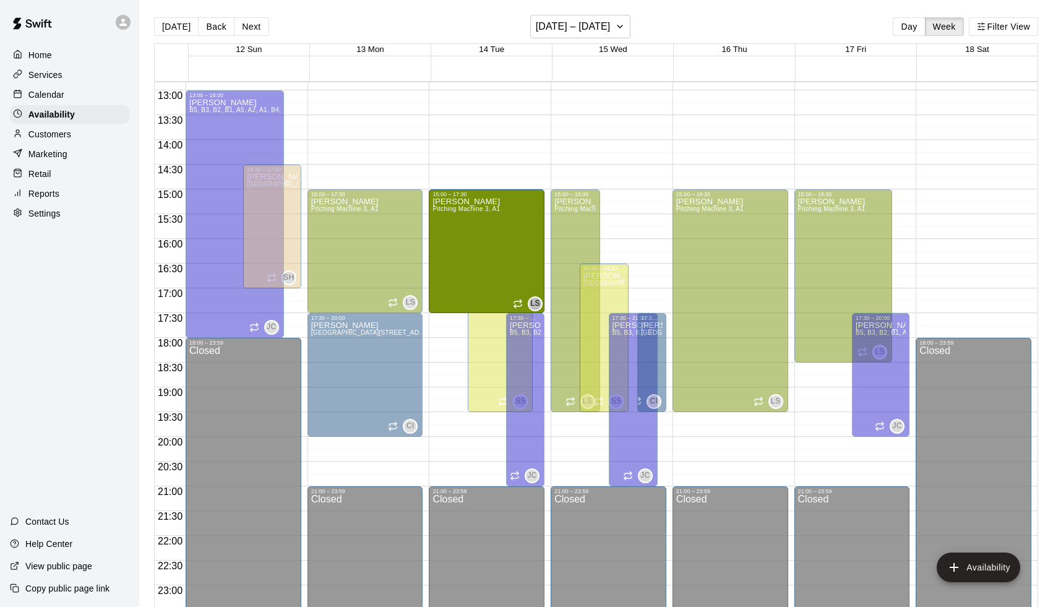
drag, startPoint x: 464, startPoint y: 409, endPoint x: 463, endPoint y: 319, distance: 89.7
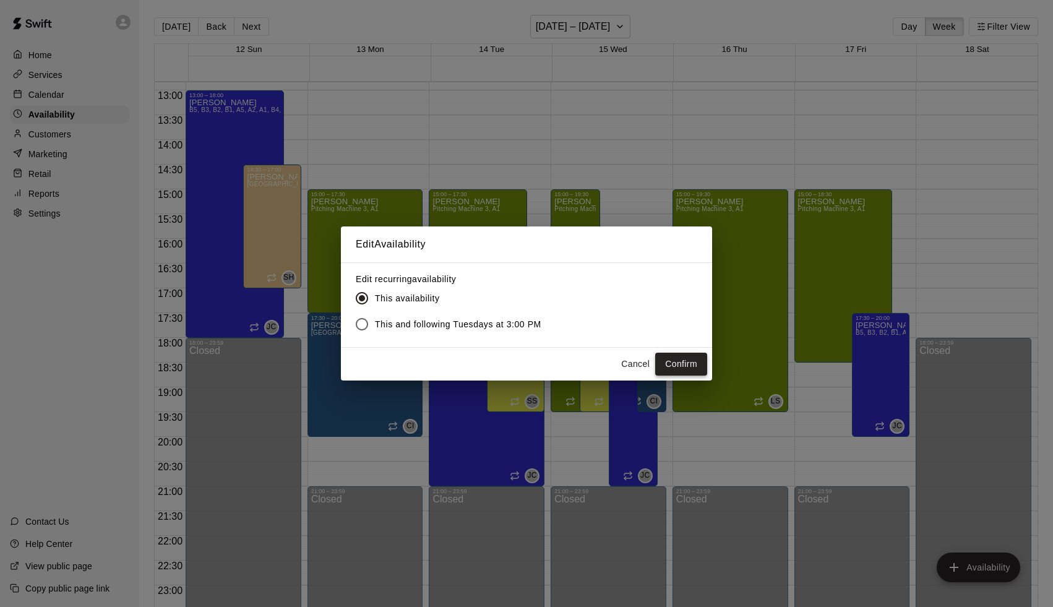
click at [670, 361] on button "Confirm" at bounding box center [681, 364] width 52 height 23
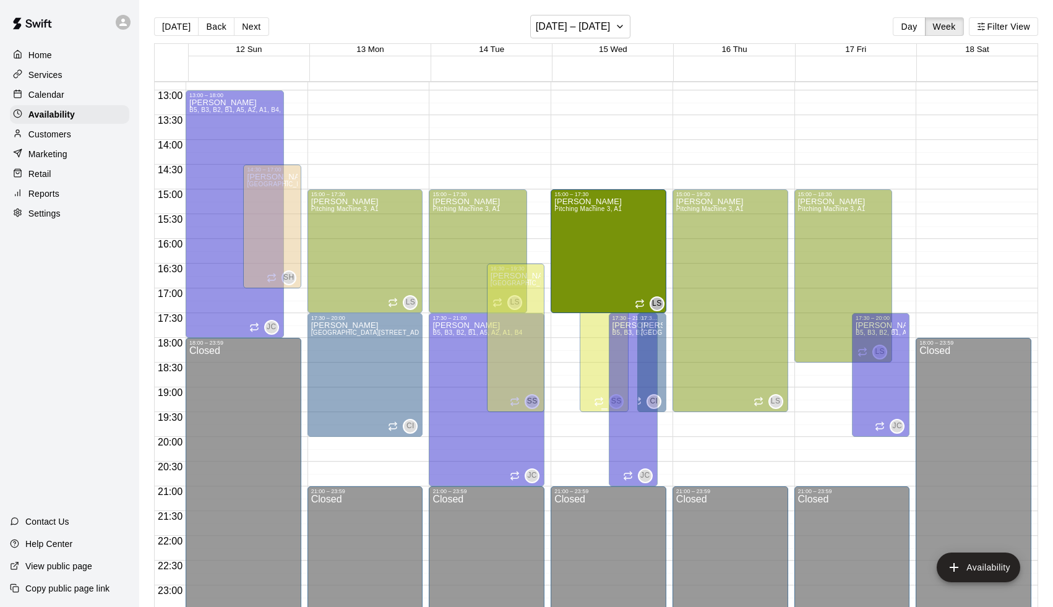
drag, startPoint x: 577, startPoint y: 409, endPoint x: 583, endPoint y: 317, distance: 92.4
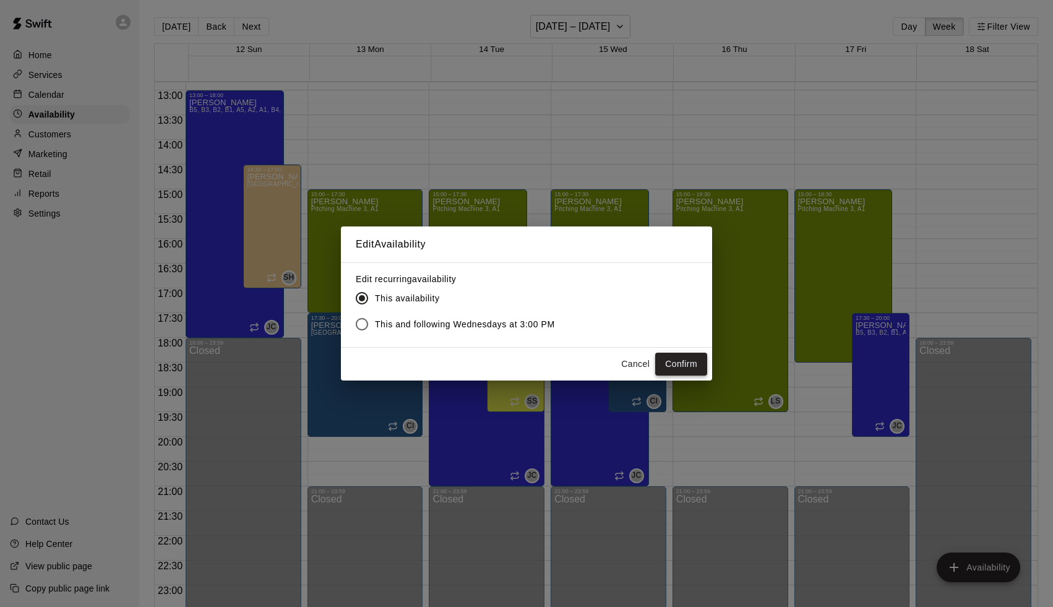
click at [663, 361] on button "Confirm" at bounding box center [681, 364] width 52 height 23
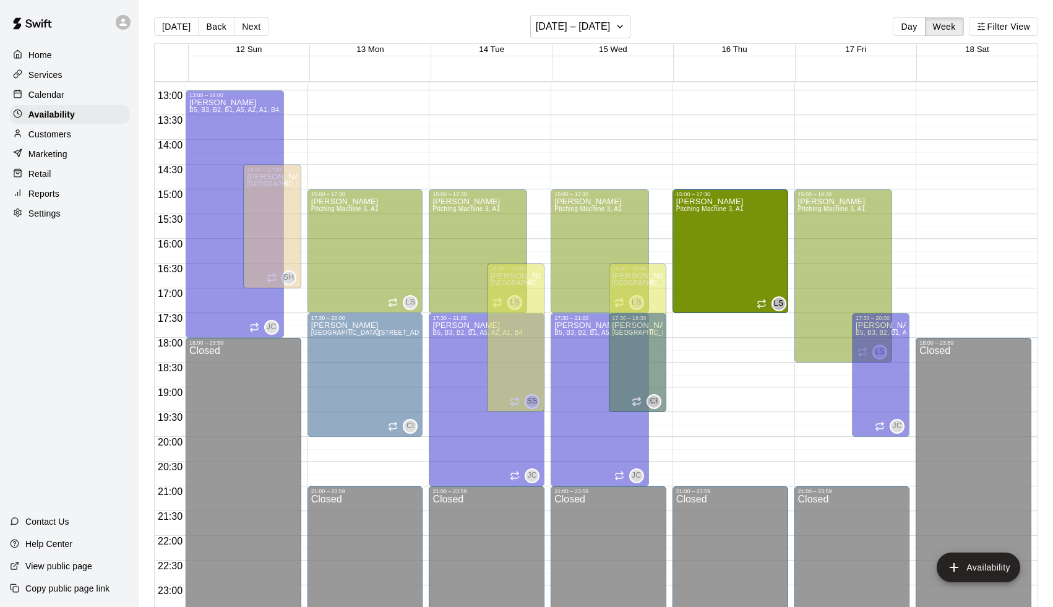
drag, startPoint x: 731, startPoint y: 410, endPoint x: 736, endPoint y: 316, distance: 93.6
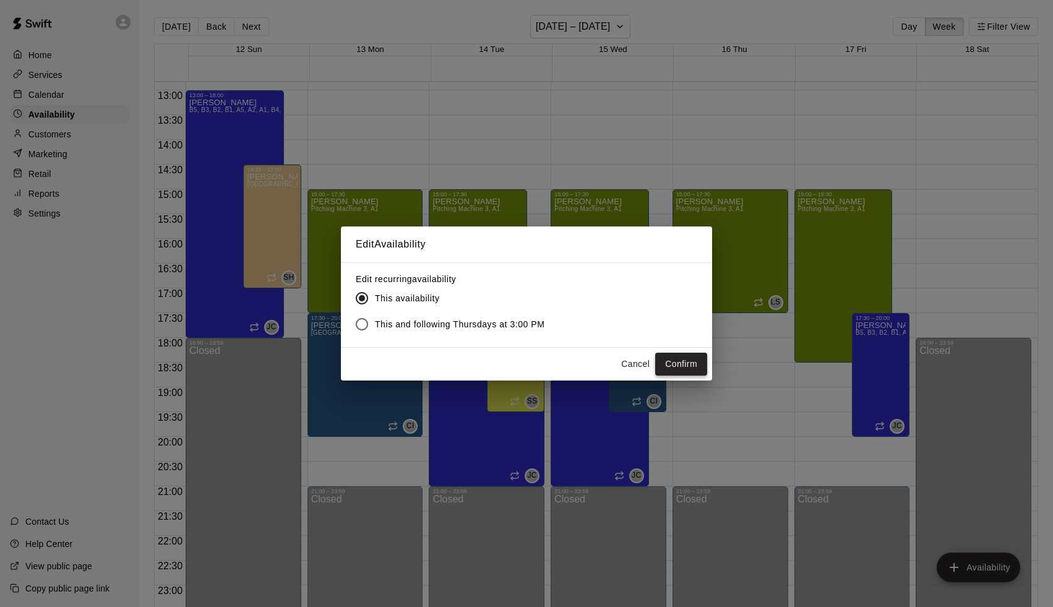
click at [676, 367] on button "Confirm" at bounding box center [681, 364] width 52 height 23
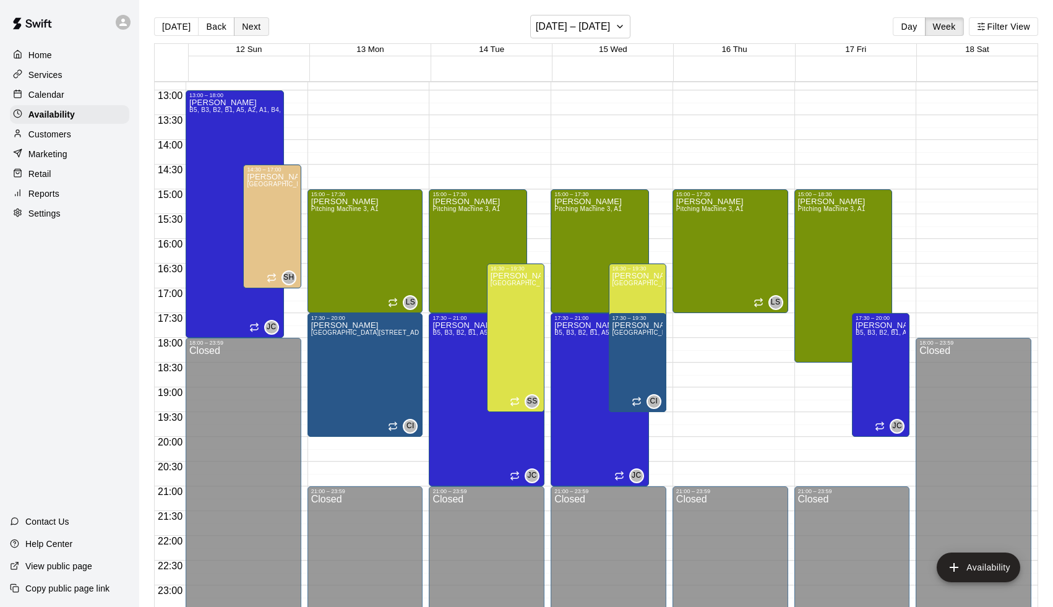
click at [256, 31] on button "Next" at bounding box center [251, 26] width 35 height 19
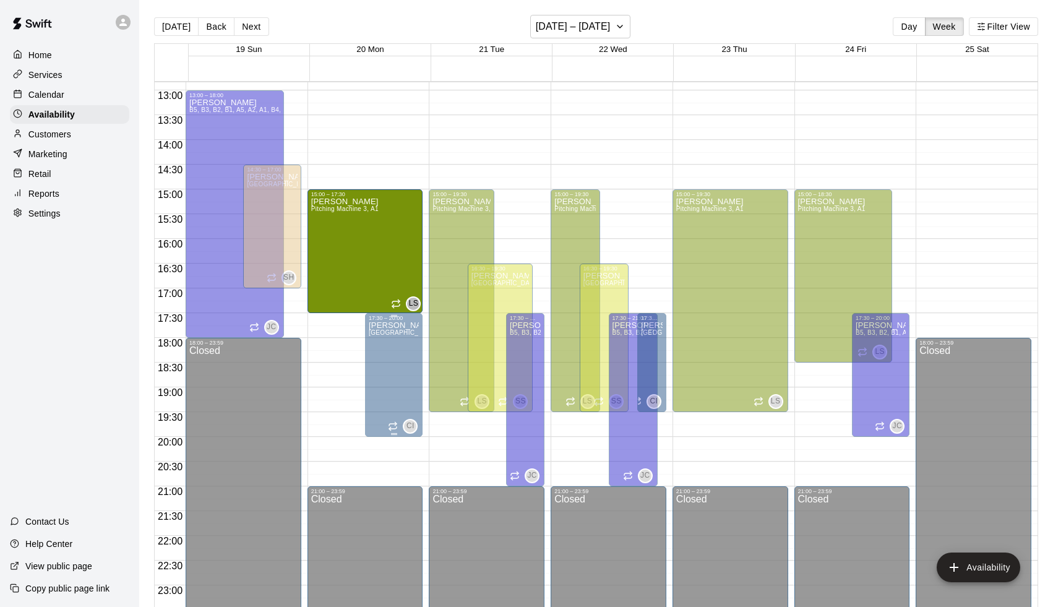
drag, startPoint x: 360, startPoint y: 409, endPoint x: 372, endPoint y: 319, distance: 91.2
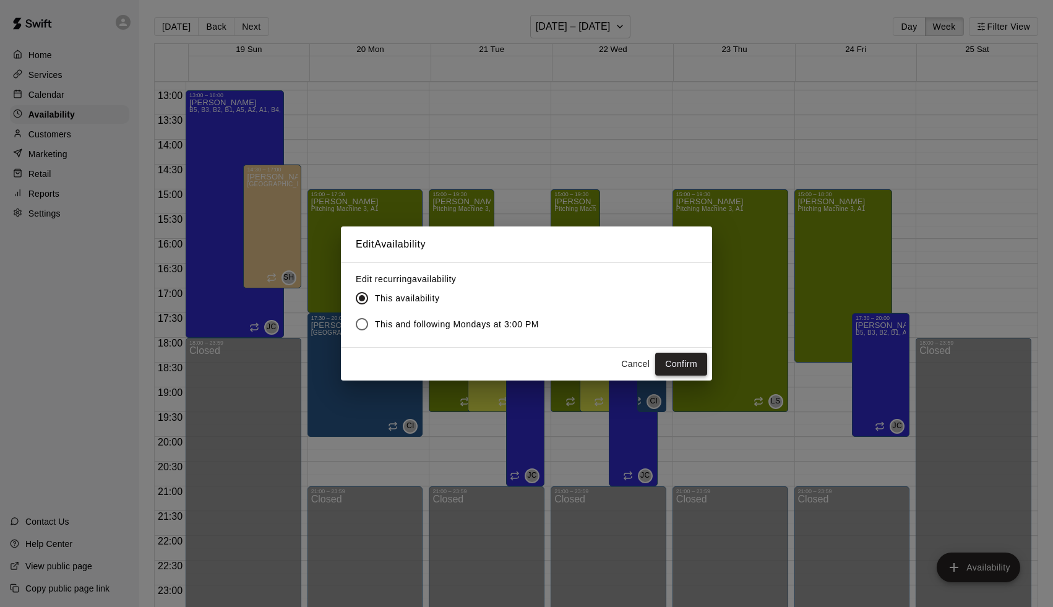
click at [668, 354] on button "Confirm" at bounding box center [681, 364] width 52 height 23
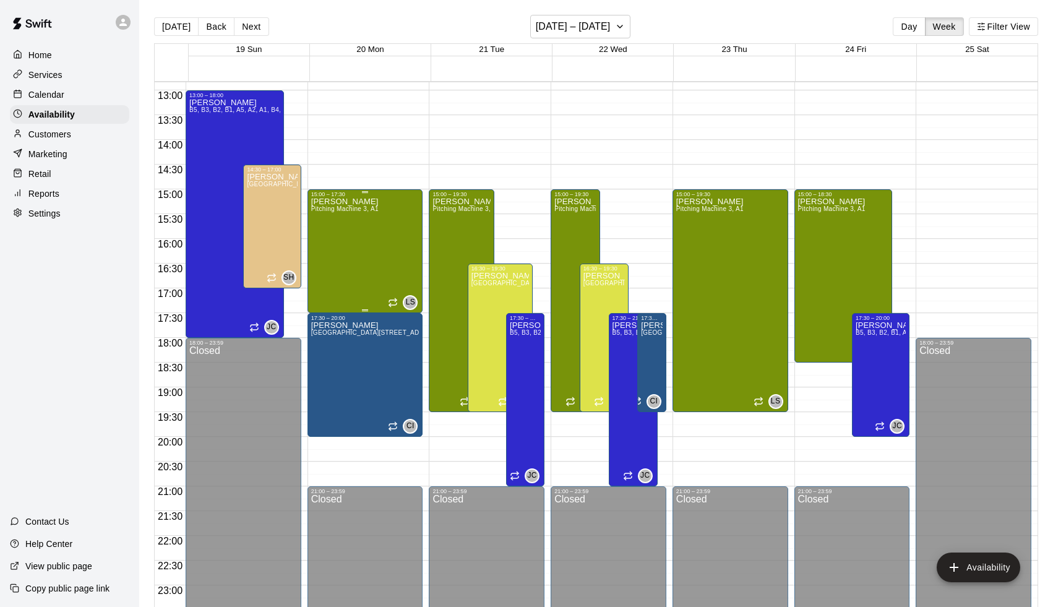
click at [370, 239] on div "[PERSON_NAME] Pitching Machine 3, A1" at bounding box center [344, 500] width 67 height 607
click at [323, 236] on icon "delete" at bounding box center [325, 240] width 9 height 11
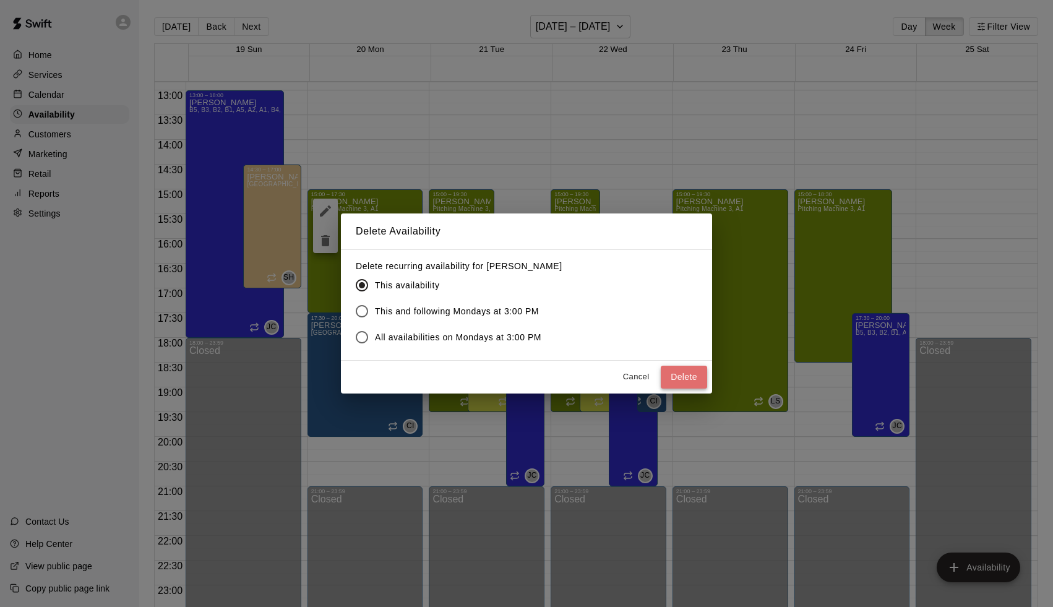
click at [689, 384] on button "Delete" at bounding box center [684, 377] width 46 height 23
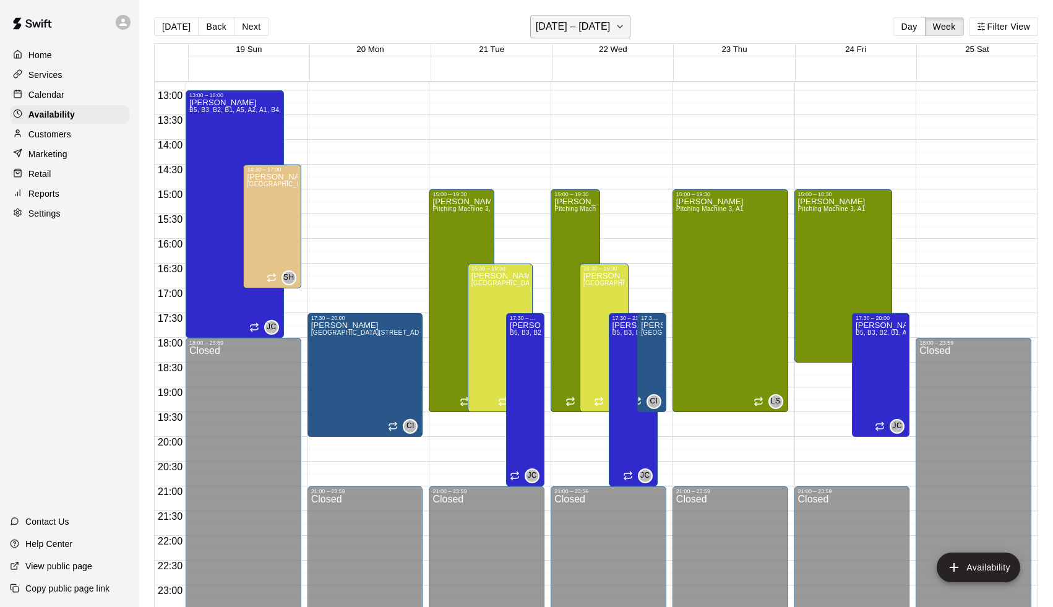
click at [587, 32] on h6 "[DATE] – [DATE]" at bounding box center [573, 26] width 75 height 17
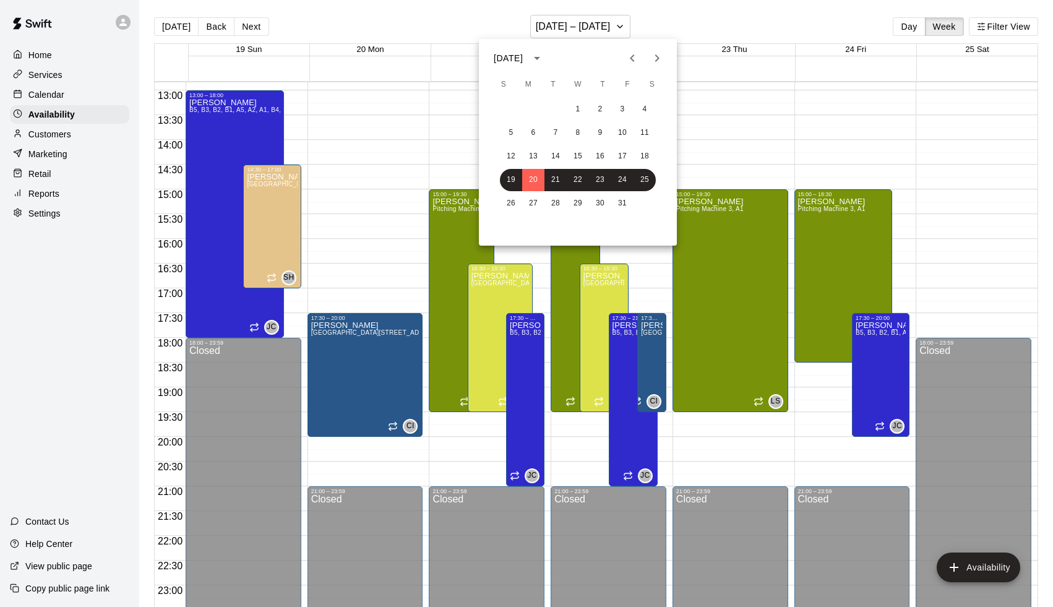
click at [393, 250] on div at bounding box center [526, 303] width 1053 height 607
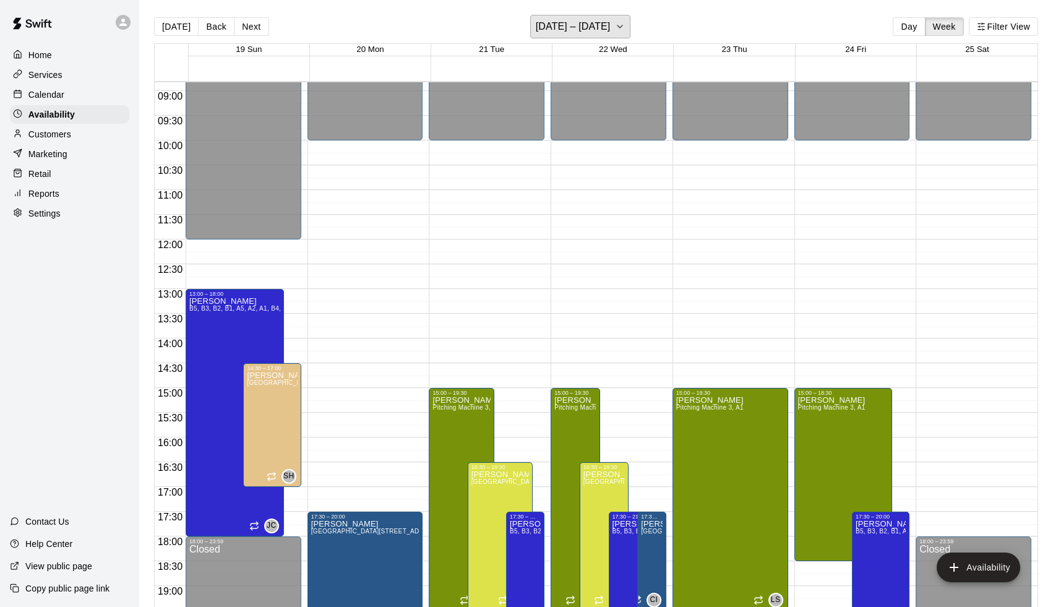
scroll to position [439, 0]
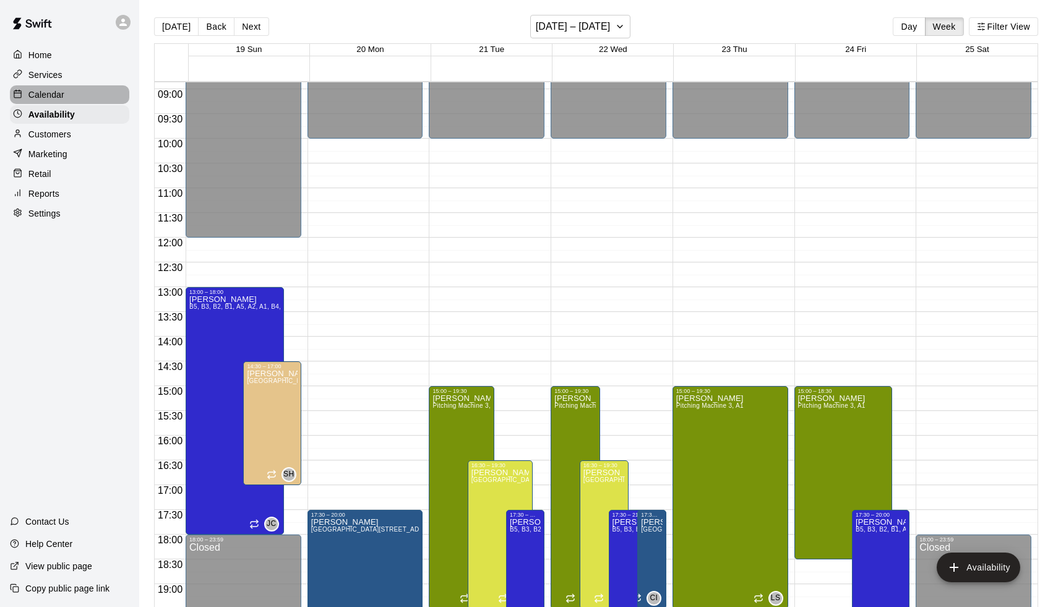
click at [50, 97] on p "Calendar" at bounding box center [46, 95] width 36 height 12
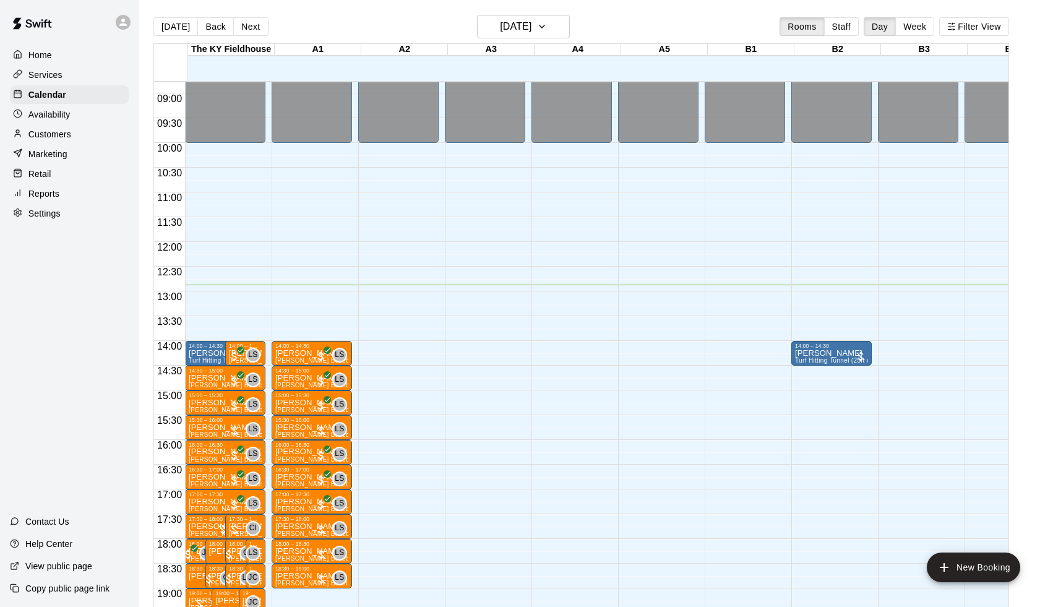
scroll to position [434, 0]
click at [48, 118] on p "Availability" at bounding box center [49, 114] width 42 height 12
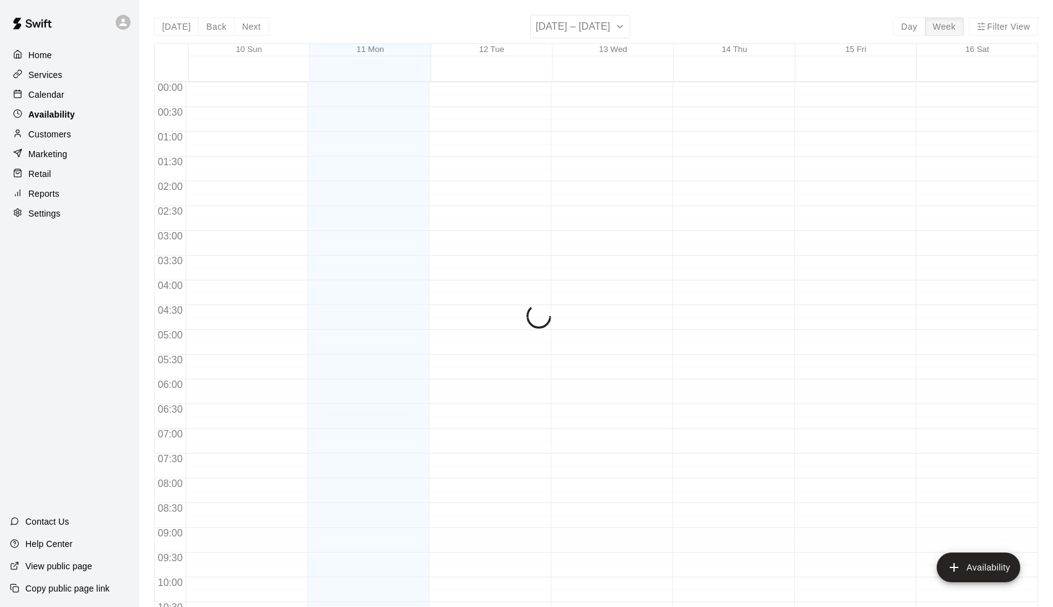
scroll to position [640, 0]
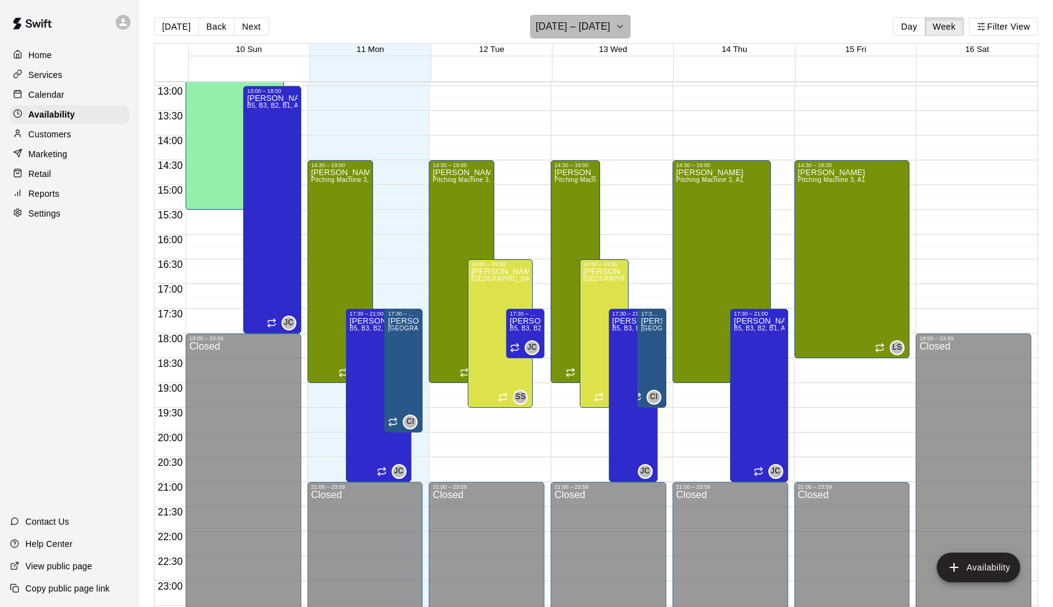
click at [581, 33] on h6 "[DATE] – [DATE]" at bounding box center [573, 26] width 75 height 17
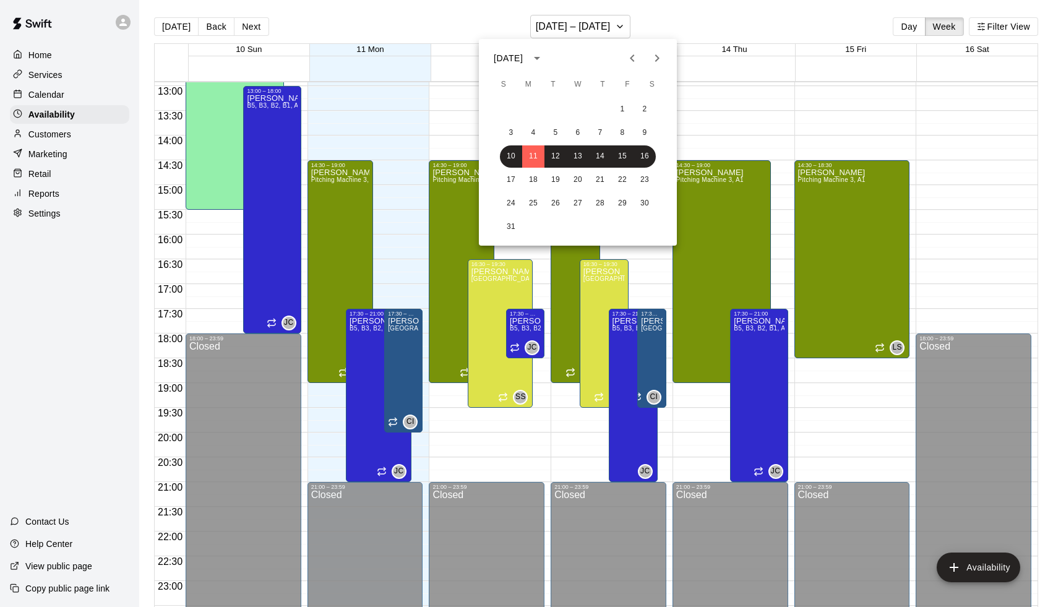
click at [669, 60] on button "Next month" at bounding box center [657, 58] width 25 height 25
click at [537, 159] on button "13" at bounding box center [533, 156] width 22 height 22
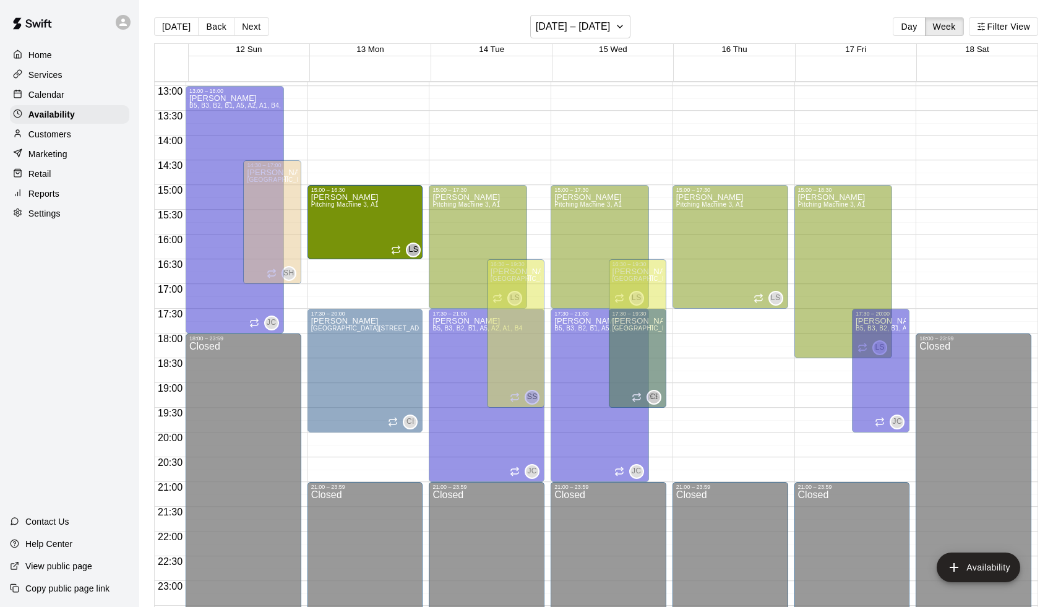
drag, startPoint x: 368, startPoint y: 306, endPoint x: 374, endPoint y: 266, distance: 40.6
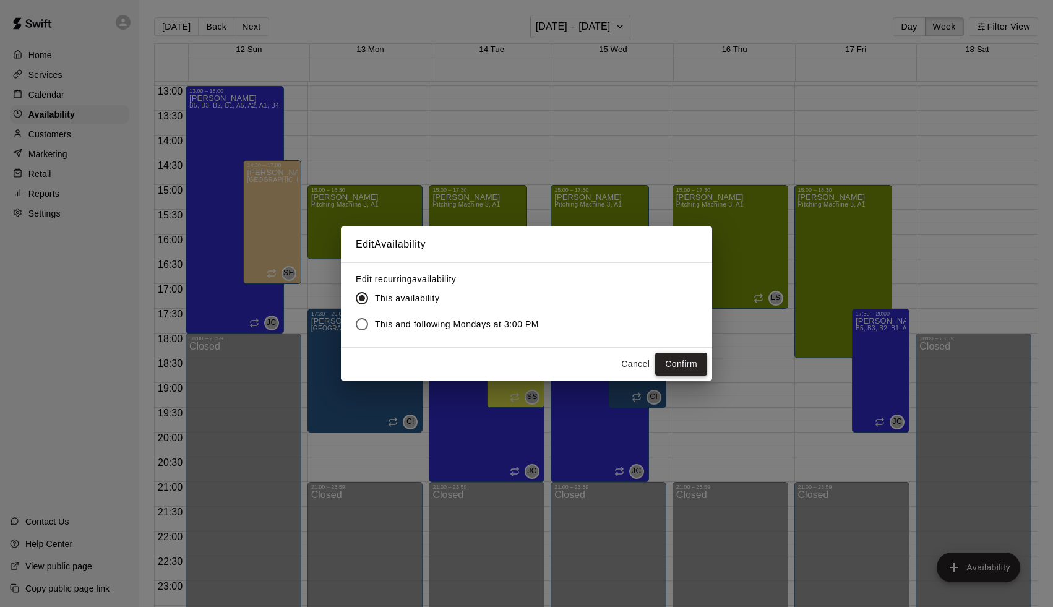
click at [691, 363] on button "Confirm" at bounding box center [681, 364] width 52 height 23
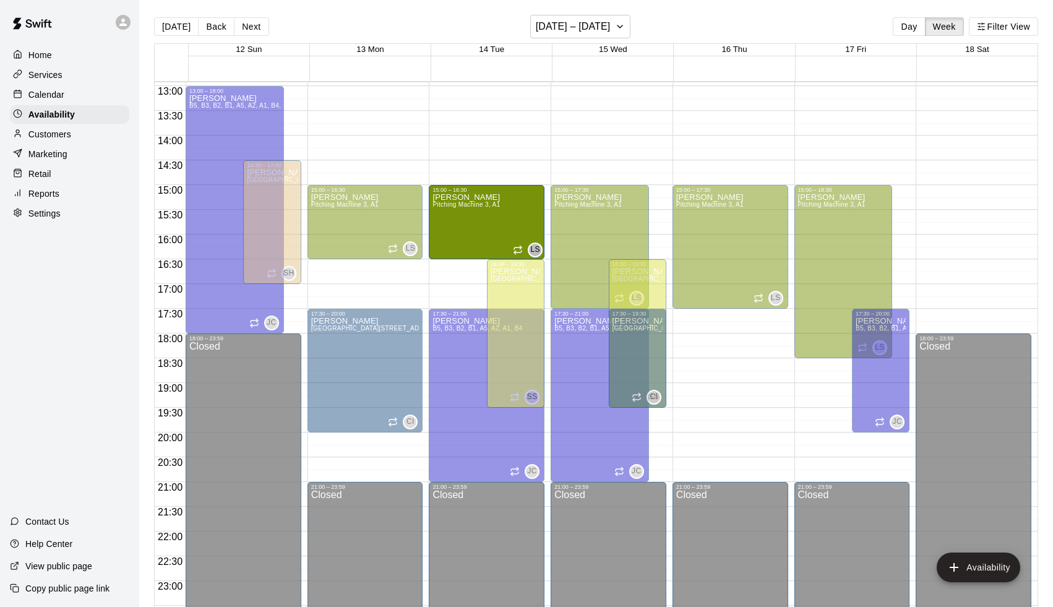
drag, startPoint x: 479, startPoint y: 306, endPoint x: 477, endPoint y: 267, distance: 39.0
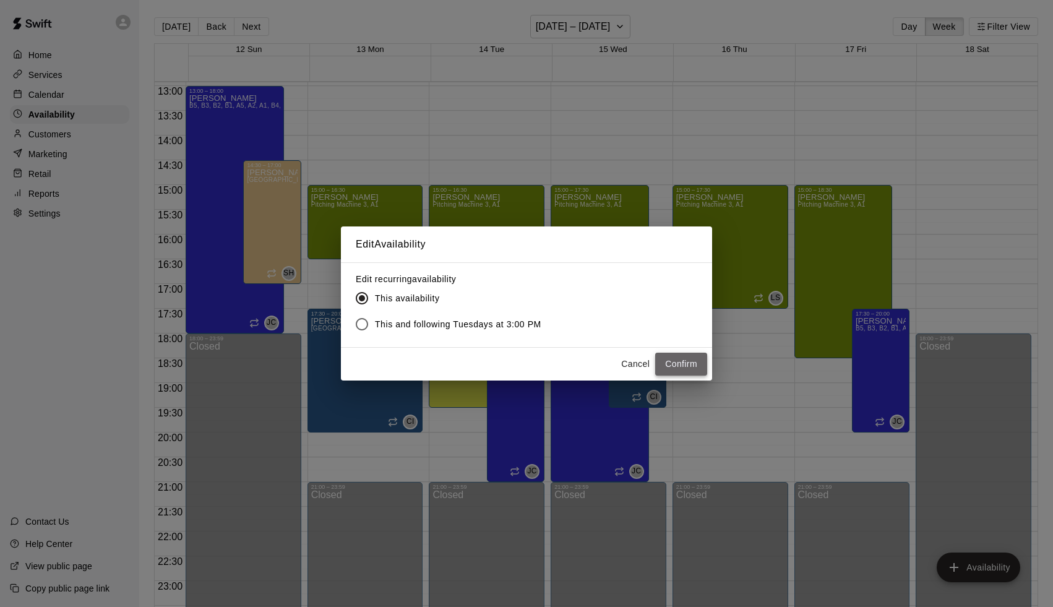
click at [668, 362] on button "Confirm" at bounding box center [681, 364] width 52 height 23
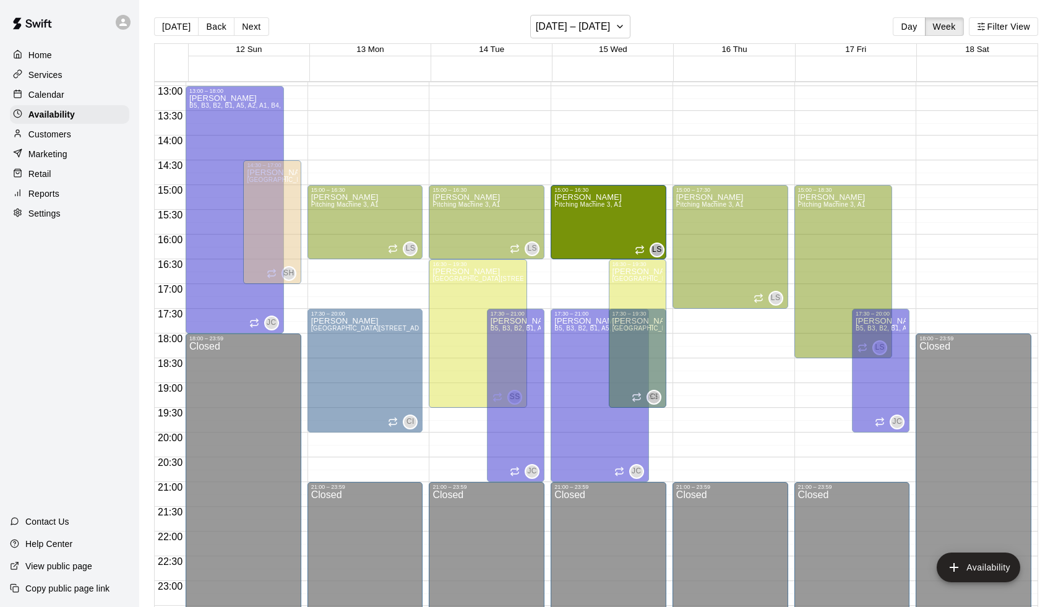
drag, startPoint x: 602, startPoint y: 307, endPoint x: 603, endPoint y: 268, distance: 39.0
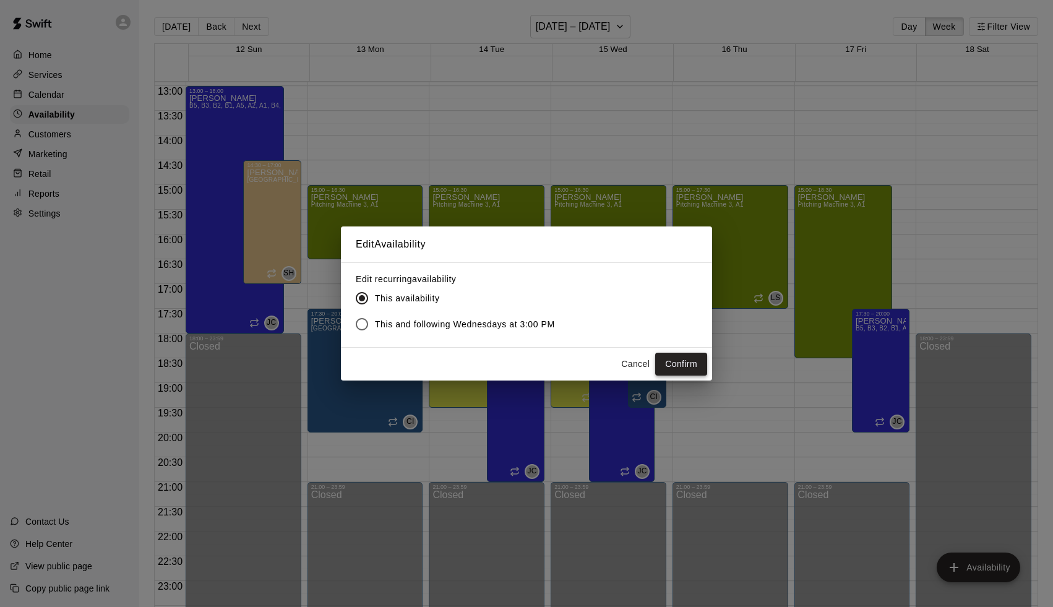
click at [671, 361] on button "Confirm" at bounding box center [681, 364] width 52 height 23
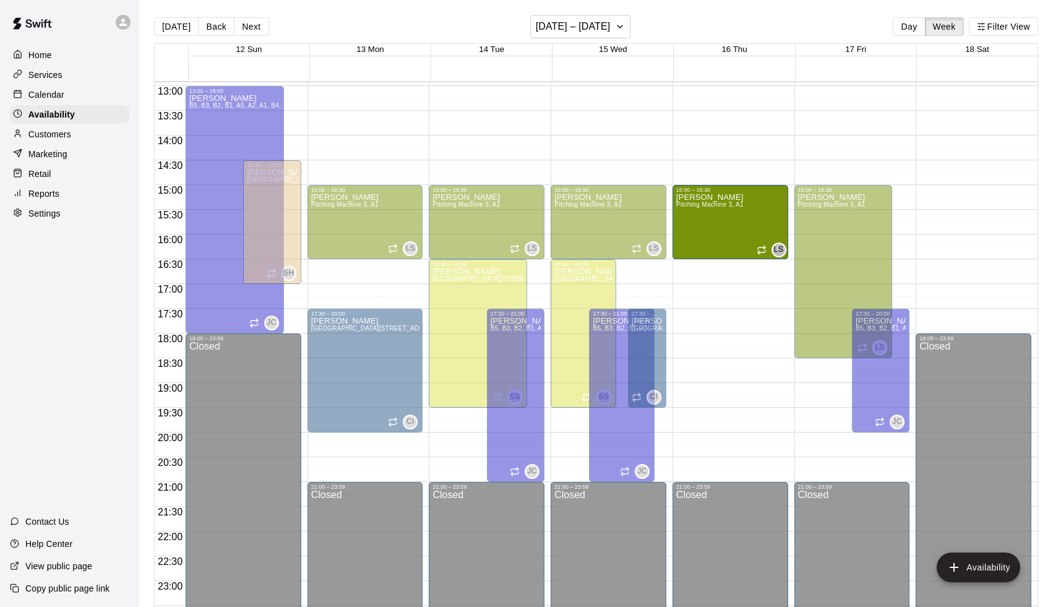
drag, startPoint x: 731, startPoint y: 306, endPoint x: 734, endPoint y: 263, distance: 43.4
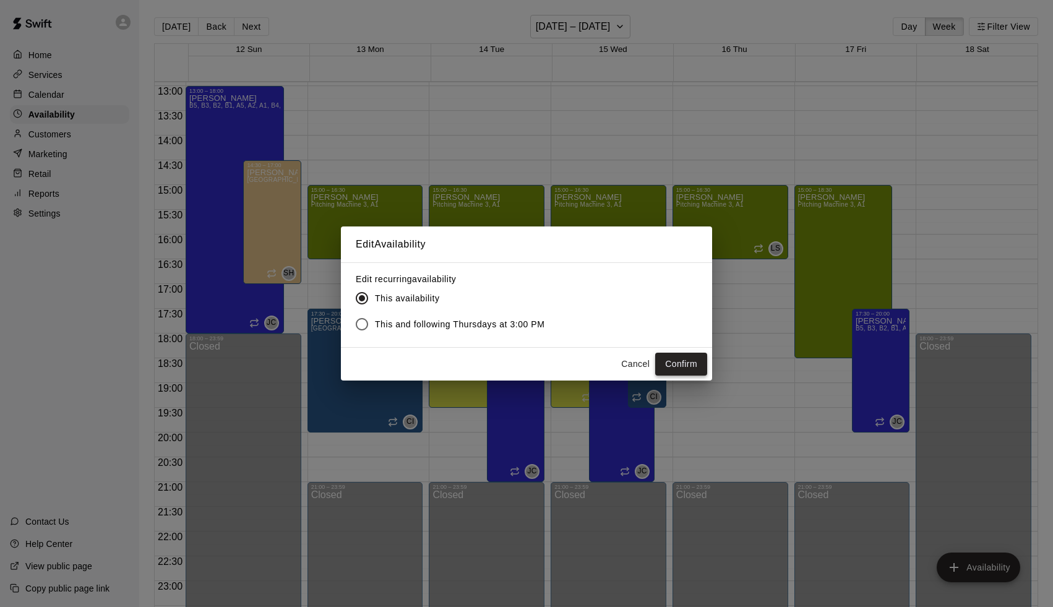
click at [675, 371] on button "Confirm" at bounding box center [681, 364] width 52 height 23
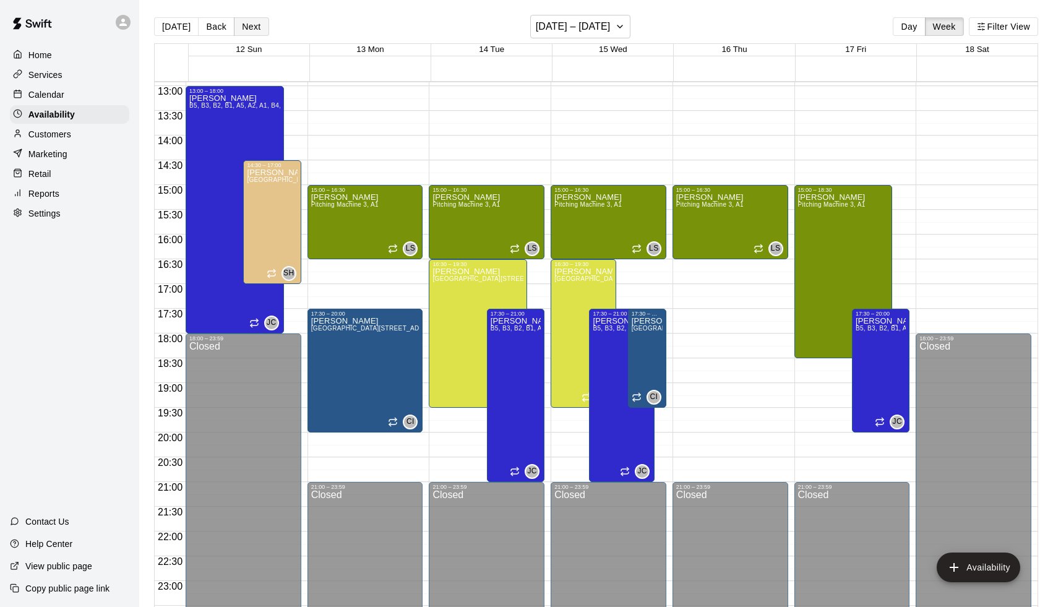
click at [246, 26] on button "Next" at bounding box center [251, 26] width 35 height 19
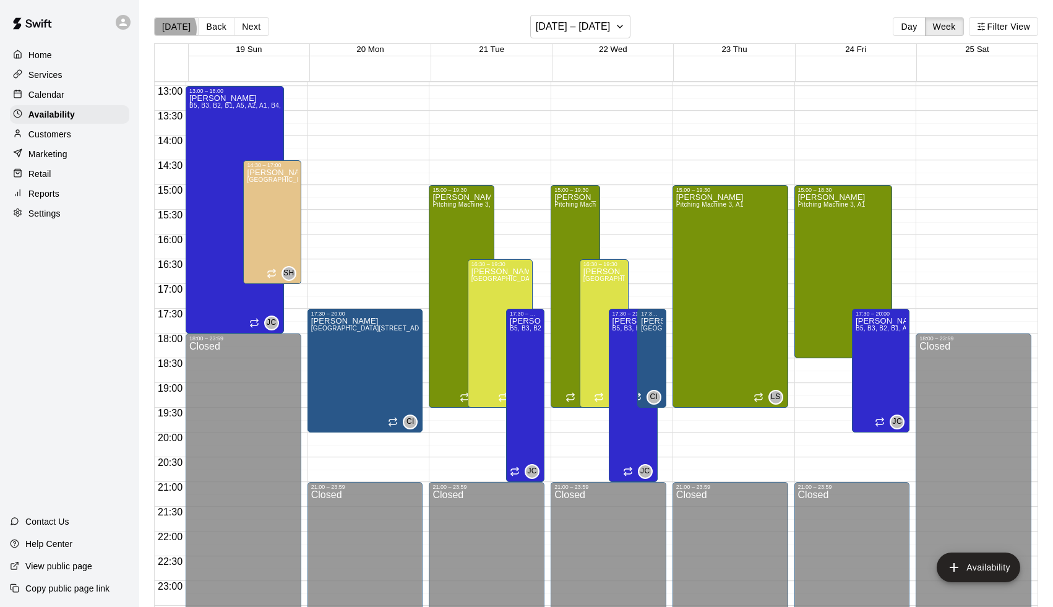
click at [170, 29] on button "[DATE]" at bounding box center [176, 26] width 45 height 19
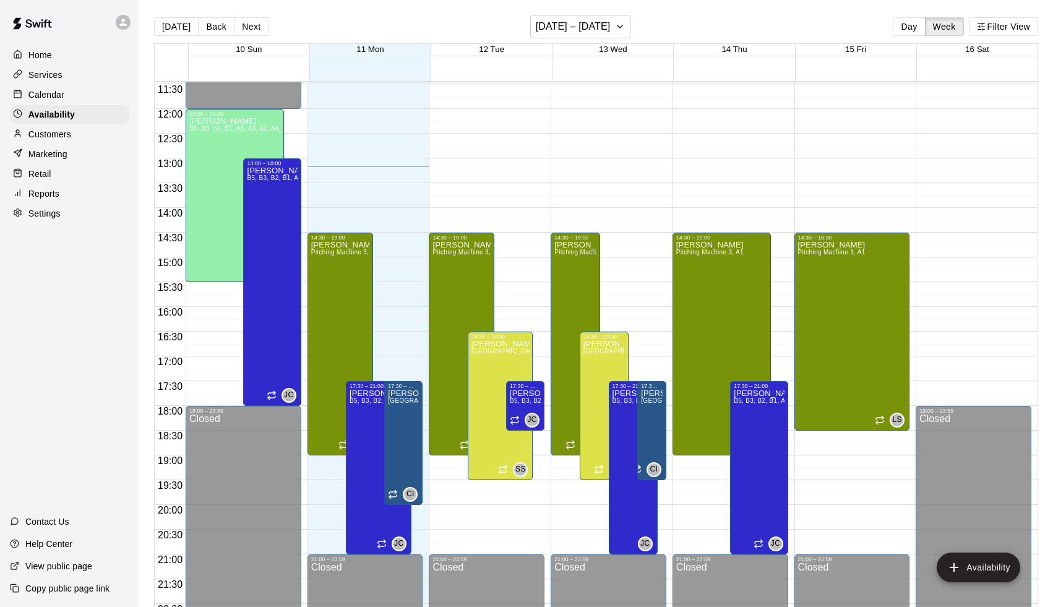
scroll to position [568, 0]
click at [559, 21] on h6 "[DATE] – [DATE]" at bounding box center [573, 26] width 75 height 17
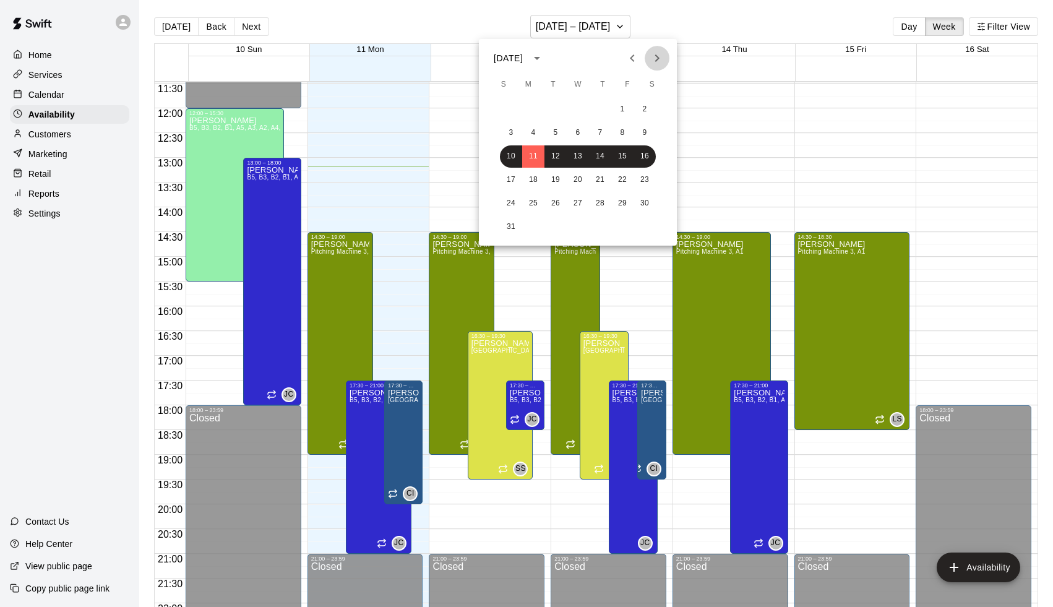
click at [654, 63] on icon "Next month" at bounding box center [657, 58] width 15 height 15
click at [653, 59] on icon "Next month" at bounding box center [657, 58] width 15 height 15
click at [601, 132] on button "9" at bounding box center [600, 133] width 22 height 22
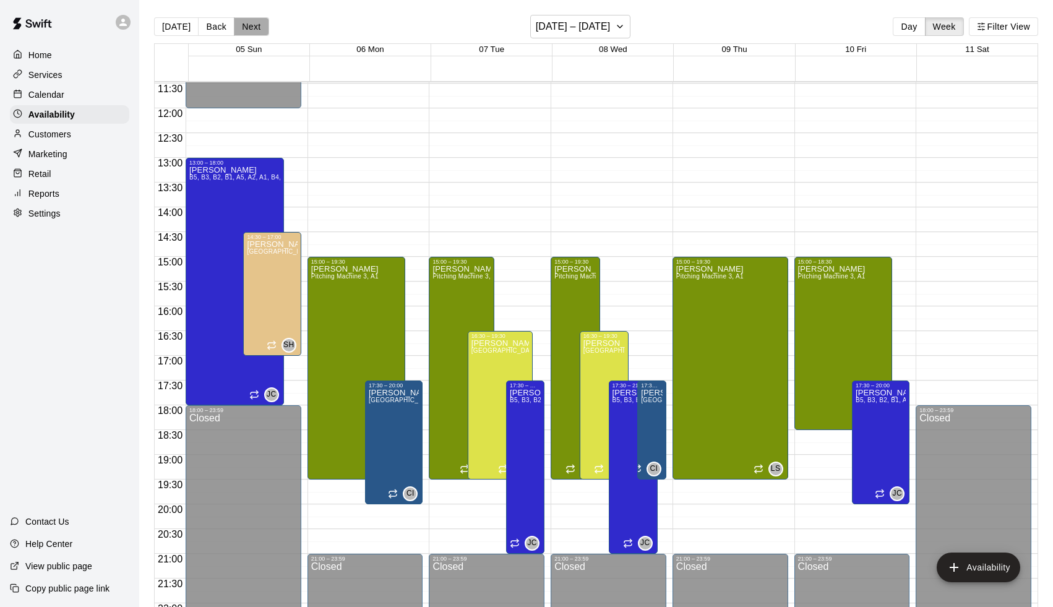
click at [249, 30] on button "Next" at bounding box center [251, 26] width 35 height 19
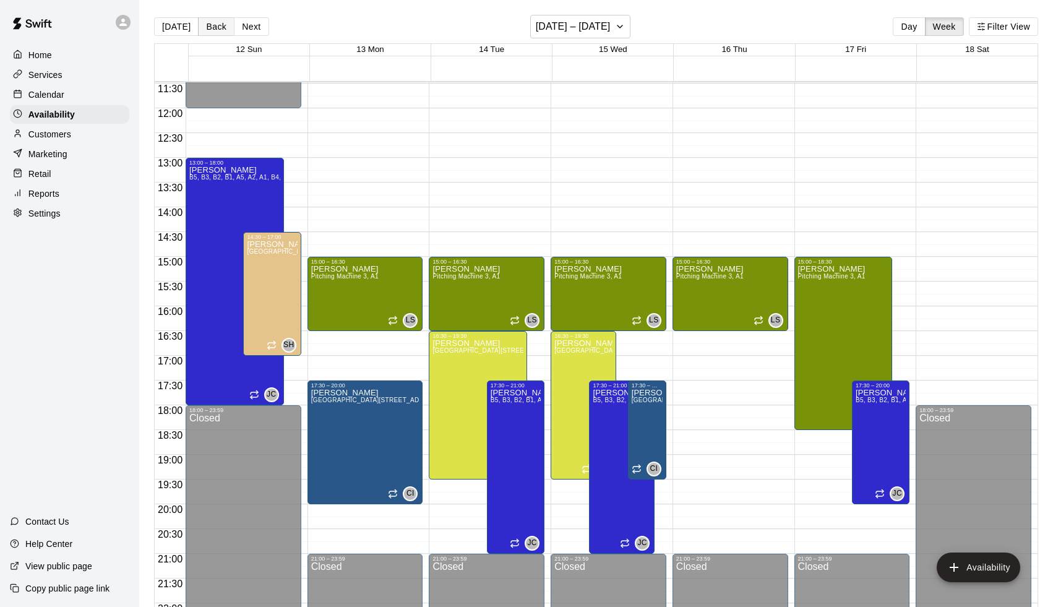
click at [221, 28] on button "Back" at bounding box center [216, 26] width 37 height 19
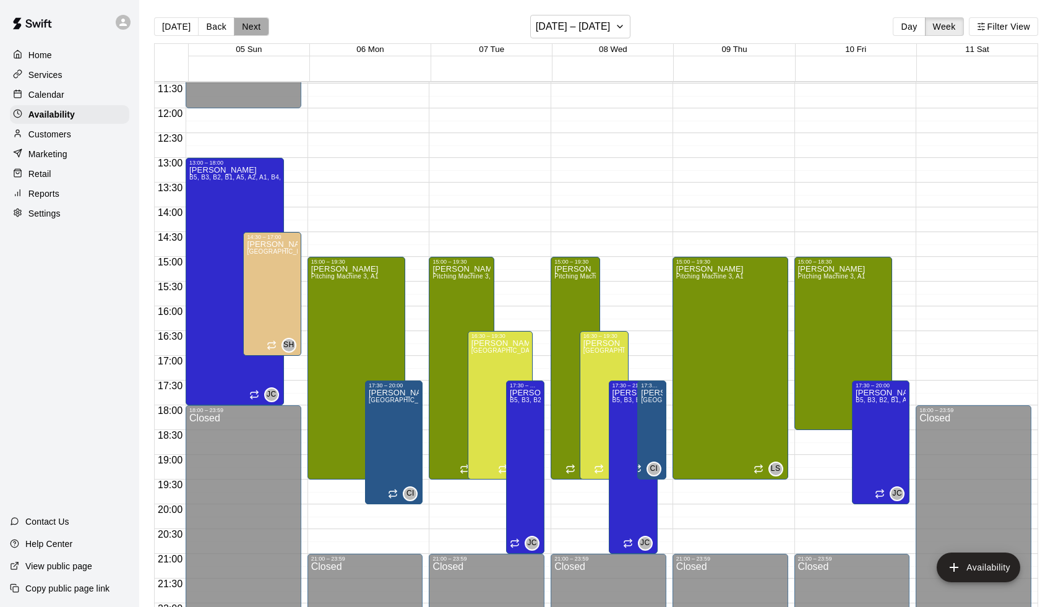
click at [249, 25] on button "Next" at bounding box center [251, 26] width 35 height 19
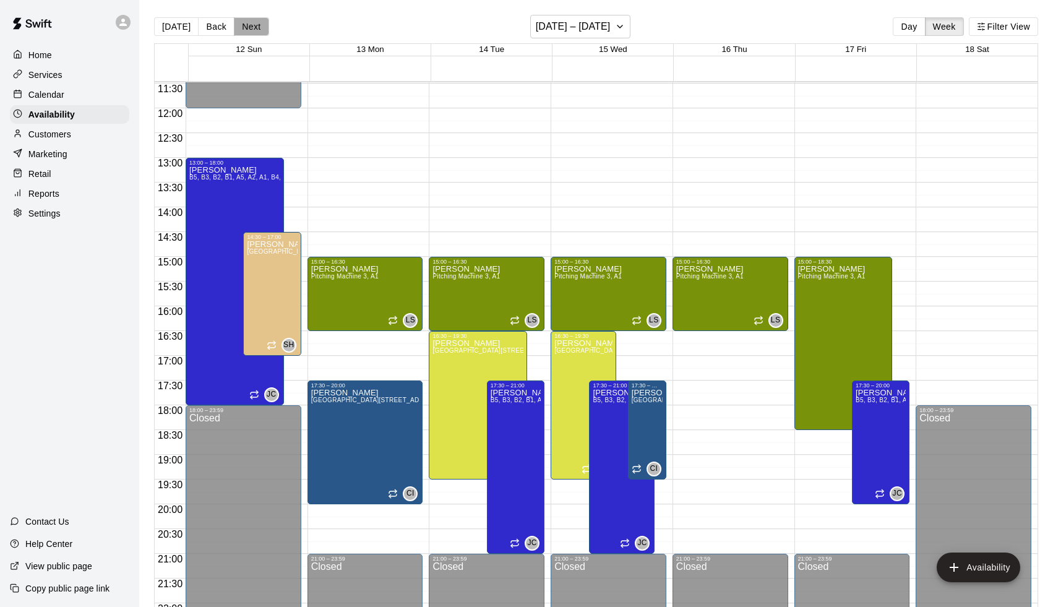
click at [254, 24] on button "Next" at bounding box center [251, 26] width 35 height 19
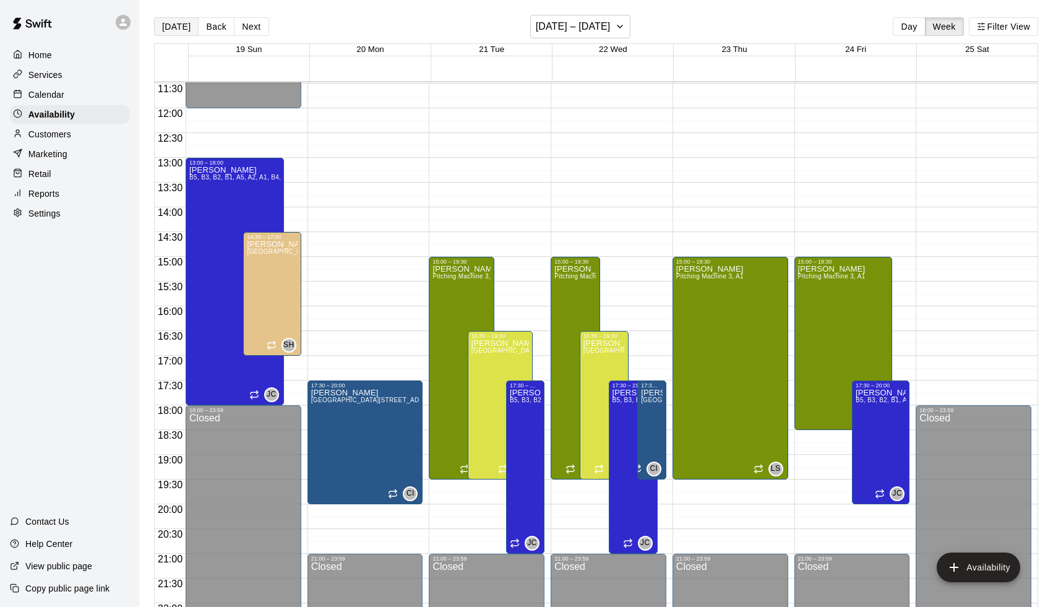
click at [165, 20] on button "[DATE]" at bounding box center [176, 26] width 45 height 19
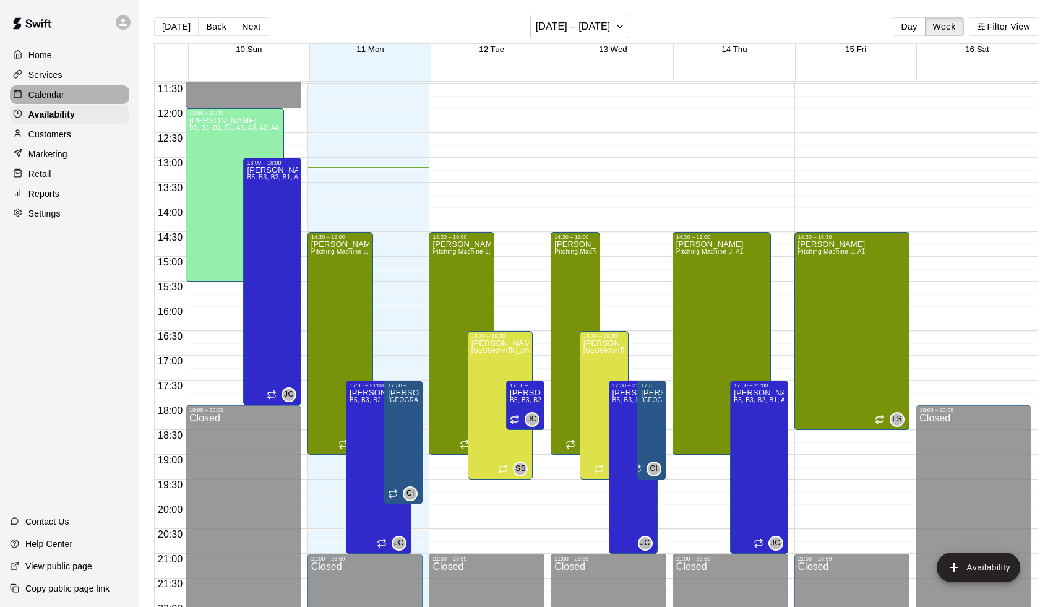
click at [33, 96] on p "Calendar" at bounding box center [46, 95] width 36 height 12
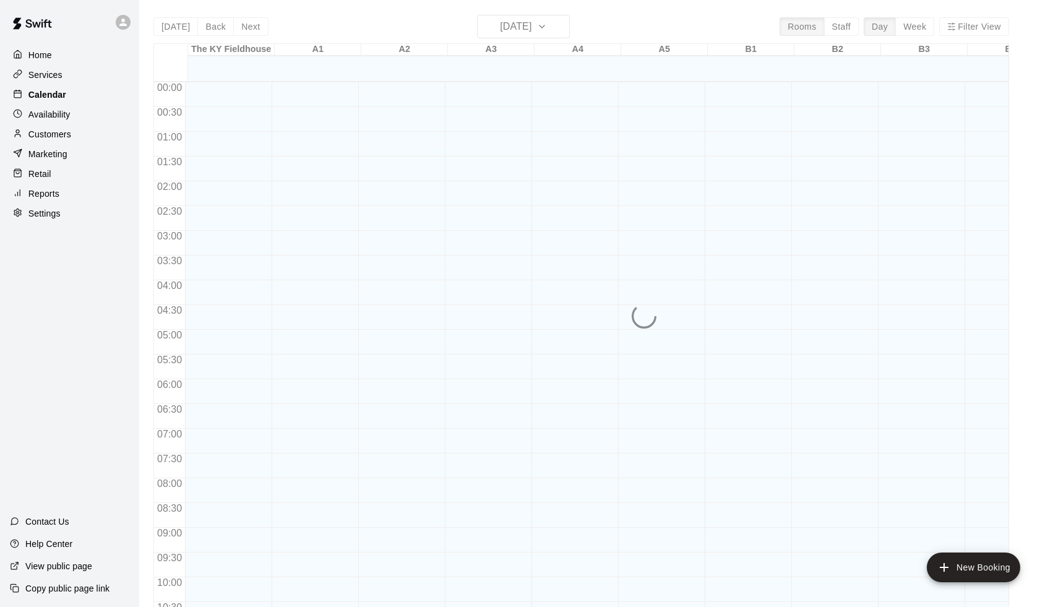
scroll to position [613, 0]
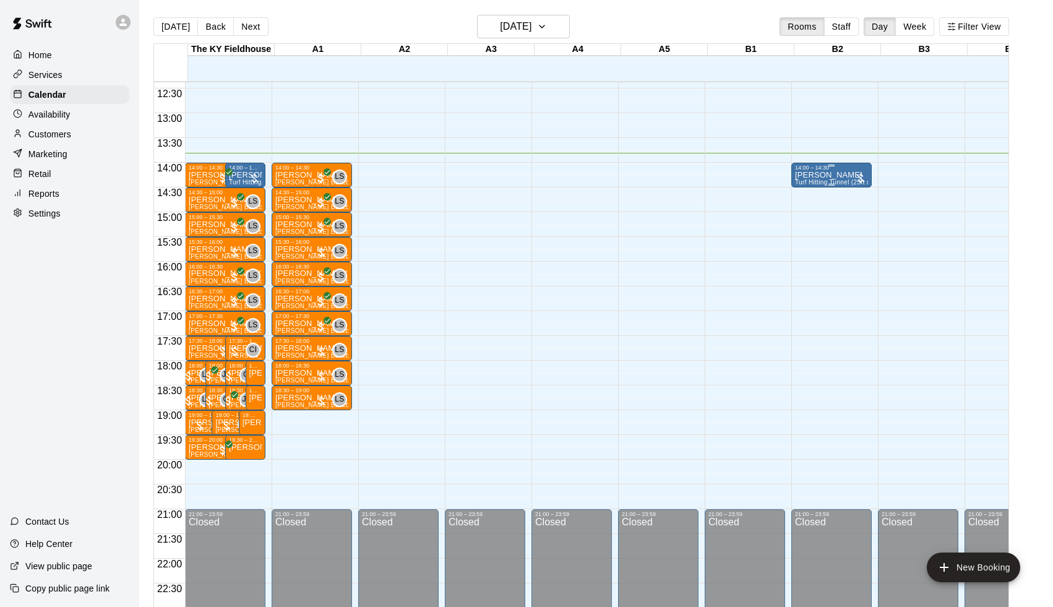
click at [839, 175] on p "[PERSON_NAME]" at bounding box center [831, 175] width 73 height 0
click at [813, 214] on img "edit" at bounding box center [810, 218] width 14 height 14
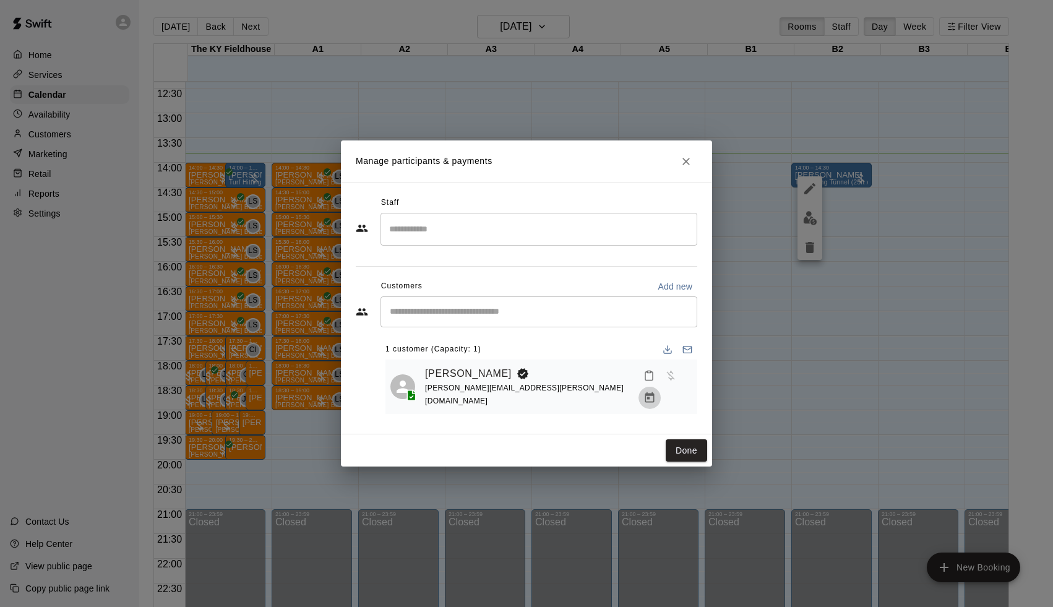
click at [656, 392] on icon "Manage bookings & payment" at bounding box center [650, 398] width 12 height 12
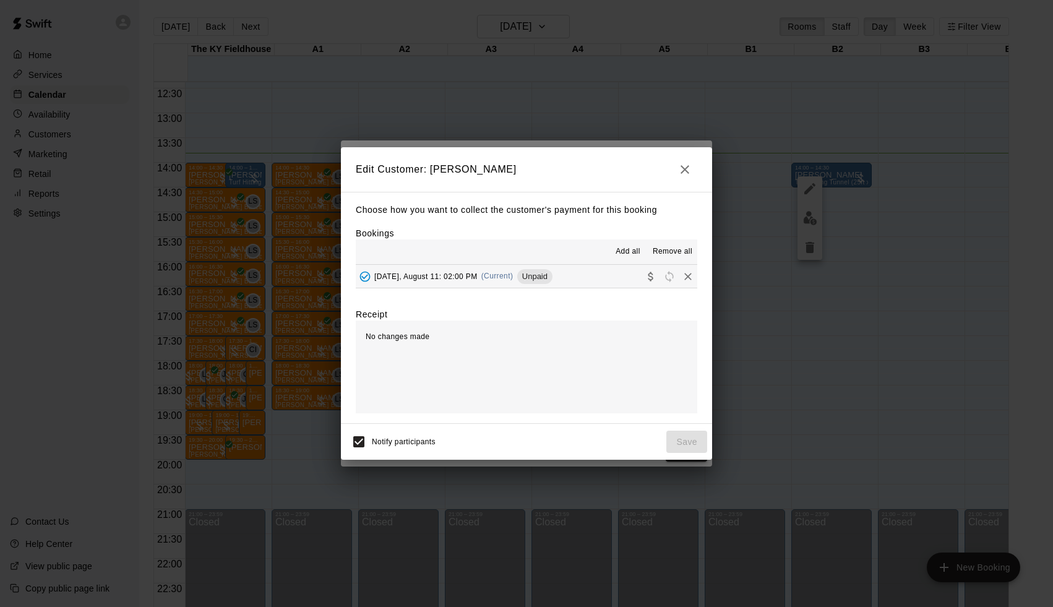
click at [542, 276] on span "Unpaid" at bounding box center [534, 276] width 35 height 9
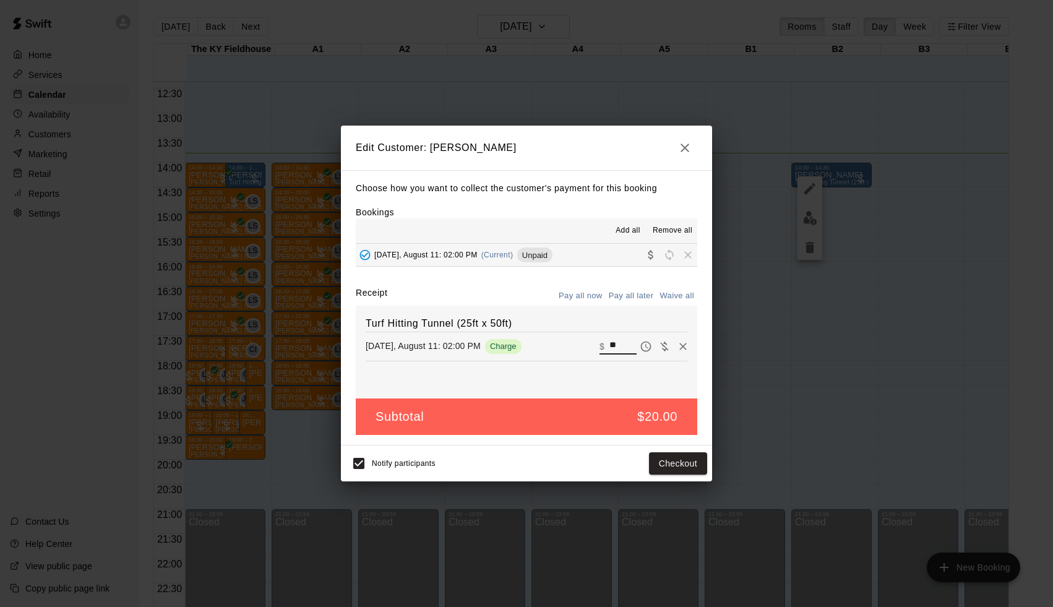
click at [621, 345] on input "**" at bounding box center [623, 347] width 27 height 16
type input "**"
click at [684, 457] on button "Checkout" at bounding box center [678, 463] width 58 height 23
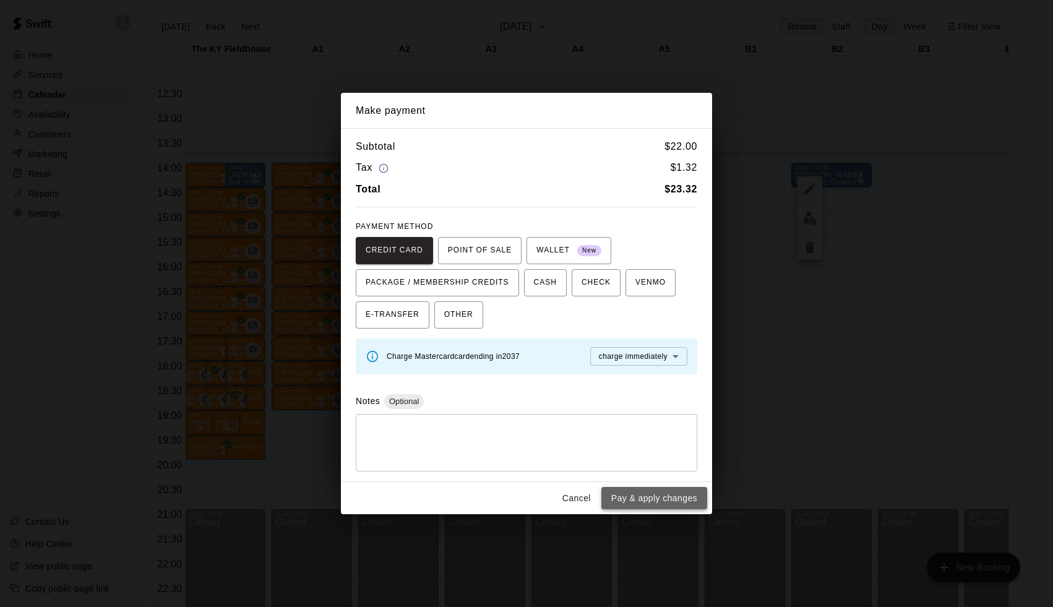
click at [659, 496] on button "Pay & apply changes" at bounding box center [655, 498] width 106 height 23
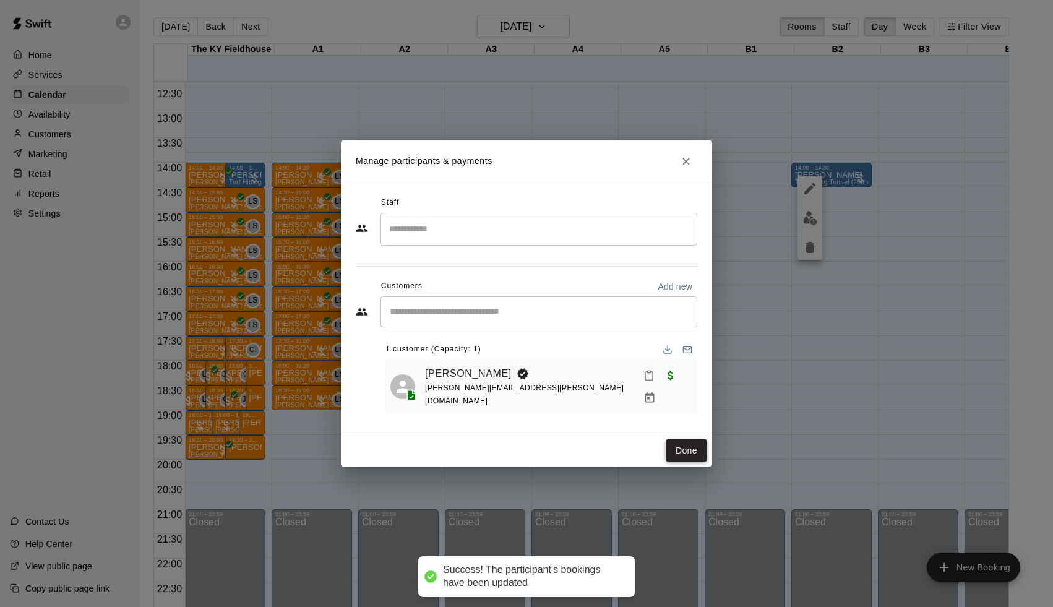
click at [678, 449] on button "Done" at bounding box center [686, 450] width 41 height 23
